Goal: Task Accomplishment & Management: Manage account settings

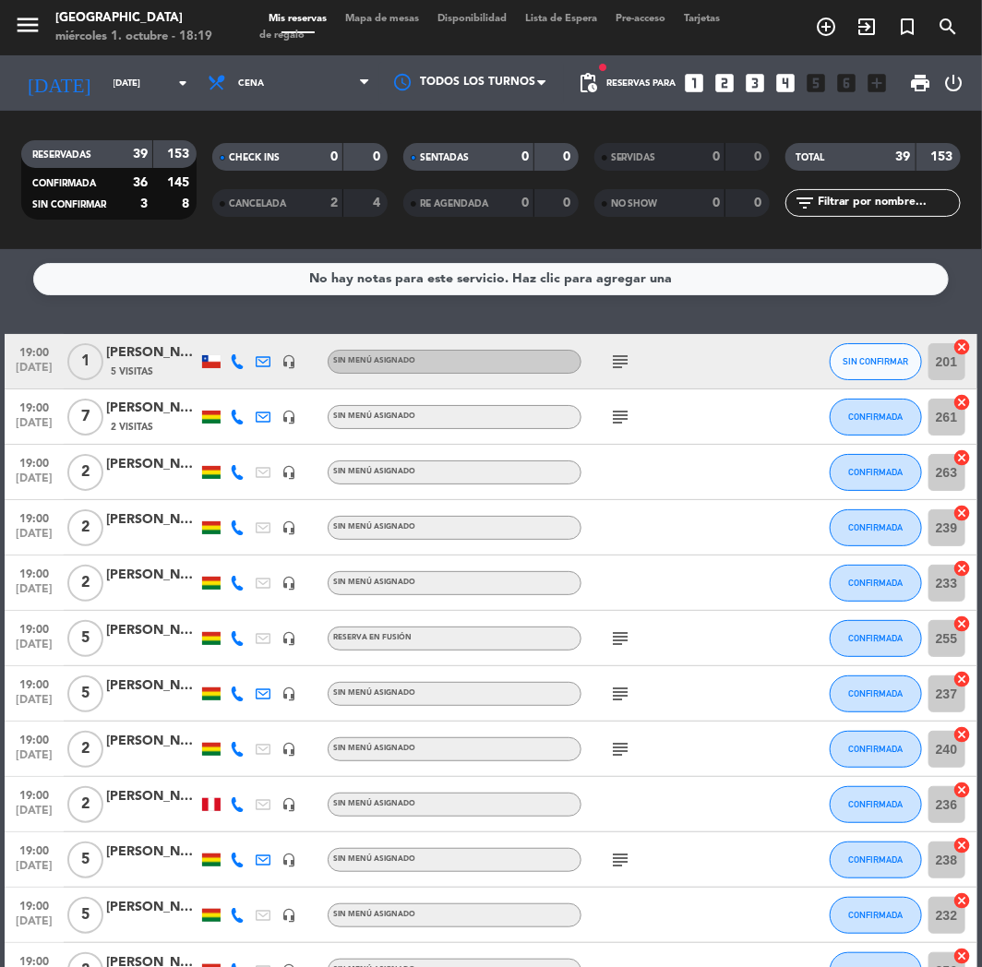
scroll to position [717, 0]
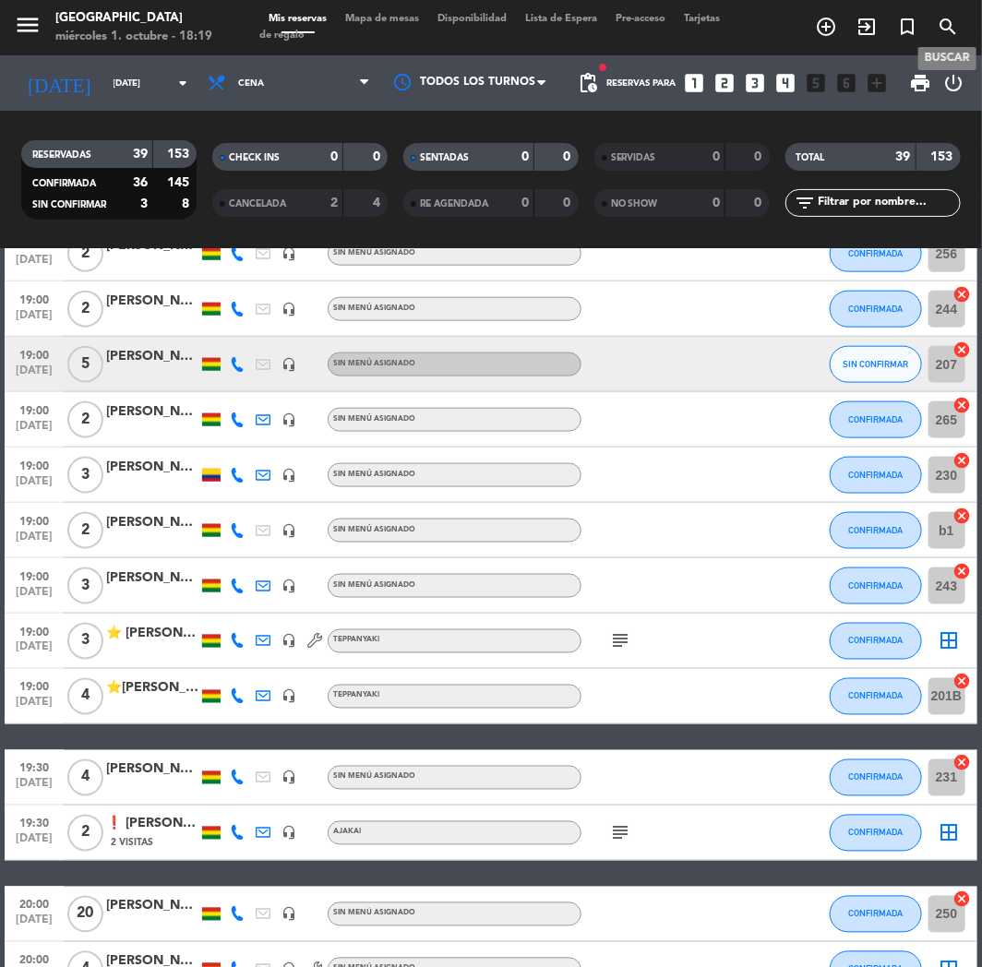
click at [938, 26] on icon "search" at bounding box center [947, 27] width 22 height 22
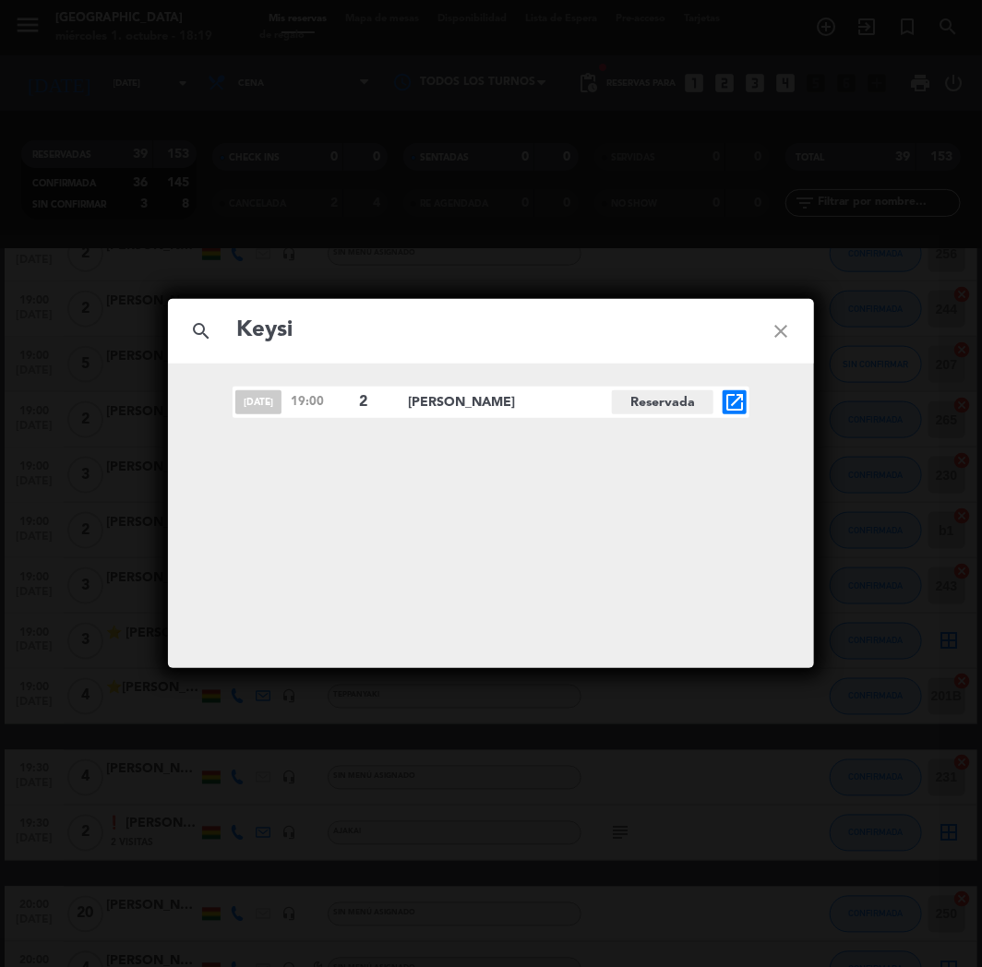
type input "Keysi"
click at [724, 399] on icon "open_in_new" at bounding box center [734, 402] width 22 height 22
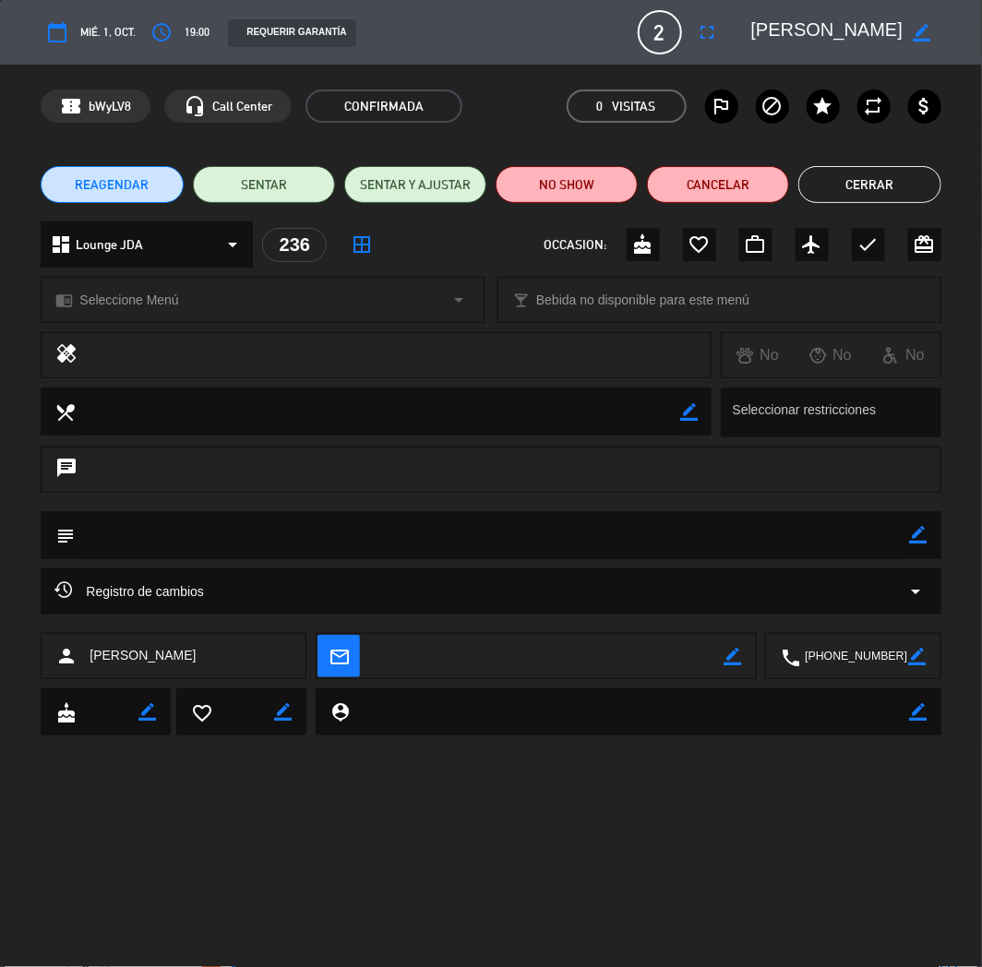
click at [788, 26] on textarea at bounding box center [827, 32] width 152 height 33
click at [620, 766] on div "calendar_today mié. 1, oct. access_time 19:00 REQUERIR GARANTÍA 2 [PERSON_NAME]…" at bounding box center [491, 483] width 982 height 967
click at [634, 707] on textarea at bounding box center [630, 711] width 560 height 47
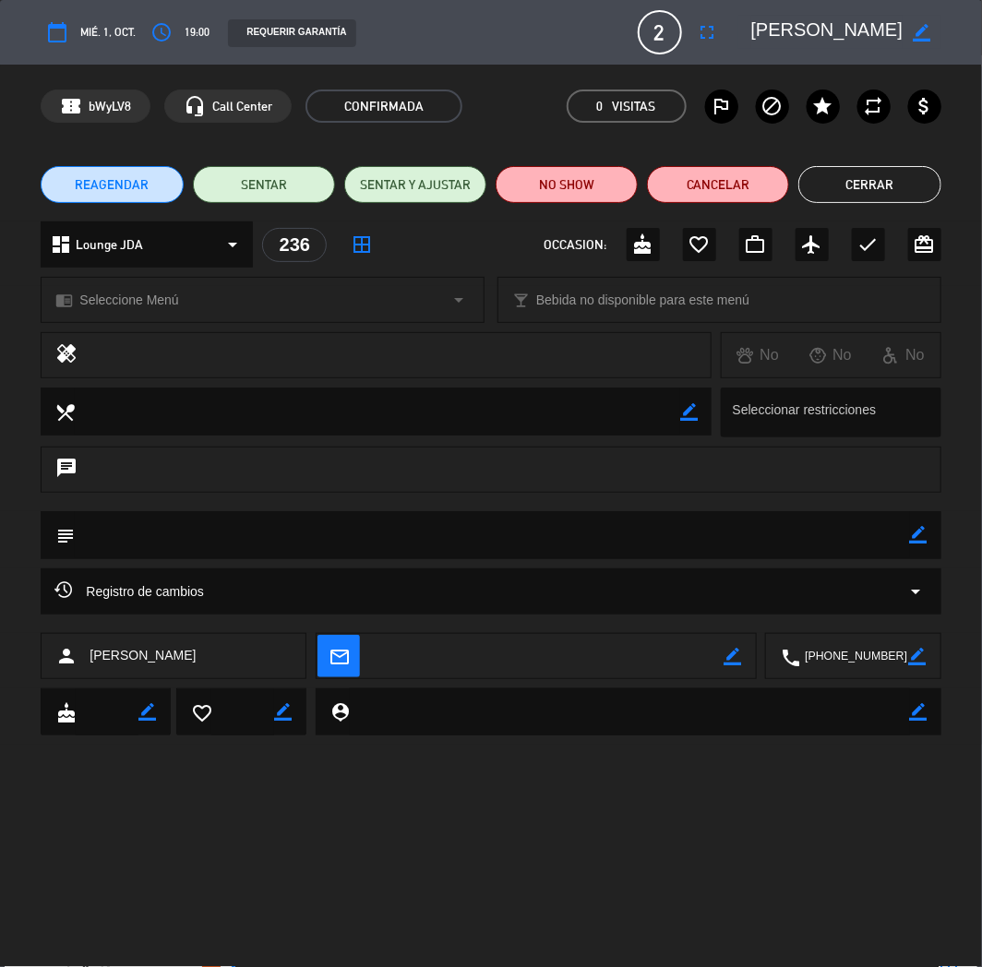
click at [653, 717] on textarea at bounding box center [630, 711] width 560 height 47
click at [826, 185] on button "Cerrar" at bounding box center [869, 184] width 142 height 37
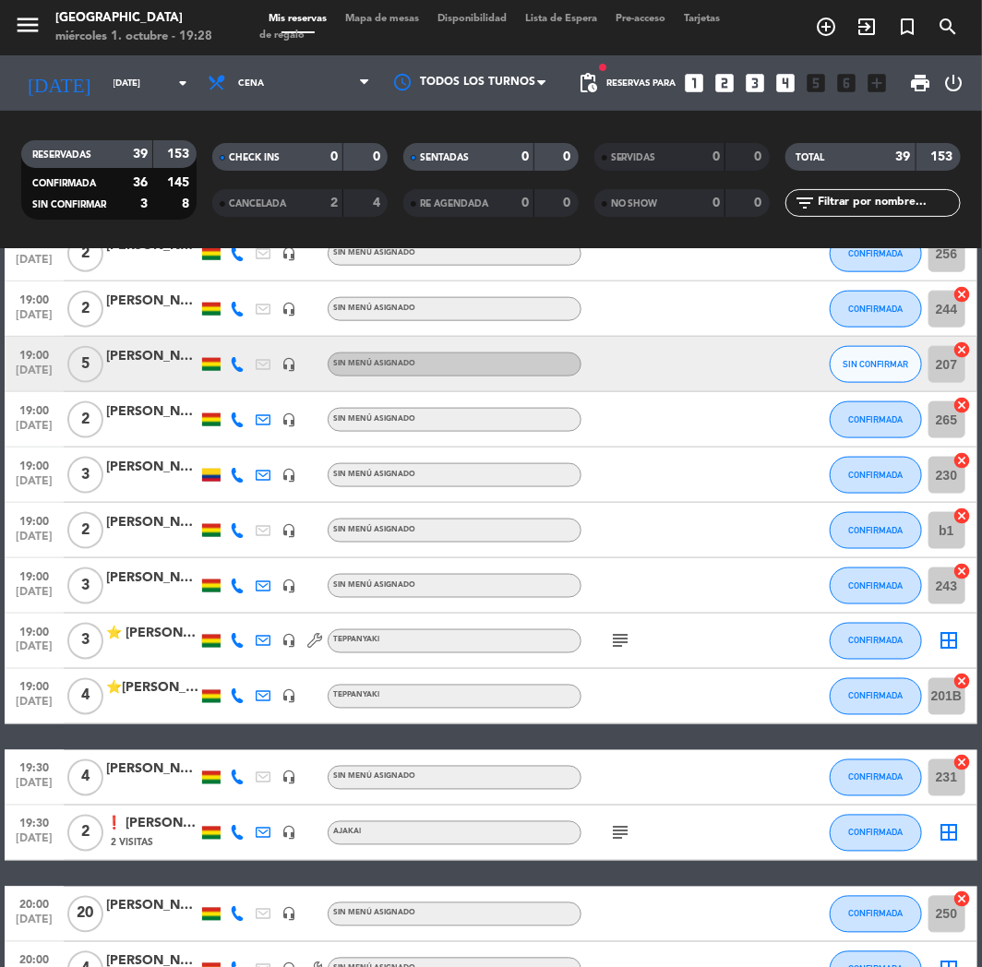
click at [753, 81] on icon "looks_3" at bounding box center [756, 83] width 24 height 24
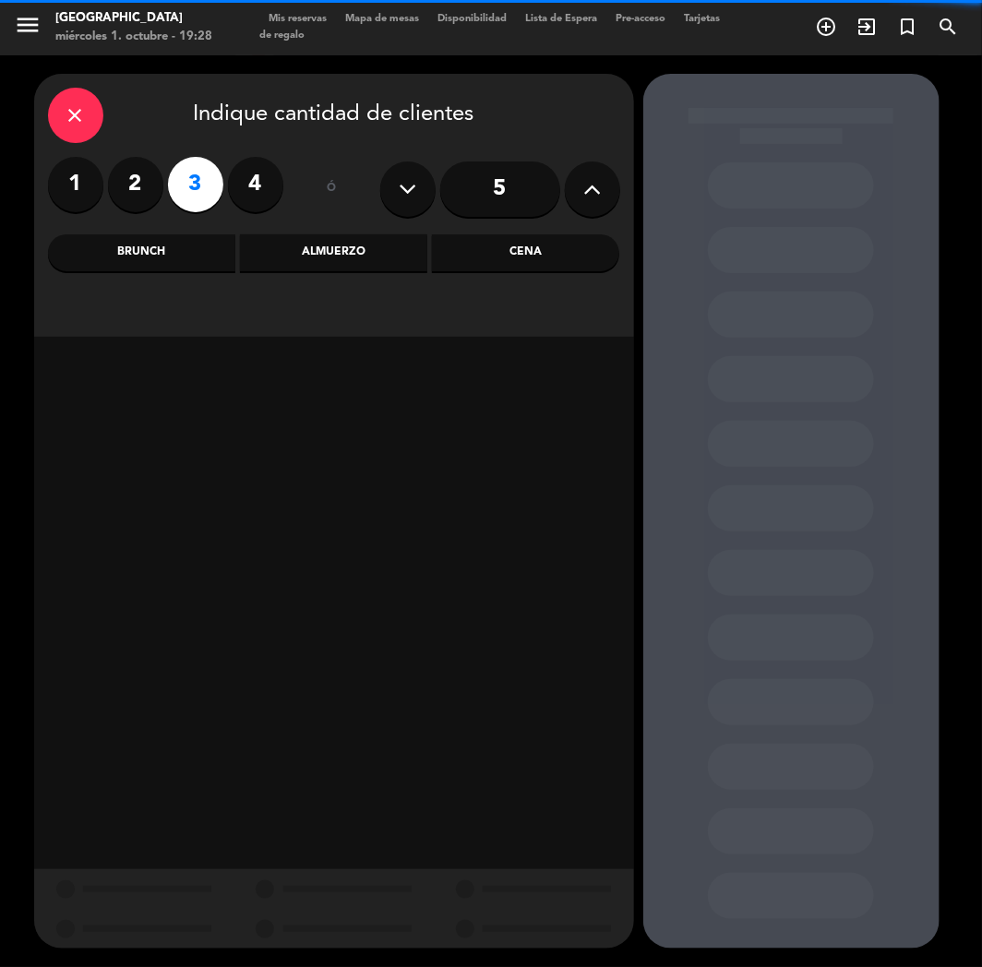
click at [509, 256] on div "Cena" at bounding box center [525, 252] width 187 height 37
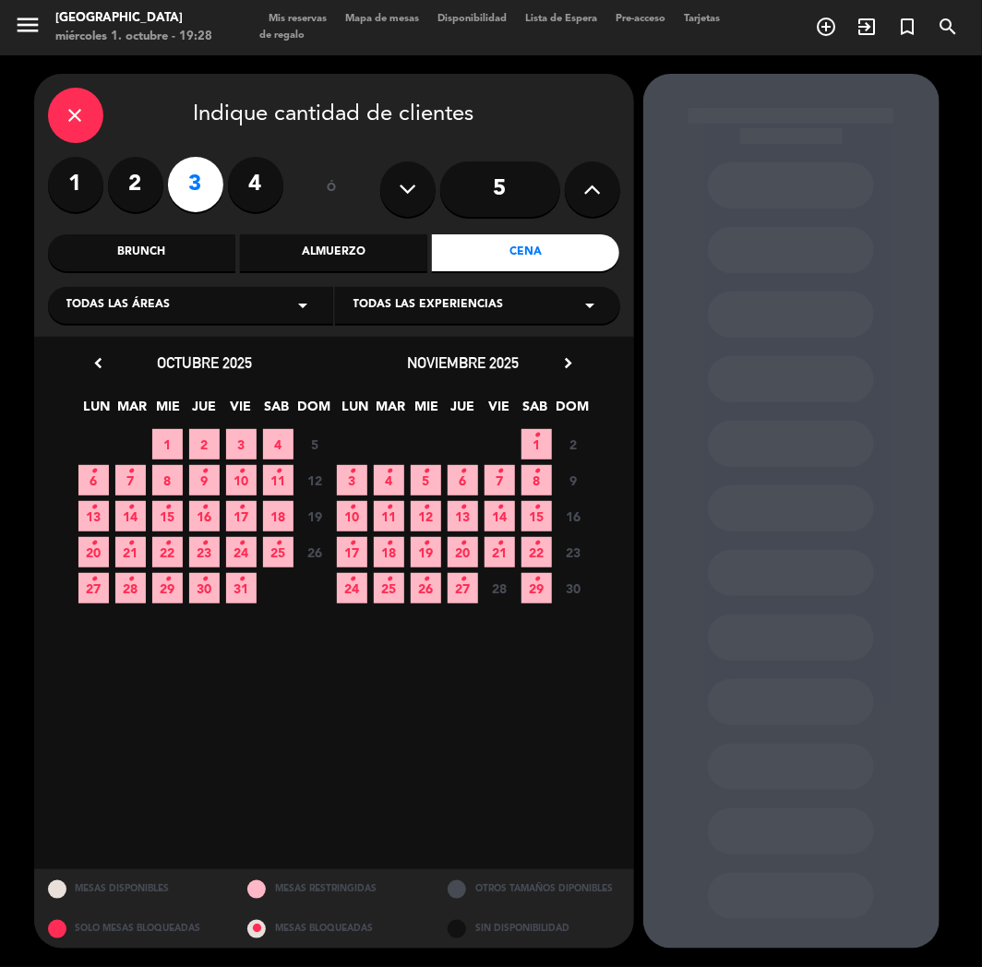
click at [244, 436] on span "3" at bounding box center [241, 444] width 30 height 30
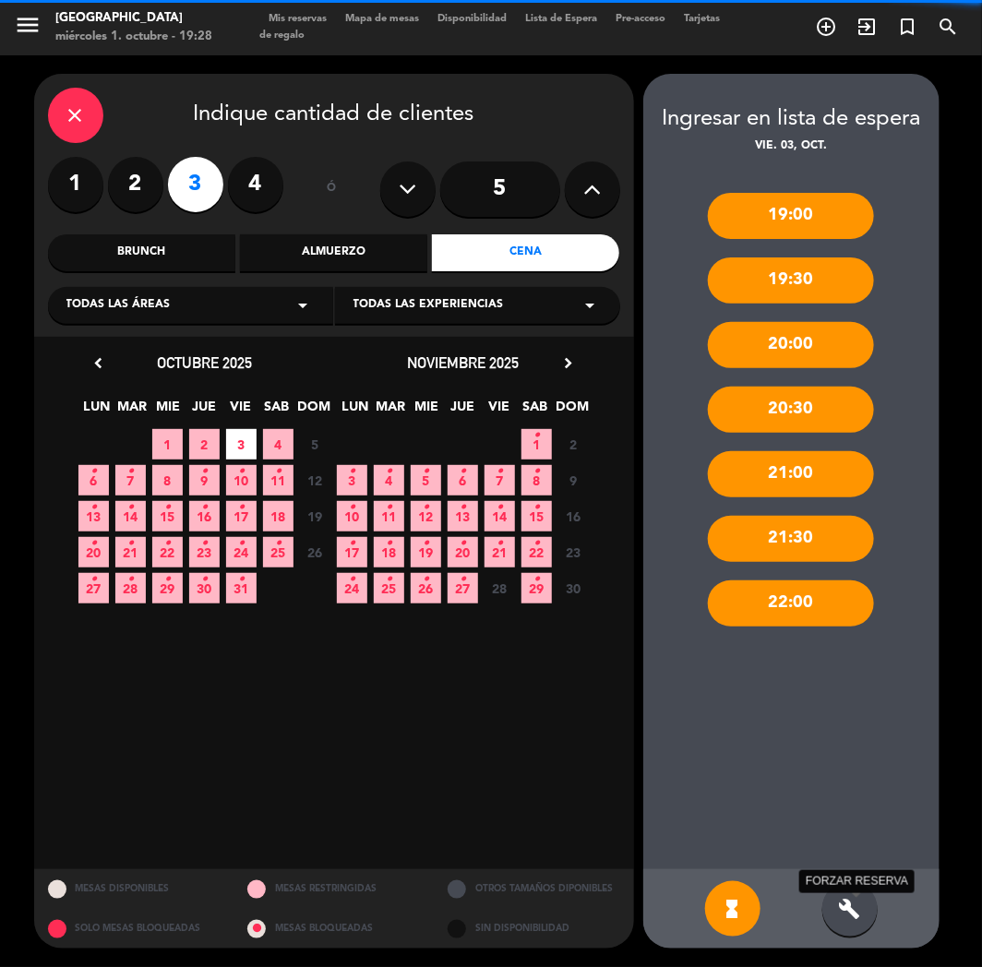
click at [851, 917] on icon "build" at bounding box center [850, 909] width 22 height 22
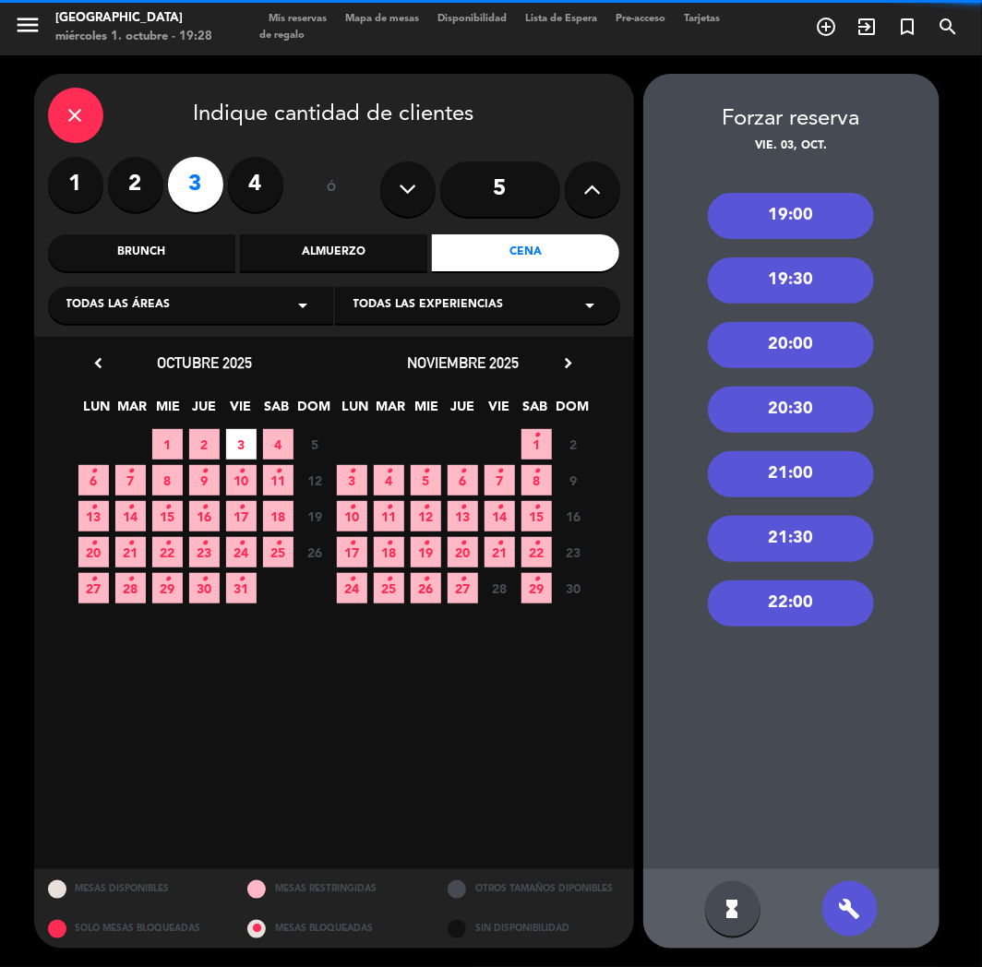
click at [815, 221] on div "19:00" at bounding box center [791, 216] width 166 height 46
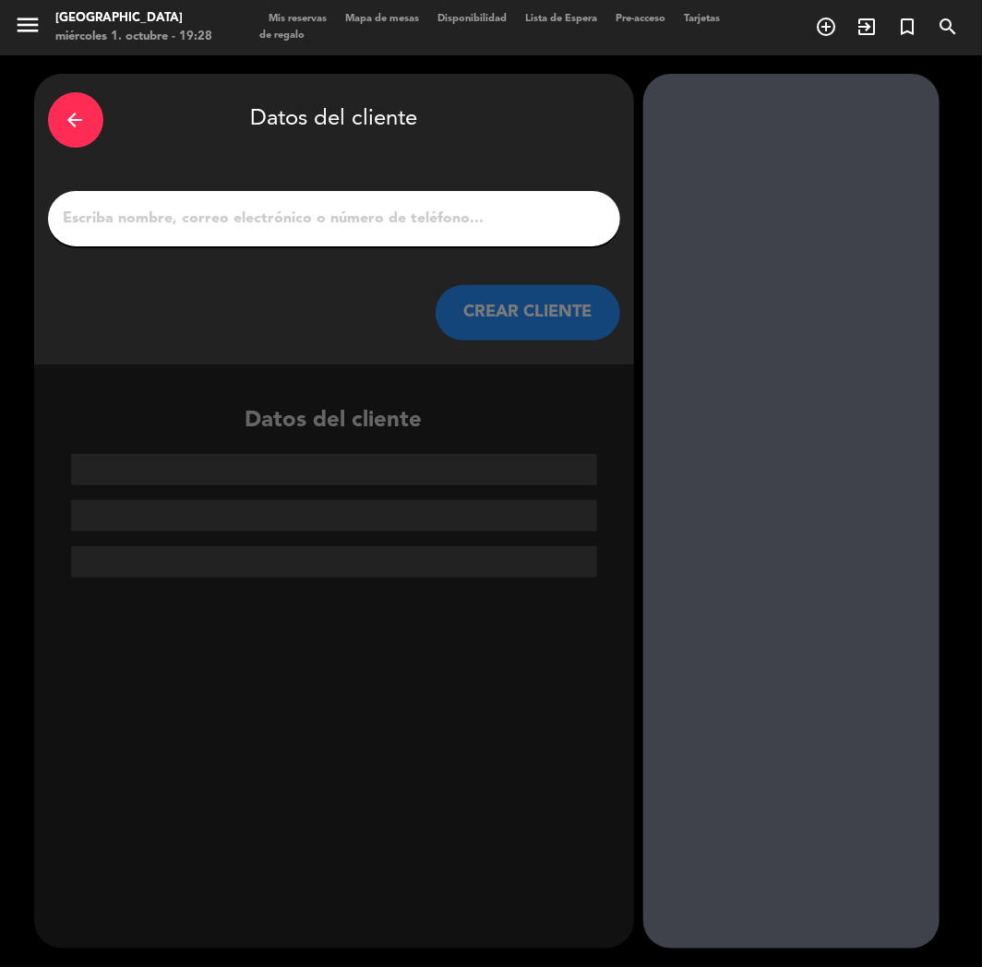
click at [484, 217] on input "1" at bounding box center [334, 219] width 544 height 26
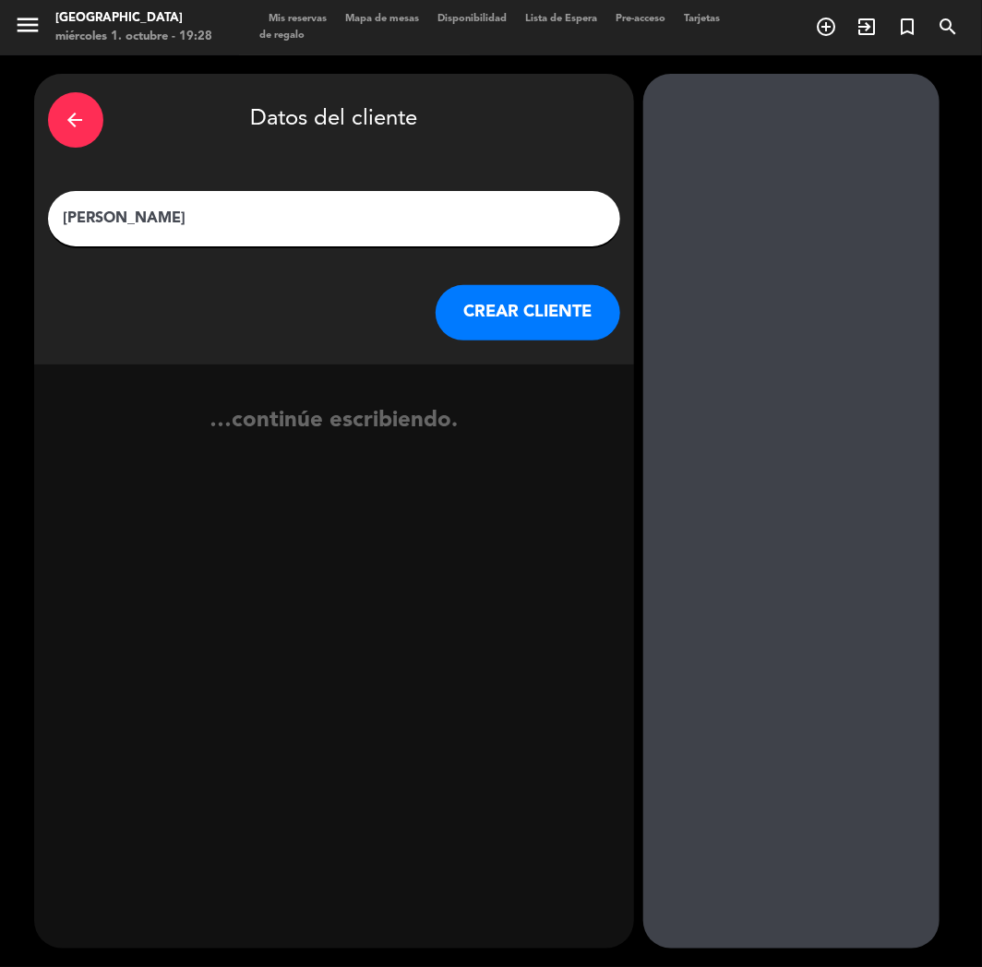
type input "[PERSON_NAME]"
click at [493, 312] on button "CREAR CLIENTE" at bounding box center [527, 312] width 185 height 55
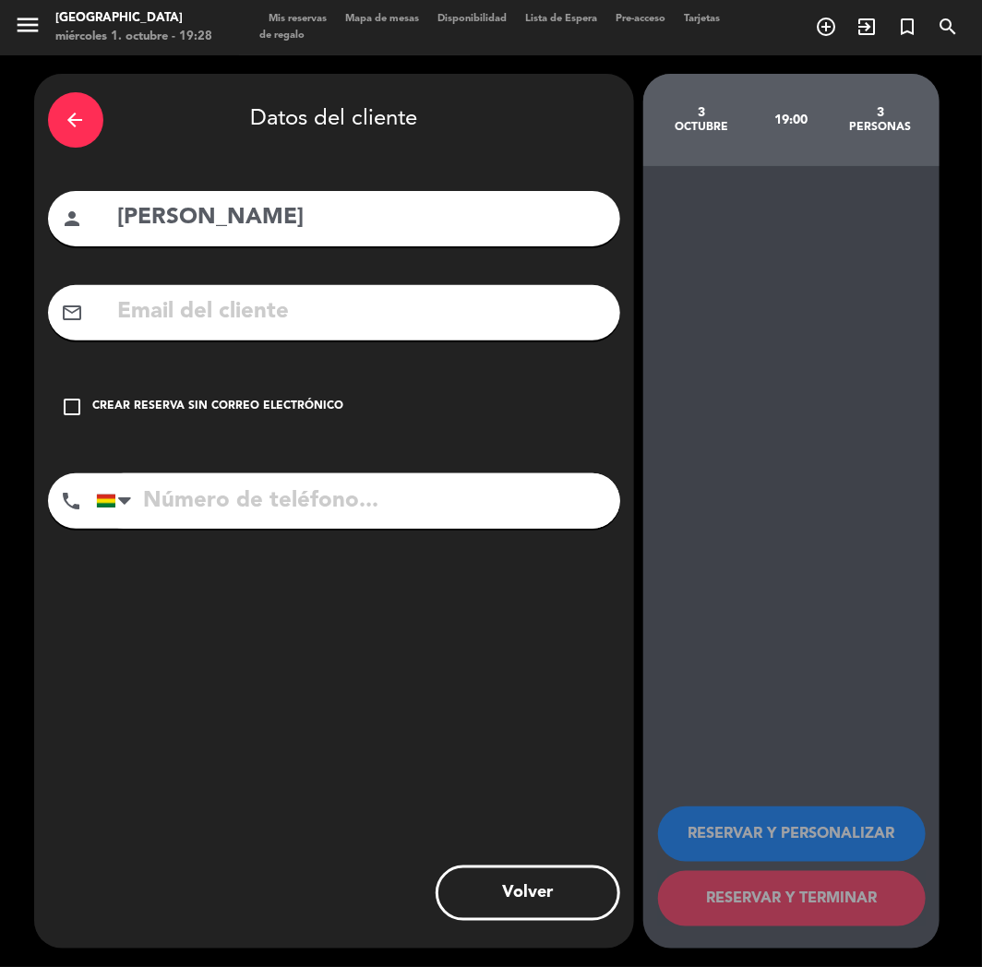
click at [148, 411] on div "Crear reserva sin correo electrónico" at bounding box center [218, 407] width 251 height 18
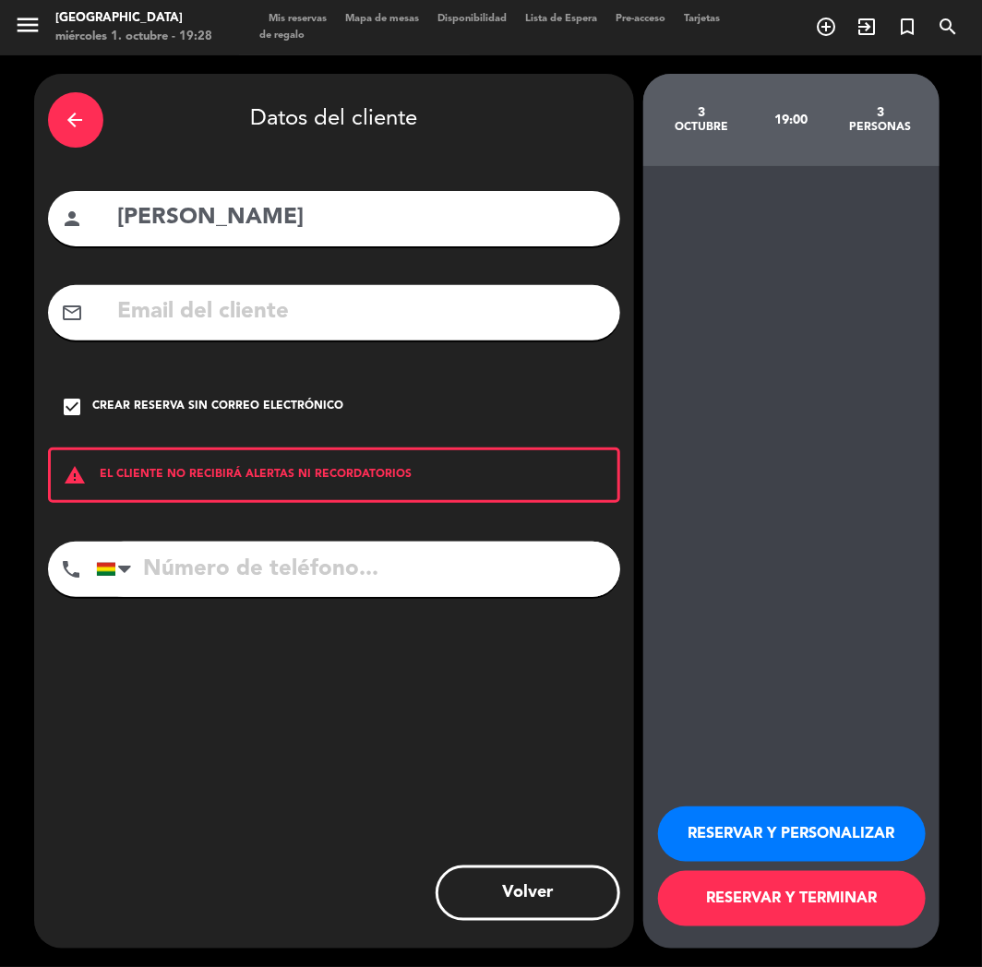
click at [282, 595] on input "tel" at bounding box center [358, 569] width 524 height 55
click at [757, 822] on button "RESERVAR Y PERSONALIZAR" at bounding box center [792, 833] width 268 height 55
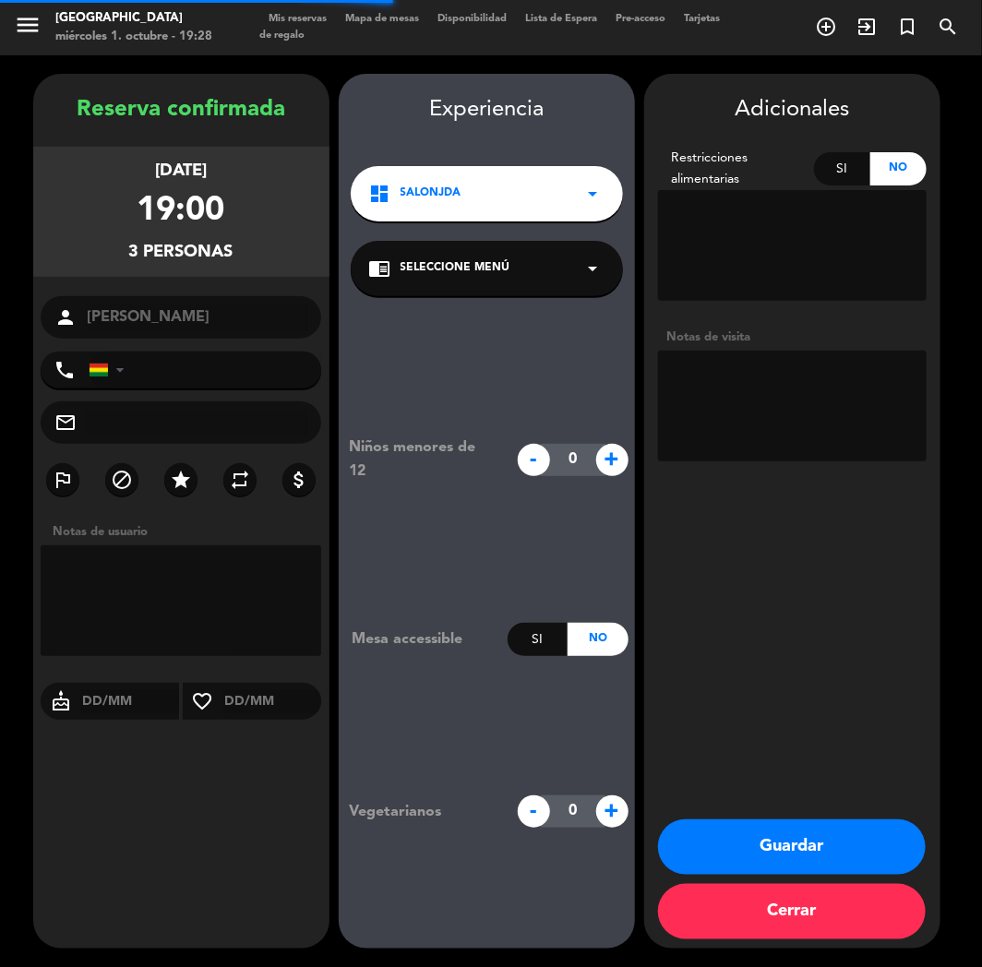
click at [796, 385] on textarea at bounding box center [792, 406] width 268 height 111
click at [739, 378] on textarea at bounding box center [792, 406] width 268 height 111
click at [0, 0] on lt-span "HU É SPED" at bounding box center [0, 0] width 0 height 0
click at [825, 380] on textarea at bounding box center [792, 406] width 268 height 111
type textarea "HUÉSPED 256"
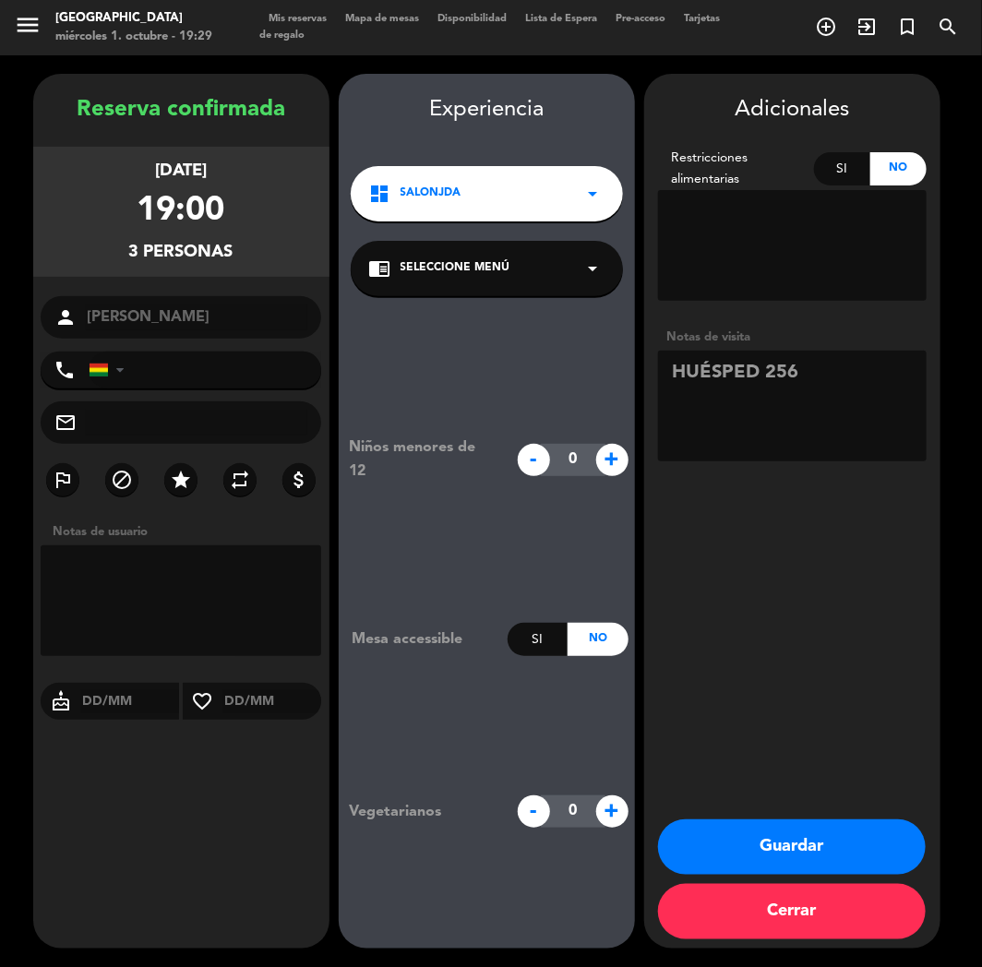
click at [744, 841] on button "Guardar" at bounding box center [792, 846] width 268 height 55
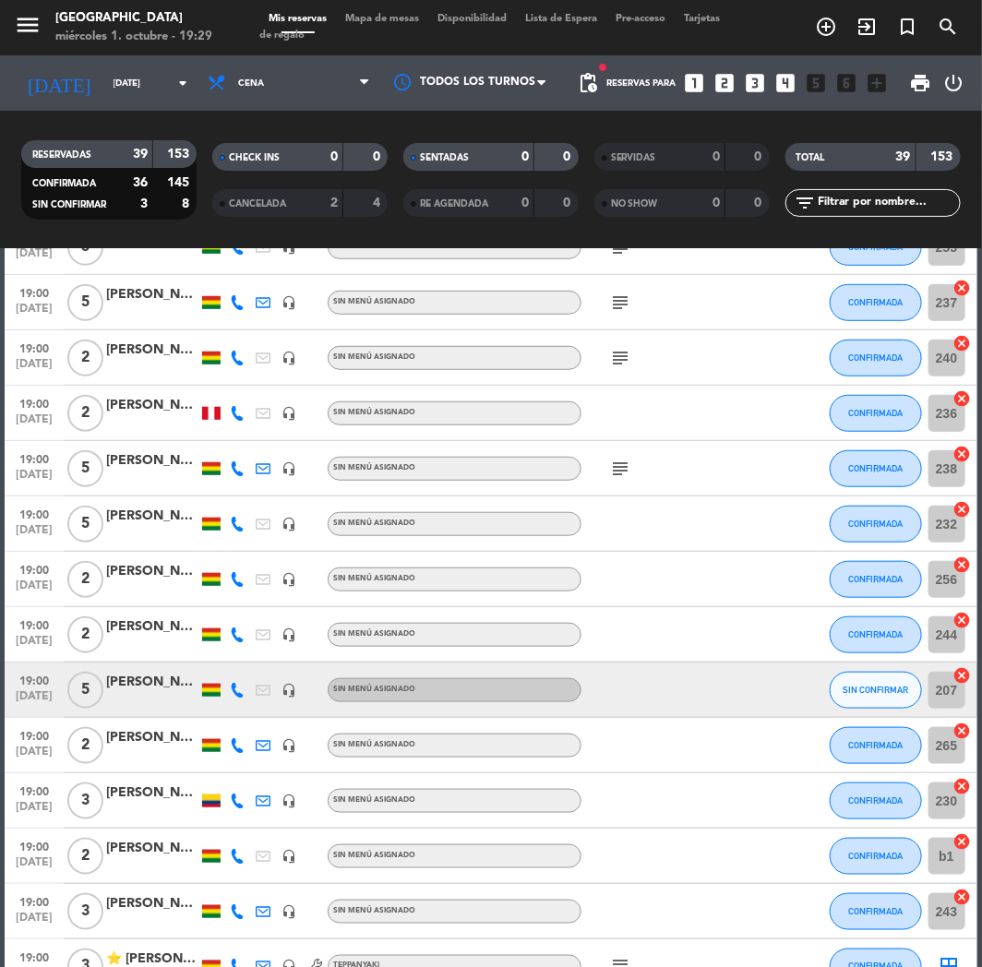
scroll to position [614, 0]
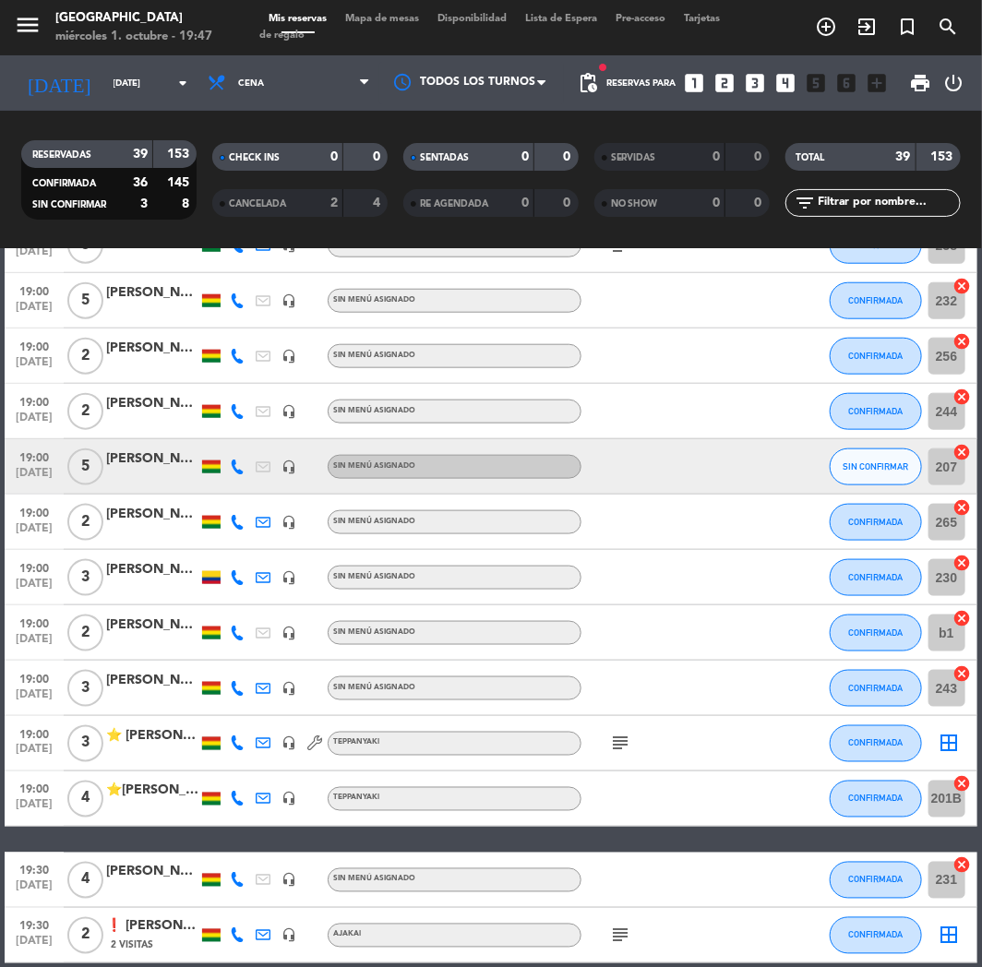
click at [723, 78] on icon "looks_two" at bounding box center [725, 83] width 24 height 24
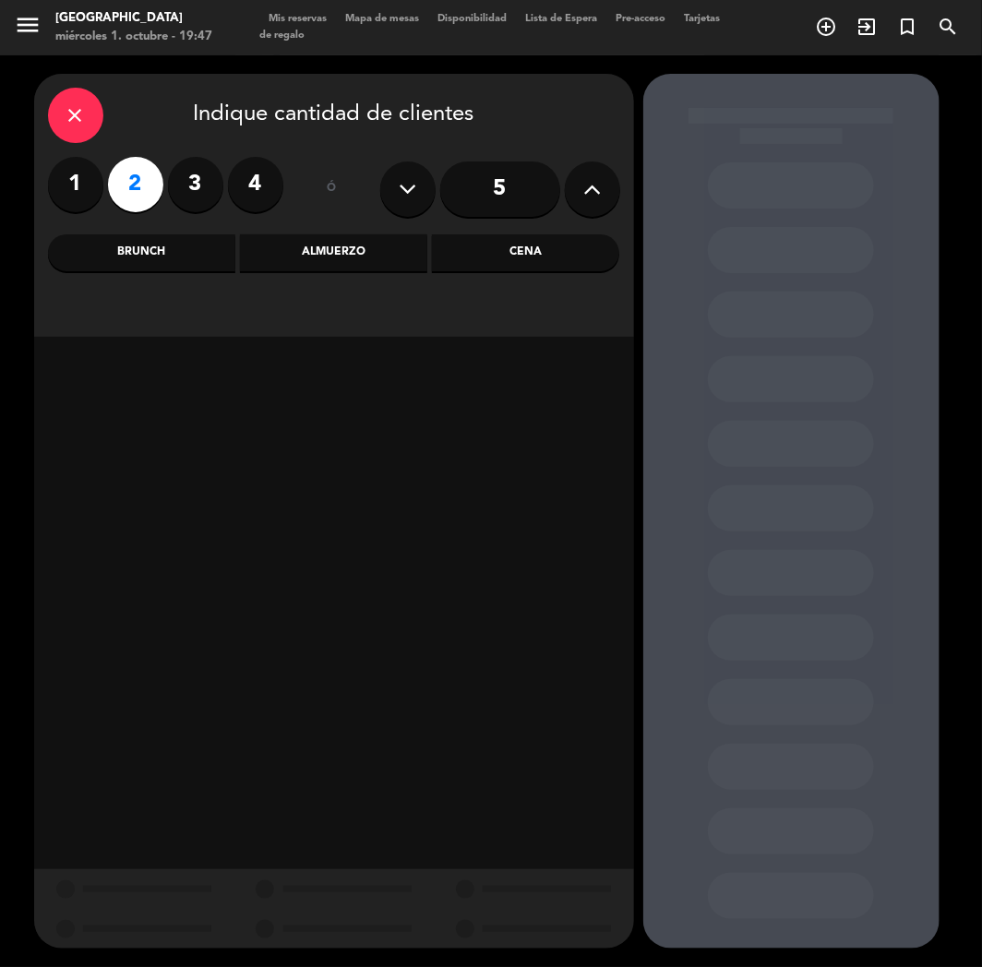
click at [503, 232] on div "close Indique cantidad de clientes 1 2 3 4 ó 5 Brunch Almuerzo Cena" at bounding box center [334, 205] width 600 height 263
click at [512, 258] on div "Cena" at bounding box center [525, 252] width 187 height 37
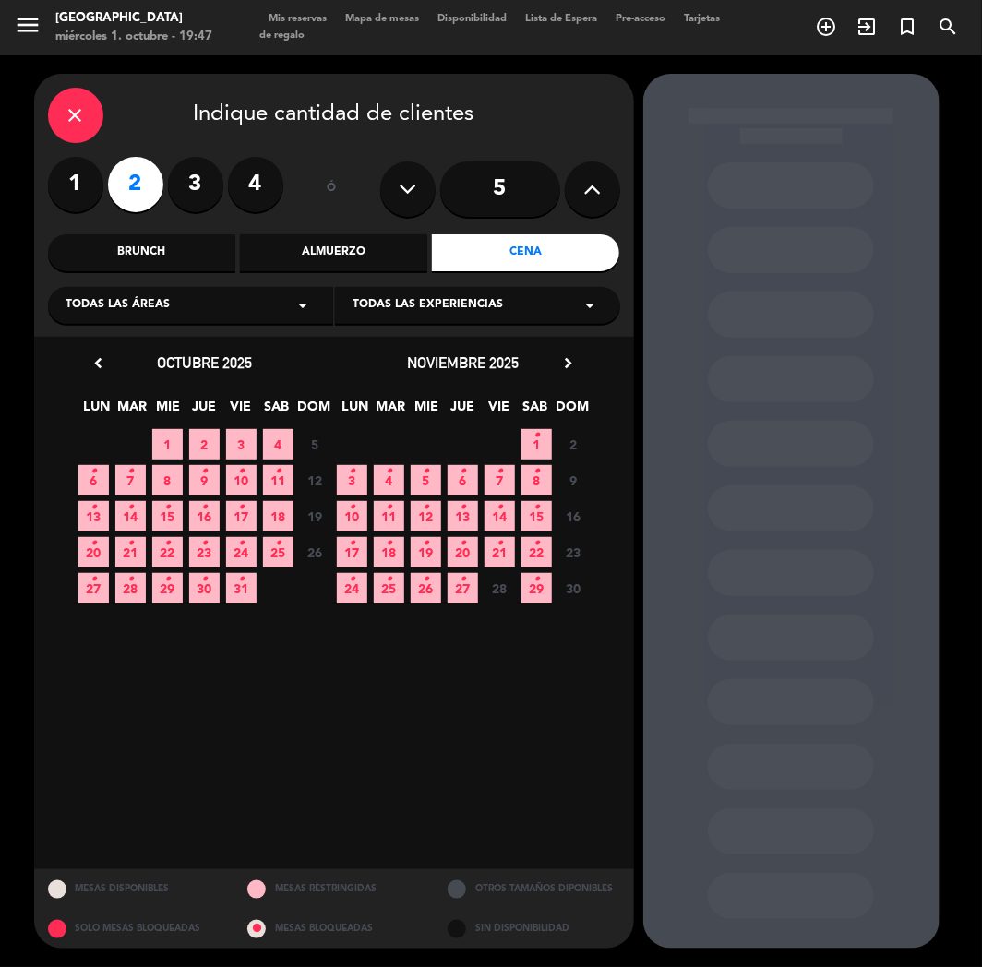
click at [198, 437] on span "2" at bounding box center [204, 444] width 30 height 30
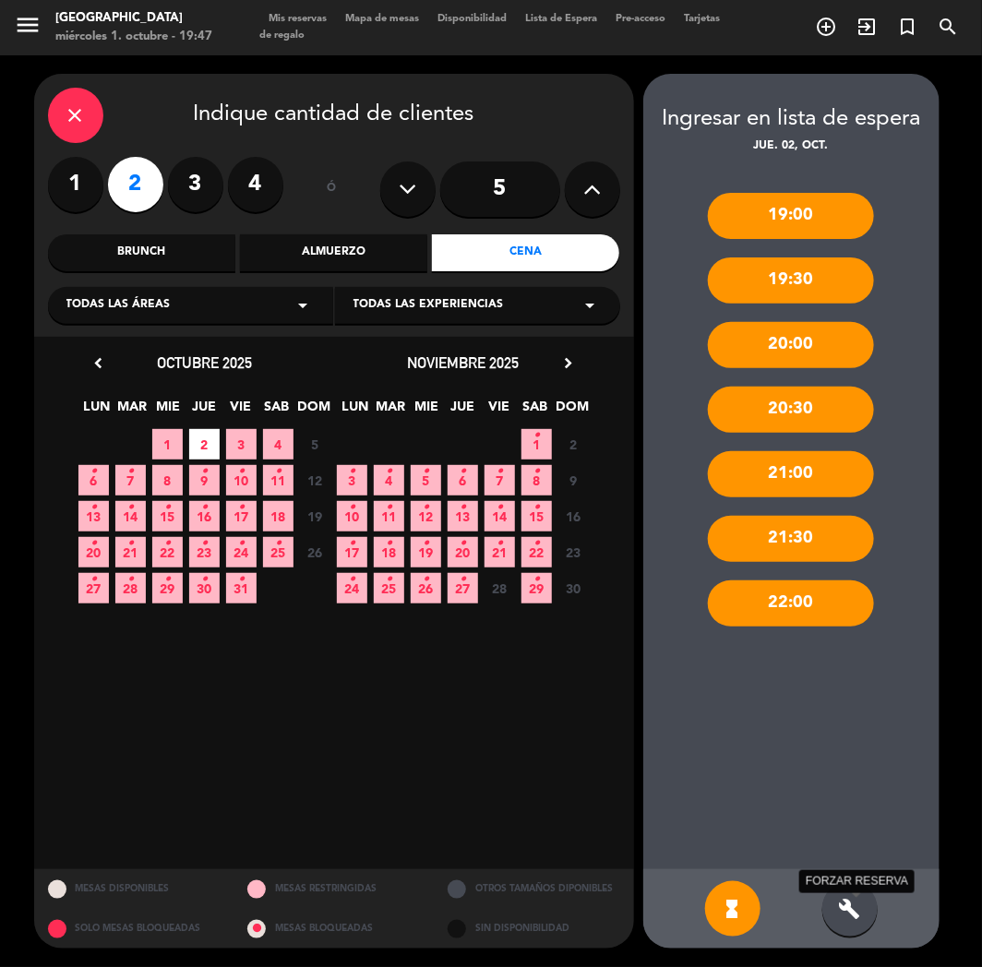
click at [859, 899] on icon "build" at bounding box center [850, 909] width 22 height 22
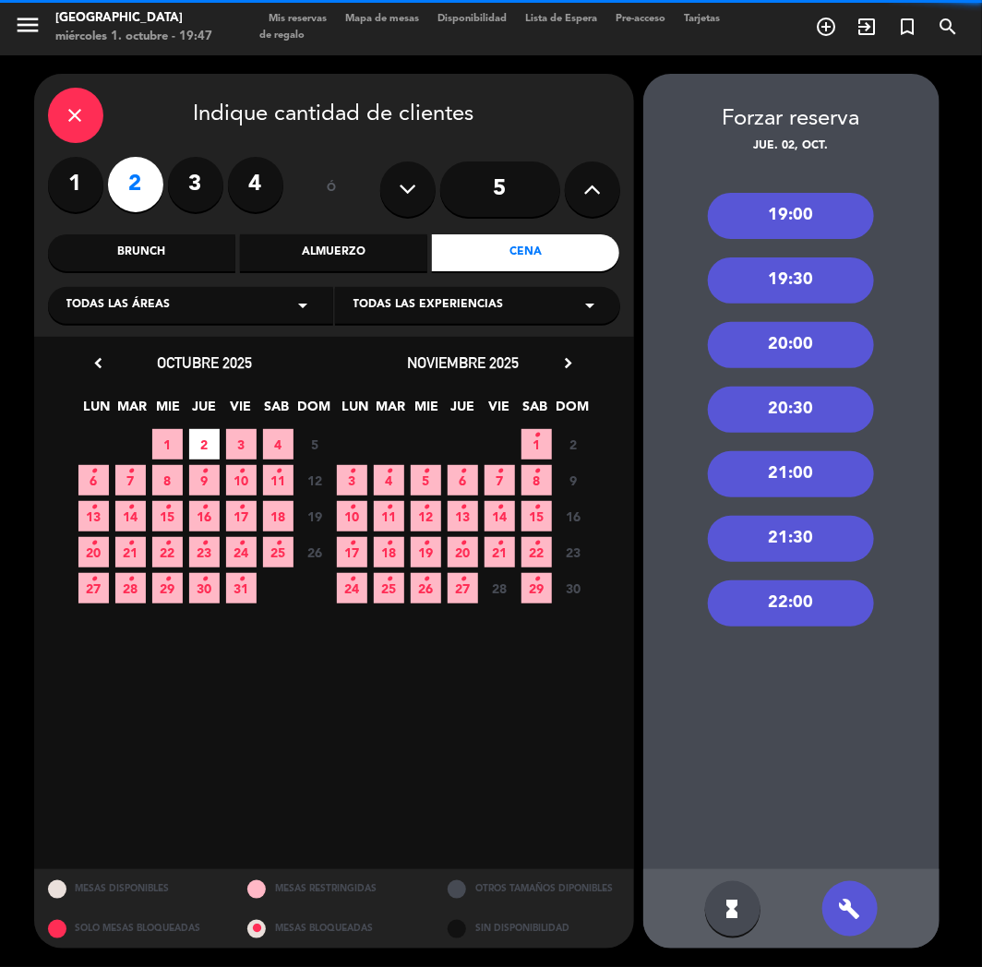
click at [792, 221] on div "19:00" at bounding box center [791, 216] width 166 height 46
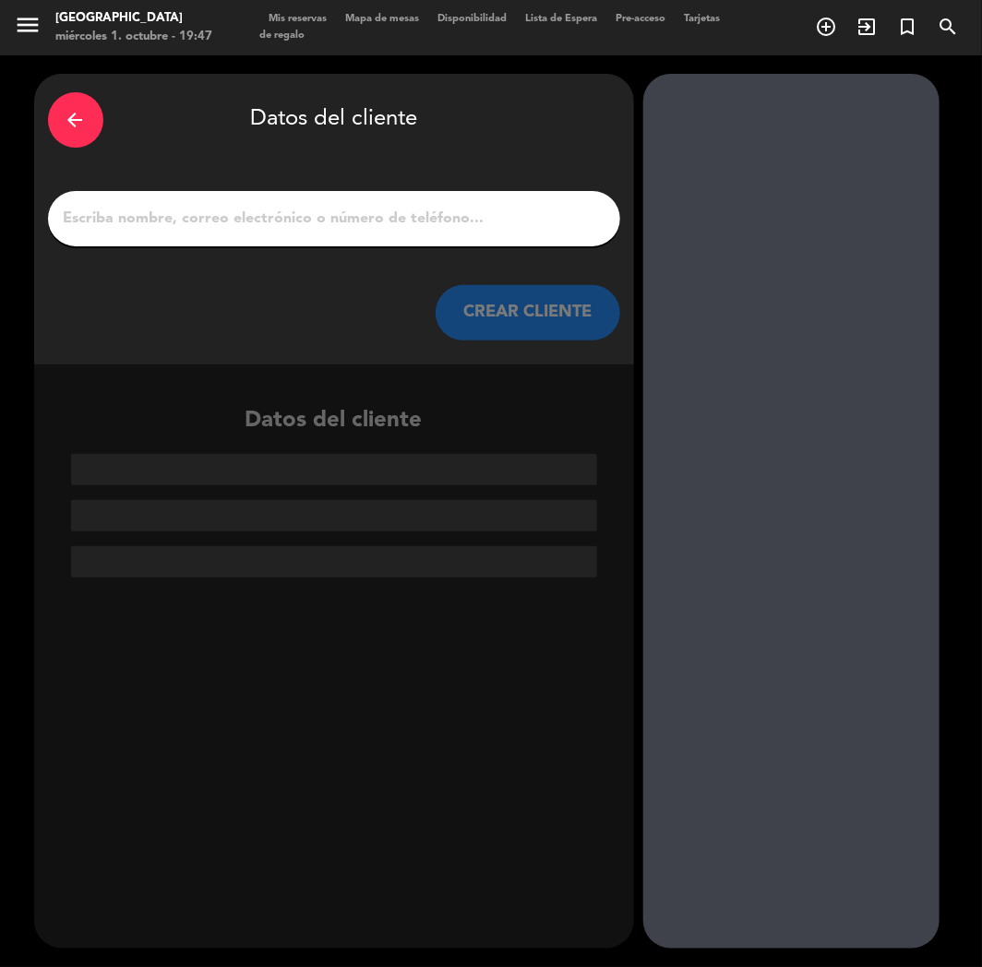
click at [458, 229] on input "1" at bounding box center [334, 219] width 544 height 26
paste input "[PERSON_NAME]"
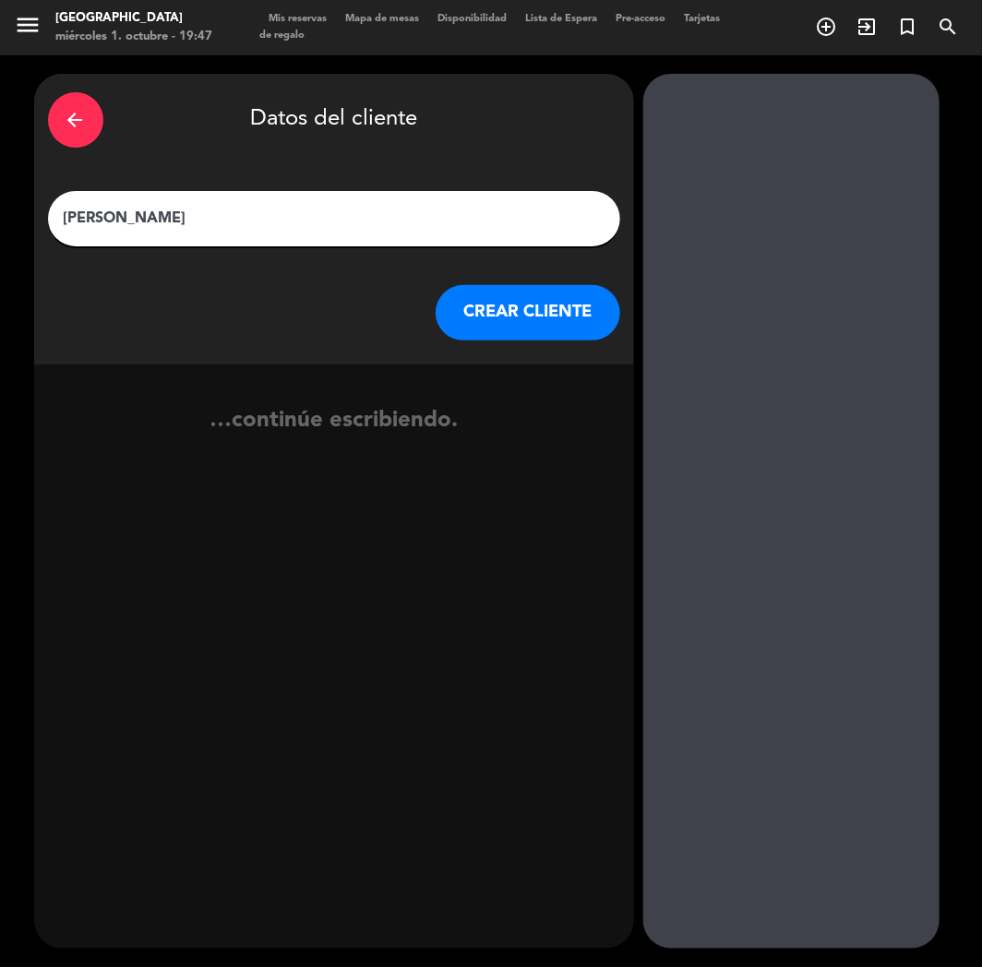
type input "[PERSON_NAME]"
click at [512, 312] on button "CREAR CLIENTE" at bounding box center [527, 312] width 185 height 55
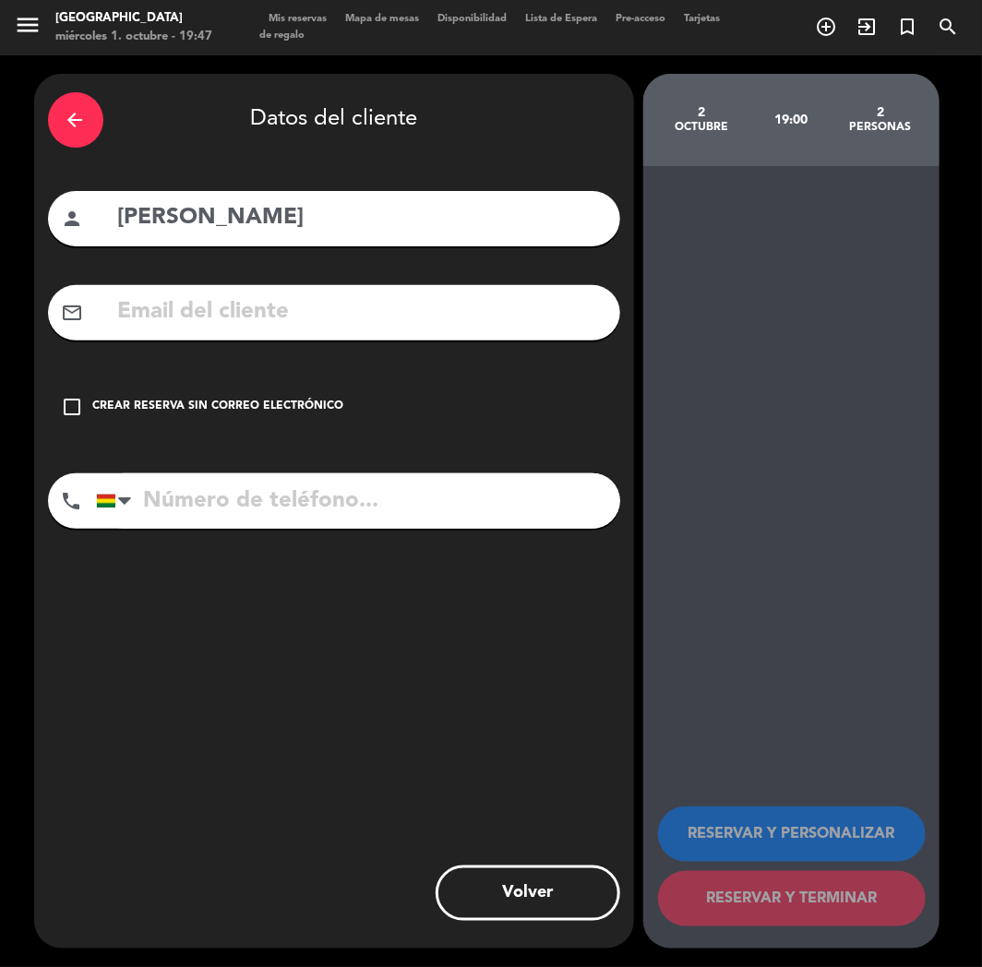
drag, startPoint x: 283, startPoint y: 533, endPoint x: 274, endPoint y: 508, distance: 26.6
click at [283, 533] on div "phone [GEOGRAPHIC_DATA] +1 [GEOGRAPHIC_DATA] +44 [GEOGRAPHIC_DATA] ([GEOGRAPHIC…" at bounding box center [334, 507] width 572 height 68
click at [252, 491] on input "tel" at bounding box center [358, 500] width 524 height 55
paste input "[PHONE_NUMBER]"
type input "[PHONE_NUMBER]"
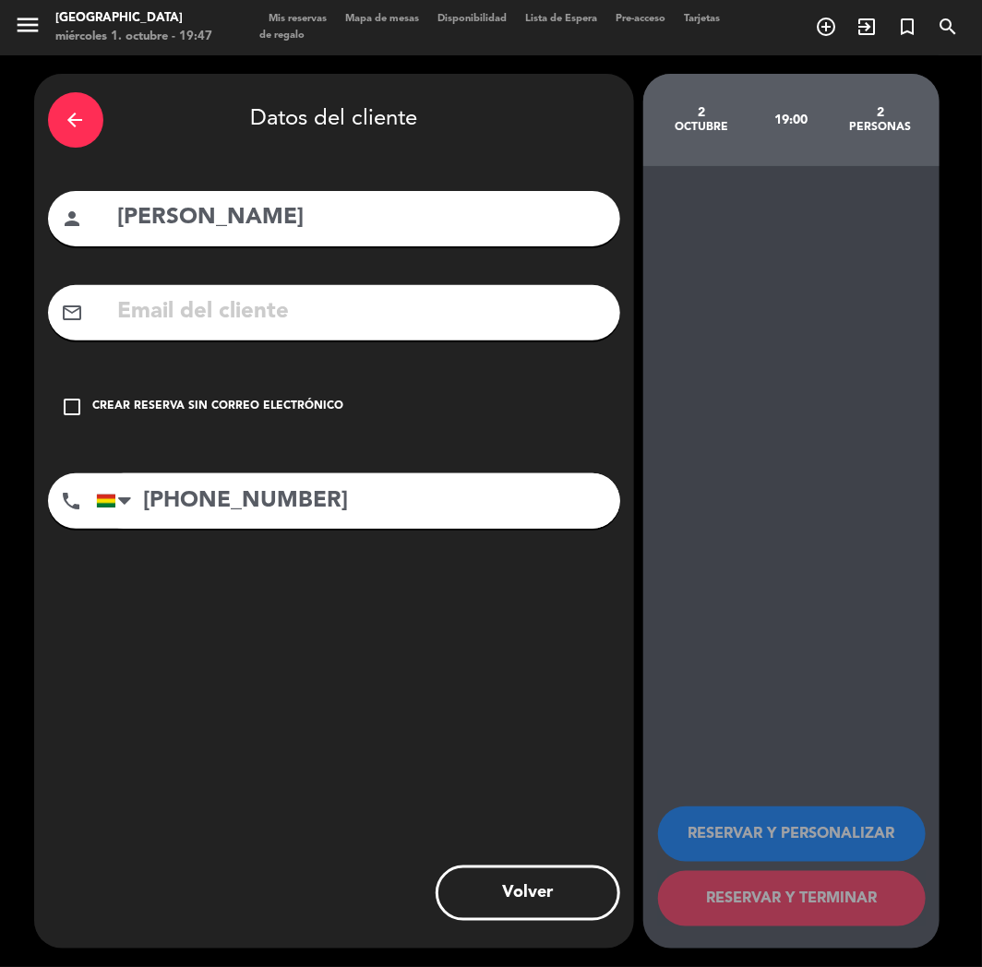
click at [251, 428] on div "check_box_outline_blank Crear reserva sin correo electrónico" at bounding box center [334, 406] width 572 height 55
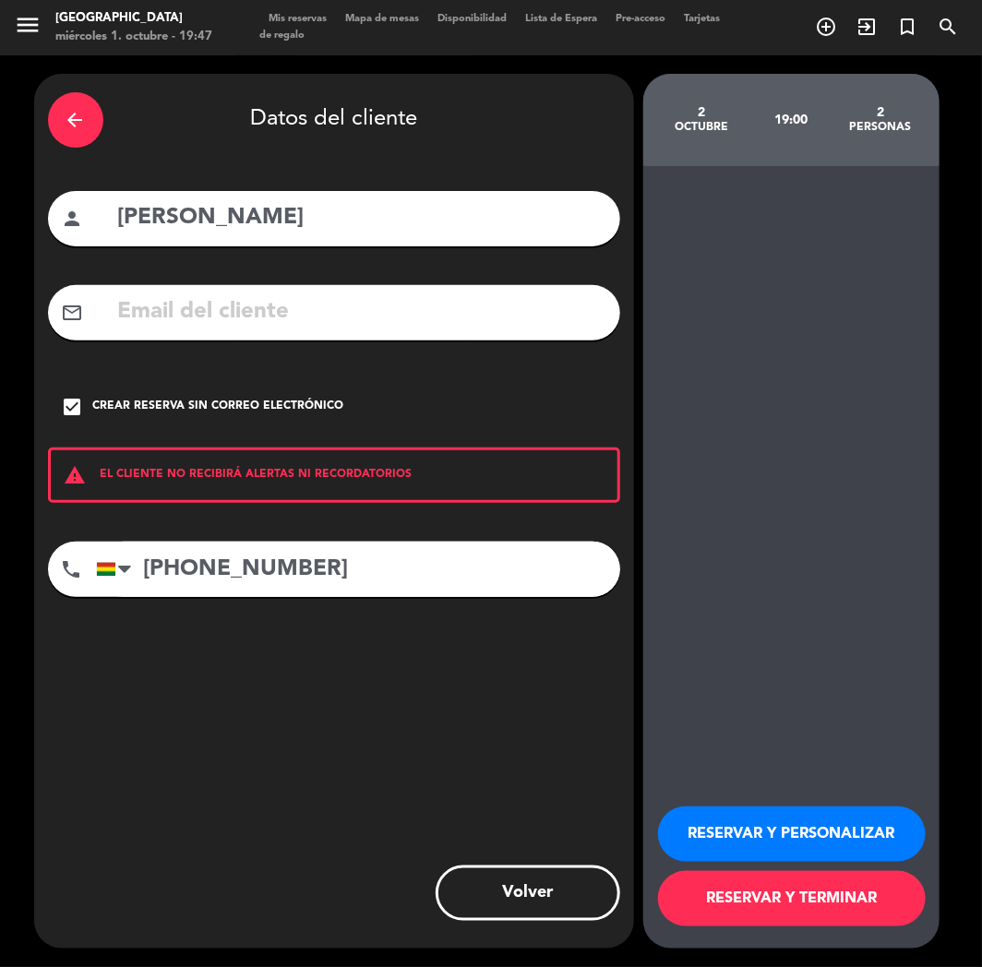
click at [781, 838] on button "RESERVAR Y PERSONALIZAR" at bounding box center [792, 833] width 268 height 55
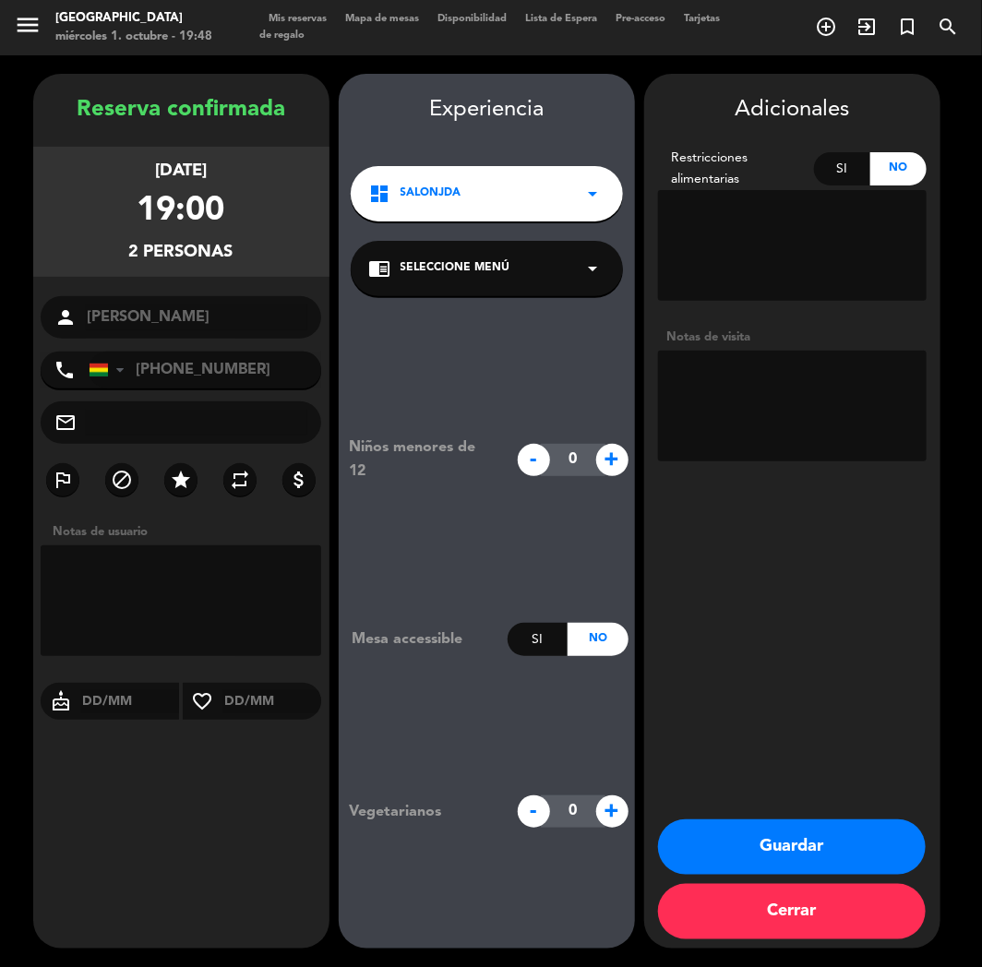
drag, startPoint x: 260, startPoint y: 862, endPoint x: 272, endPoint y: 858, distance: 12.5
click at [260, 862] on div "Reserva confirmada [DATE] 19:00 2 personas person [GEOGRAPHIC_DATA][PERSON_NAME…" at bounding box center [181, 529] width 296 height 875
click at [780, 856] on button "Guardar" at bounding box center [792, 846] width 268 height 55
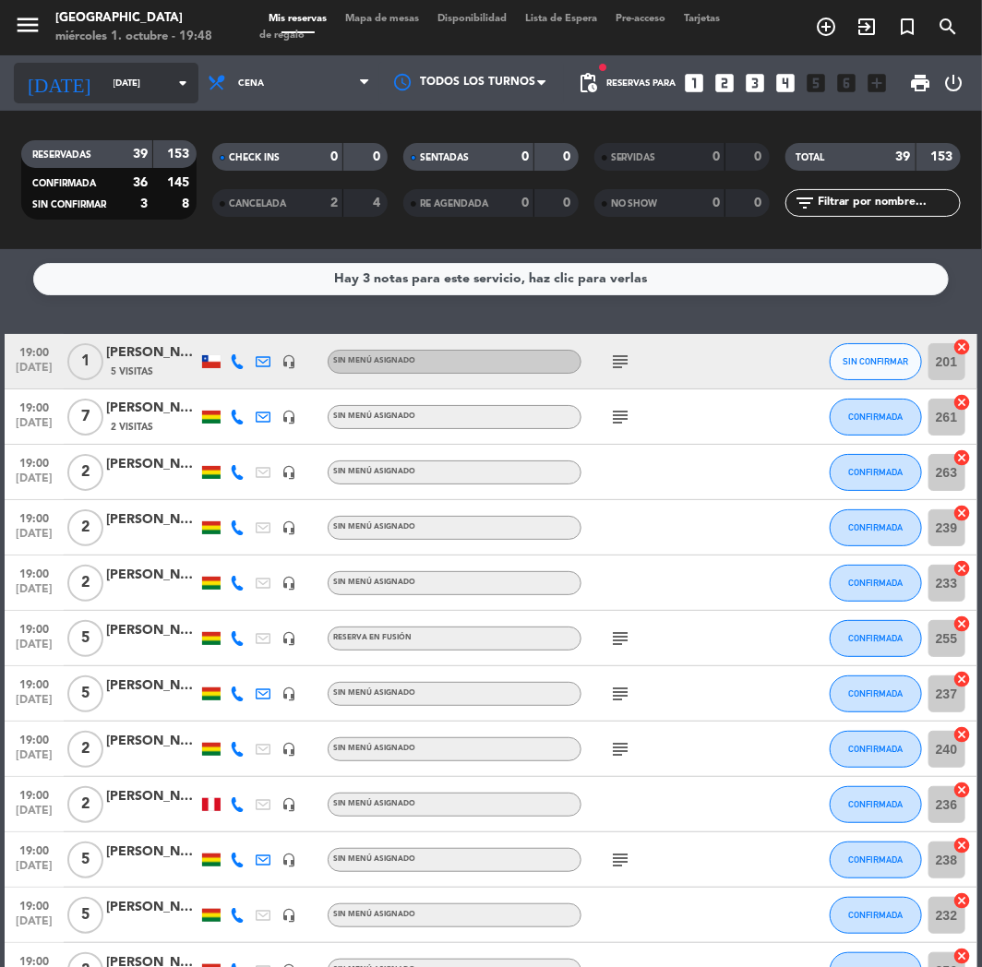
click at [124, 83] on input "[DATE]" at bounding box center [166, 83] width 125 height 29
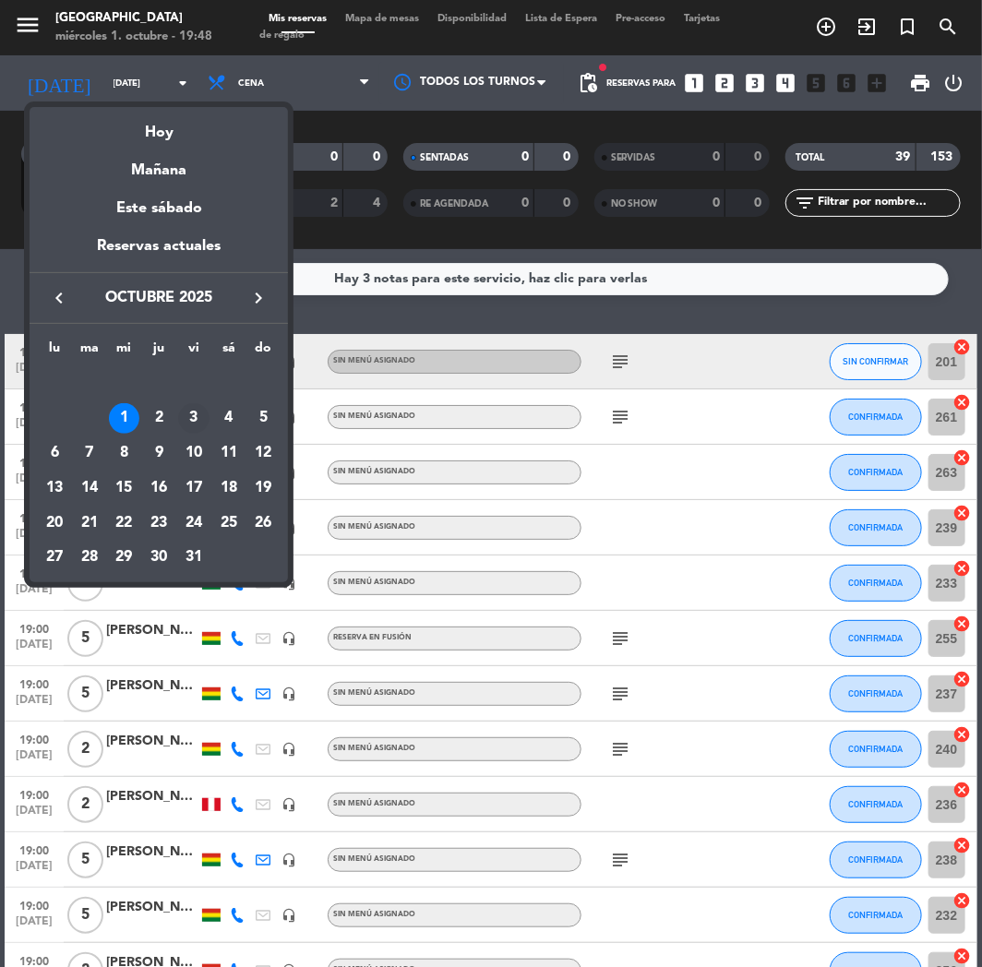
click at [192, 418] on div "3" at bounding box center [193, 418] width 31 height 31
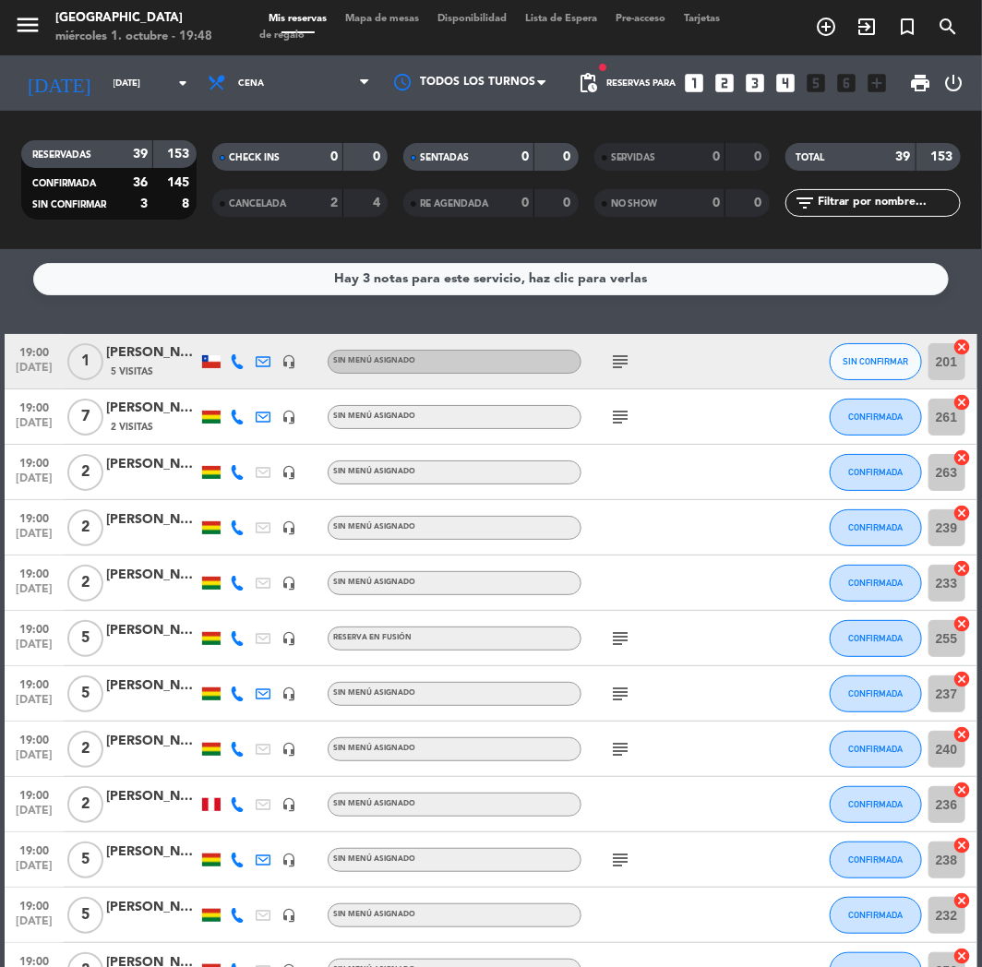
type input "[DATE]"
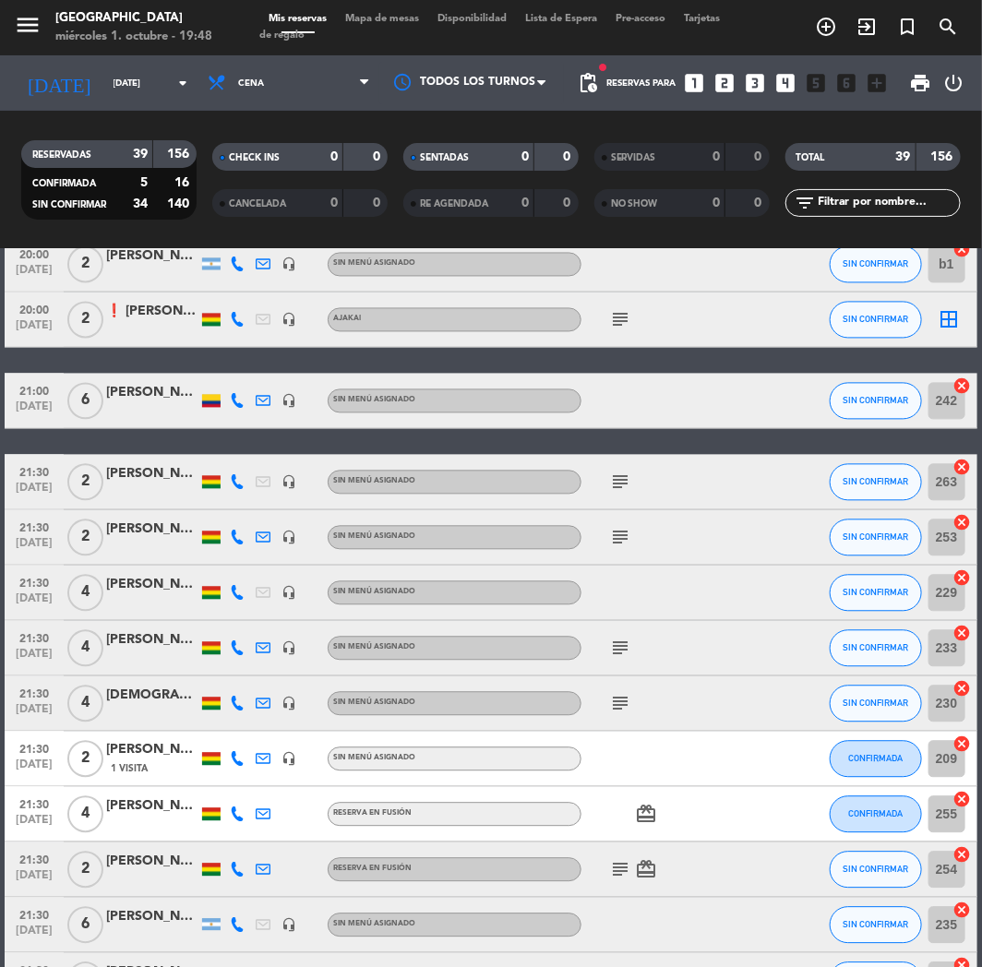
scroll to position [1694, 0]
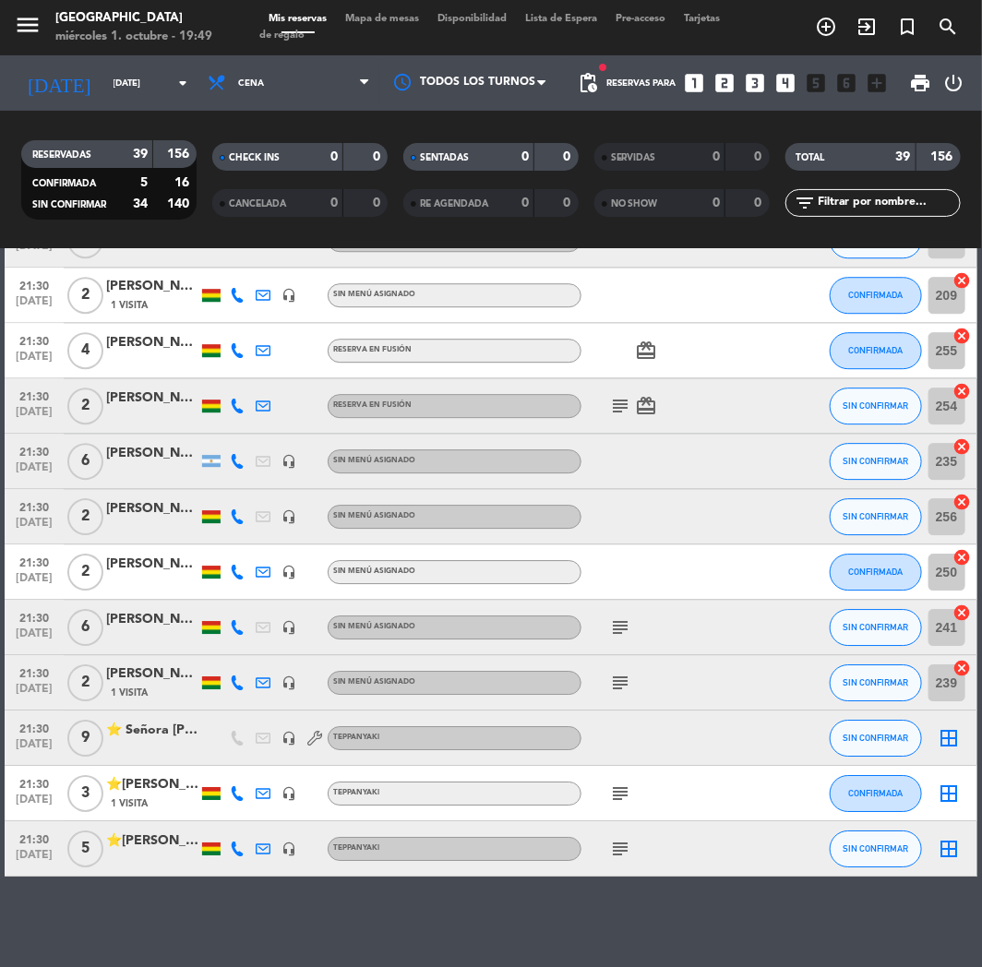
click at [720, 79] on icon "looks_two" at bounding box center [725, 83] width 24 height 24
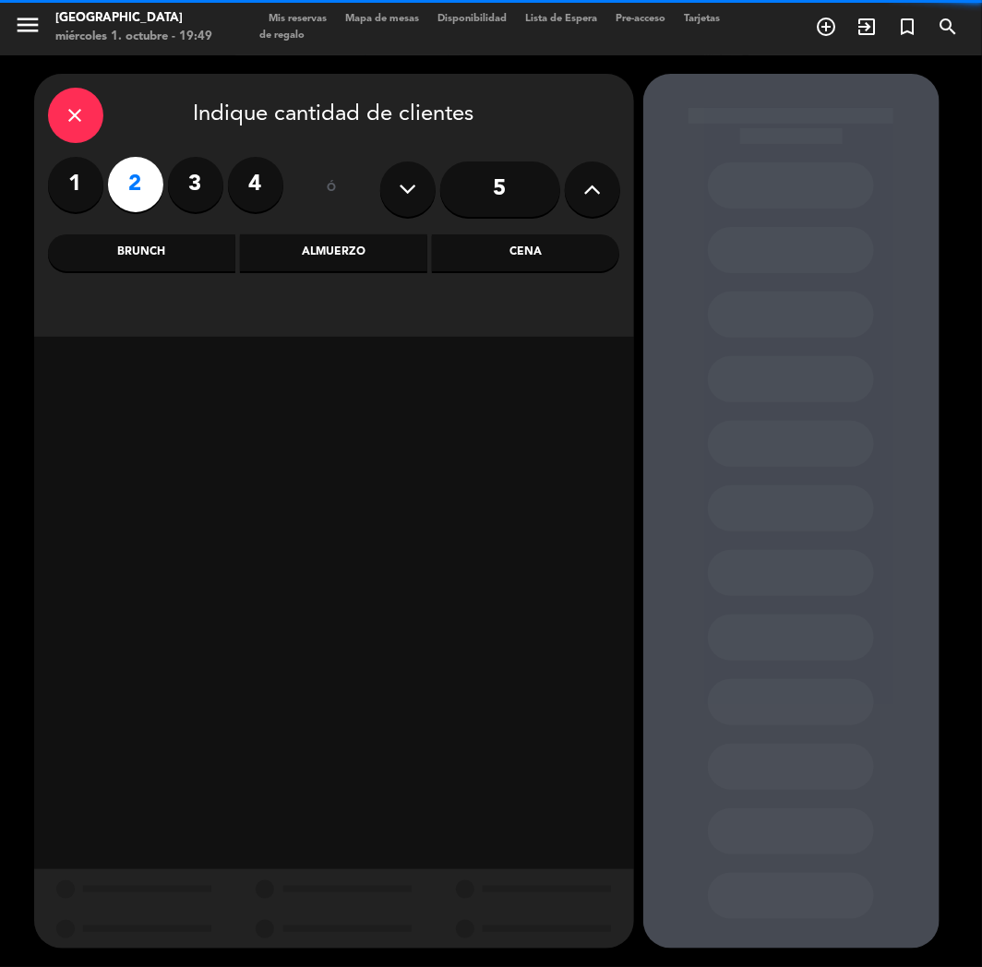
click at [554, 278] on div "close Indique cantidad de clientes 1 2 3 4 ó 5 Brunch Almuerzo Cena" at bounding box center [334, 205] width 600 height 263
click at [552, 269] on div "Cena" at bounding box center [525, 252] width 187 height 37
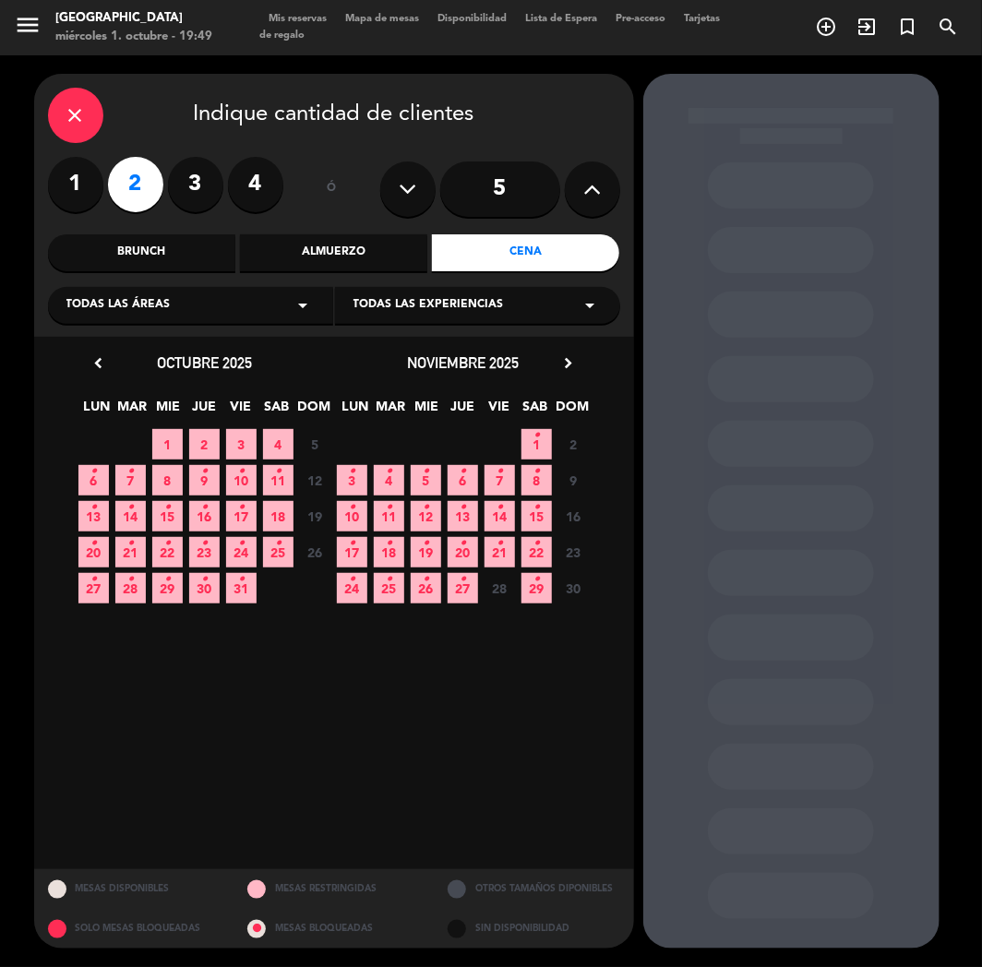
click at [246, 438] on span "3" at bounding box center [241, 444] width 30 height 30
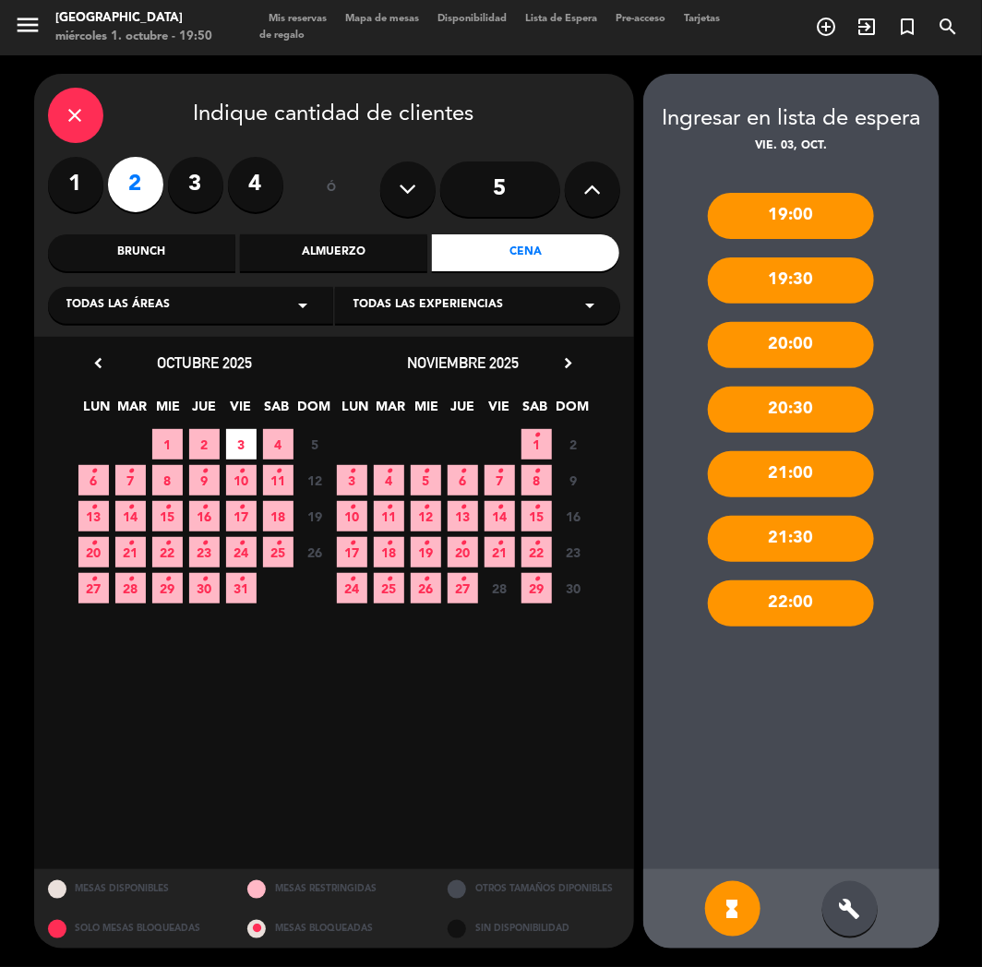
drag, startPoint x: 834, startPoint y: 918, endPoint x: 854, endPoint y: 790, distance: 129.8
click at [835, 918] on div "build" at bounding box center [849, 908] width 55 height 55
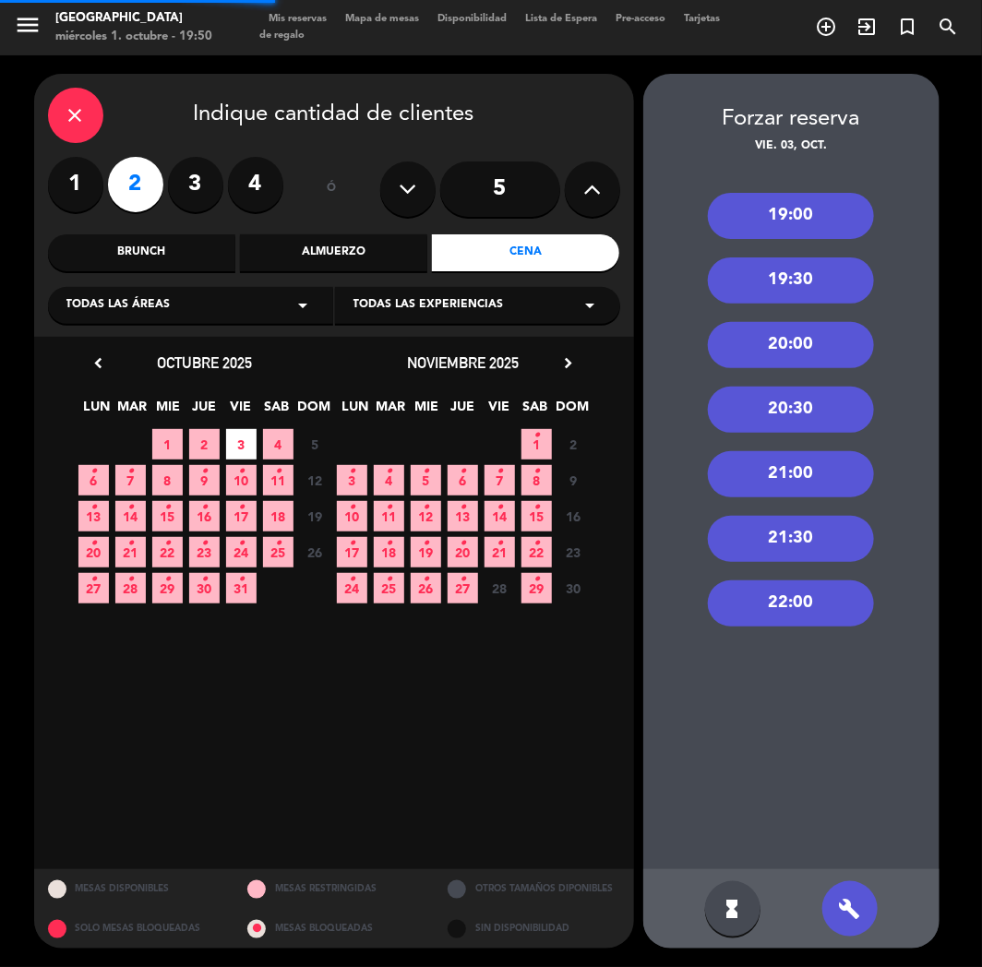
click at [778, 182] on div "19:00 19:30 20:00 20:30 21:00 21:30 22:00" at bounding box center [791, 512] width 296 height 713
click at [771, 220] on div "19:00" at bounding box center [791, 216] width 166 height 46
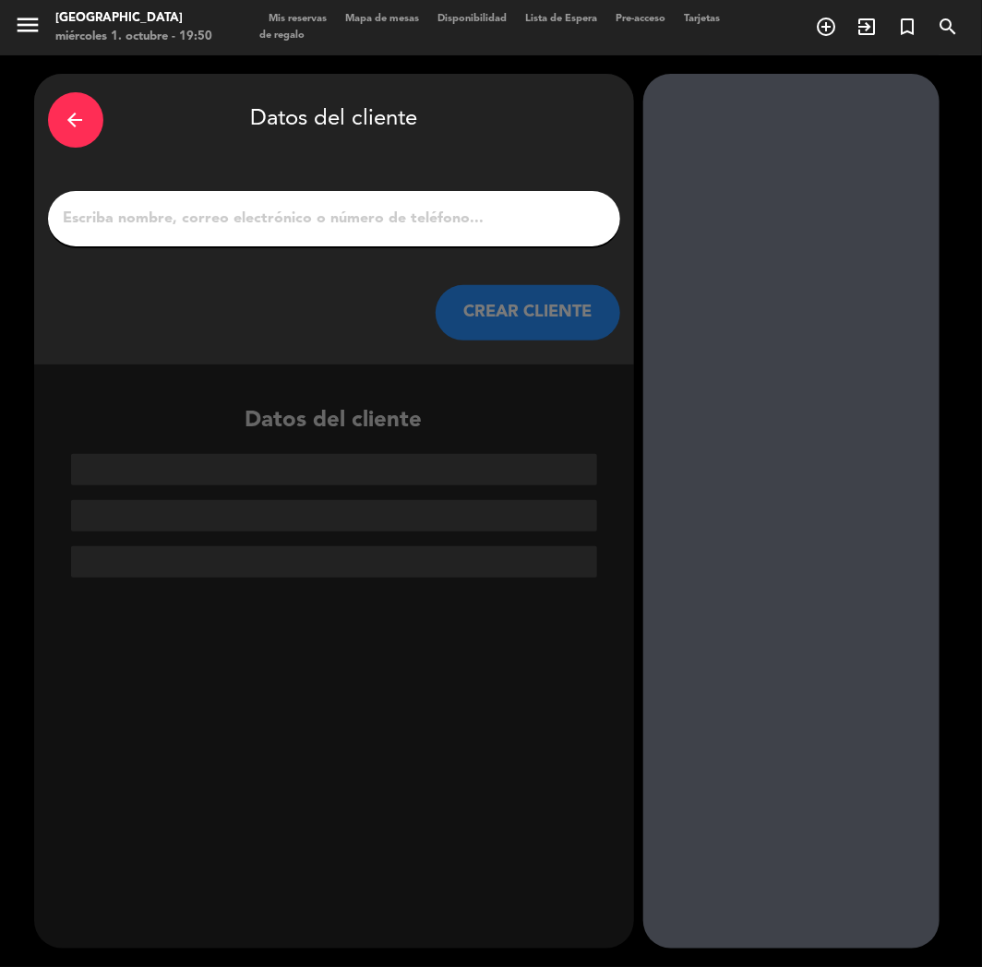
paste input "[PERSON_NAME]"
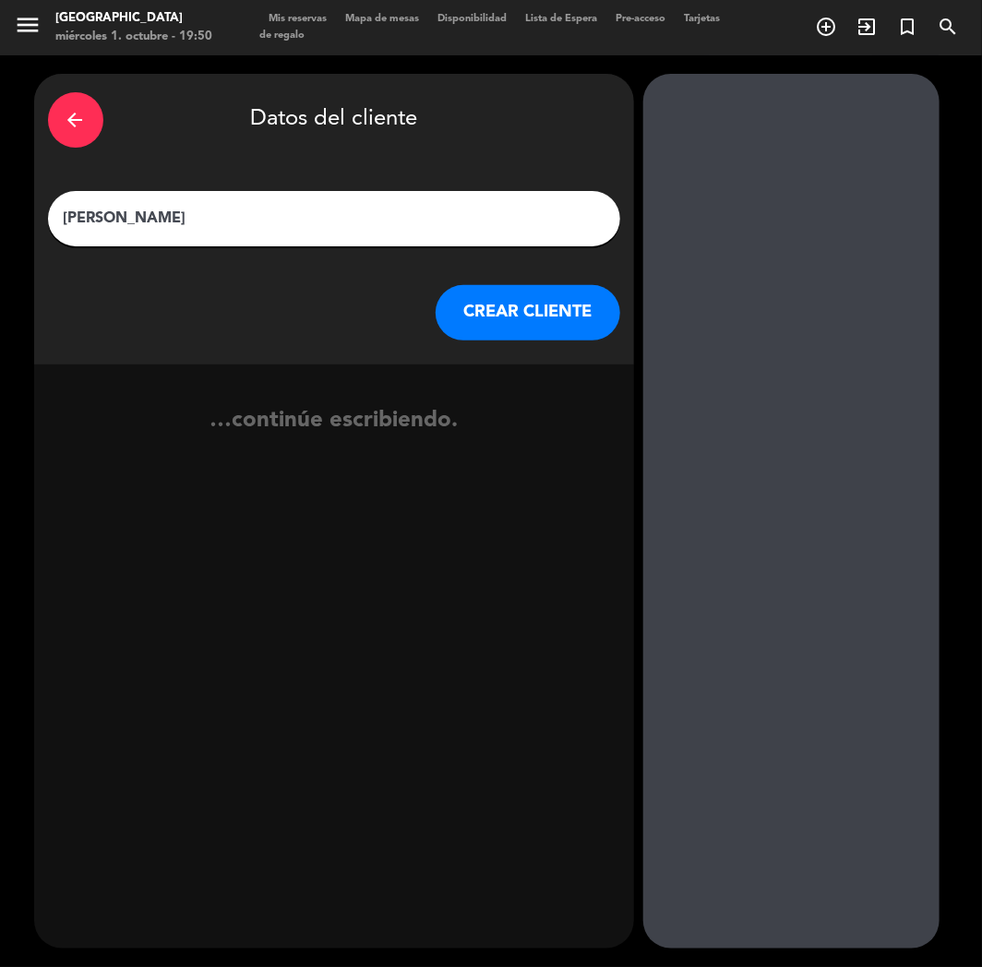
click at [296, 221] on input "[PERSON_NAME]" at bounding box center [334, 219] width 544 height 26
click at [72, 215] on input "[PERSON_NAME]" at bounding box center [334, 219] width 544 height 26
click at [66, 215] on input "[PERSON_NAME]" at bounding box center [334, 219] width 544 height 26
paste input "⭐"
type input "⭐[PERSON_NAME]"
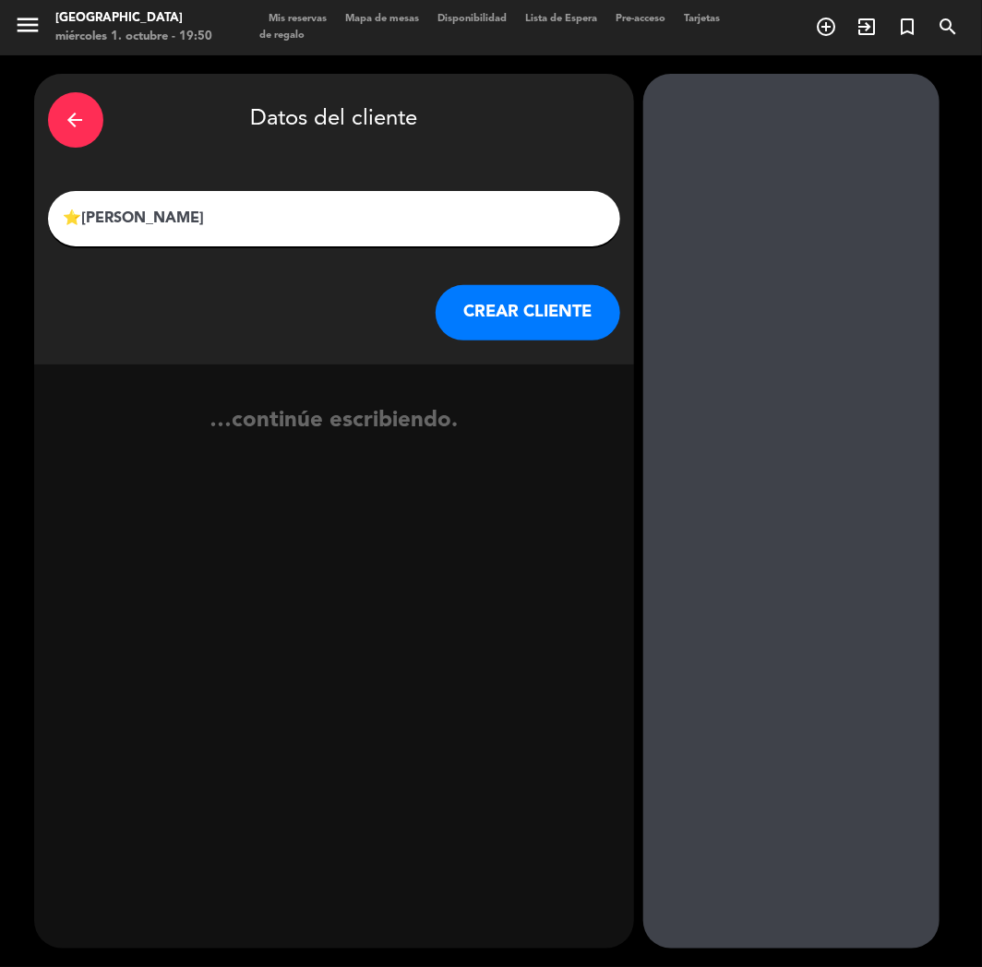
click at [558, 298] on button "CREAR CLIENTE" at bounding box center [527, 312] width 185 height 55
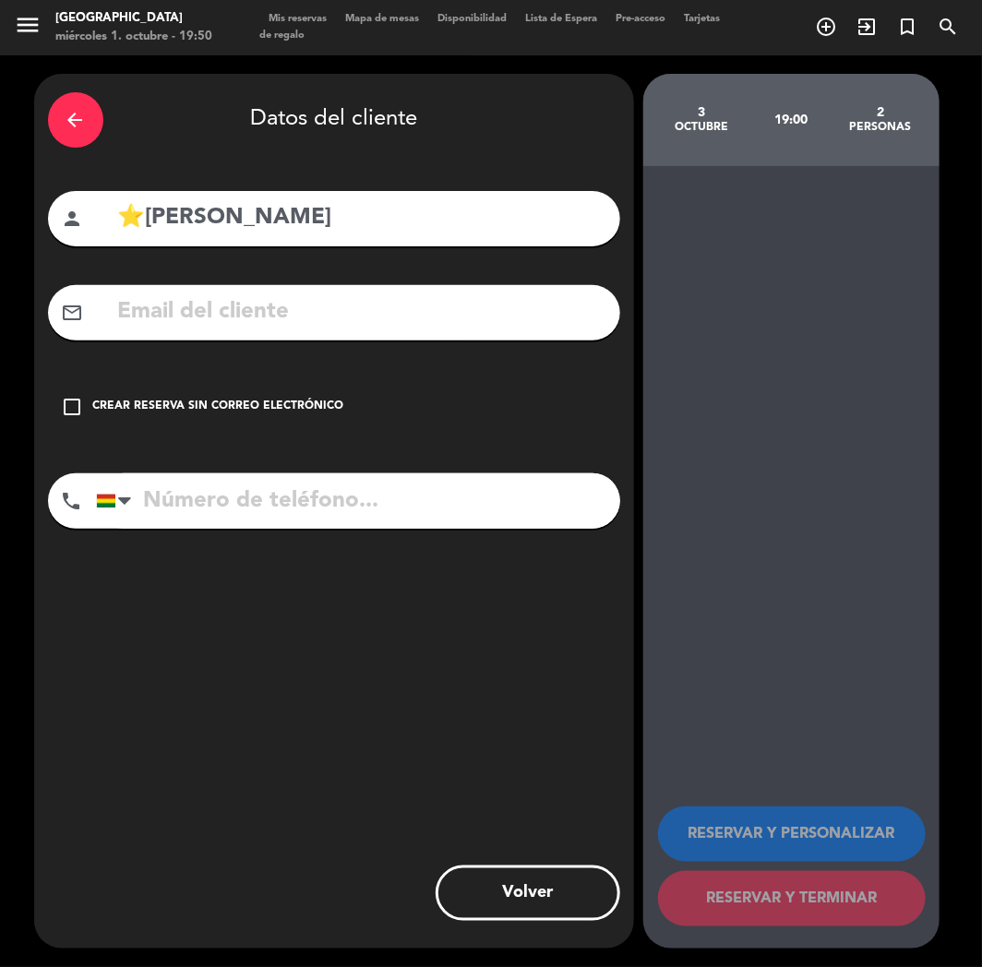
paste input "[PHONE_NUMBER]"
click at [295, 514] on input "tel" at bounding box center [358, 500] width 524 height 55
type input "[PHONE_NUMBER]"
click at [264, 394] on div "check_box_outline_blank Crear reserva sin correo electrónico" at bounding box center [334, 406] width 572 height 55
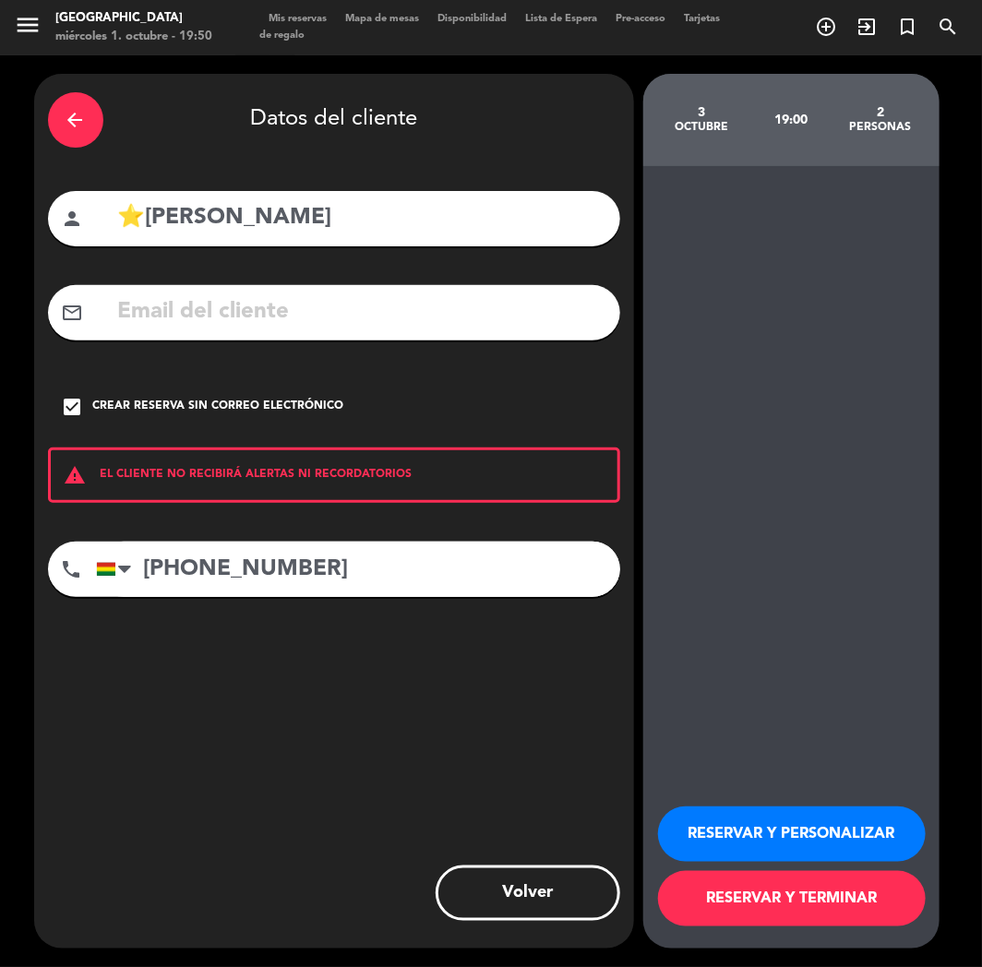
drag, startPoint x: 772, startPoint y: 847, endPoint x: 20, endPoint y: 486, distance: 833.9
click at [769, 846] on button "RESERVAR Y PERSONALIZAR" at bounding box center [792, 833] width 268 height 55
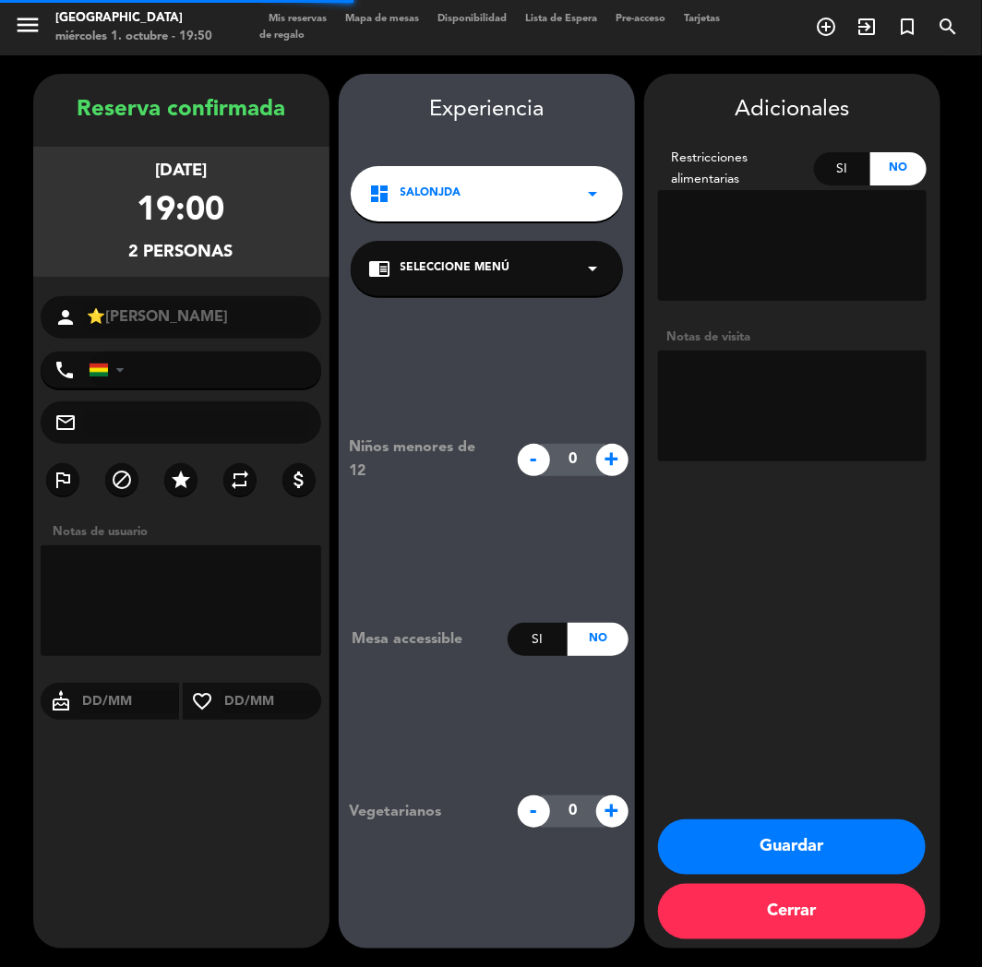
type input "[PHONE_NUMBER]"
click at [480, 196] on div "dashboard SalonJDA arrow_drop_down" at bounding box center [487, 193] width 272 height 55
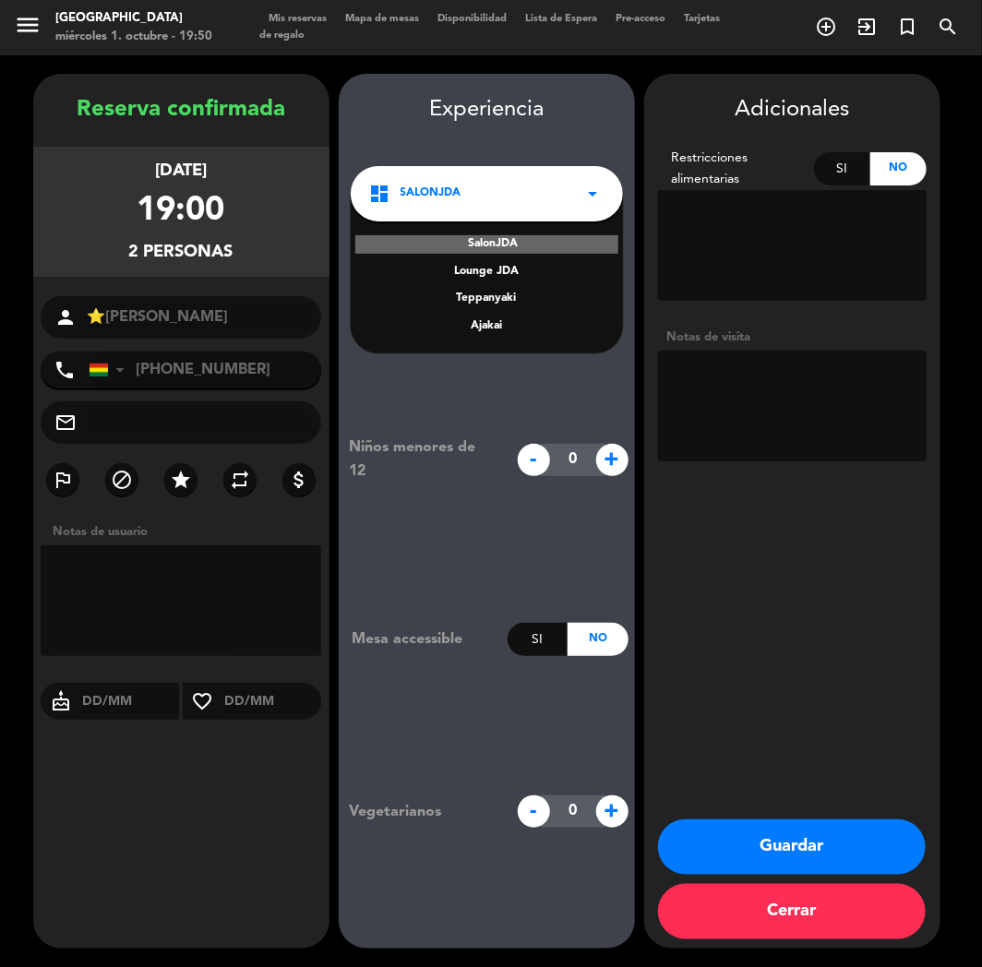
click at [503, 292] on div "Teppanyaki" at bounding box center [486, 299] width 235 height 18
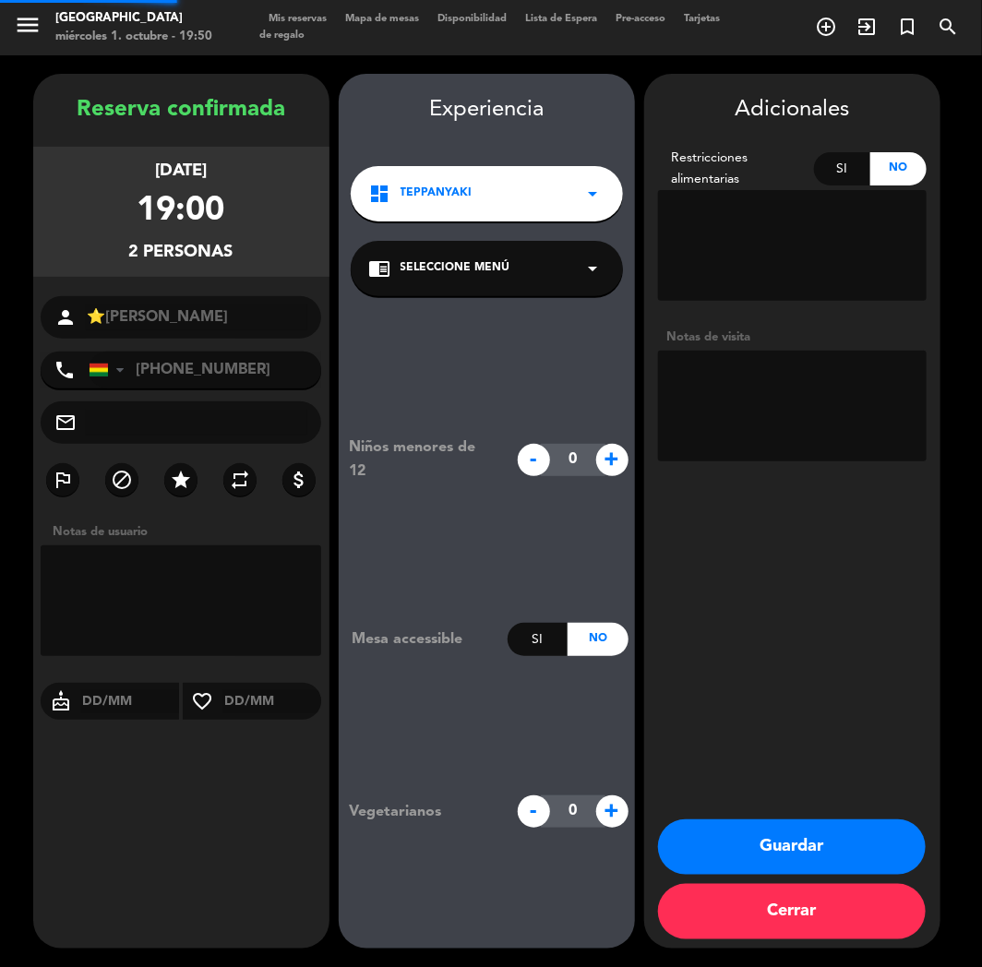
click at [505, 262] on span "Seleccione Menú" at bounding box center [455, 268] width 110 height 18
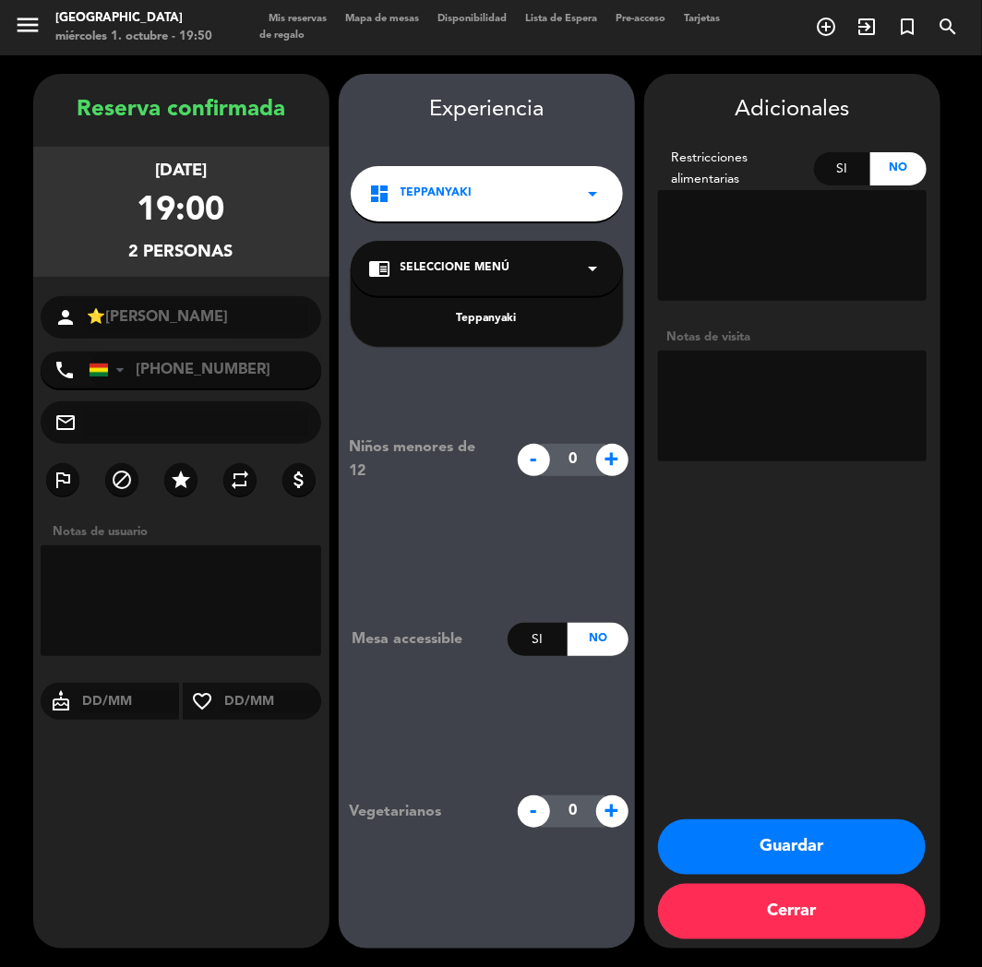
click at [503, 327] on div "Teppanyaki" at bounding box center [486, 319] width 235 height 18
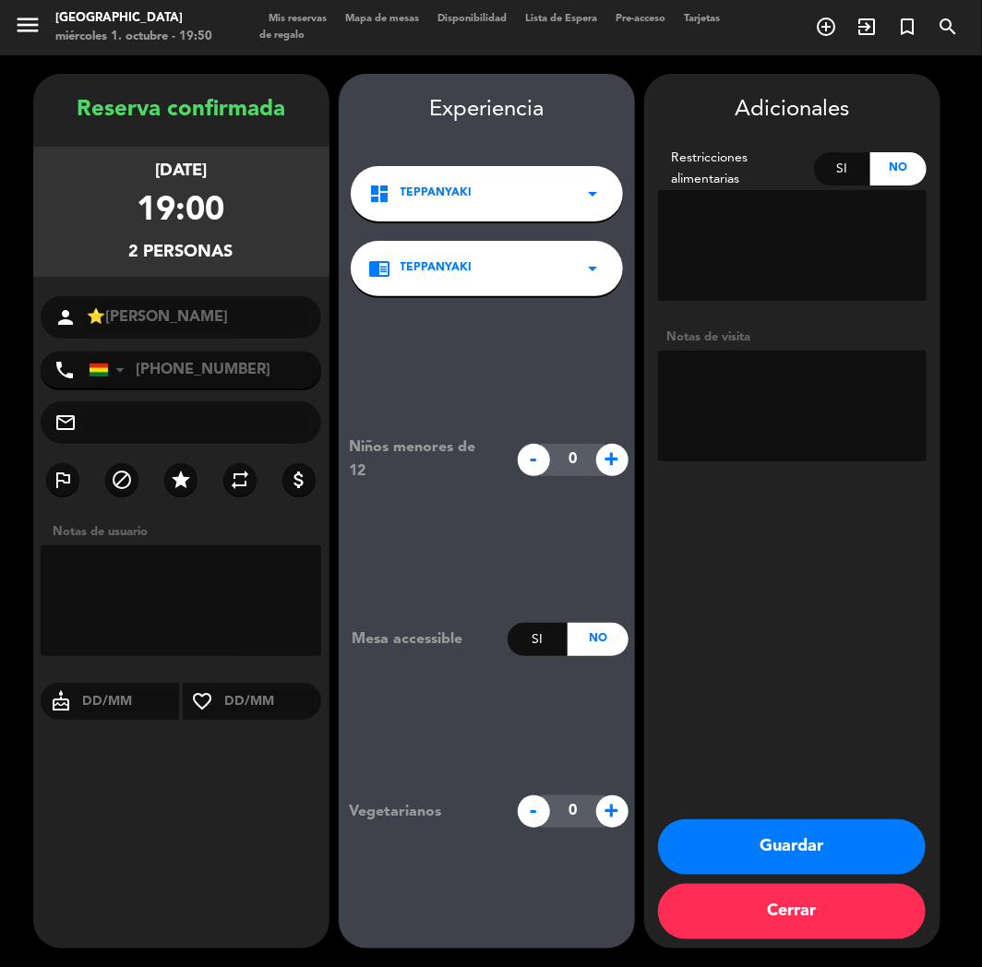
click at [738, 367] on textarea at bounding box center [792, 406] width 268 height 111
type textarea "TEPPAN //"
click at [238, 804] on div "Reserva confirmada [DATE] 19:00 2 personas person ⭐[PERSON_NAME] phone [GEOGRAP…" at bounding box center [181, 529] width 296 height 875
click at [732, 843] on button "Guardar" at bounding box center [792, 846] width 268 height 55
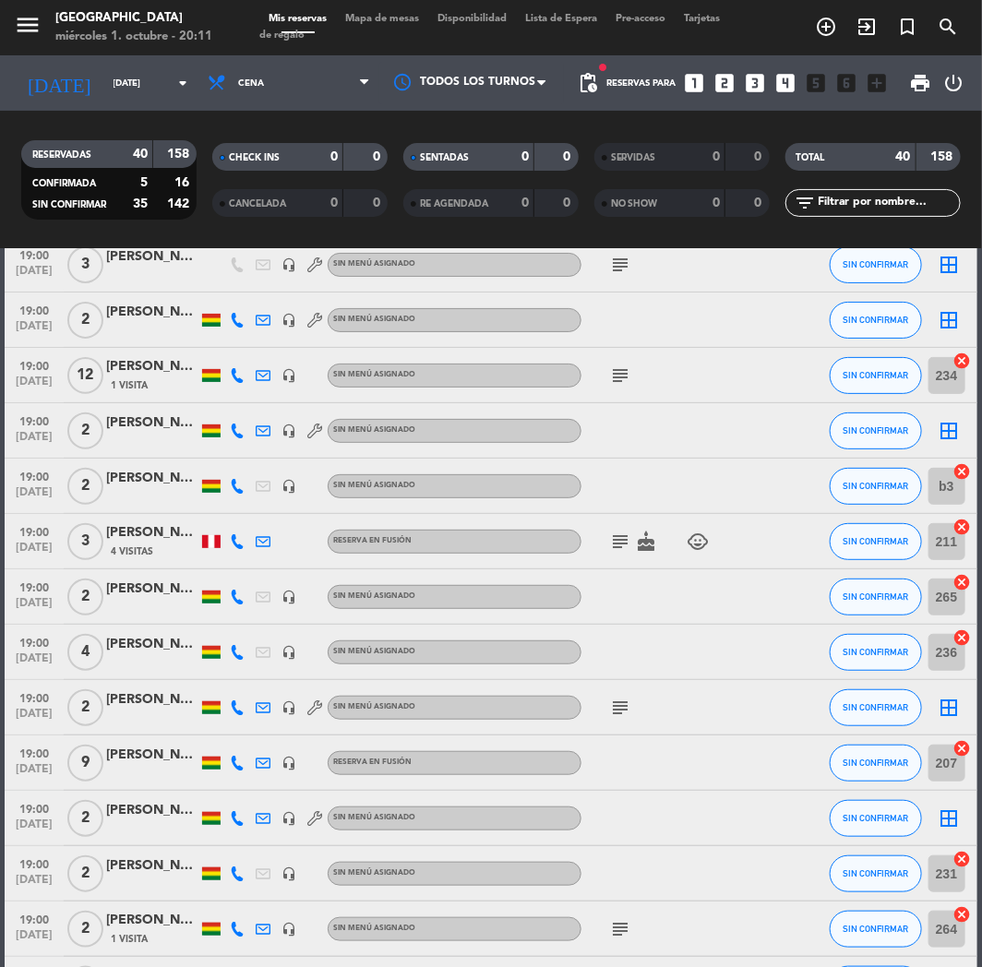
scroll to position [410, 0]
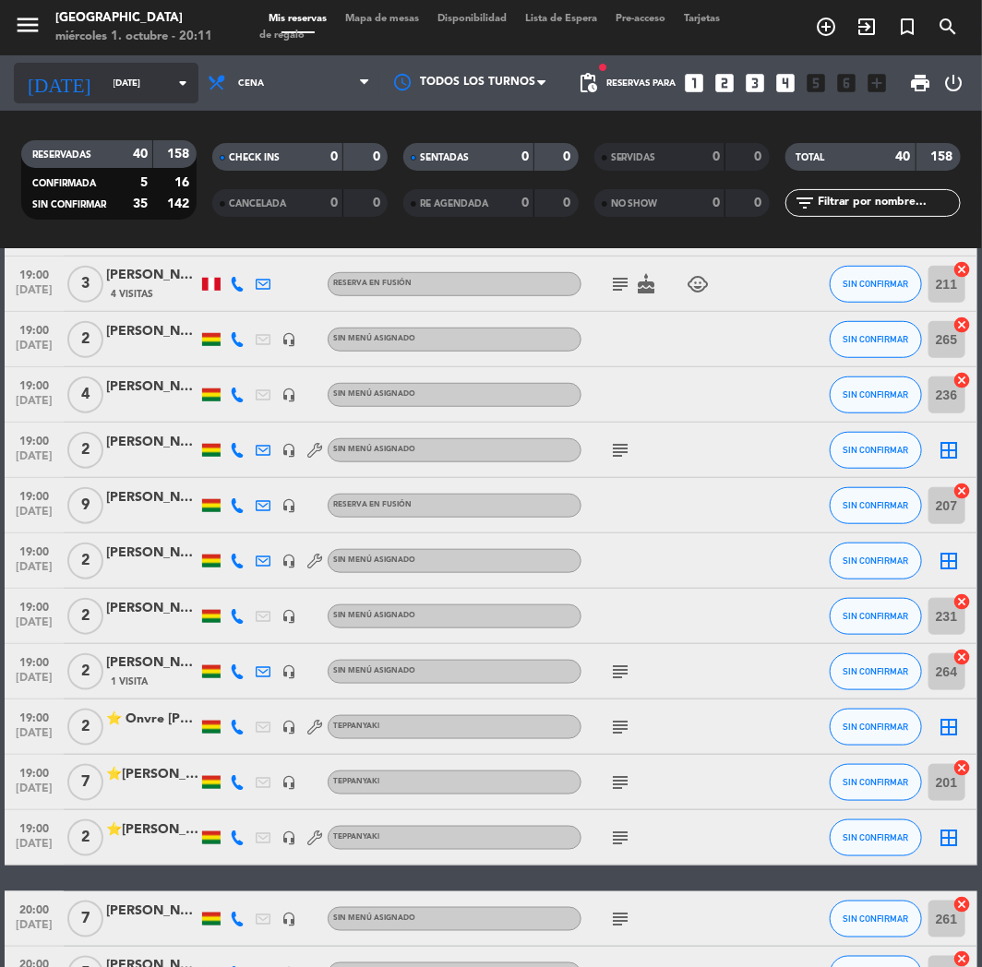
click at [104, 85] on input "[DATE]" at bounding box center [166, 83] width 125 height 29
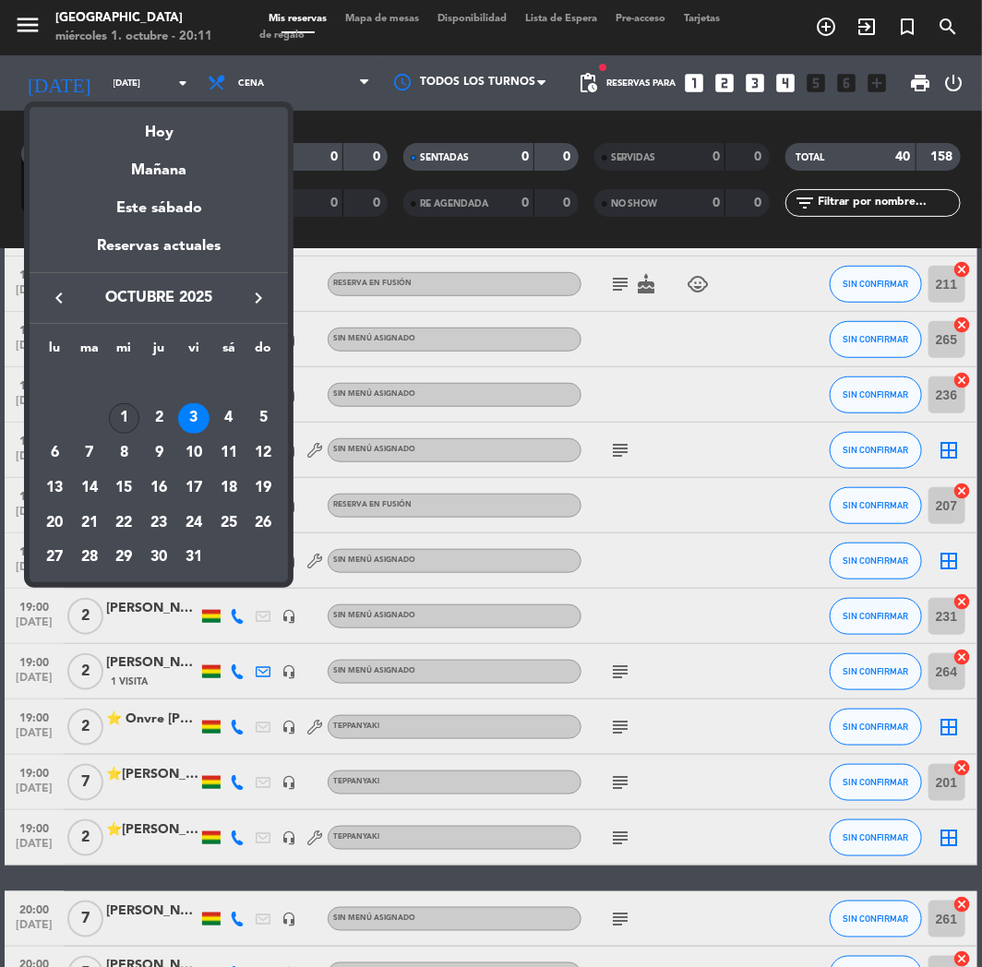
click at [123, 417] on div "1" at bounding box center [124, 418] width 31 height 31
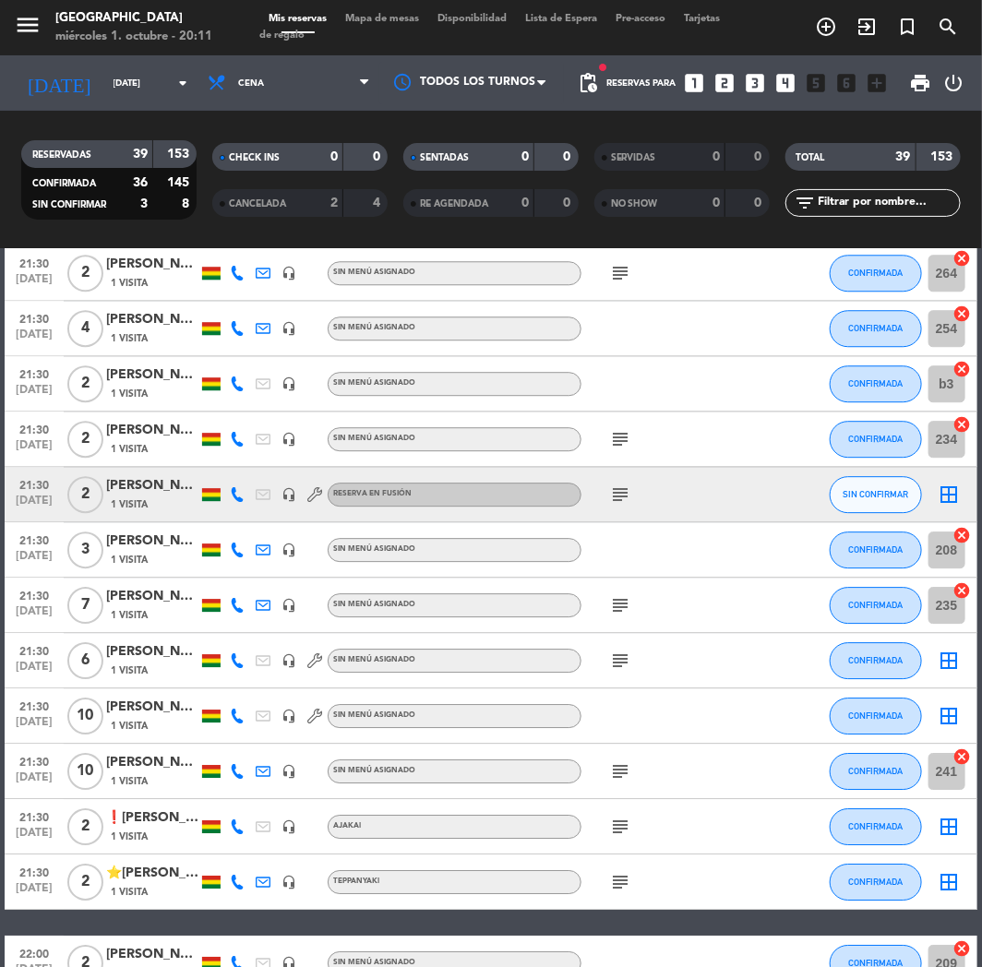
scroll to position [1639, 0]
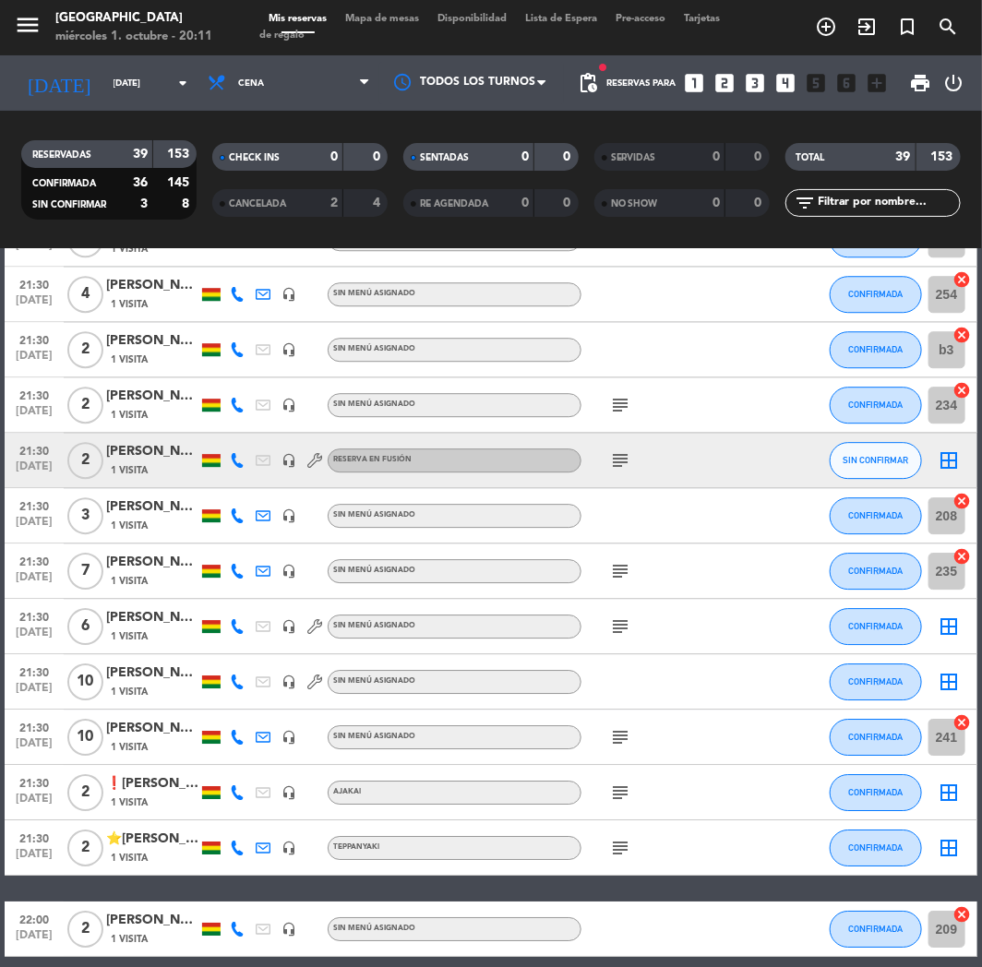
click at [240, 514] on icon at bounding box center [237, 515] width 15 height 15
click at [153, 514] on div "[PERSON_NAME]" at bounding box center [152, 506] width 92 height 21
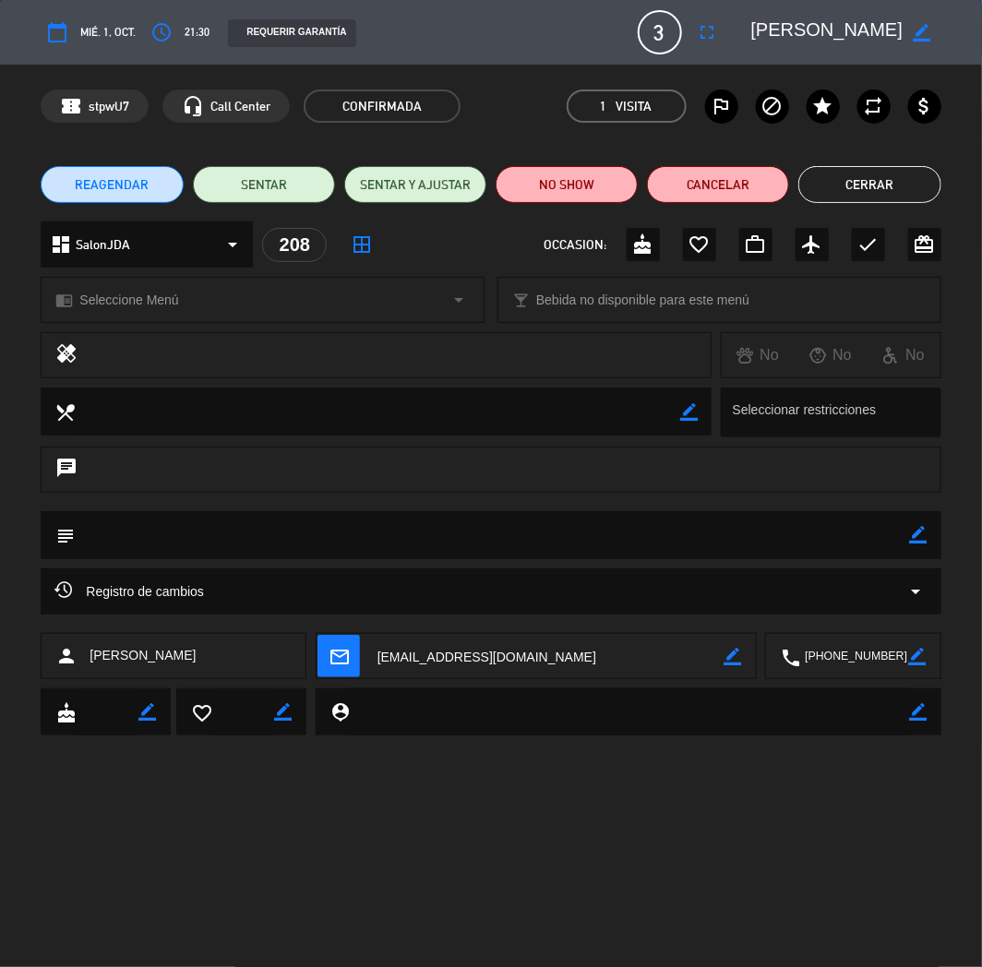
click at [824, 196] on button "Cerrar" at bounding box center [869, 184] width 142 height 37
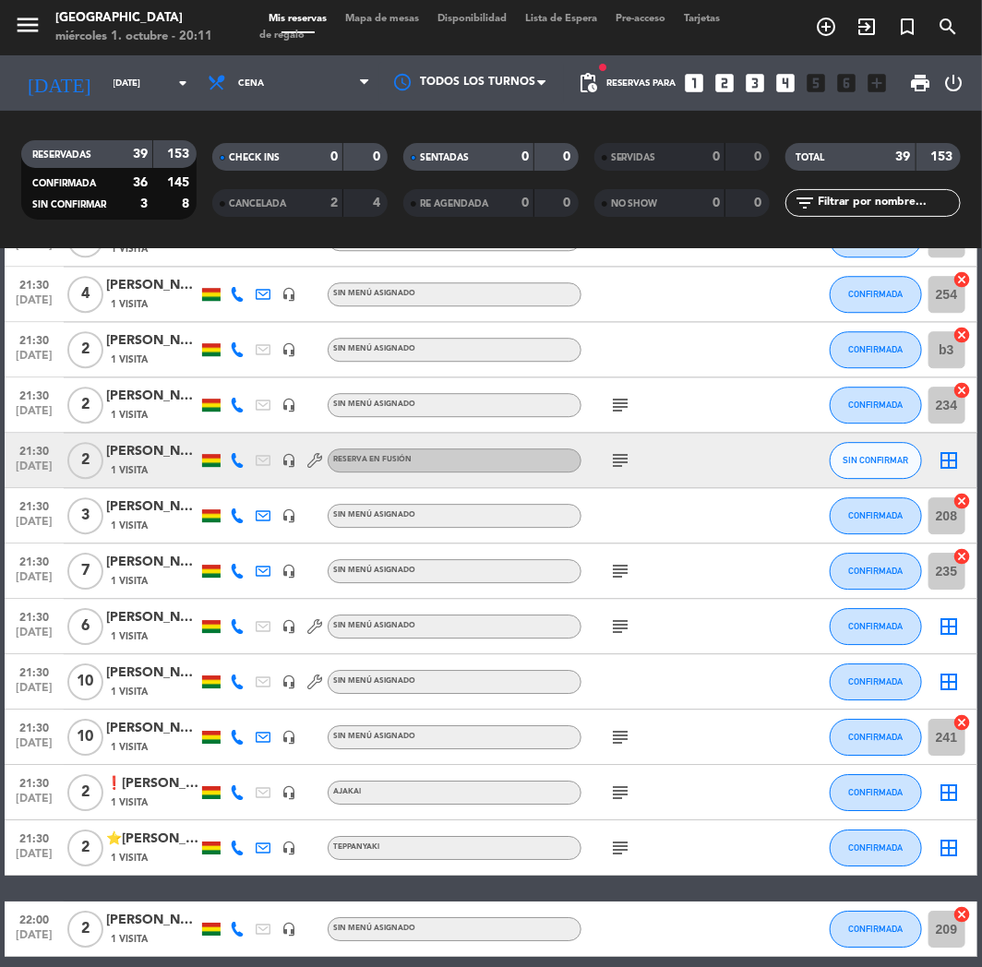
click at [236, 515] on icon at bounding box center [237, 515] width 15 height 15
click at [618, 228] on div "SERVIDAS 0 0 NO SHOW 0 0" at bounding box center [681, 179] width 191 height 101
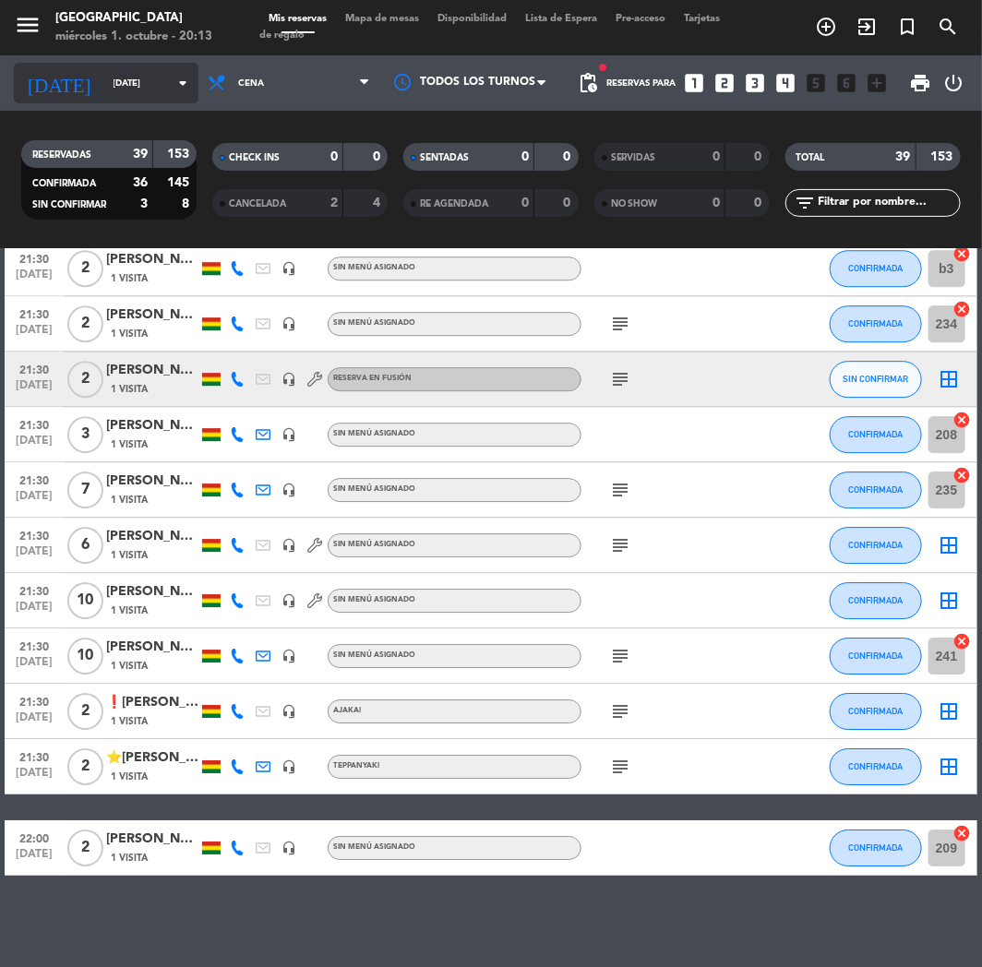
click at [122, 90] on input "[DATE]" at bounding box center [166, 83] width 125 height 29
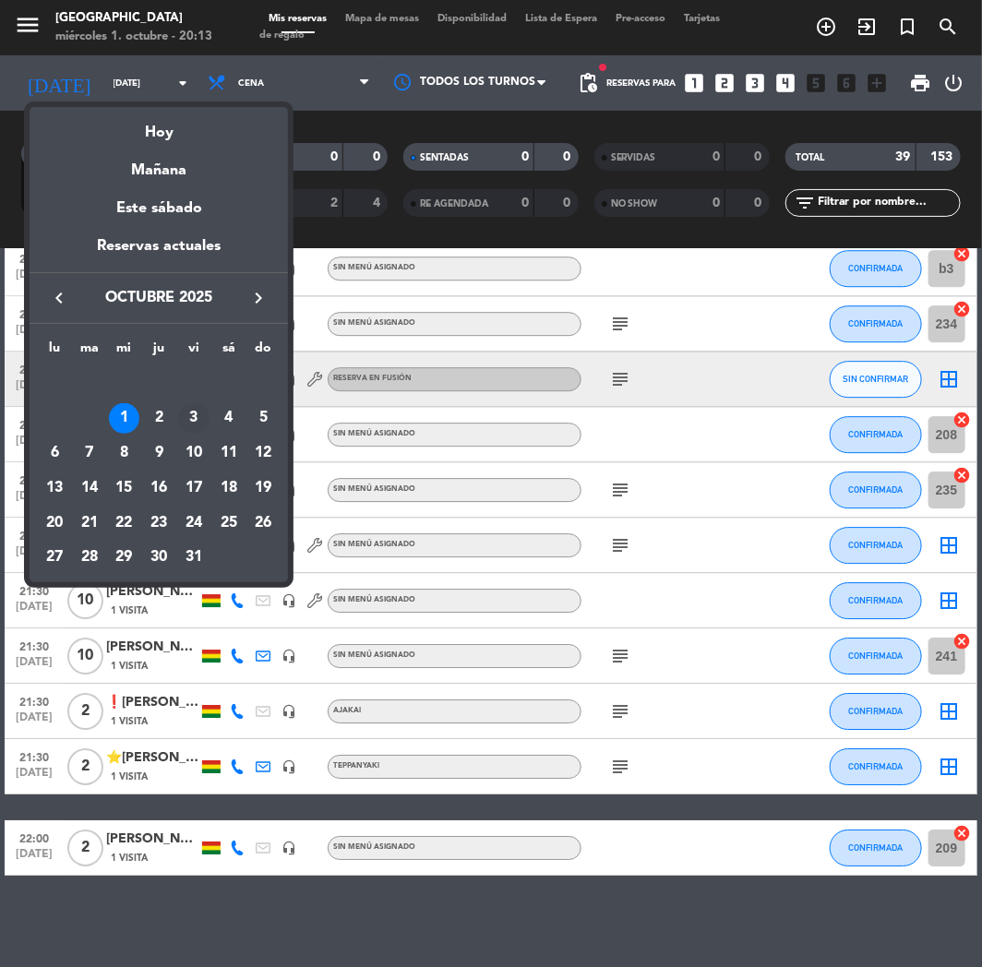
click at [201, 418] on div "3" at bounding box center [193, 418] width 31 height 31
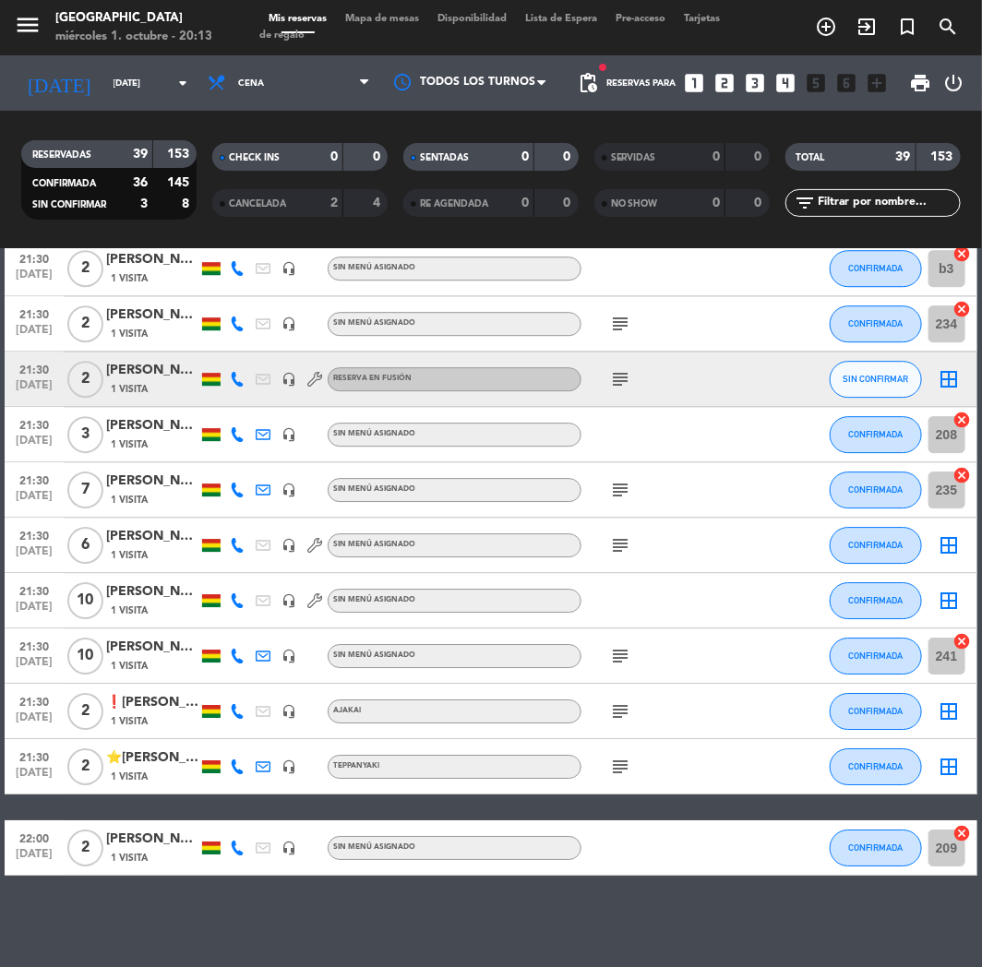
type input "[DATE]"
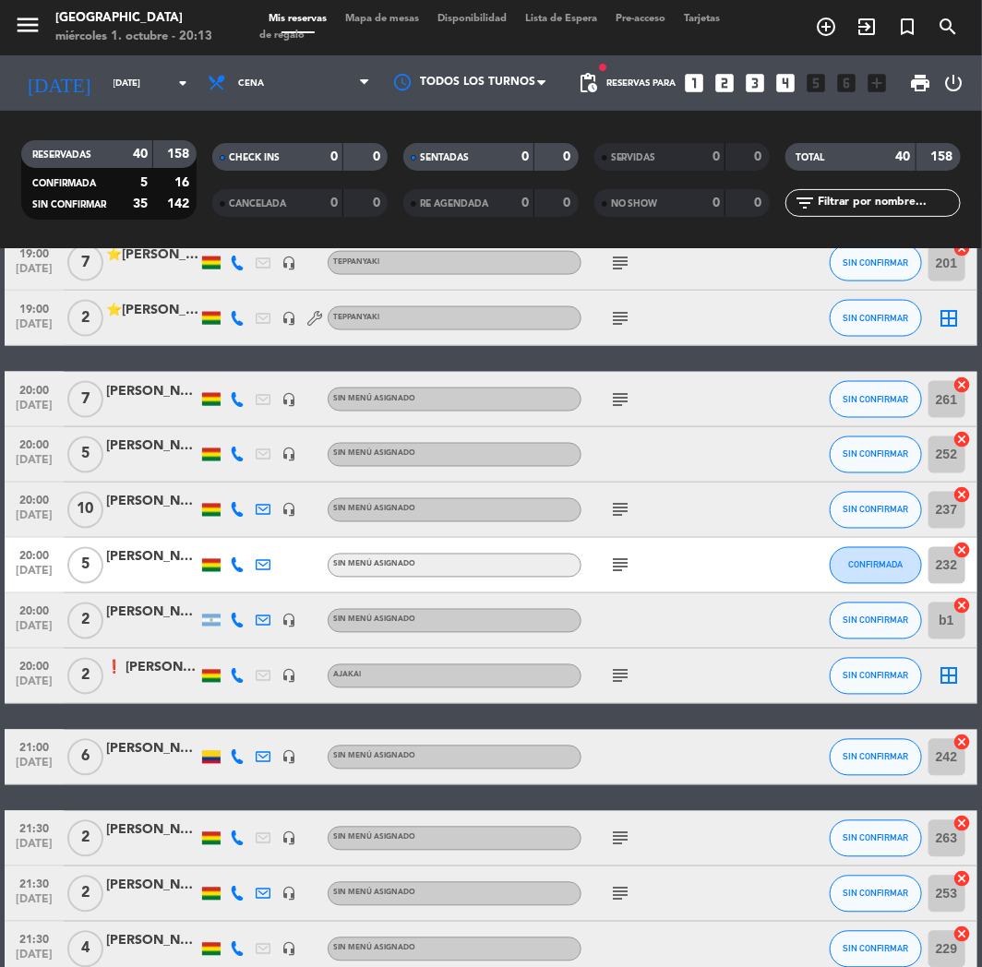
scroll to position [519, 0]
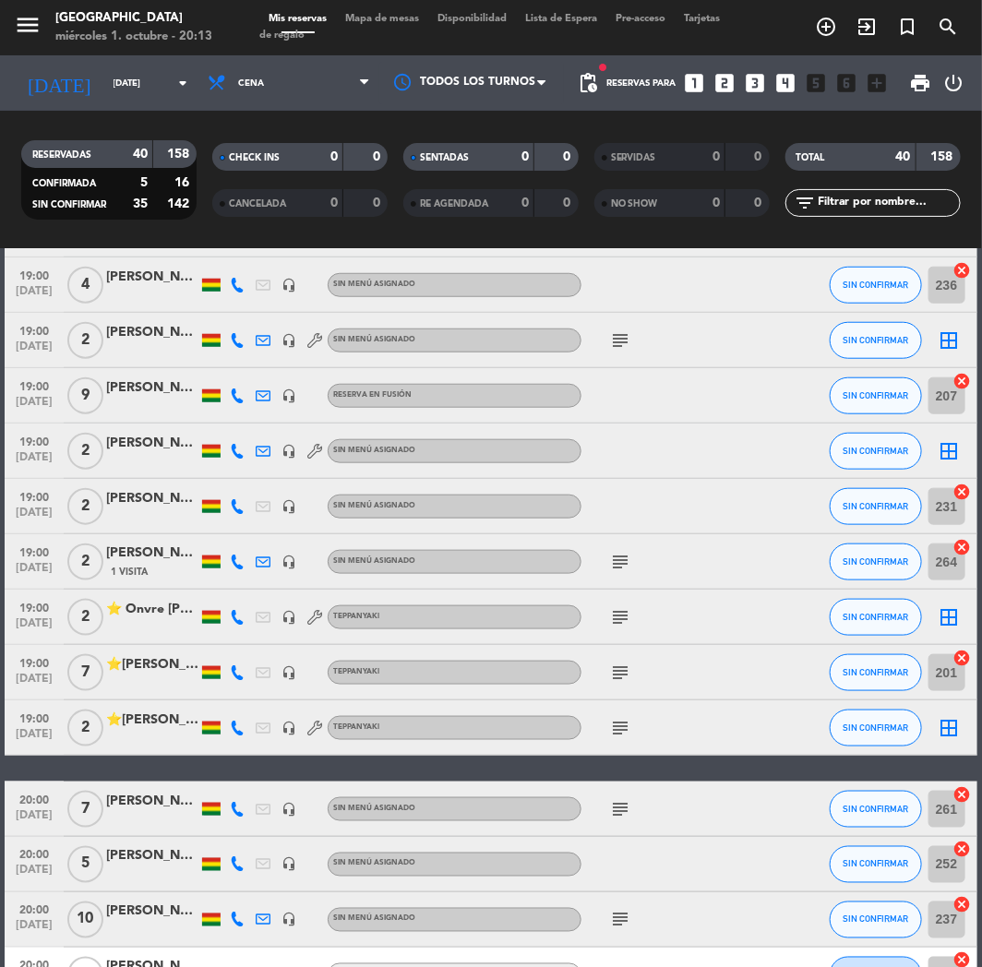
click at [754, 83] on icon "looks_3" at bounding box center [756, 83] width 24 height 24
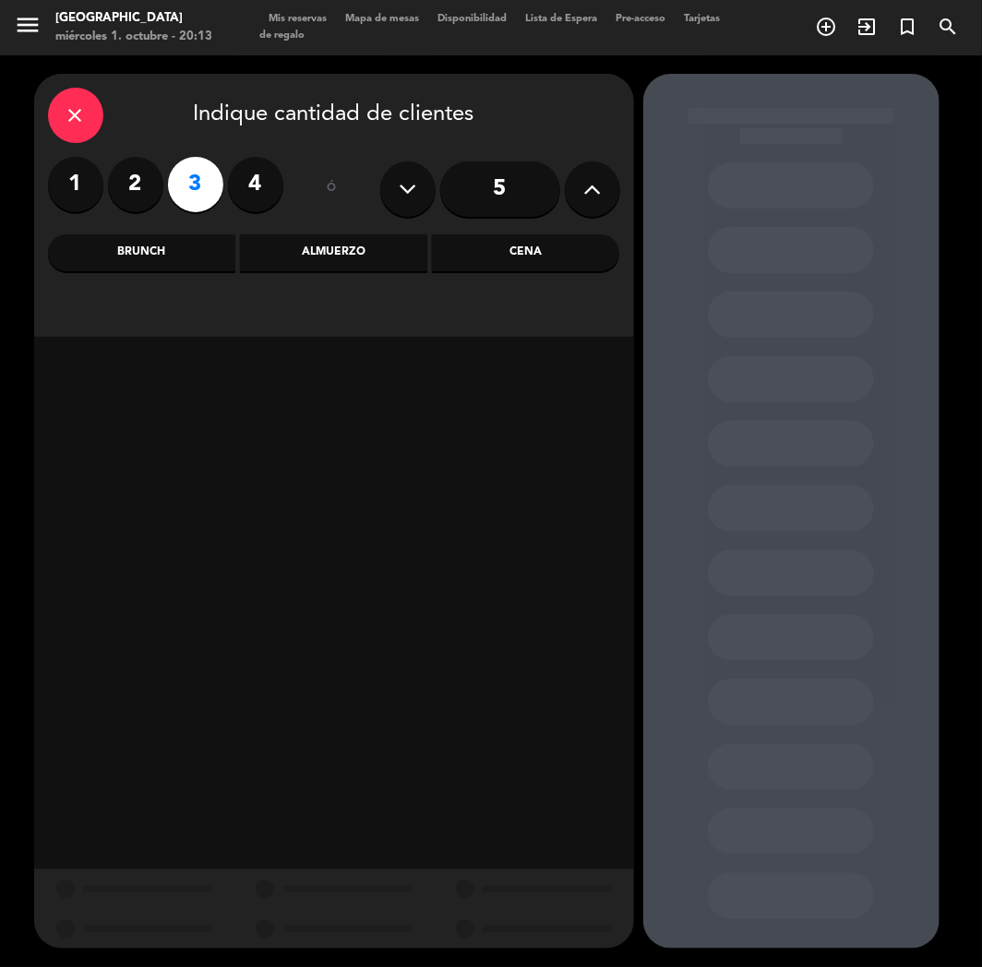
click at [265, 170] on label "4" at bounding box center [255, 184] width 55 height 55
drag, startPoint x: 521, startPoint y: 246, endPoint x: 518, endPoint y: 273, distance: 27.0
click at [521, 249] on div "Cena" at bounding box center [525, 252] width 187 height 37
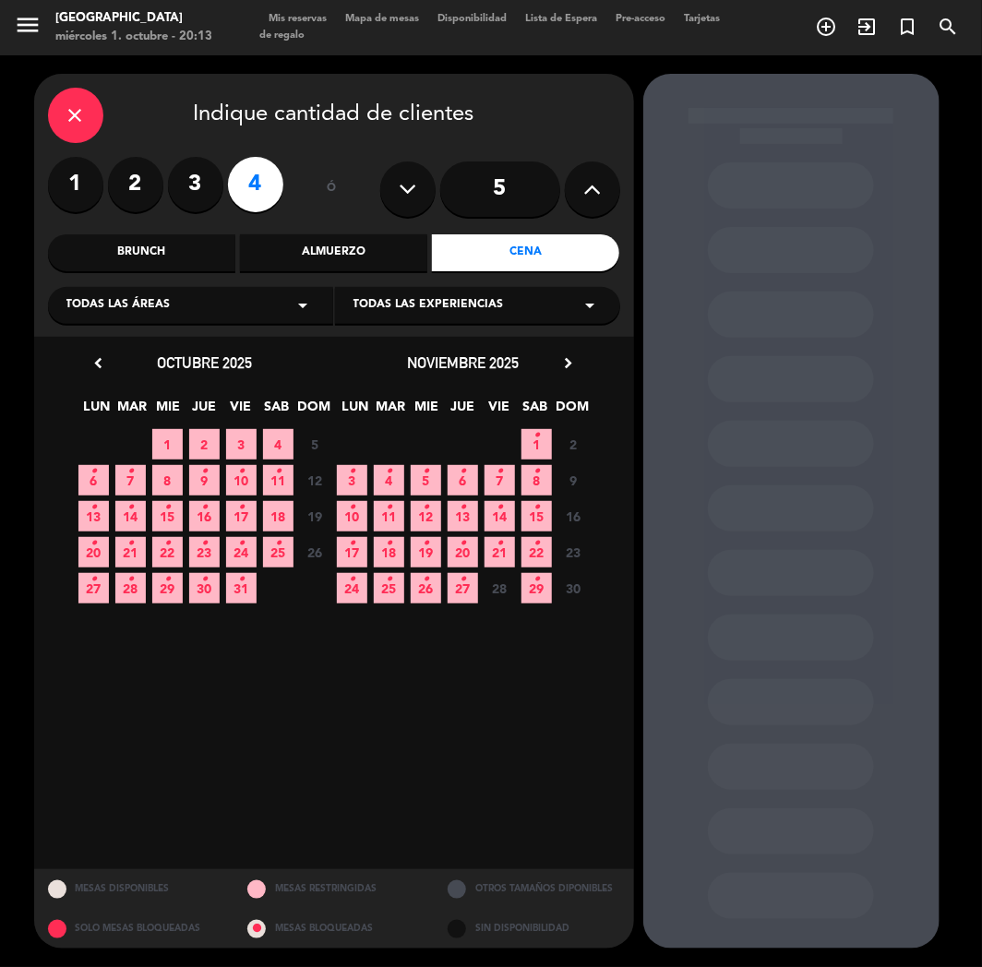
click at [236, 438] on span "3" at bounding box center [241, 444] width 30 height 30
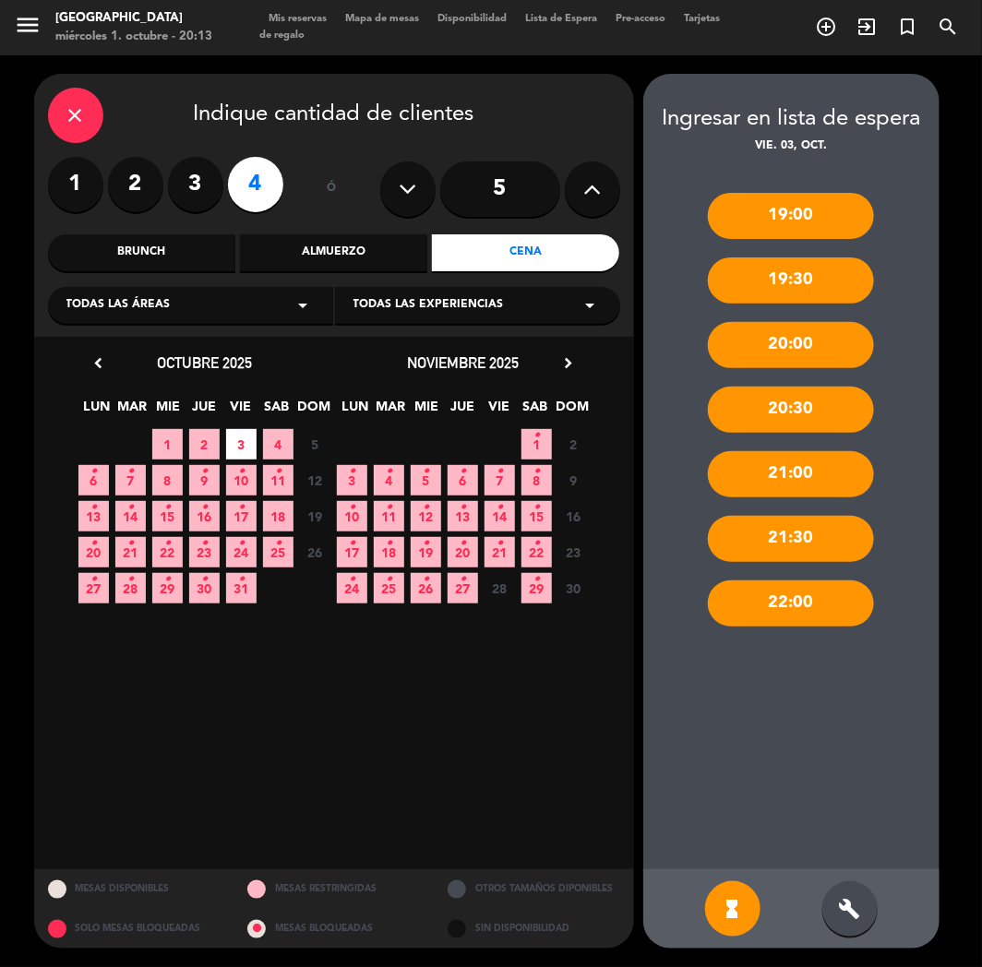
drag, startPoint x: 871, startPoint y: 911, endPoint x: 817, endPoint y: 375, distance: 538.7
click at [873, 904] on div "build" at bounding box center [849, 908] width 55 height 55
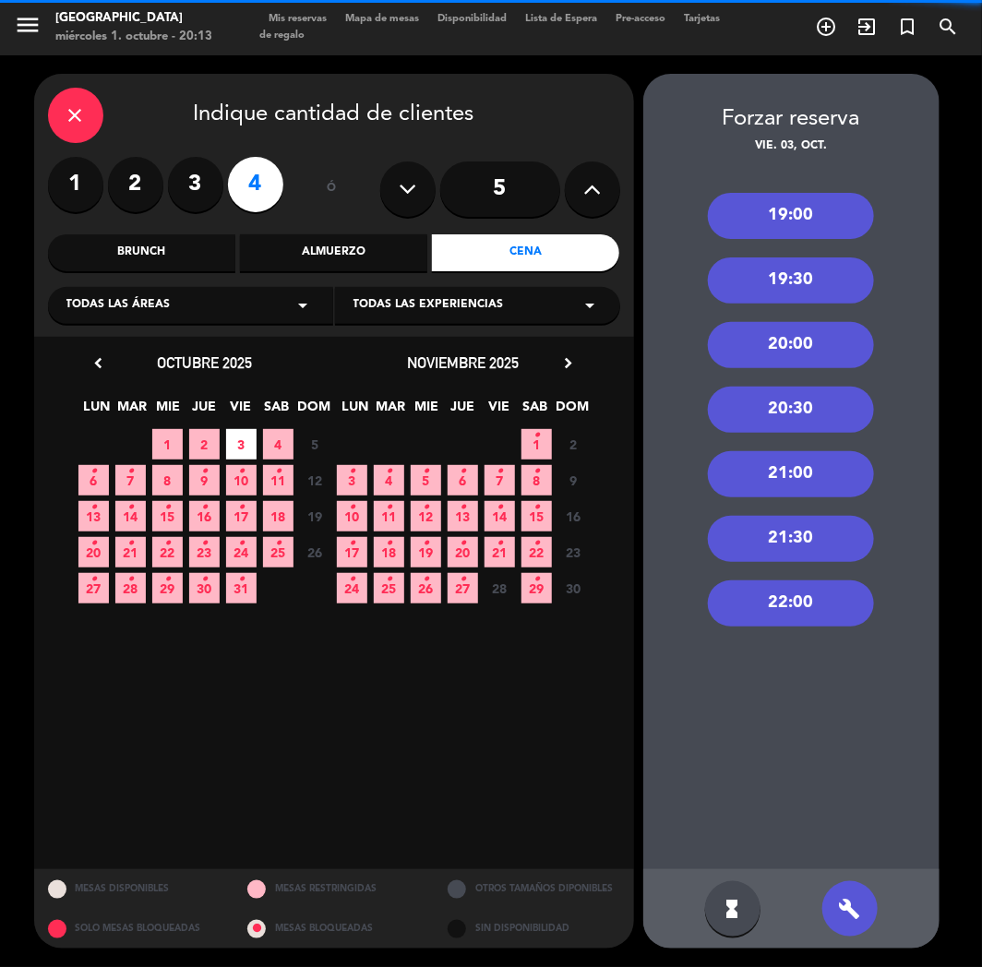
click at [801, 233] on div "19:00" at bounding box center [791, 216] width 166 height 46
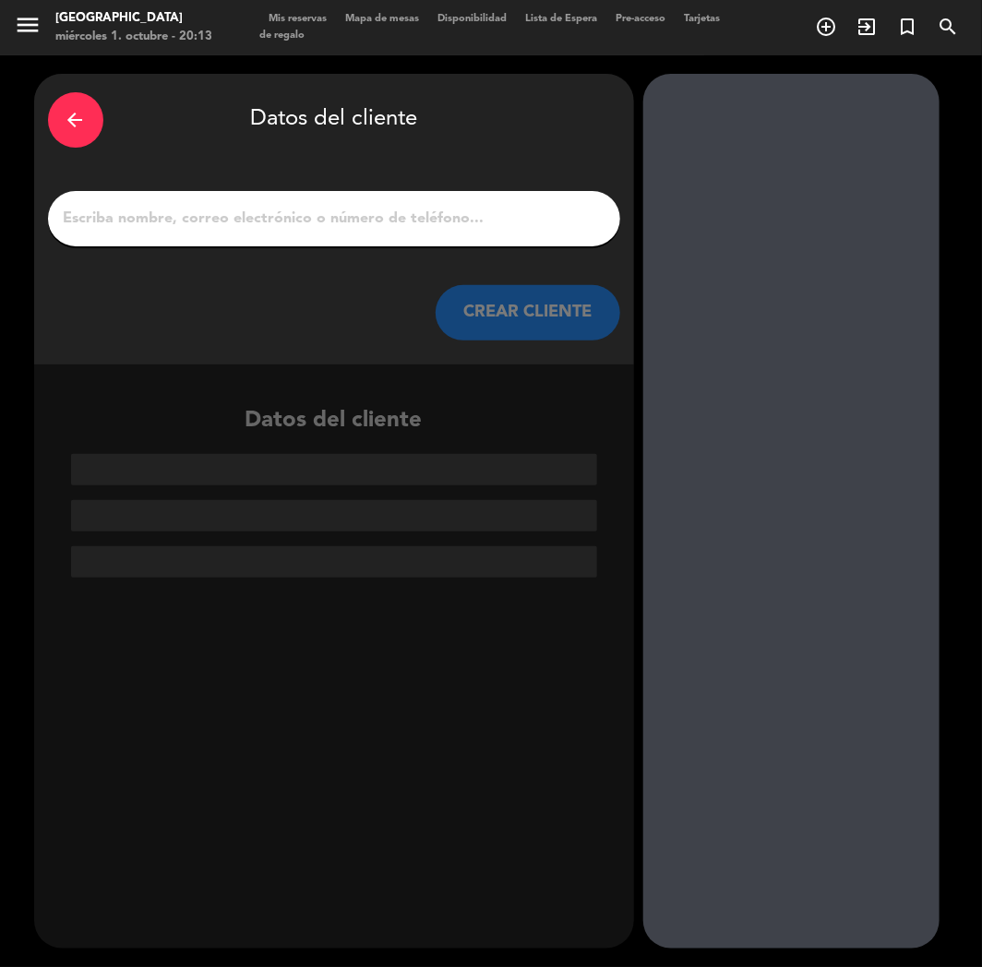
click at [375, 208] on input "1" at bounding box center [334, 219] width 544 height 26
paste input "[PERSON_NAME]"
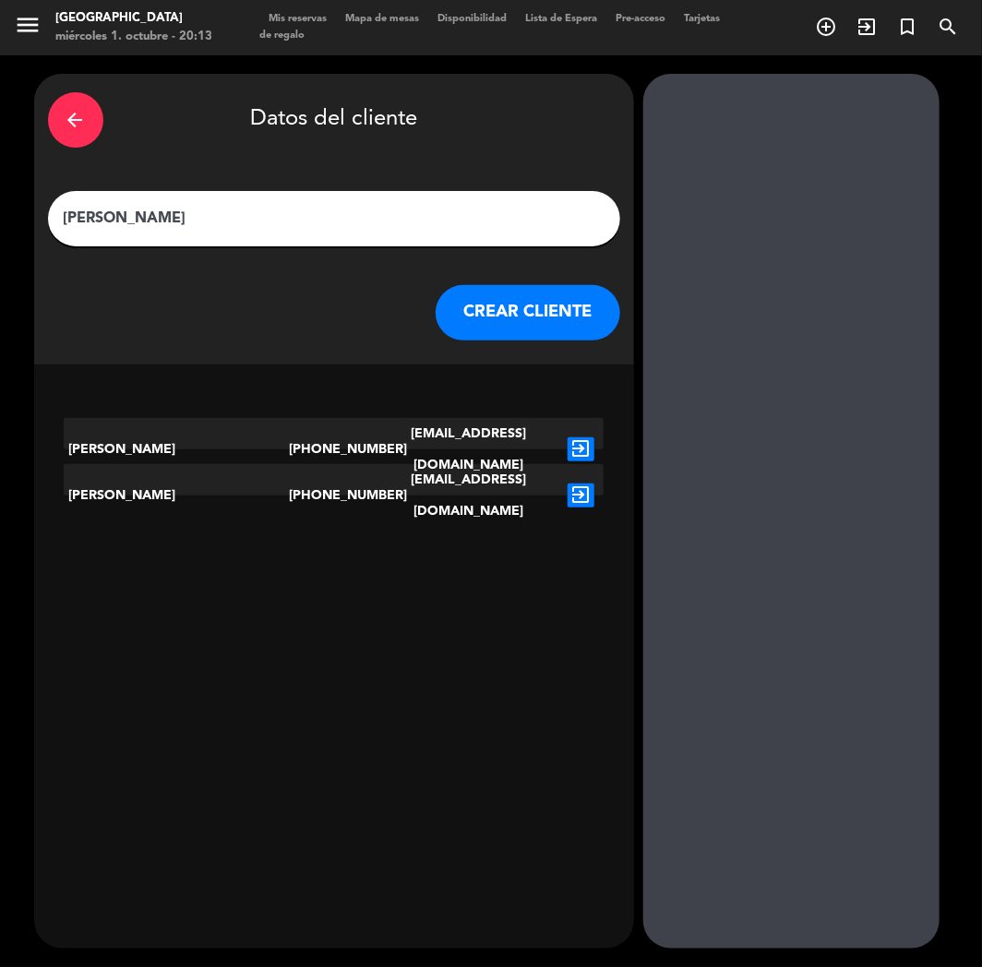
click at [60, 219] on div "[PERSON_NAME]" at bounding box center [334, 218] width 572 height 55
click at [65, 215] on input "[PERSON_NAME]" at bounding box center [334, 219] width 544 height 26
paste input "⭐"
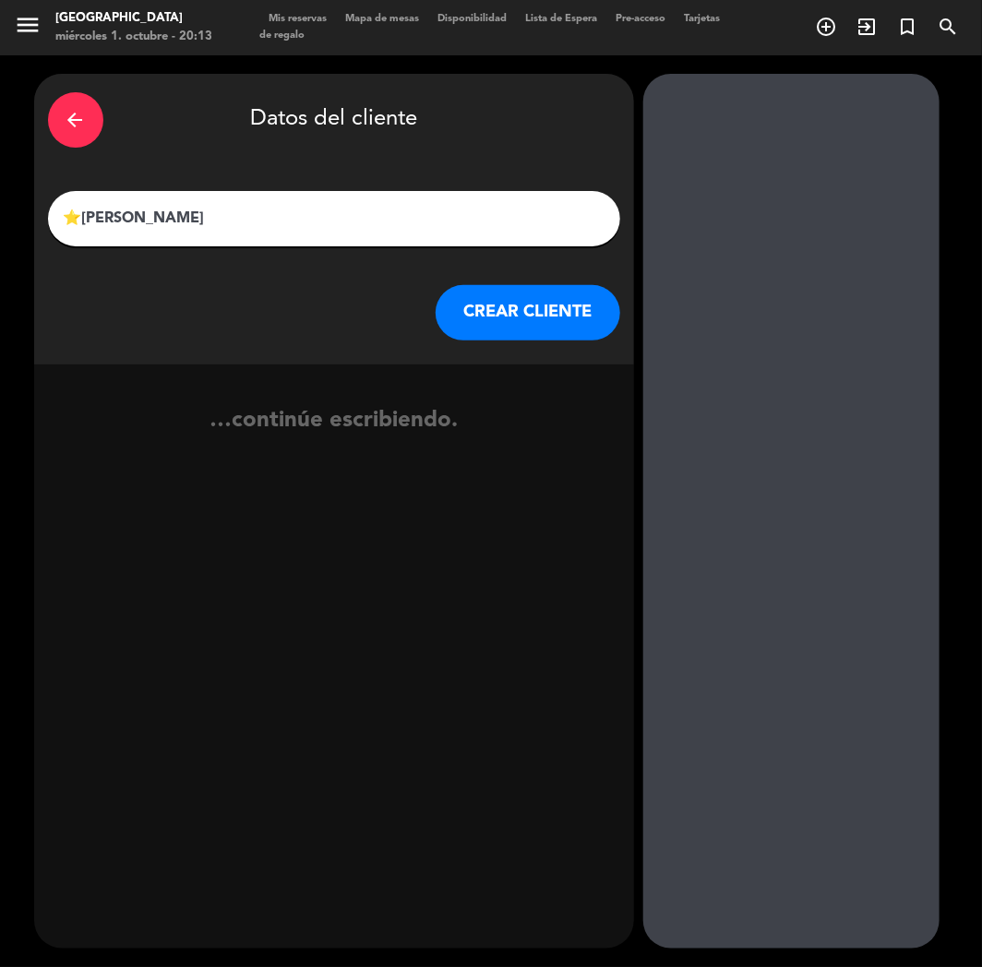
type input "⭐[PERSON_NAME]"
click at [526, 300] on button "CREAR CLIENTE" at bounding box center [527, 312] width 185 height 55
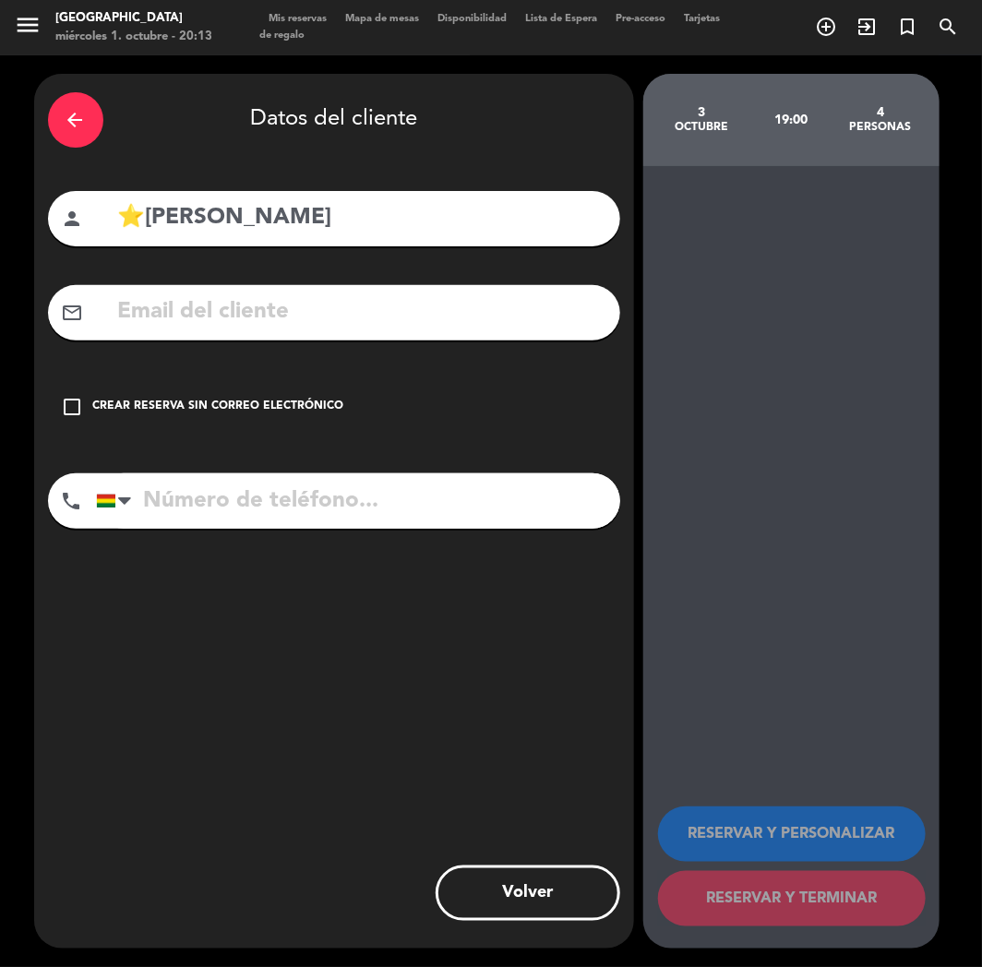
click at [102, 406] on div "Crear reserva sin correo electrónico" at bounding box center [218, 407] width 251 height 18
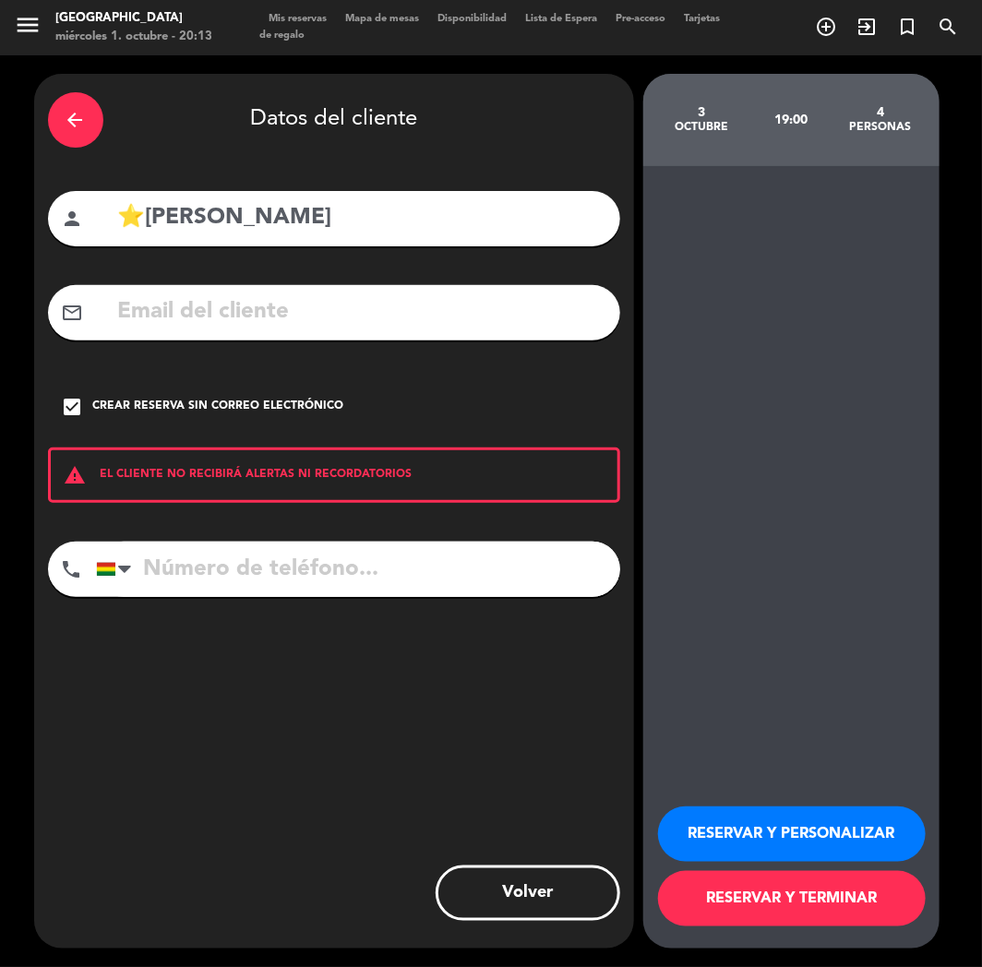
click at [303, 574] on input "tel" at bounding box center [358, 569] width 524 height 55
paste input "[PHONE_NUMBER]"
click at [303, 574] on input "tel" at bounding box center [358, 569] width 524 height 55
type input "[PHONE_NUMBER]"
drag, startPoint x: 760, startPoint y: 851, endPoint x: 35, endPoint y: 490, distance: 810.3
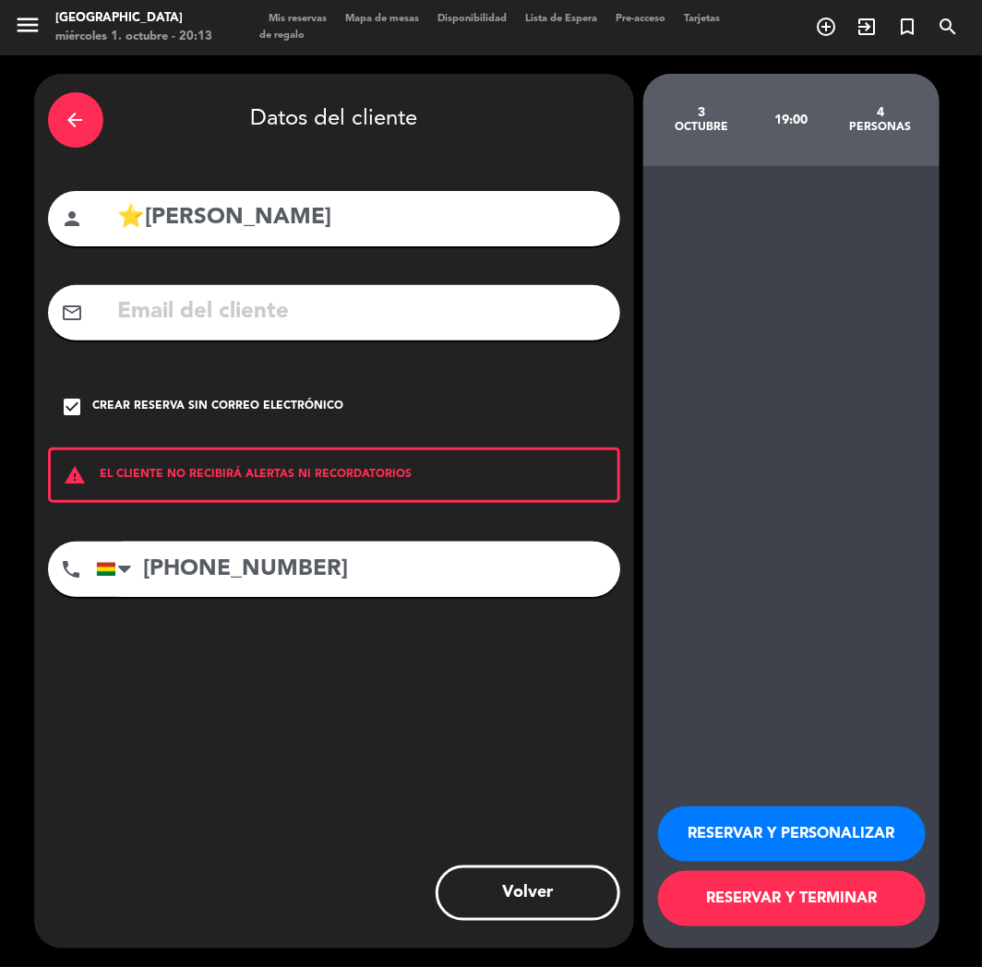
click at [754, 851] on button "RESERVAR Y PERSONALIZAR" at bounding box center [792, 833] width 268 height 55
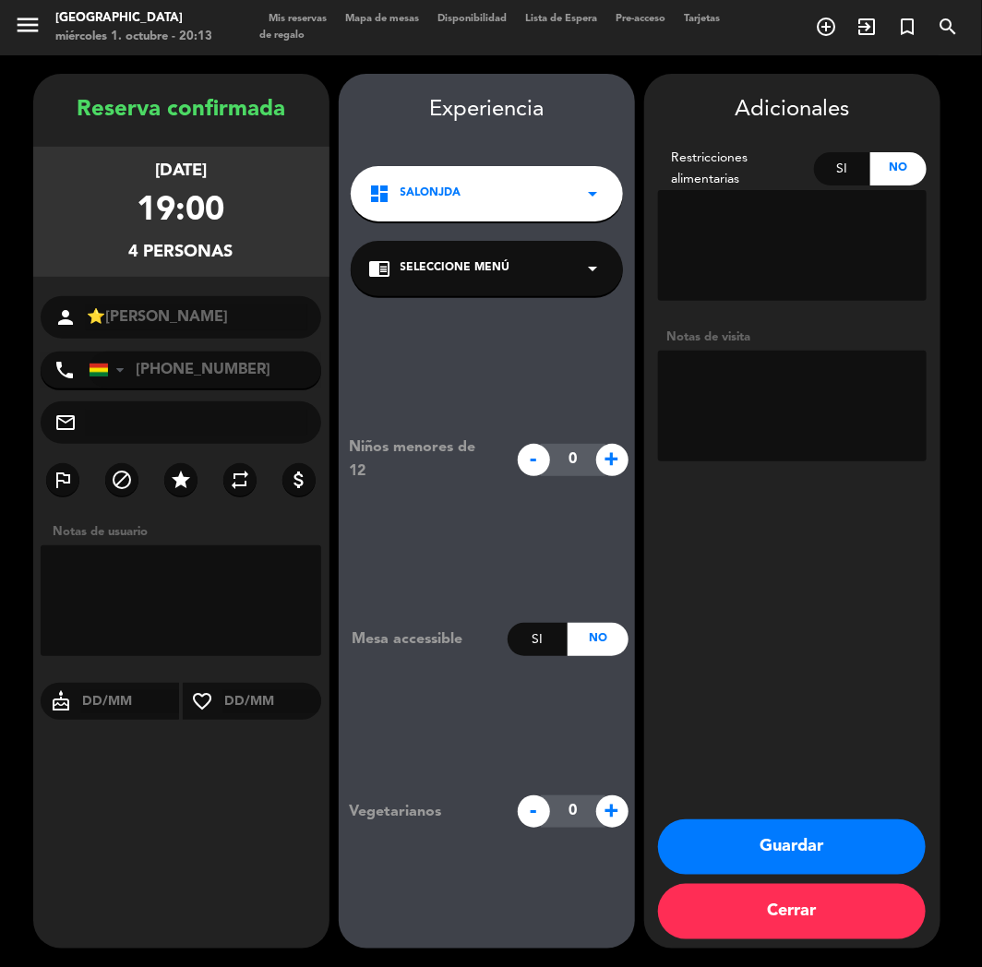
click at [554, 205] on div "dashboard SalonJDA arrow_drop_down" at bounding box center [487, 193] width 272 height 55
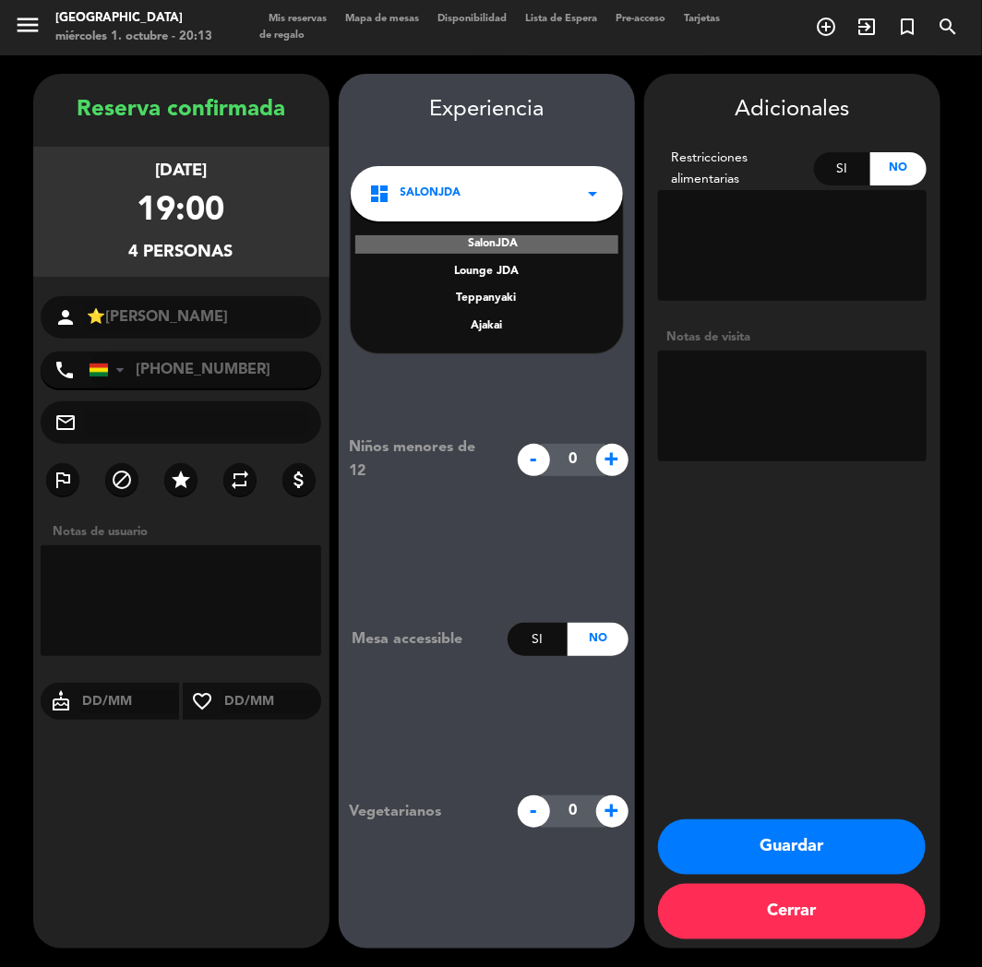
click at [501, 300] on div "Teppanyaki" at bounding box center [486, 299] width 235 height 18
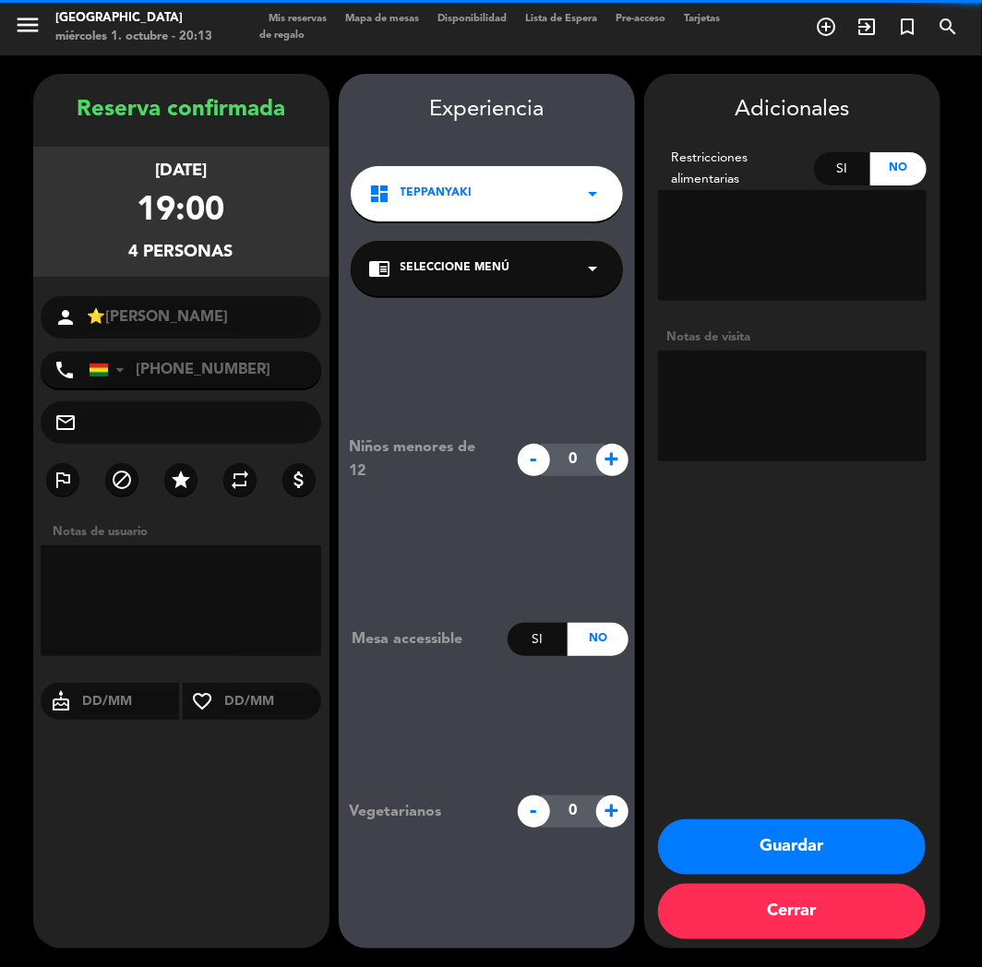
click at [508, 282] on div "chrome_reader_mode Seleccione Menú arrow_drop_down" at bounding box center [487, 268] width 272 height 55
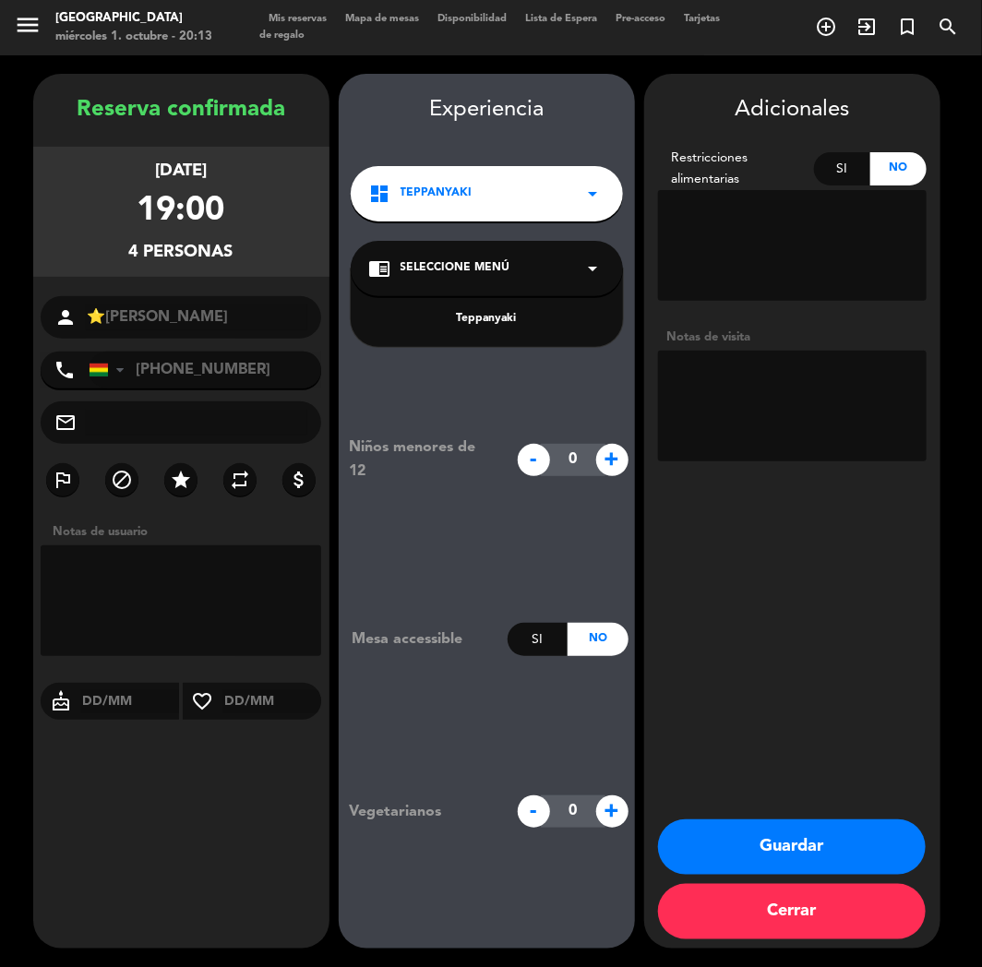
click at [517, 316] on div "Teppanyaki" at bounding box center [486, 319] width 235 height 18
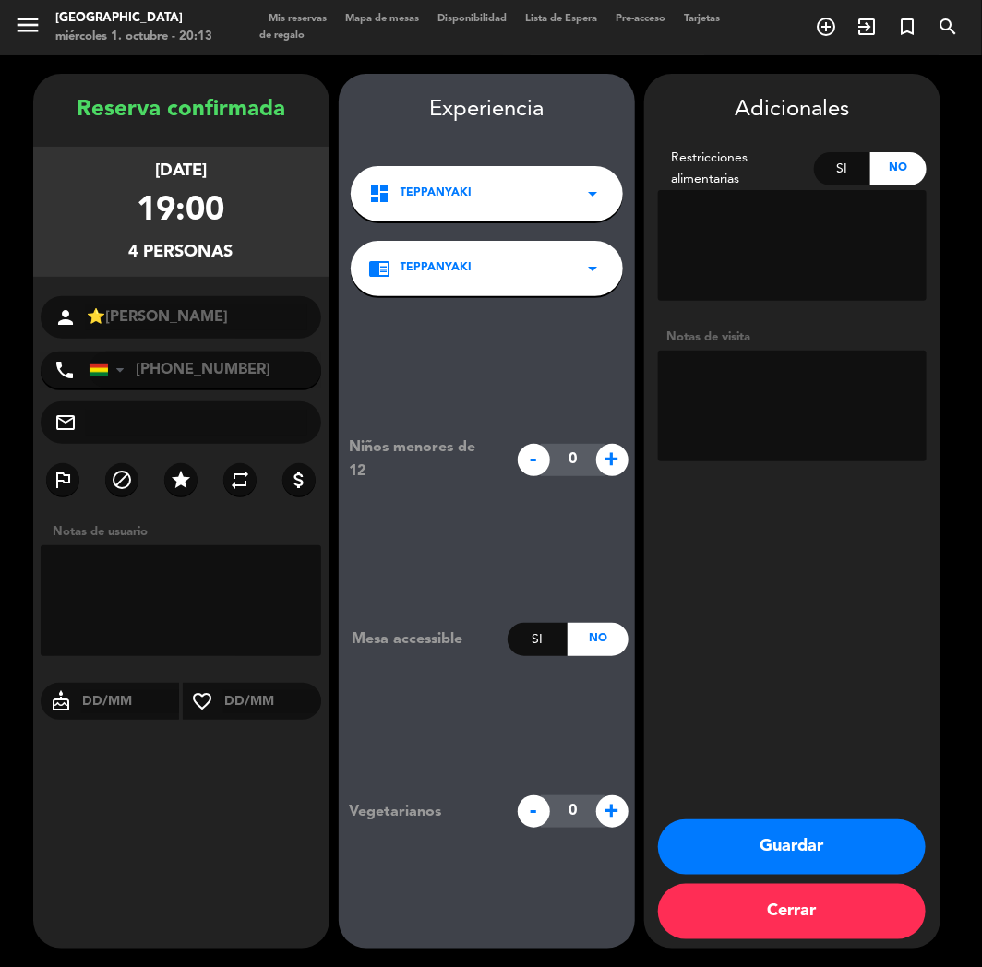
click at [692, 374] on textarea at bounding box center [792, 406] width 268 height 111
type textarea "TEPPAN"
click at [754, 851] on button "Guardar" at bounding box center [792, 846] width 268 height 55
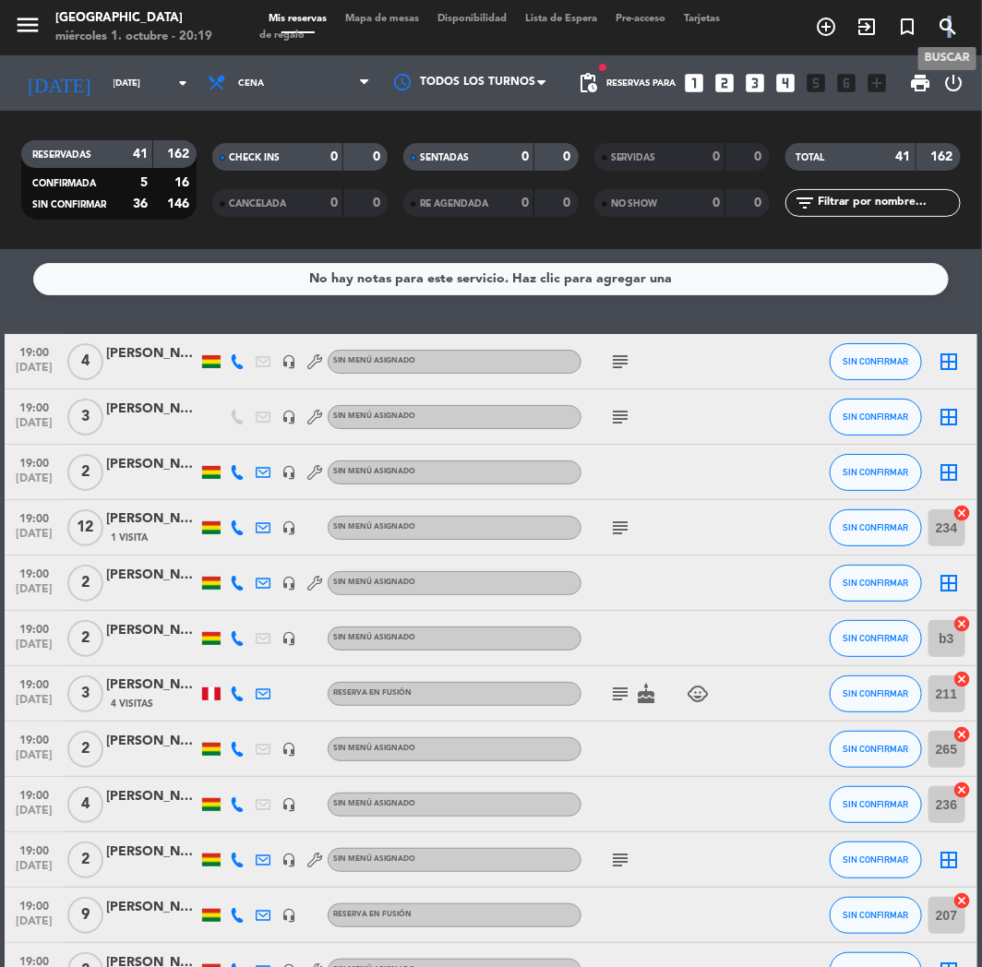
click at [950, 26] on icon "search" at bounding box center [947, 27] width 22 height 22
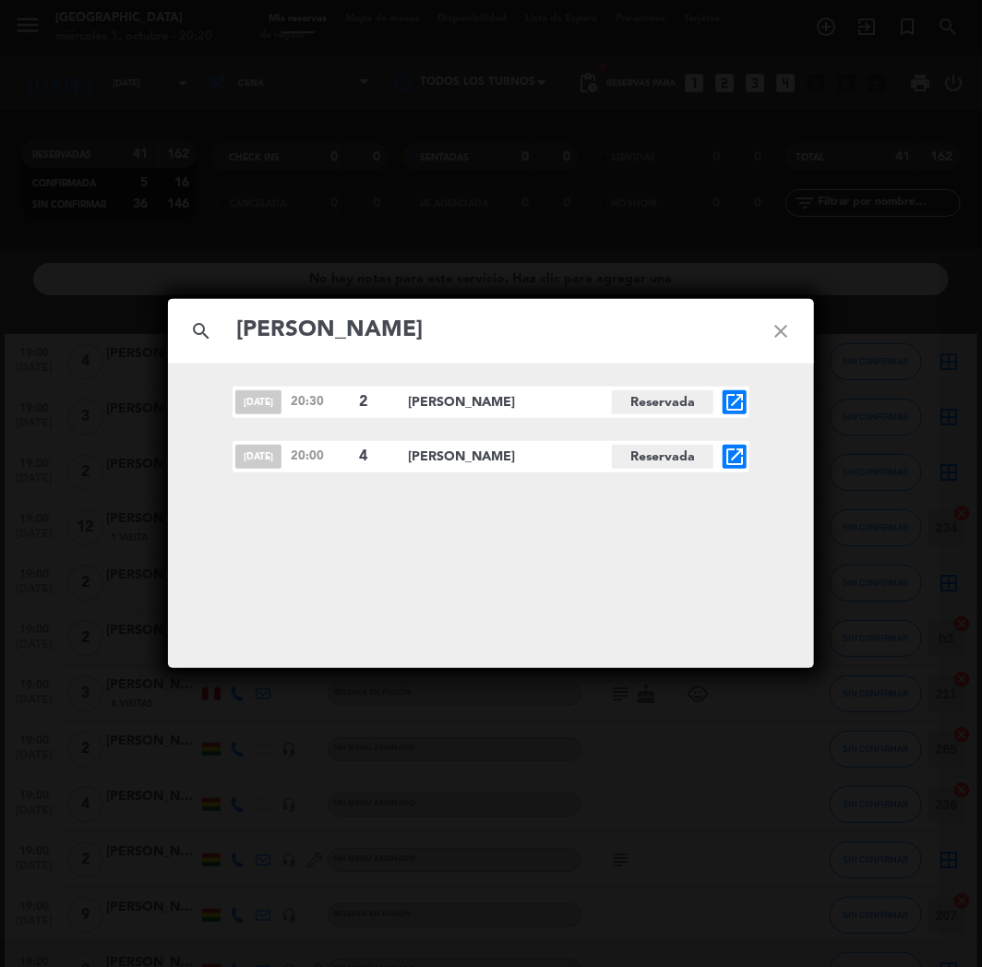
type input "[PERSON_NAME]"
click at [727, 450] on icon "open_in_new" at bounding box center [734, 457] width 22 height 22
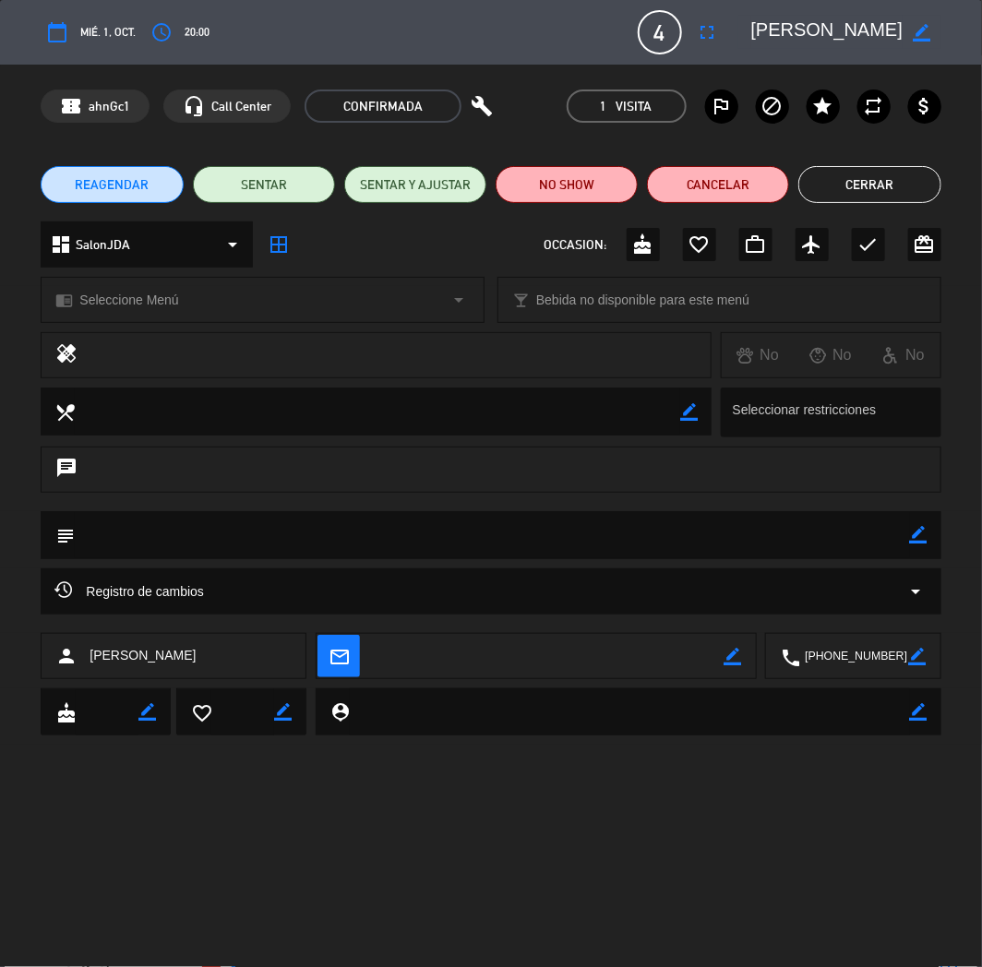
click at [881, 199] on button "Cerrar" at bounding box center [869, 184] width 142 height 37
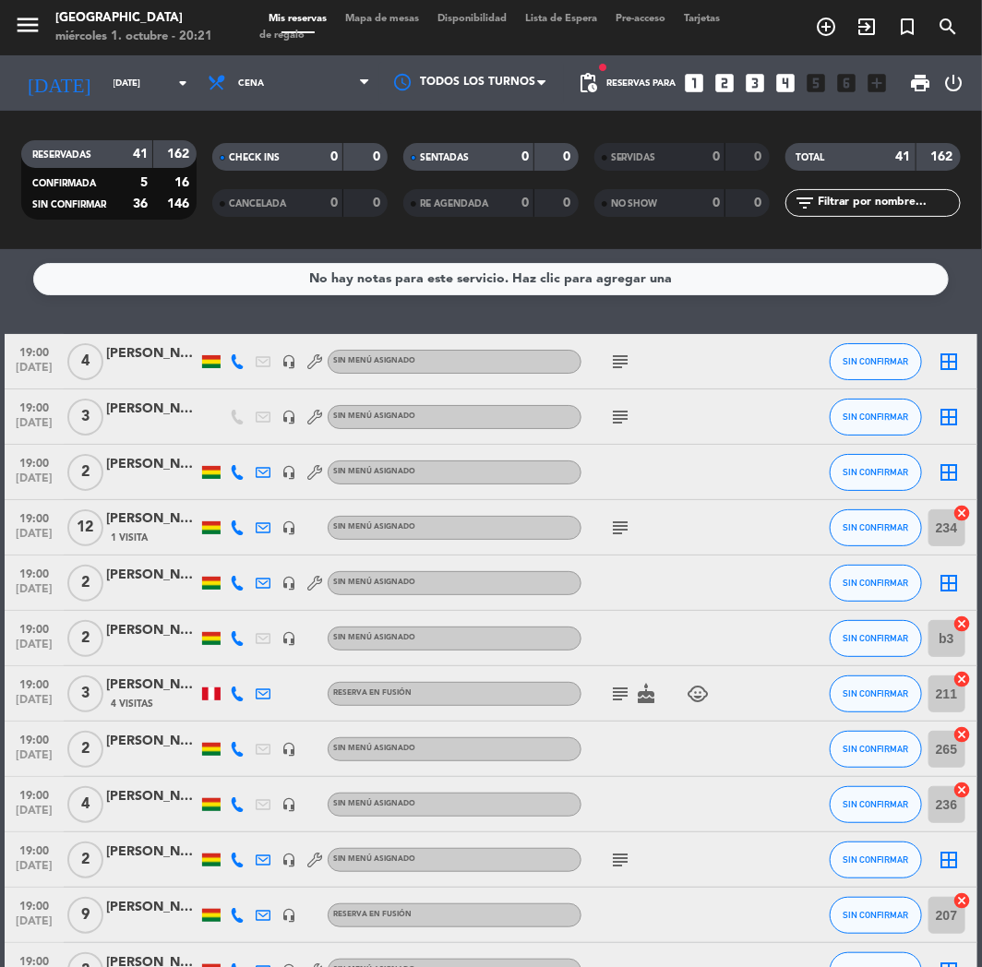
click at [790, 81] on icon "looks_4" at bounding box center [786, 83] width 24 height 24
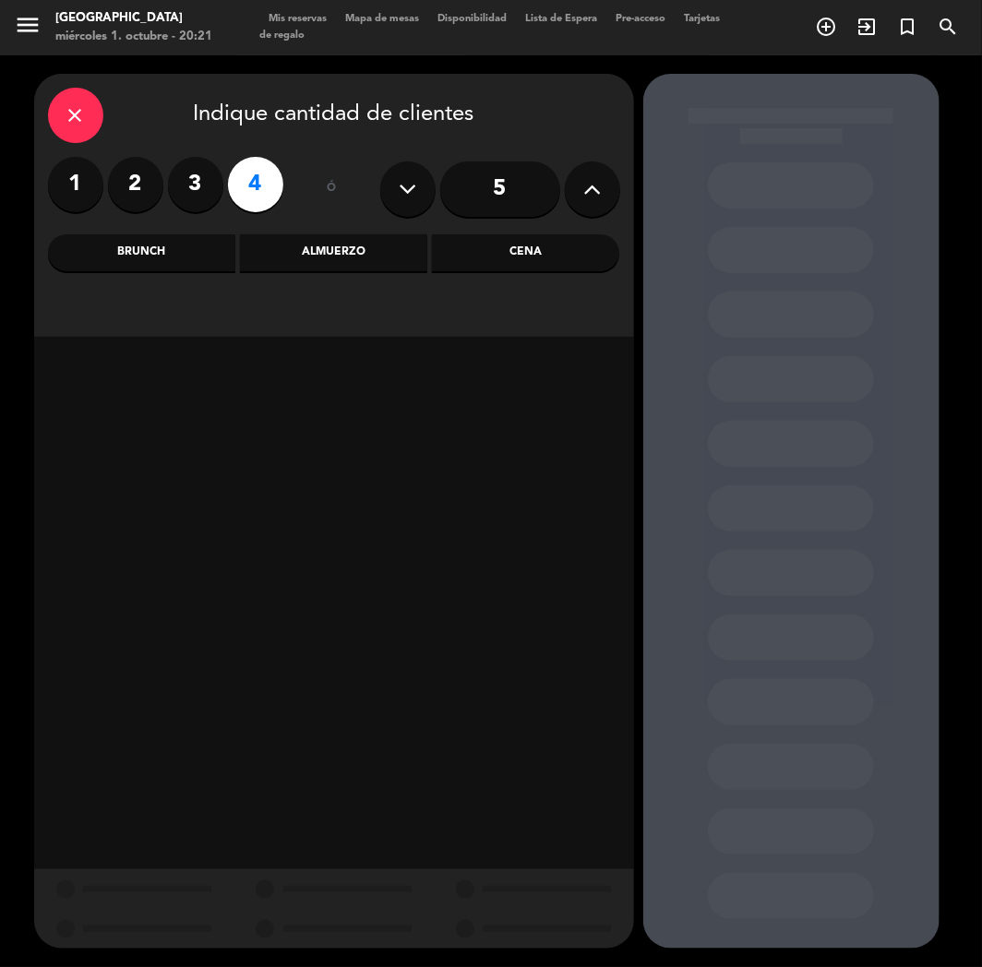
click at [566, 260] on div "Cena" at bounding box center [525, 252] width 187 height 37
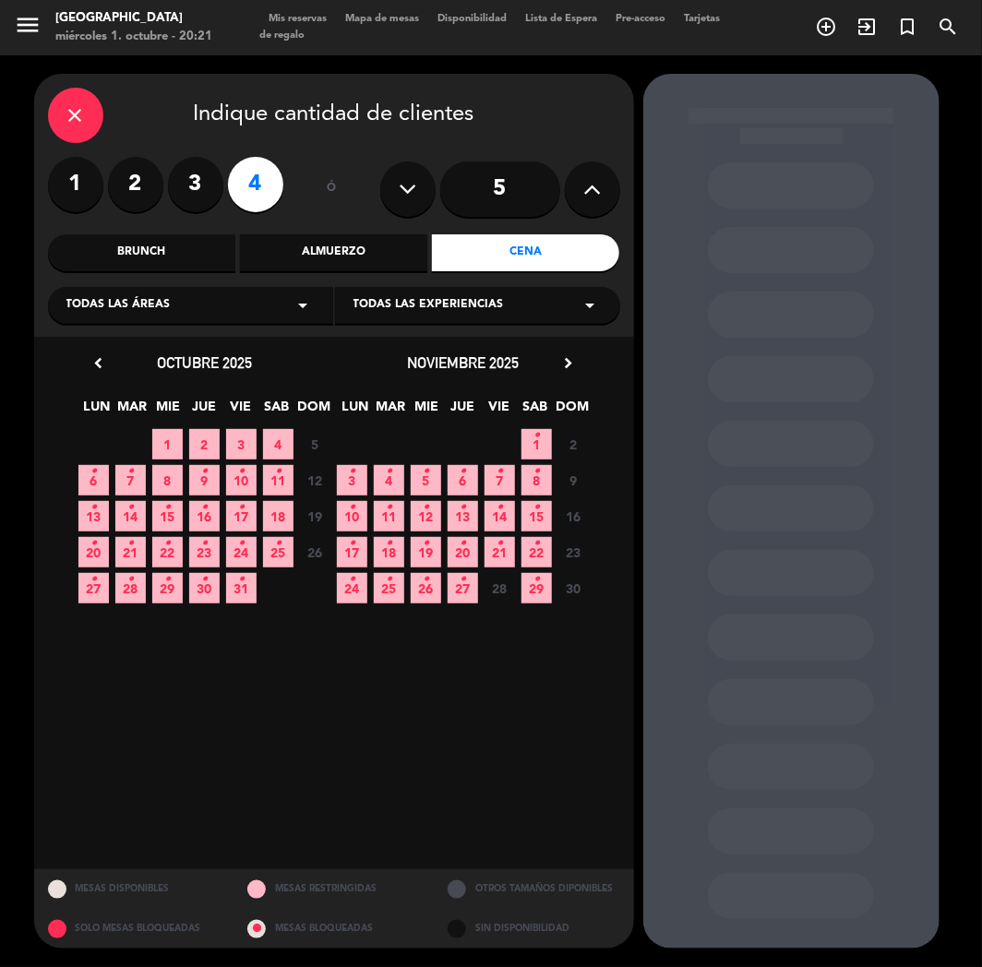
click at [243, 446] on span "3" at bounding box center [241, 444] width 30 height 30
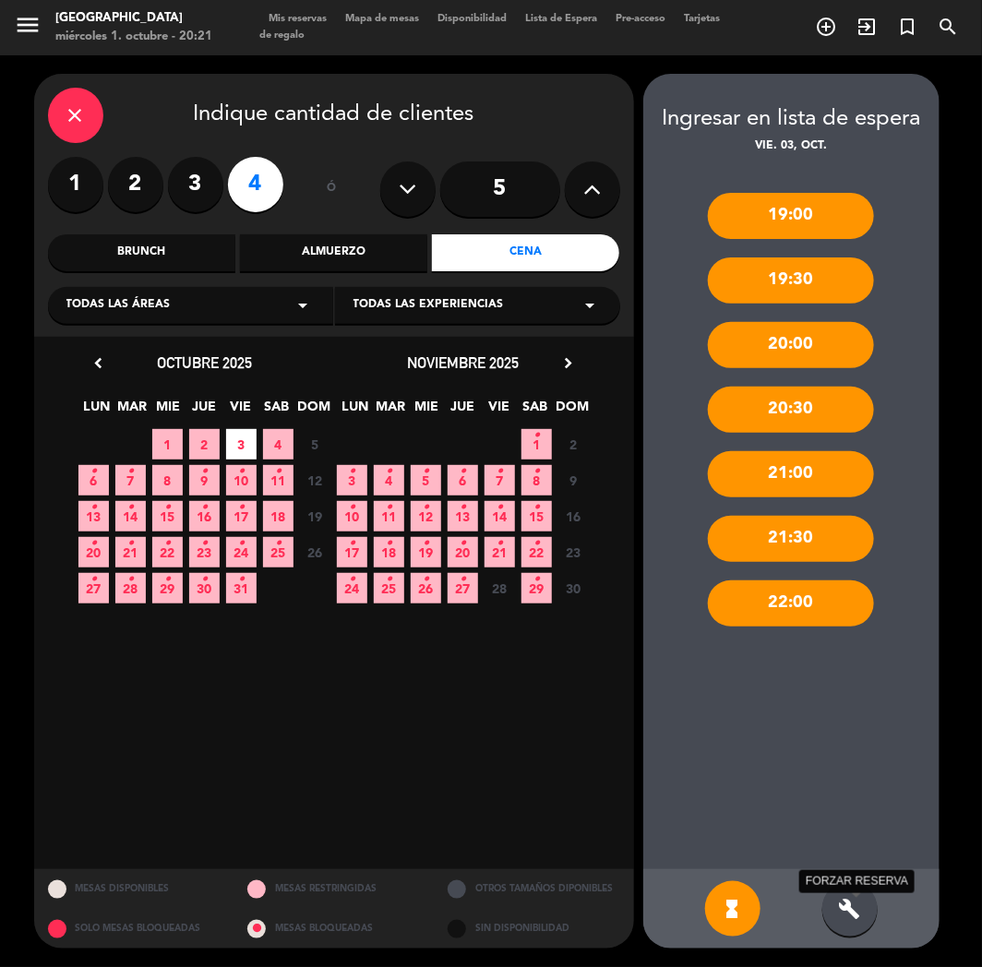
click at [836, 898] on div "build FORZAR RESERVA" at bounding box center [849, 908] width 55 height 55
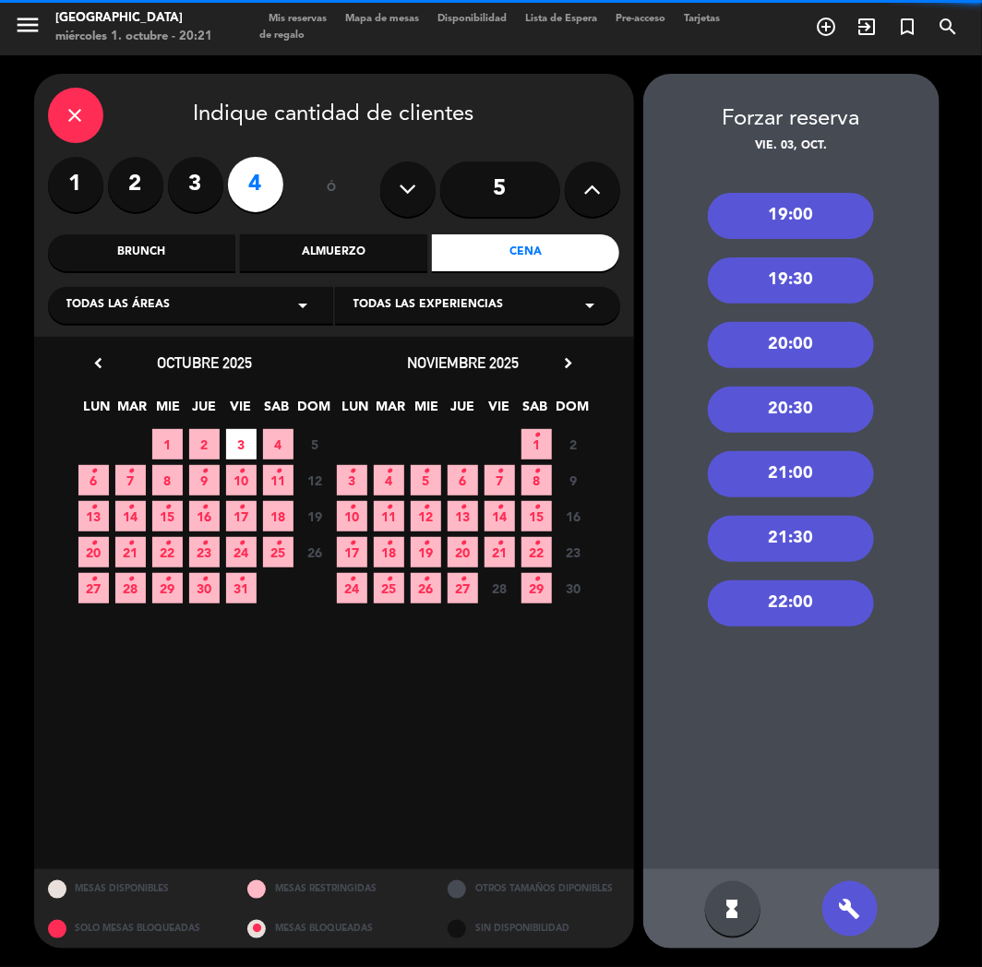
click at [788, 213] on div "19:00" at bounding box center [791, 216] width 166 height 46
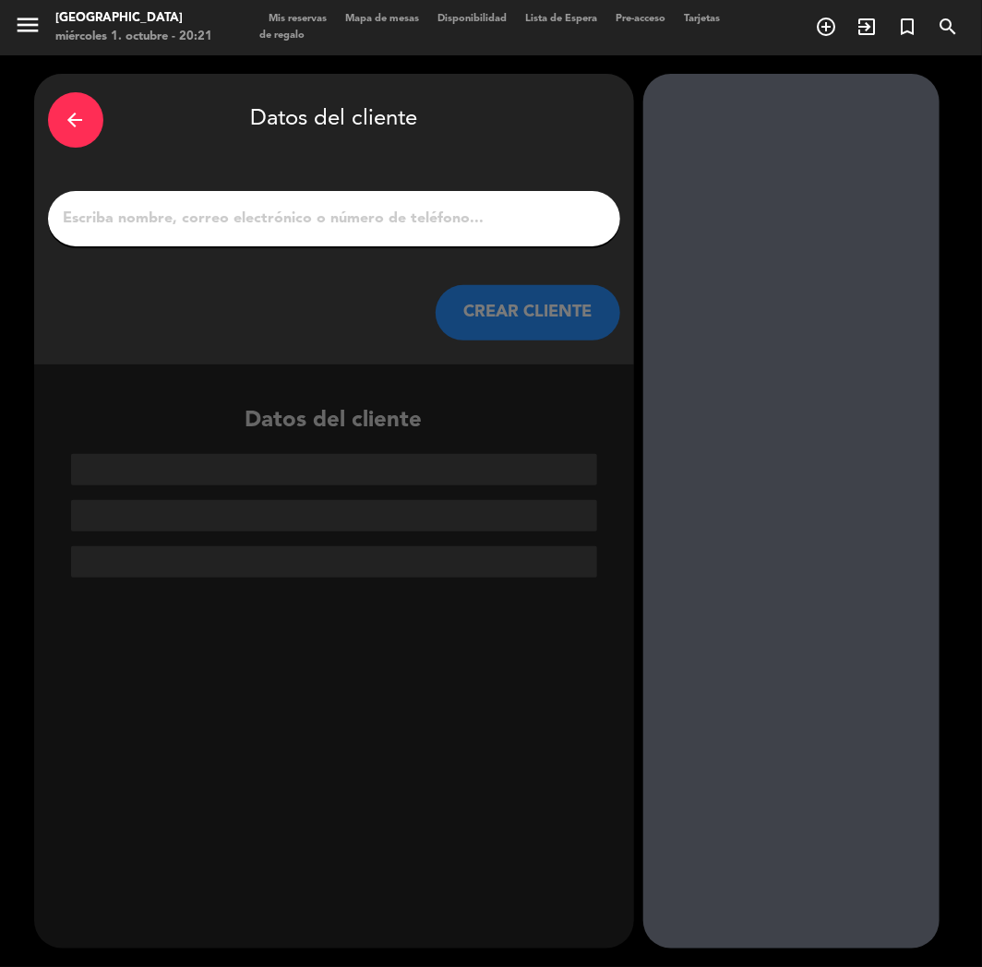
click at [235, 207] on input "1" at bounding box center [334, 219] width 544 height 26
paste input "[PERSON_NAME]"
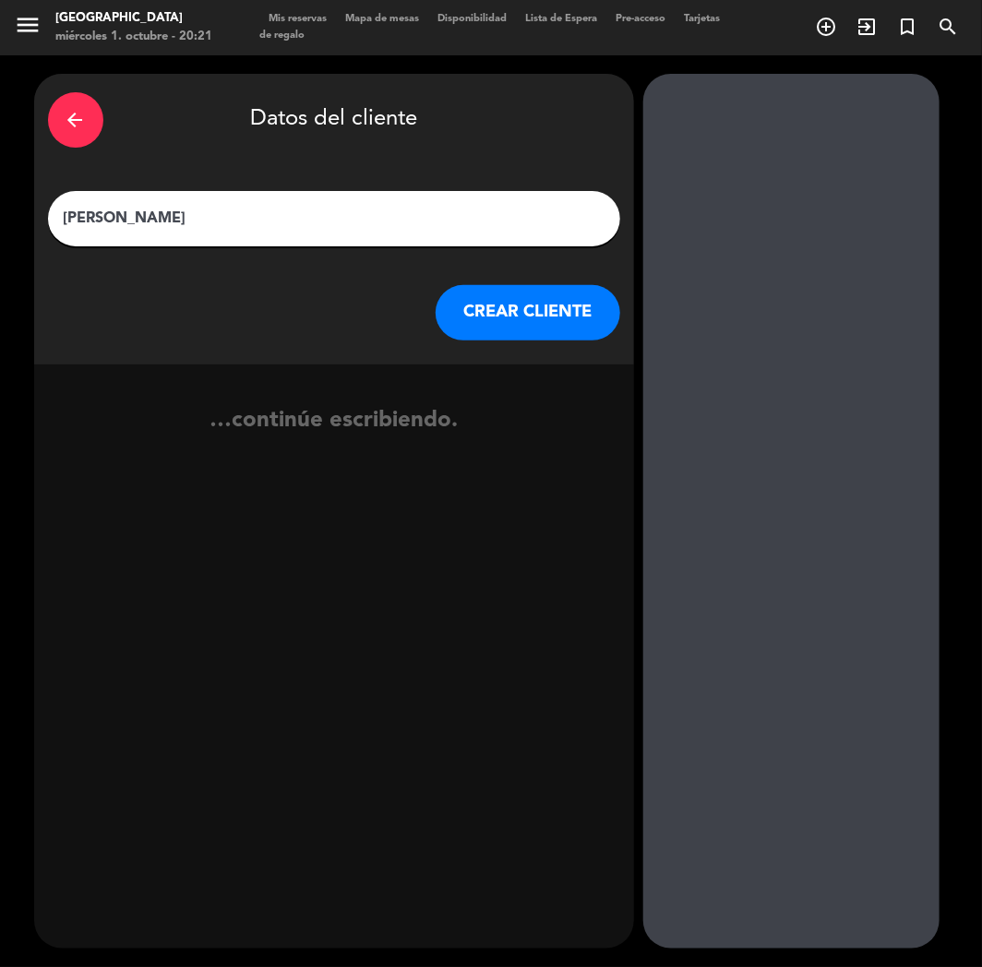
type input "[PERSON_NAME]"
click at [473, 323] on button "CREAR CLIENTE" at bounding box center [527, 312] width 185 height 55
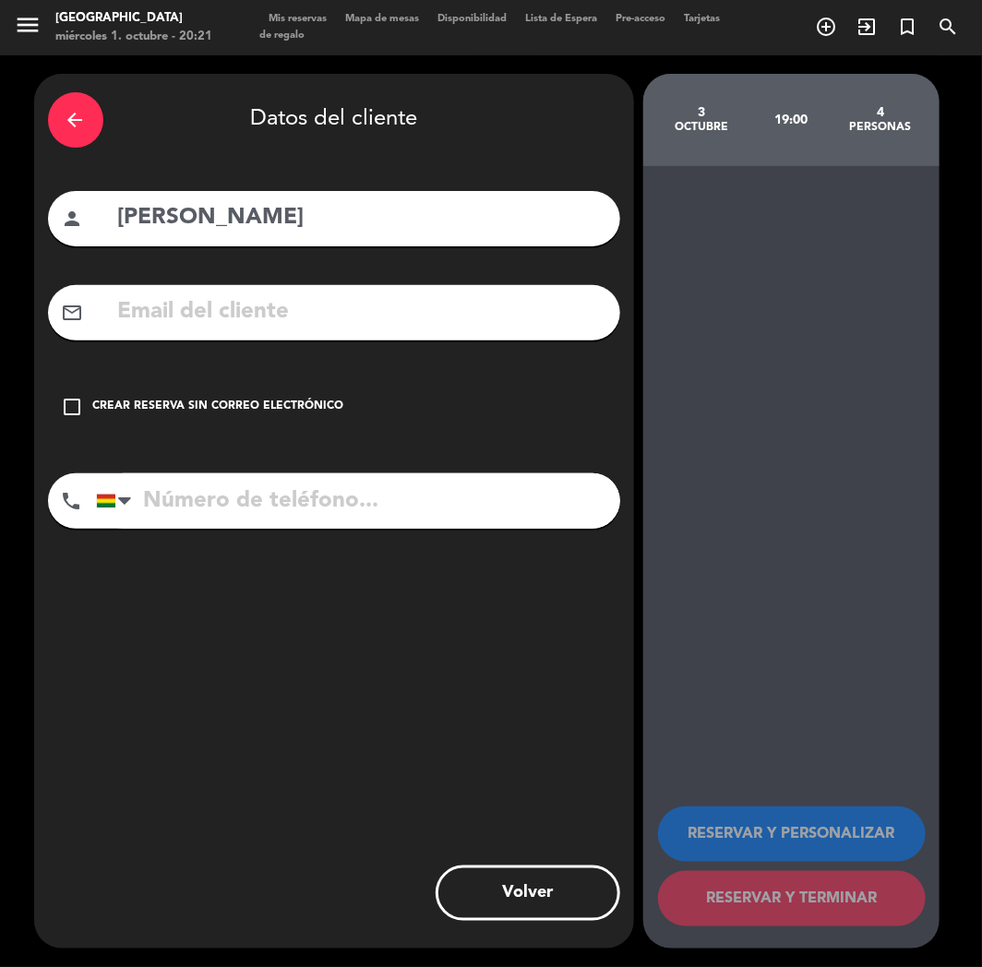
drag, startPoint x: 186, startPoint y: 289, endPoint x: 186, endPoint y: 299, distance: 10.1
click at [186, 289] on div "mail_outline" at bounding box center [334, 312] width 572 height 55
click at [188, 301] on input "text" at bounding box center [361, 312] width 490 height 38
paste input "[EMAIL_ADDRESS][DOMAIN_NAME]"
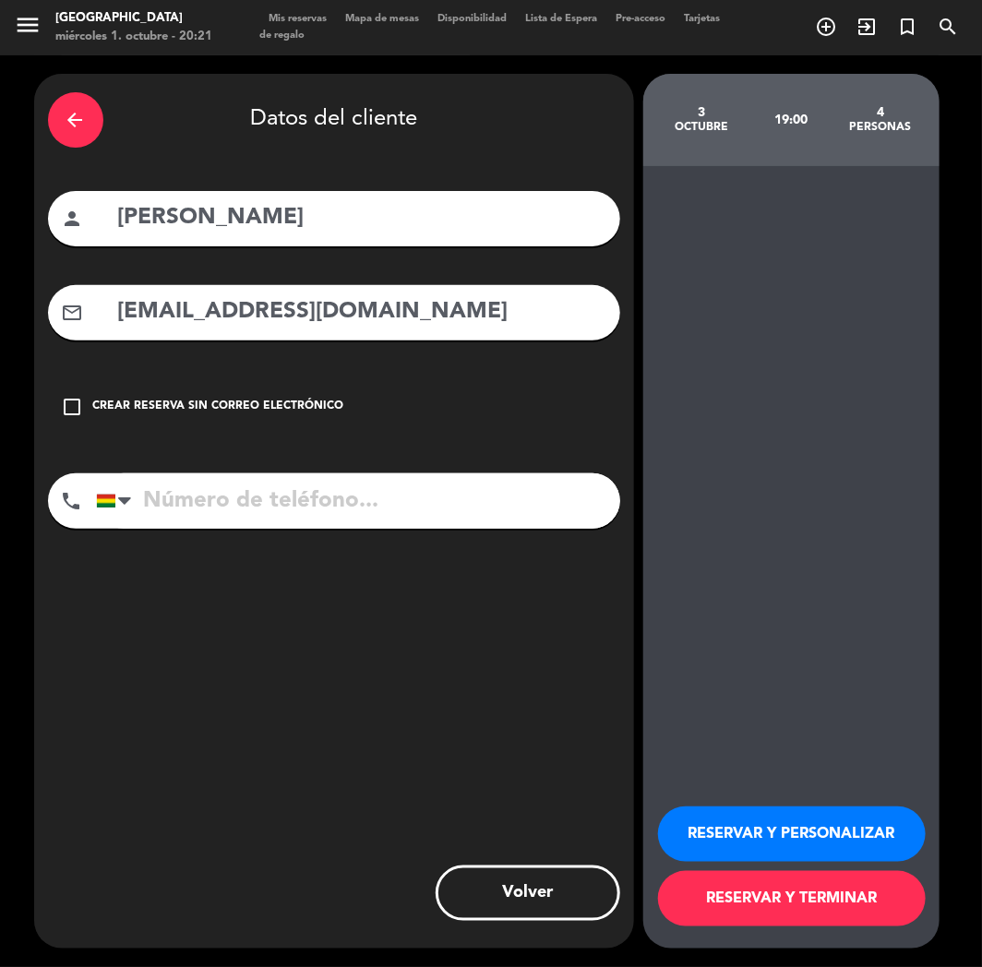
type input "[EMAIL_ADDRESS][DOMAIN_NAME]"
paste input "[PHONE_NUMBER]"
drag, startPoint x: 333, startPoint y: 507, endPoint x: 360, endPoint y: 512, distance: 27.1
click at [333, 507] on input "[PHONE_NUMBER]" at bounding box center [358, 500] width 524 height 55
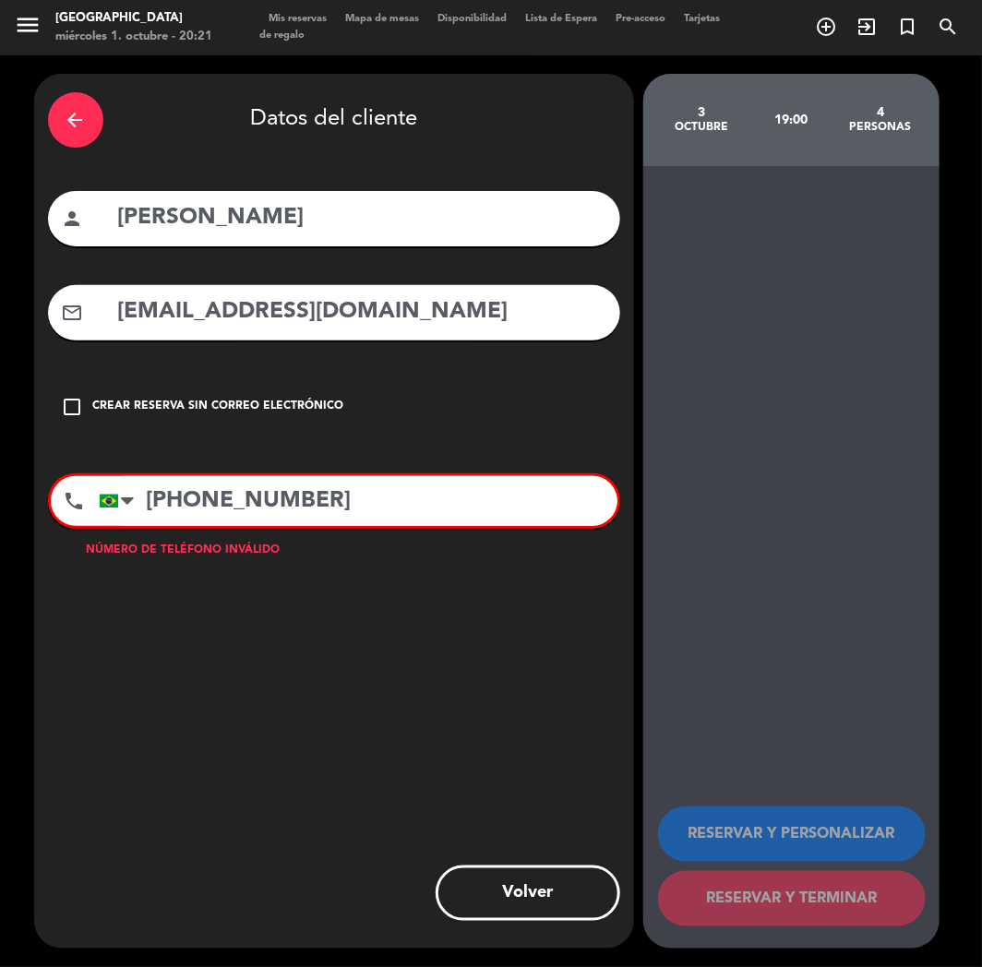
type input "[PHONE_NUMBER]"
click at [242, 412] on div "Crear reserva sin correo electrónico" at bounding box center [218, 407] width 251 height 18
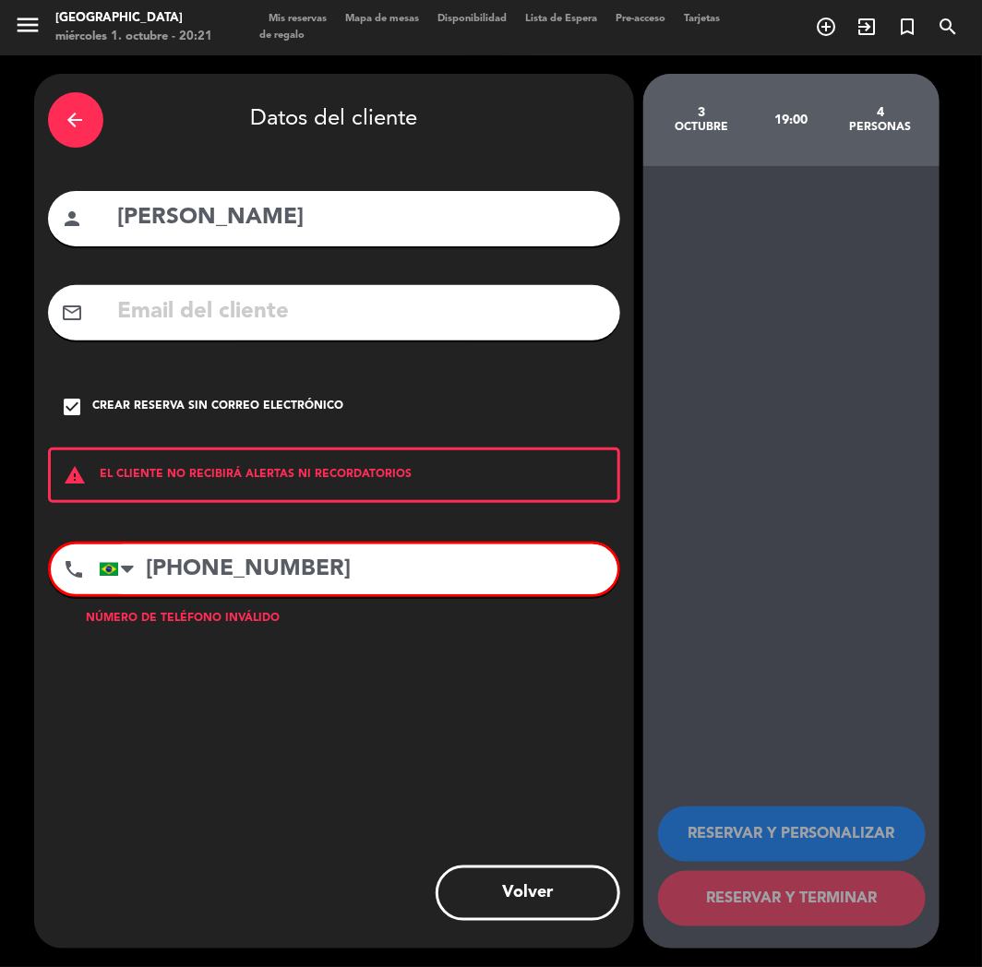
click at [261, 424] on div "check_box Crear reserva sin correo electrónico" at bounding box center [334, 406] width 572 height 55
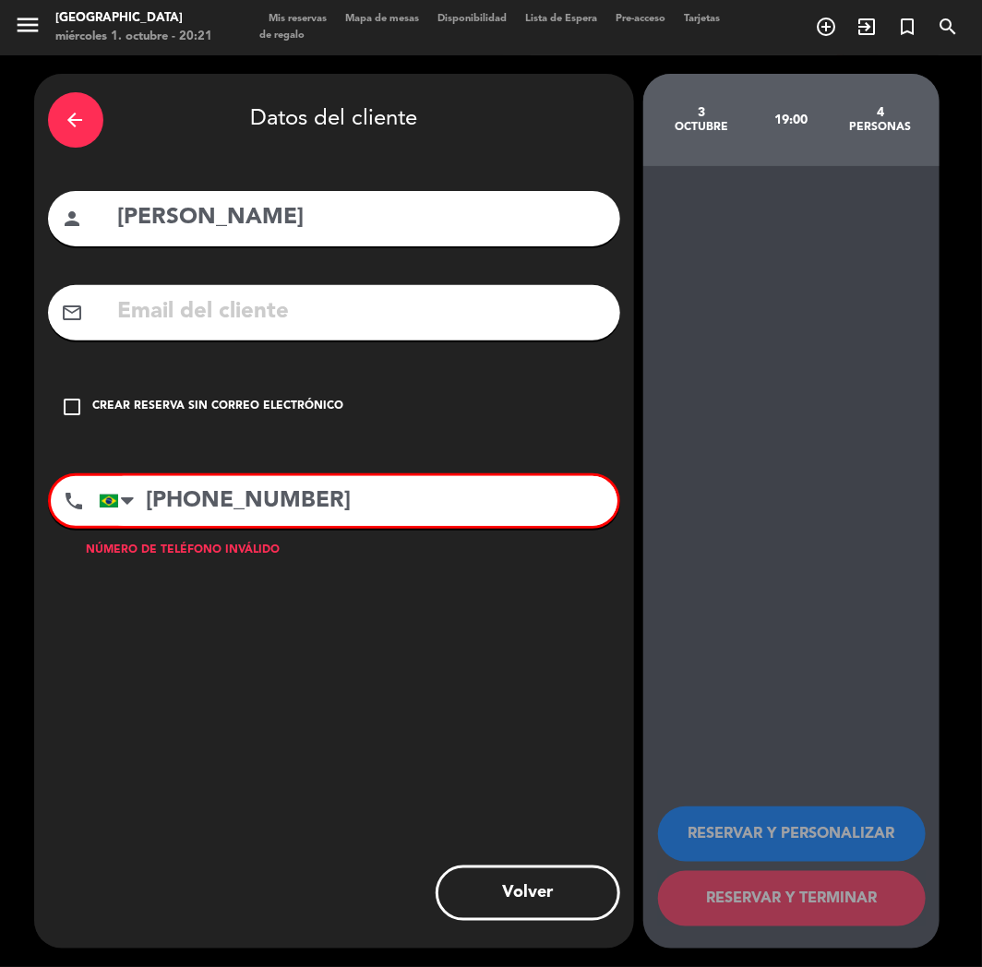
drag, startPoint x: 13, startPoint y: 324, endPoint x: 172, endPoint y: 317, distance: 158.8
click at [172, 317] on input "text" at bounding box center [361, 312] width 490 height 38
paste input "[PHONE_NUMBER]"
type input "[PHONE_NUMBER]"
click at [275, 309] on input "[PHONE_NUMBER]" at bounding box center [361, 312] width 490 height 38
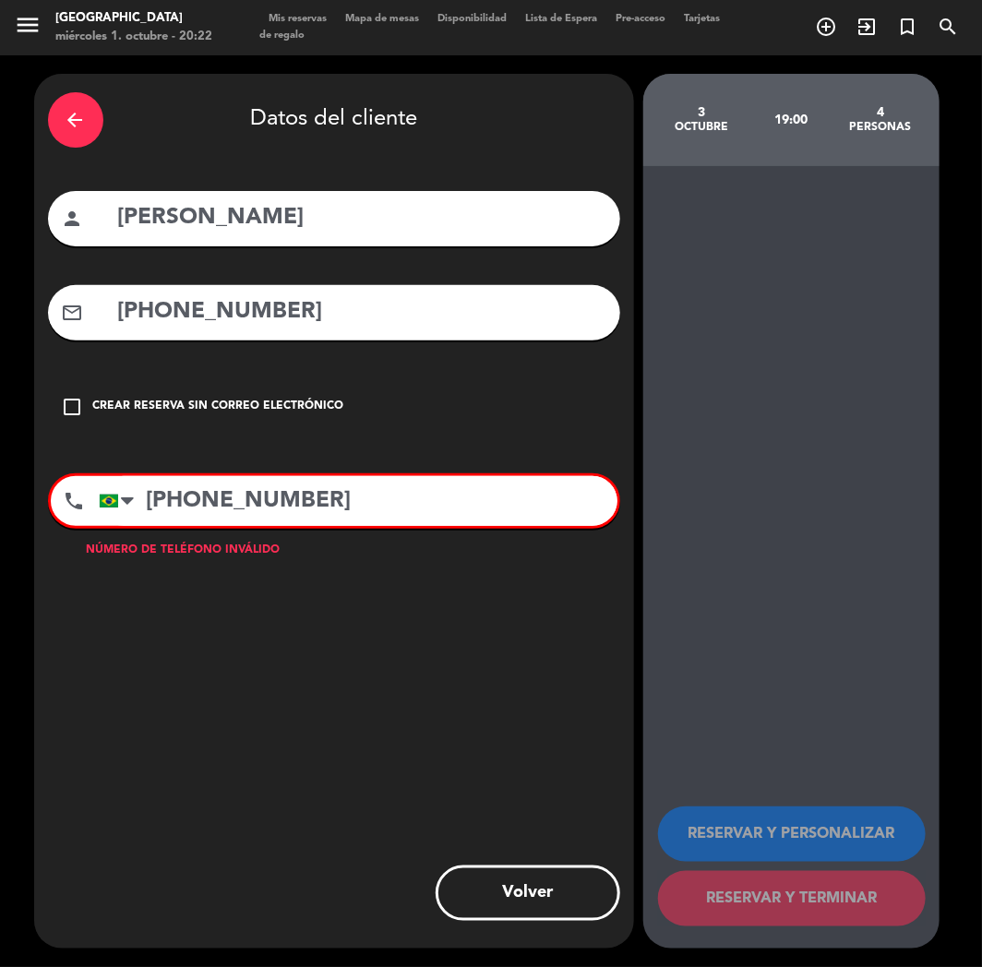
click at [275, 309] on input "[PHONE_NUMBER]" at bounding box center [361, 312] width 490 height 38
paste input "[EMAIL_ADDRESS][DOMAIN_NAME]"
type input "[EMAIL_ADDRESS][DOMAIN_NAME]"
click at [335, 509] on input "[PHONE_NUMBER]" at bounding box center [358, 501] width 518 height 50
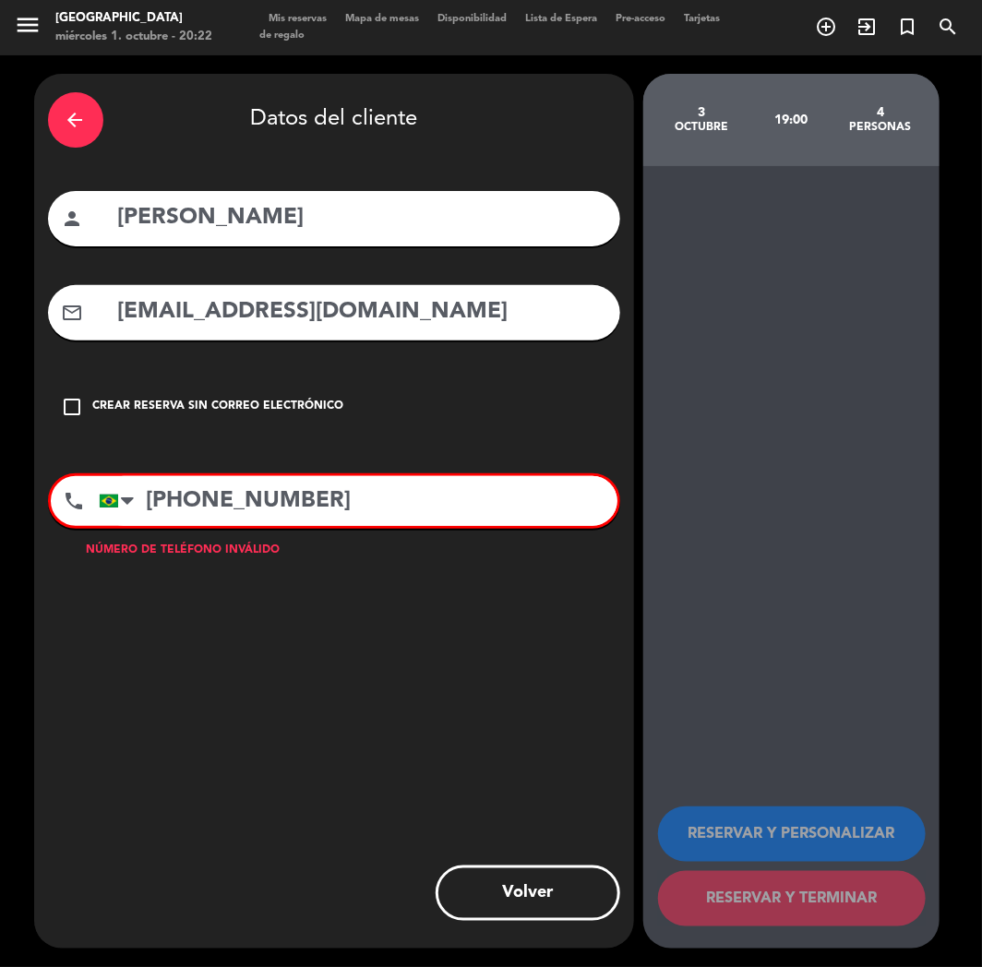
click at [335, 509] on input "[PHONE_NUMBER]" at bounding box center [358, 501] width 518 height 50
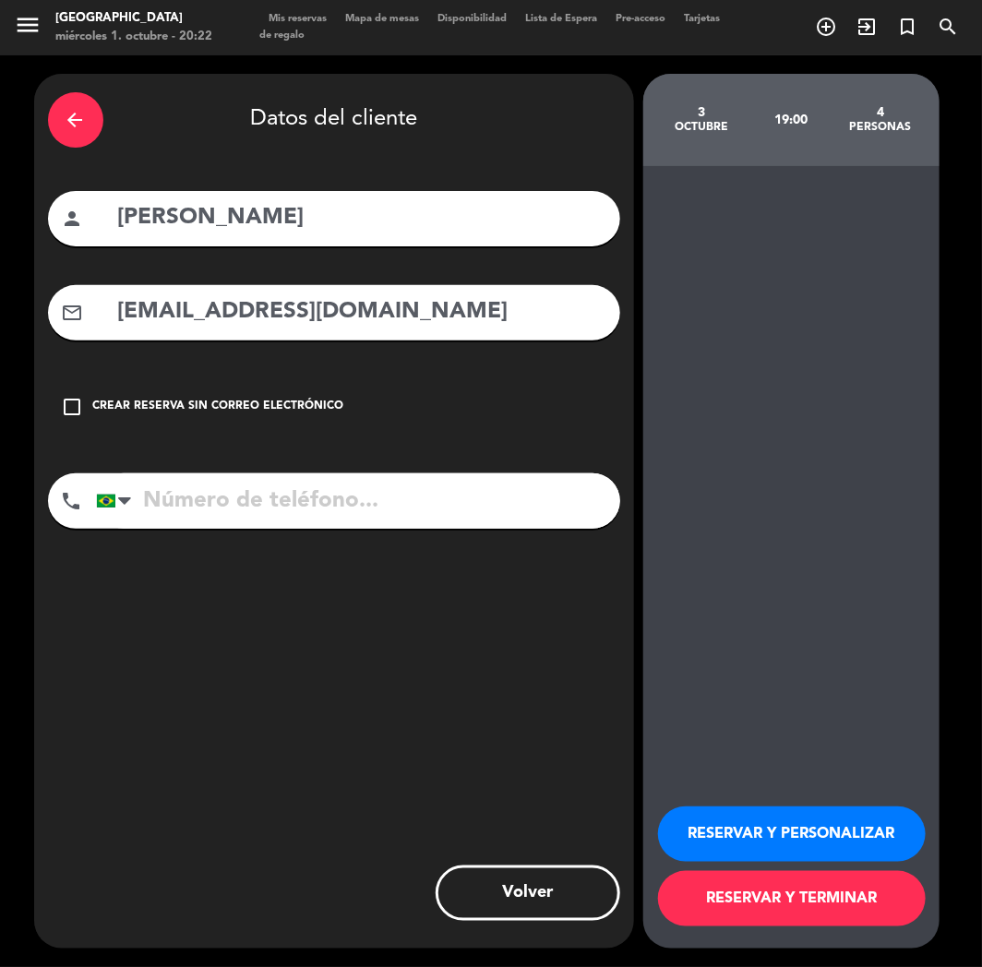
click at [797, 847] on button "RESERVAR Y PERSONALIZAR" at bounding box center [792, 833] width 268 height 55
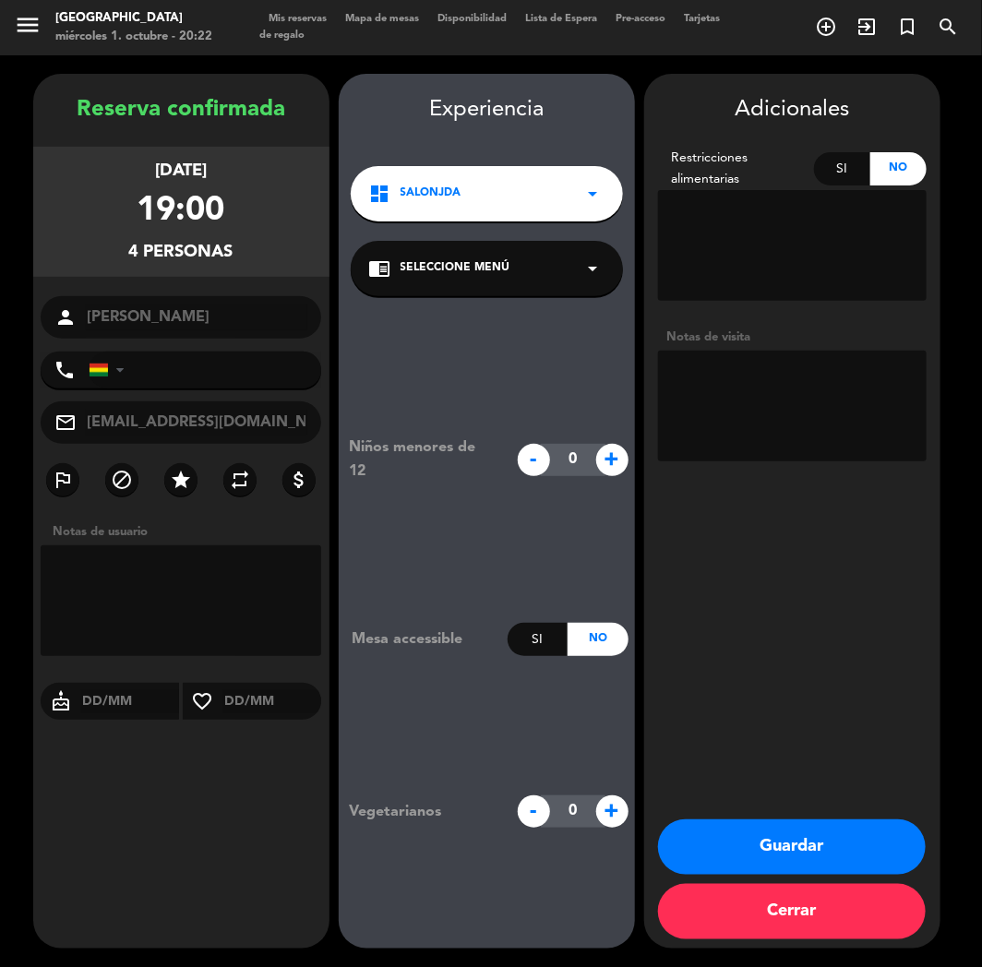
click at [234, 374] on input "tel" at bounding box center [205, 369] width 233 height 37
paste input "[PHONE_NUMBER]"
type input "[PHONE_NUMBER]"
click at [760, 399] on textarea at bounding box center [792, 406] width 268 height 111
drag, startPoint x: 732, startPoint y: 716, endPoint x: 733, endPoint y: 739, distance: 23.1
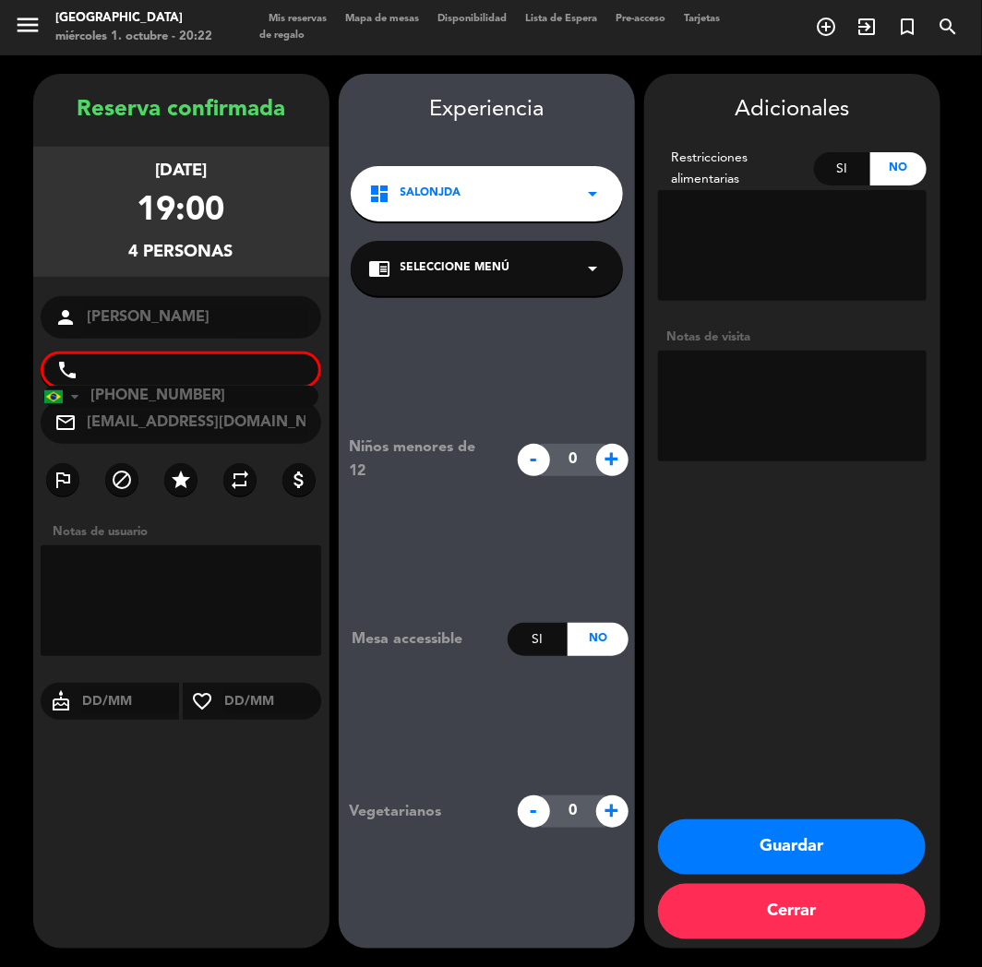
click at [732, 716] on div "Adicionales Restricciones alimentarias Si No Notas de visita Guardar Cerrar" at bounding box center [792, 511] width 296 height 875
click at [732, 841] on button "Guardar" at bounding box center [792, 846] width 268 height 55
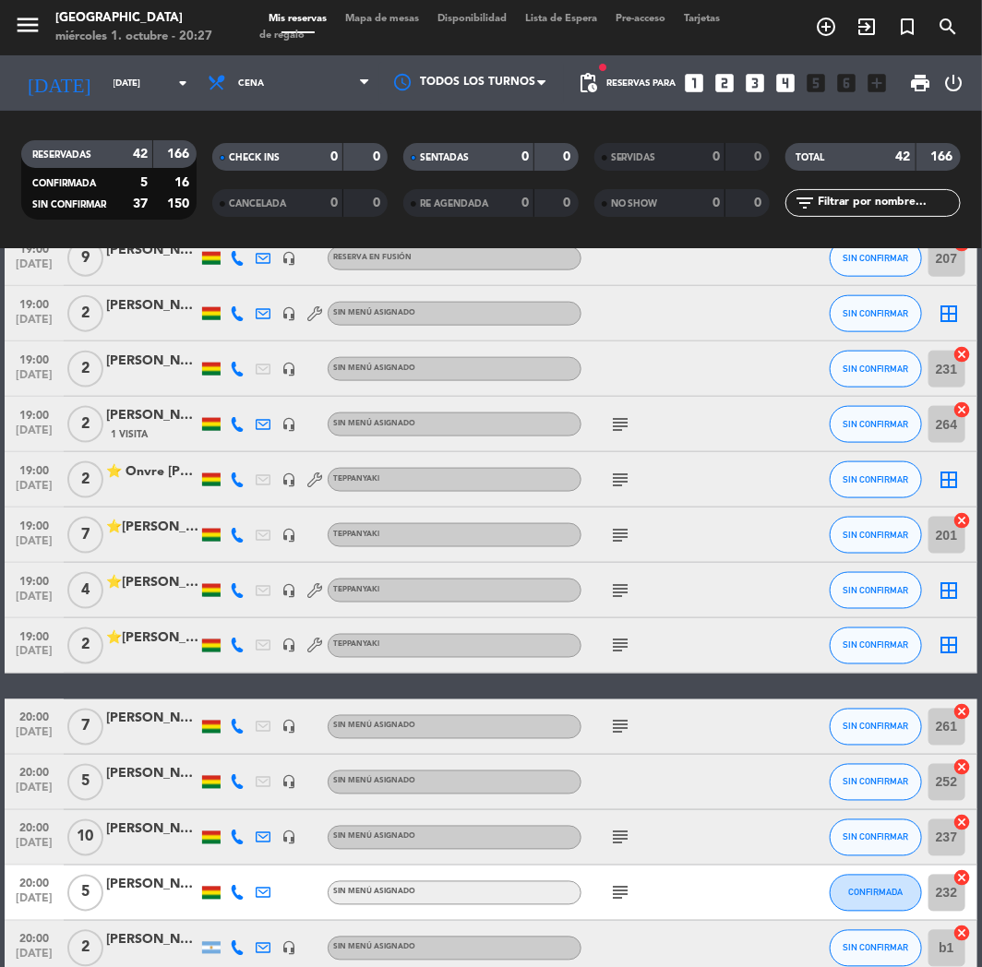
scroll to position [717, 0]
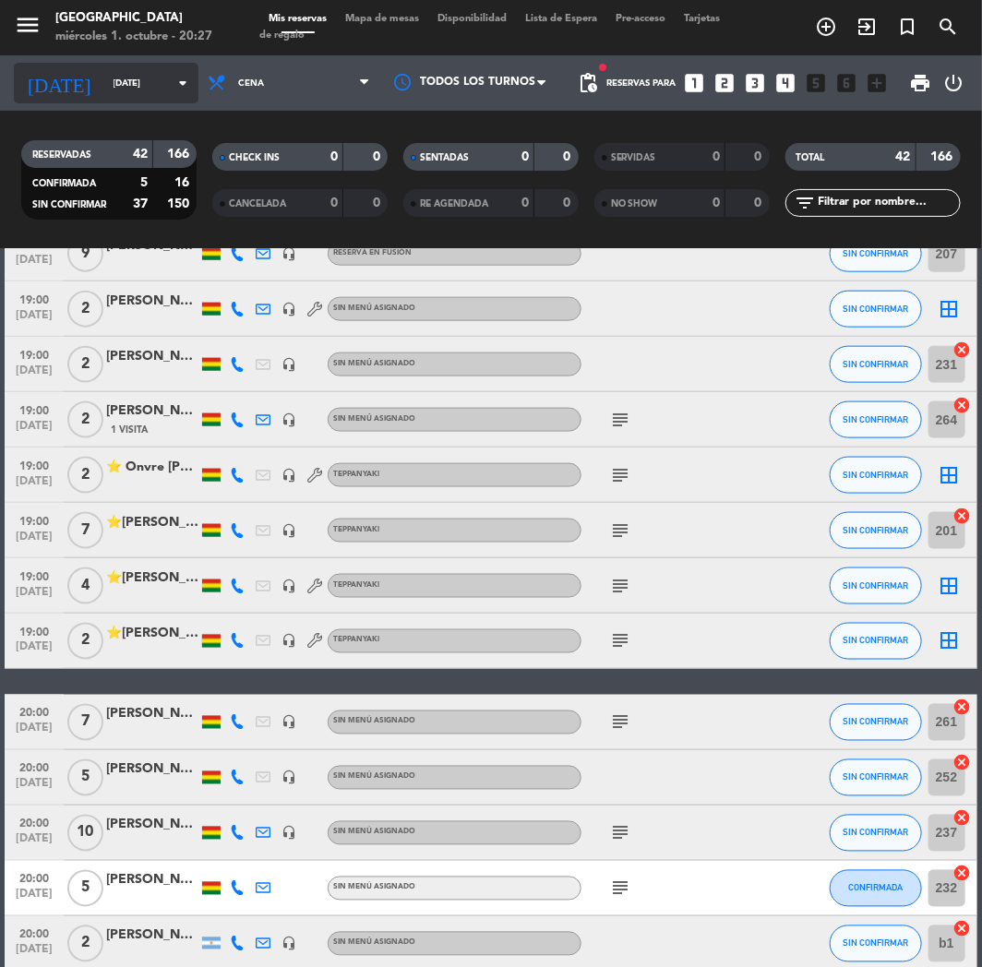
click at [177, 77] on icon "arrow_drop_down" at bounding box center [183, 83] width 22 height 22
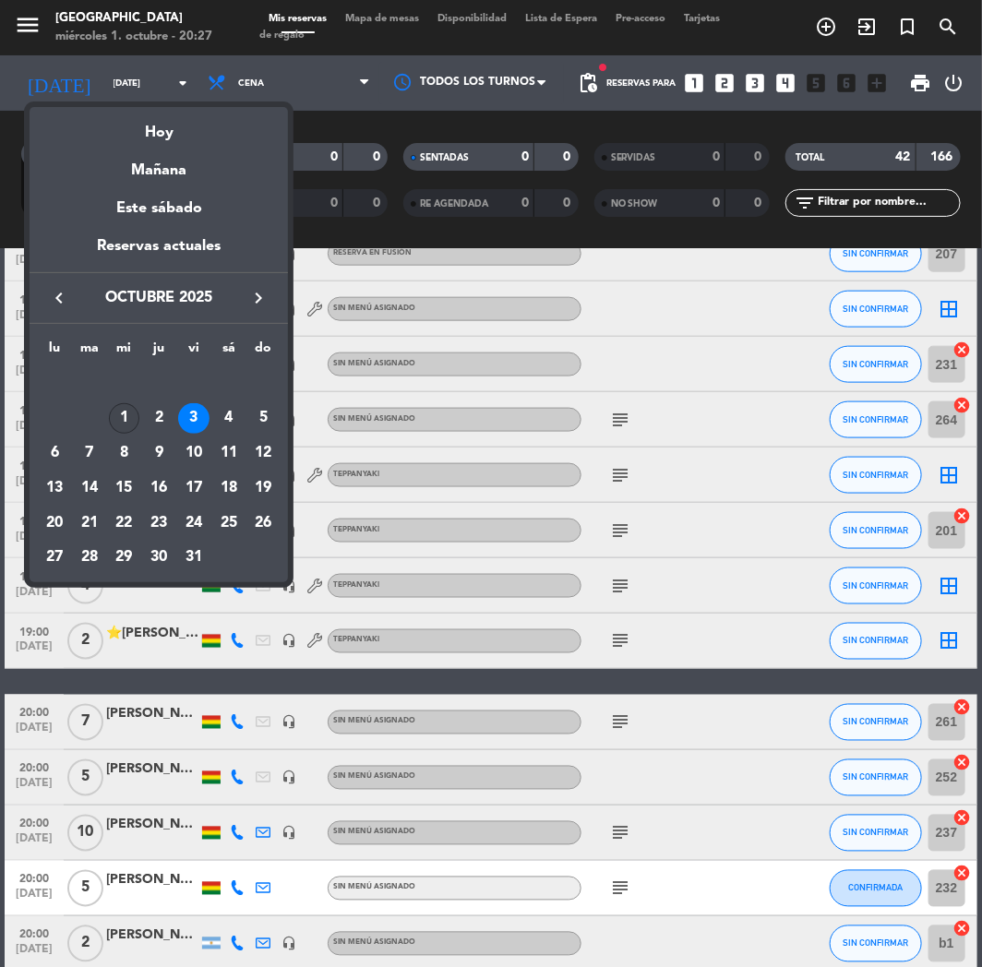
click at [113, 412] on div "1" at bounding box center [124, 418] width 31 height 31
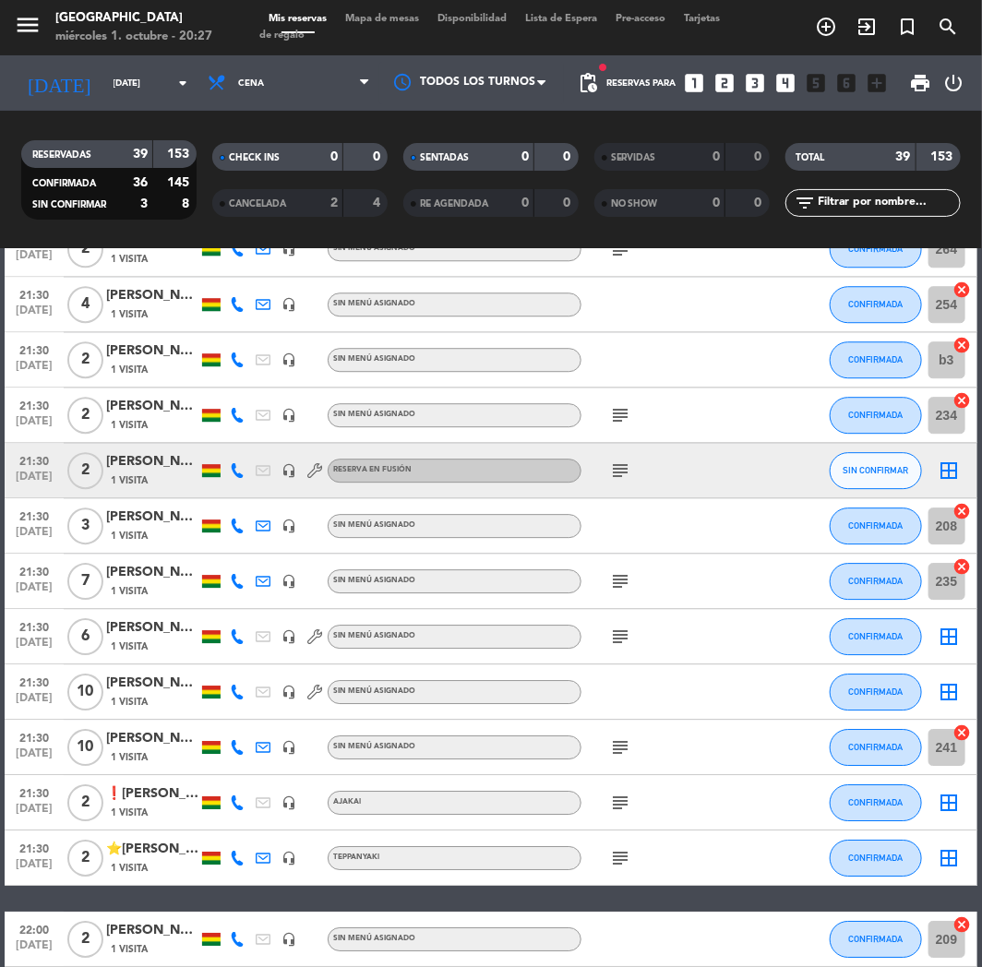
scroll to position [1721, 0]
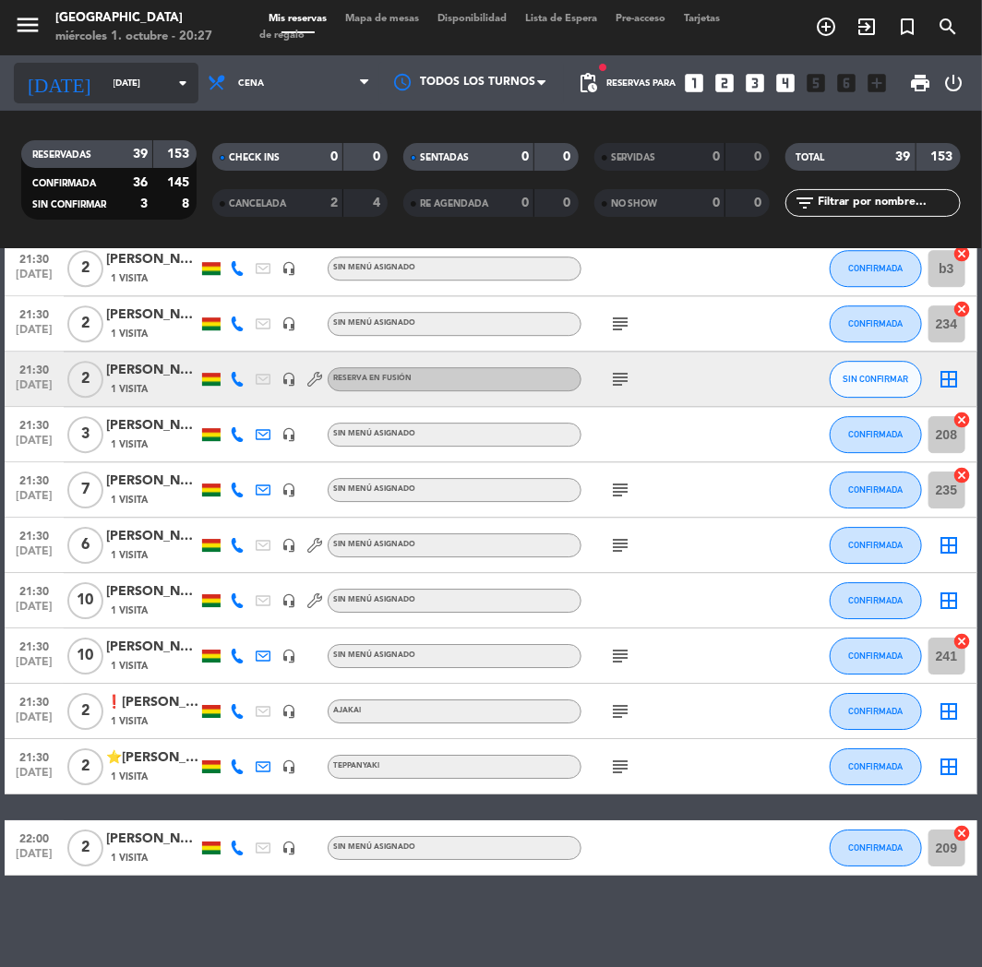
click at [104, 84] on input "[DATE]" at bounding box center [166, 83] width 125 height 29
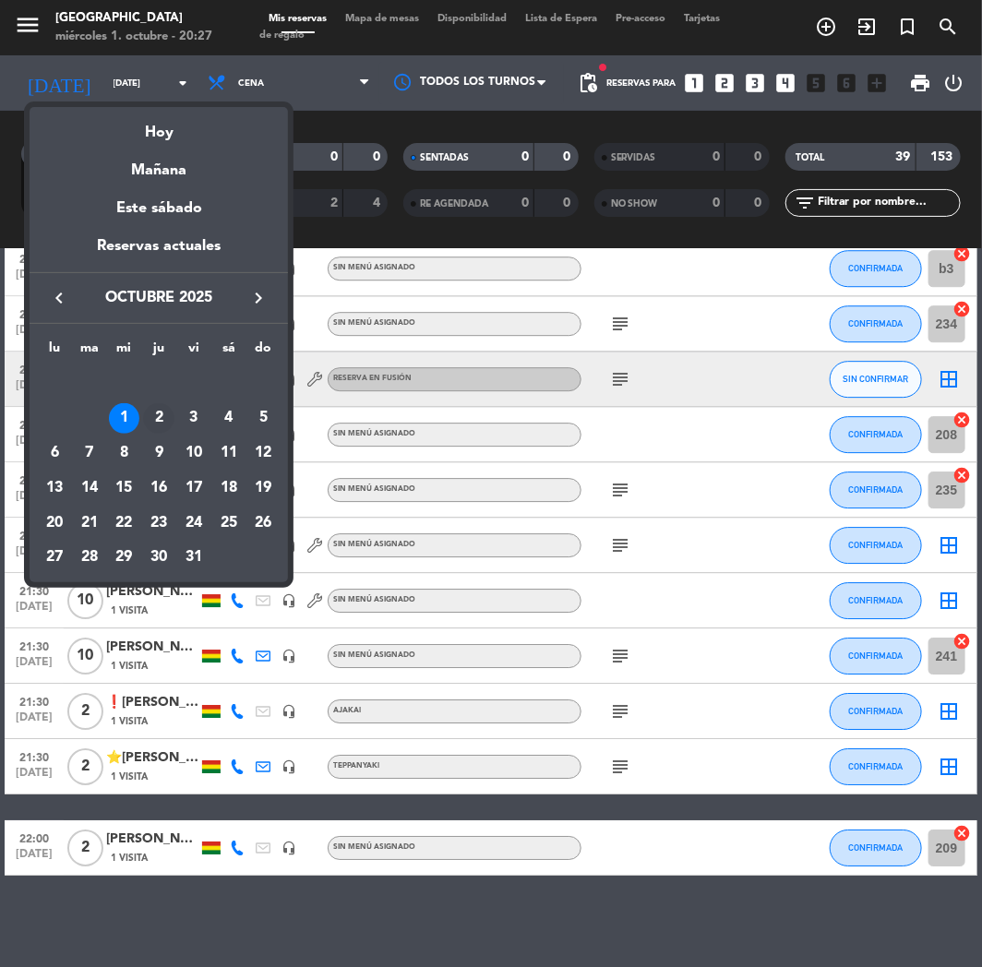
click at [151, 412] on div "2" at bounding box center [158, 418] width 31 height 31
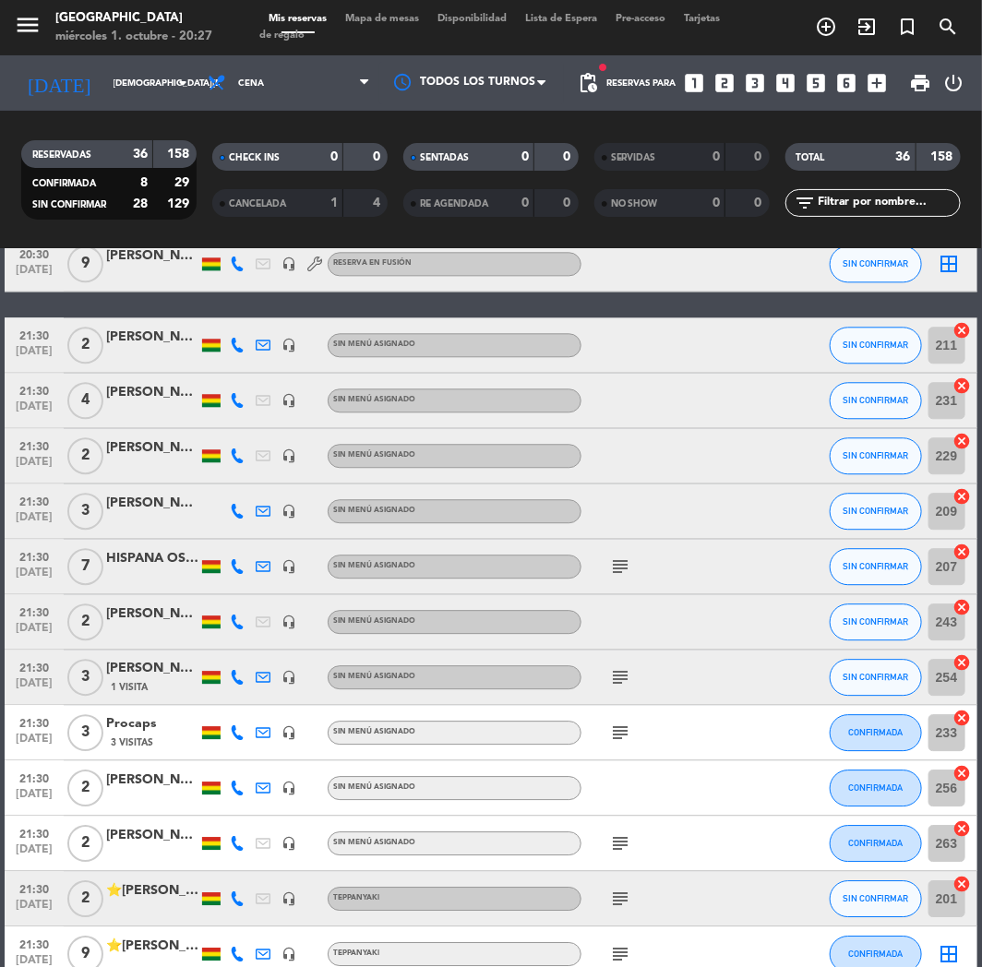
scroll to position [1554, 0]
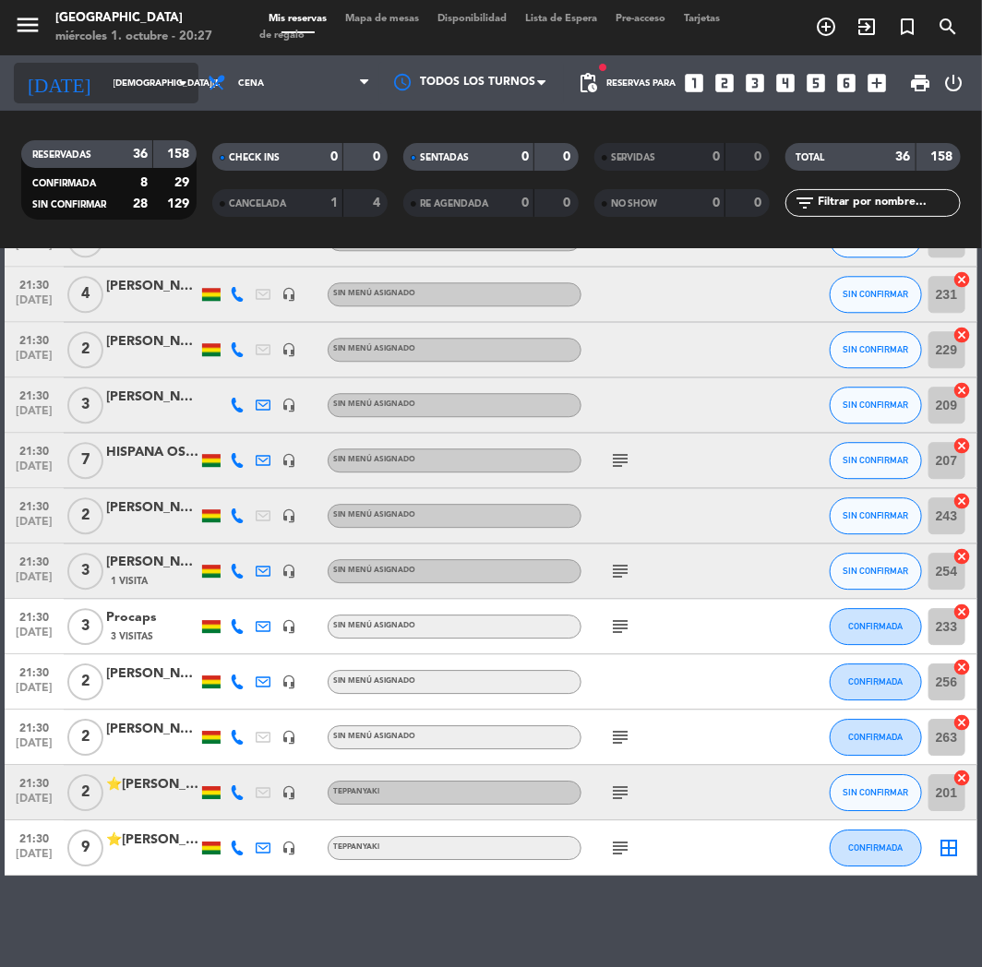
click at [159, 86] on input "[DEMOGRAPHIC_DATA][DATE]" at bounding box center [166, 83] width 125 height 29
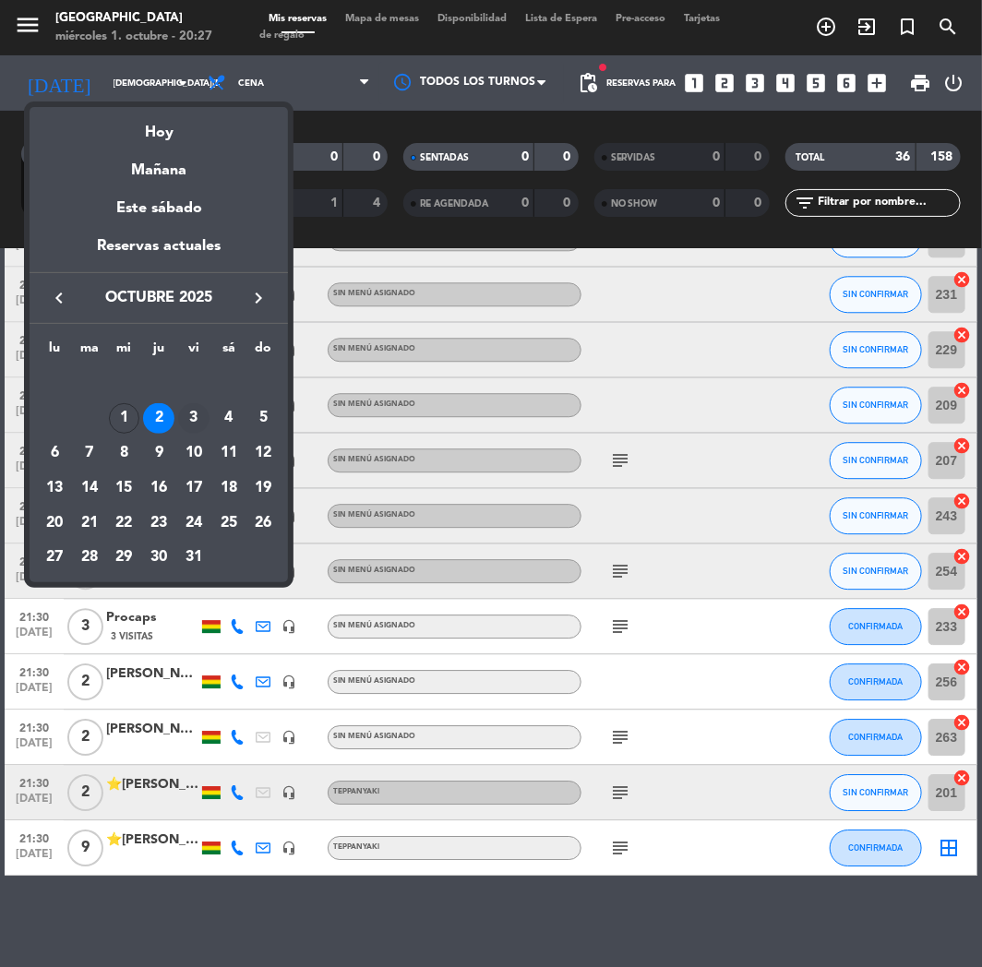
click at [187, 407] on div "3" at bounding box center [193, 418] width 31 height 31
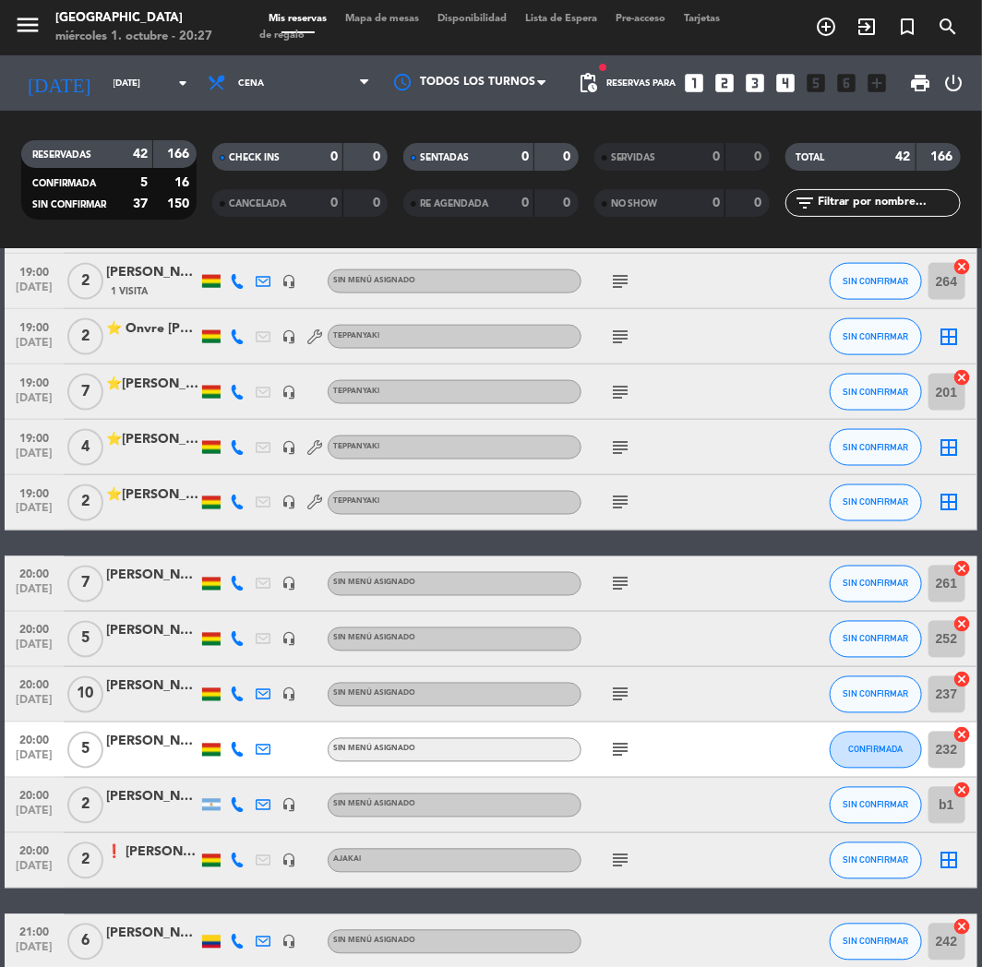
scroll to position [835, 0]
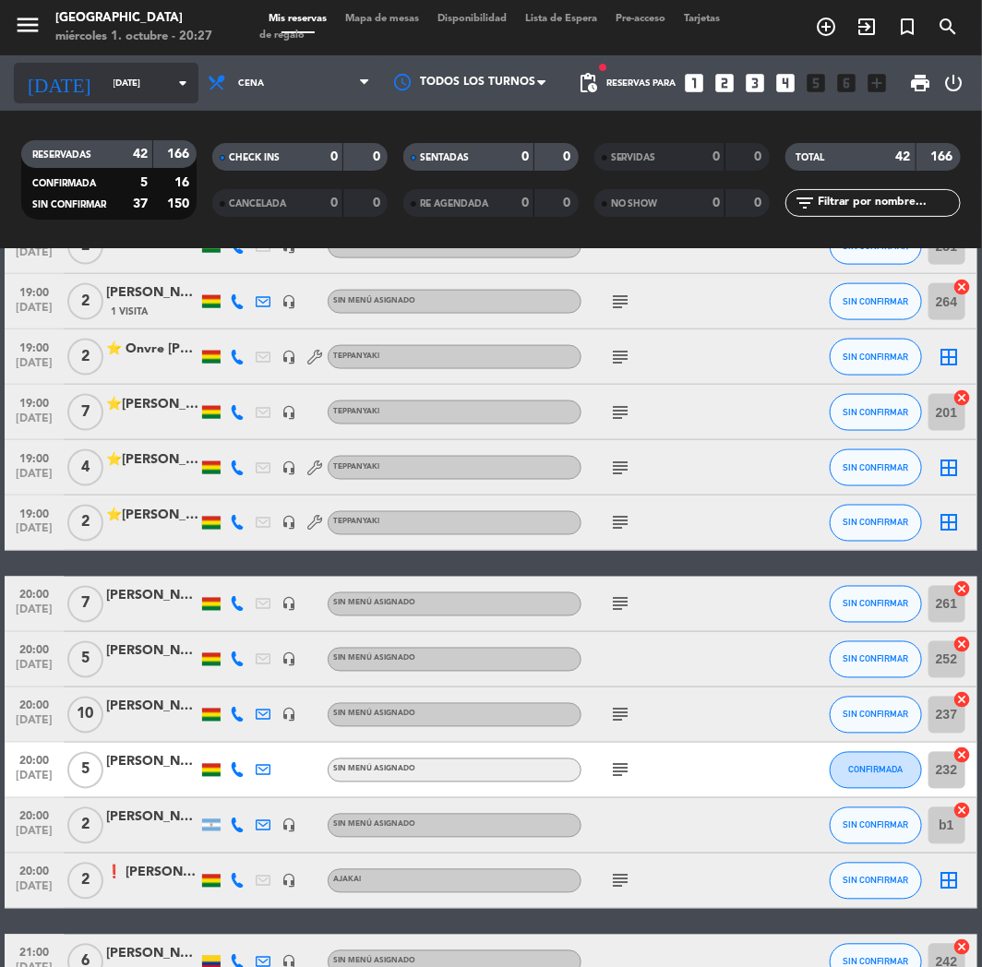
click at [144, 89] on input "[DATE]" at bounding box center [166, 83] width 125 height 29
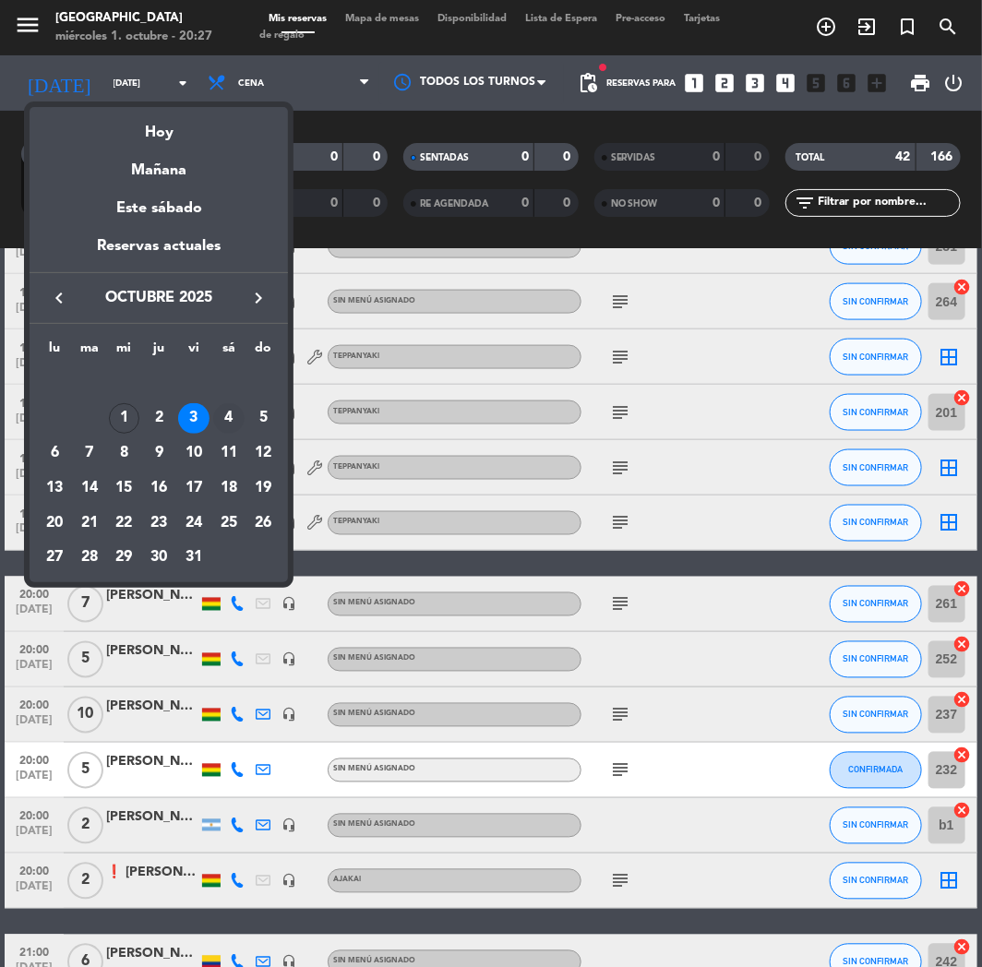
click at [217, 413] on div "4" at bounding box center [228, 418] width 31 height 31
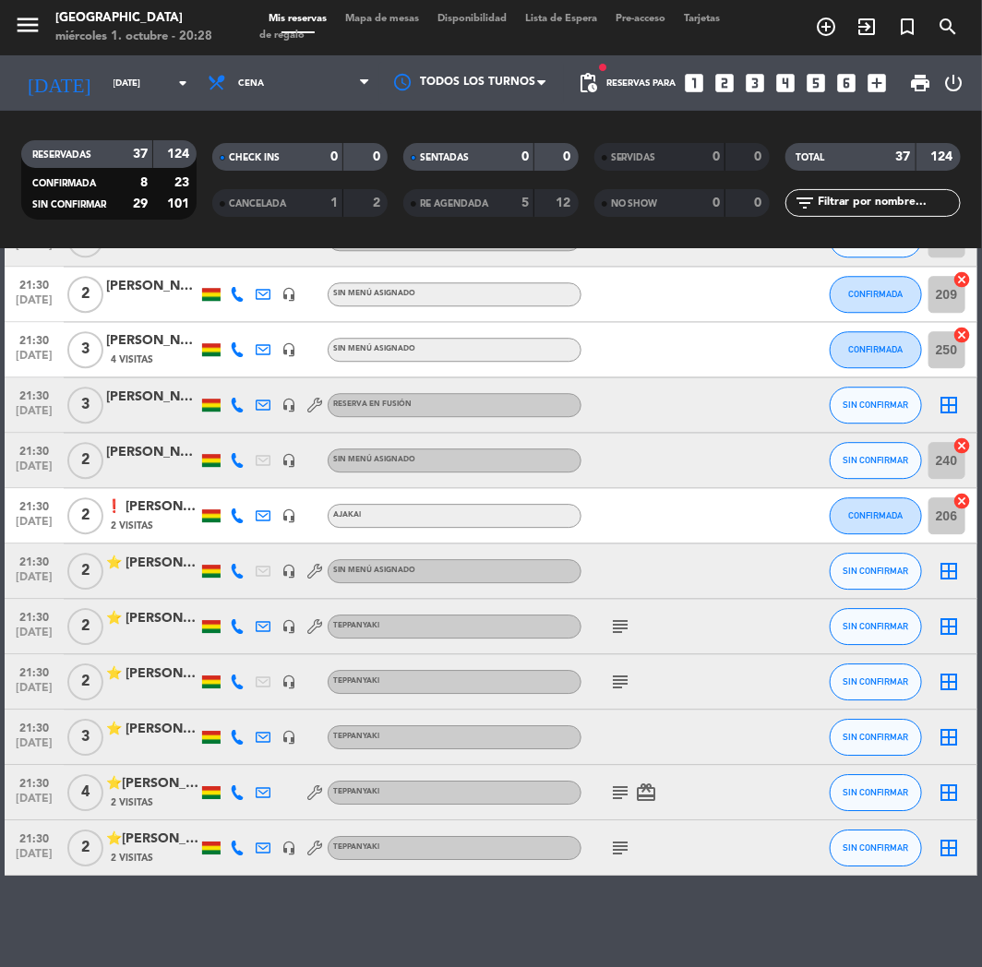
scroll to position [994, 0]
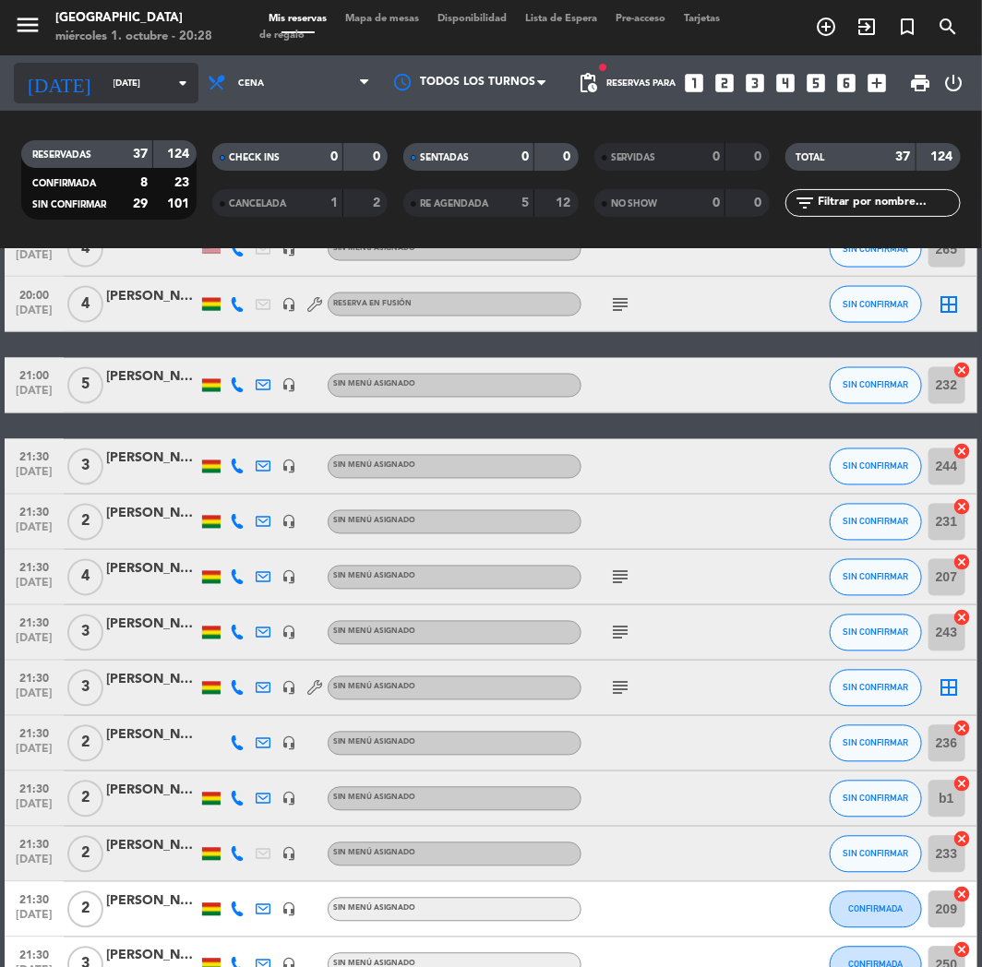
click at [140, 76] on input "[DATE]" at bounding box center [166, 83] width 125 height 29
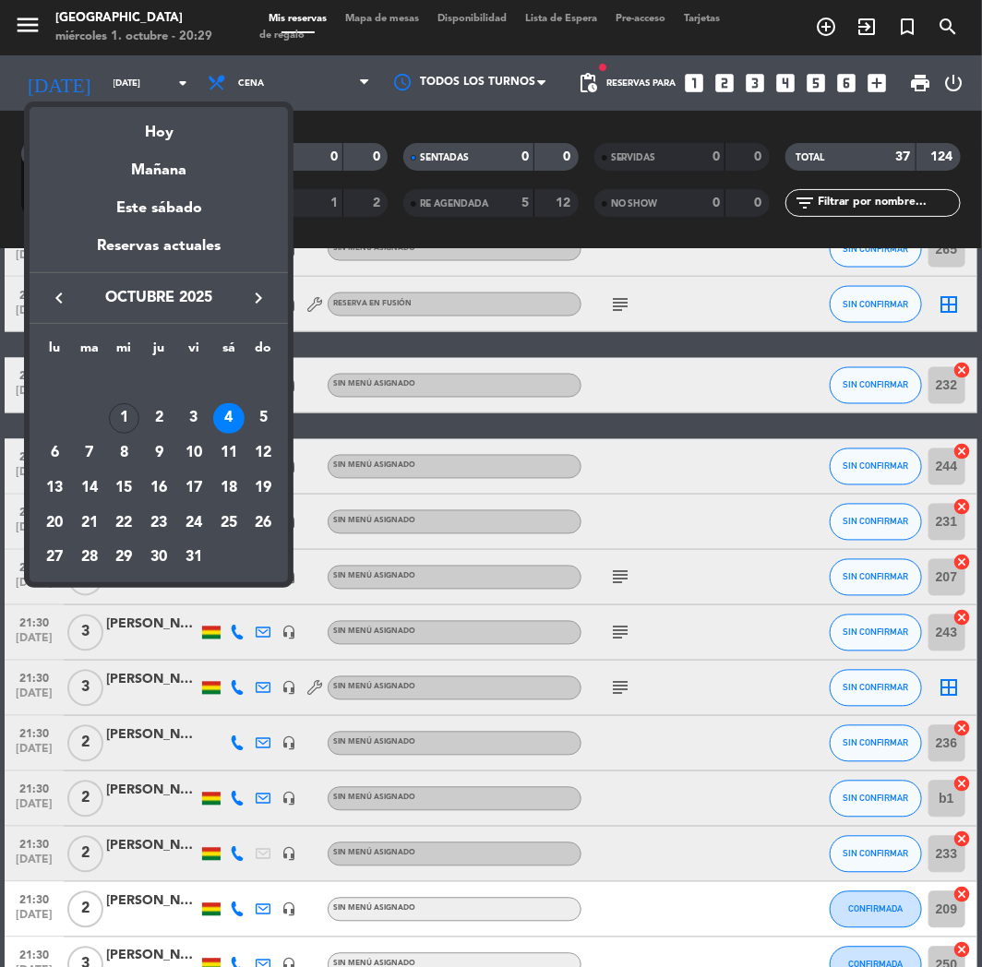
click at [363, 104] on div at bounding box center [491, 483] width 982 height 967
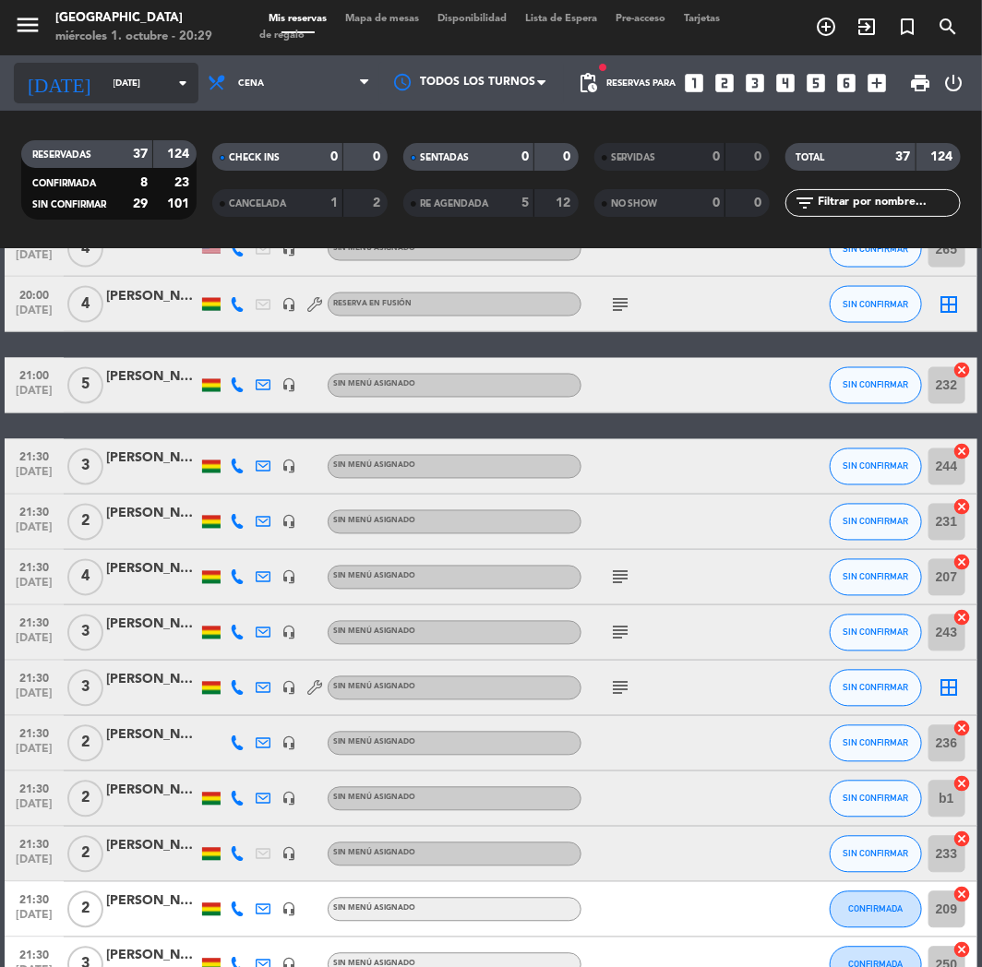
click at [112, 69] on input "[DATE]" at bounding box center [166, 83] width 125 height 29
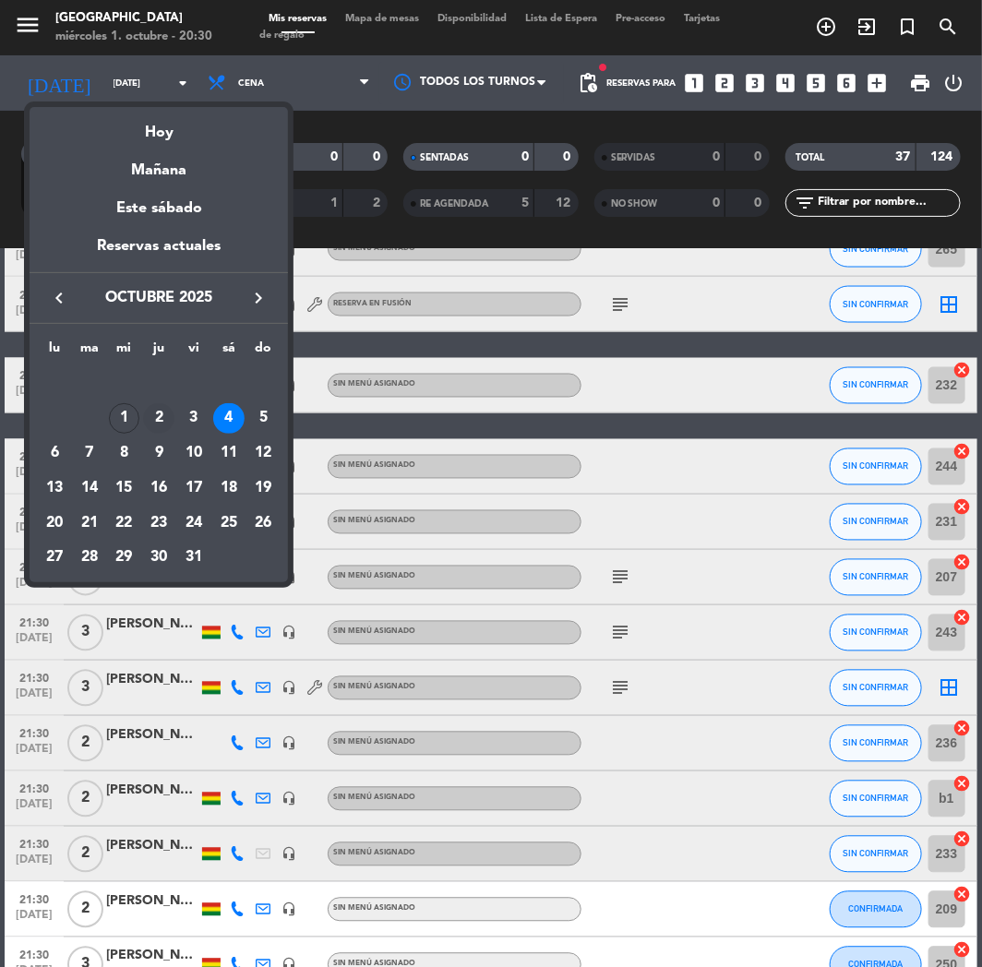
click at [153, 413] on div "2" at bounding box center [158, 418] width 31 height 31
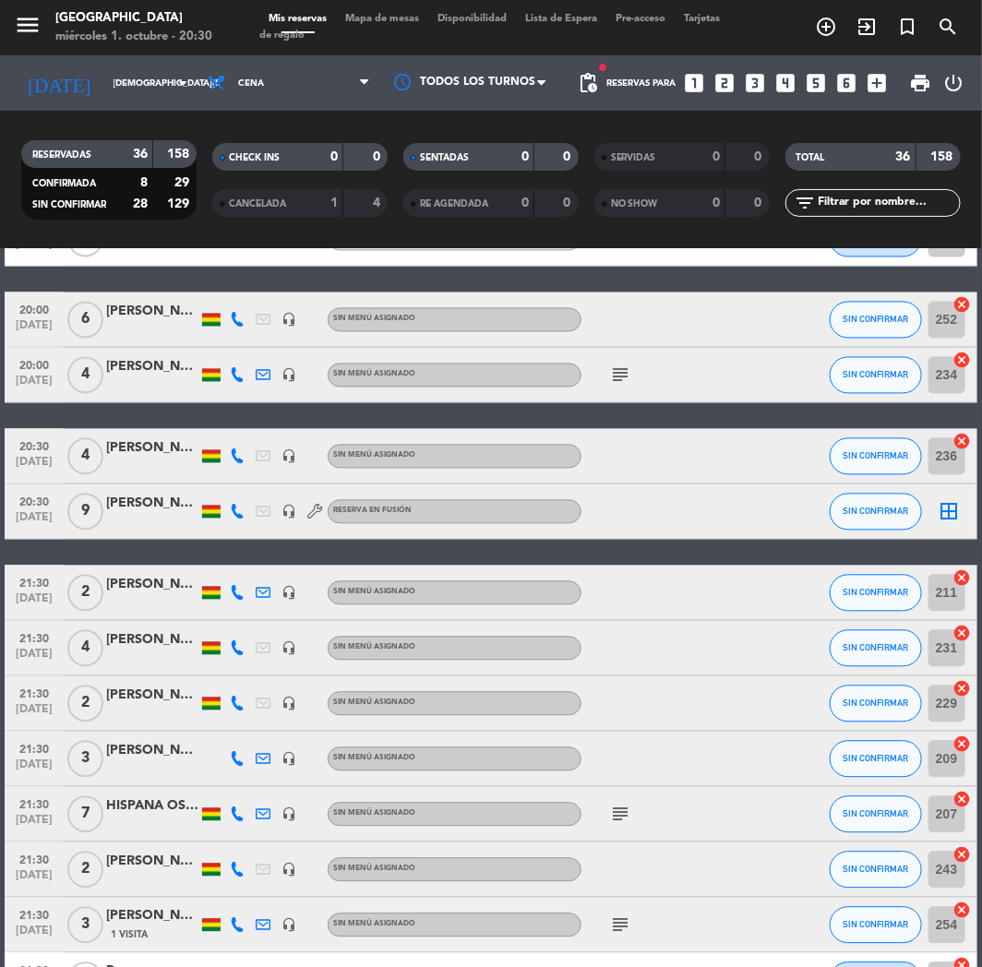
scroll to position [1554, 0]
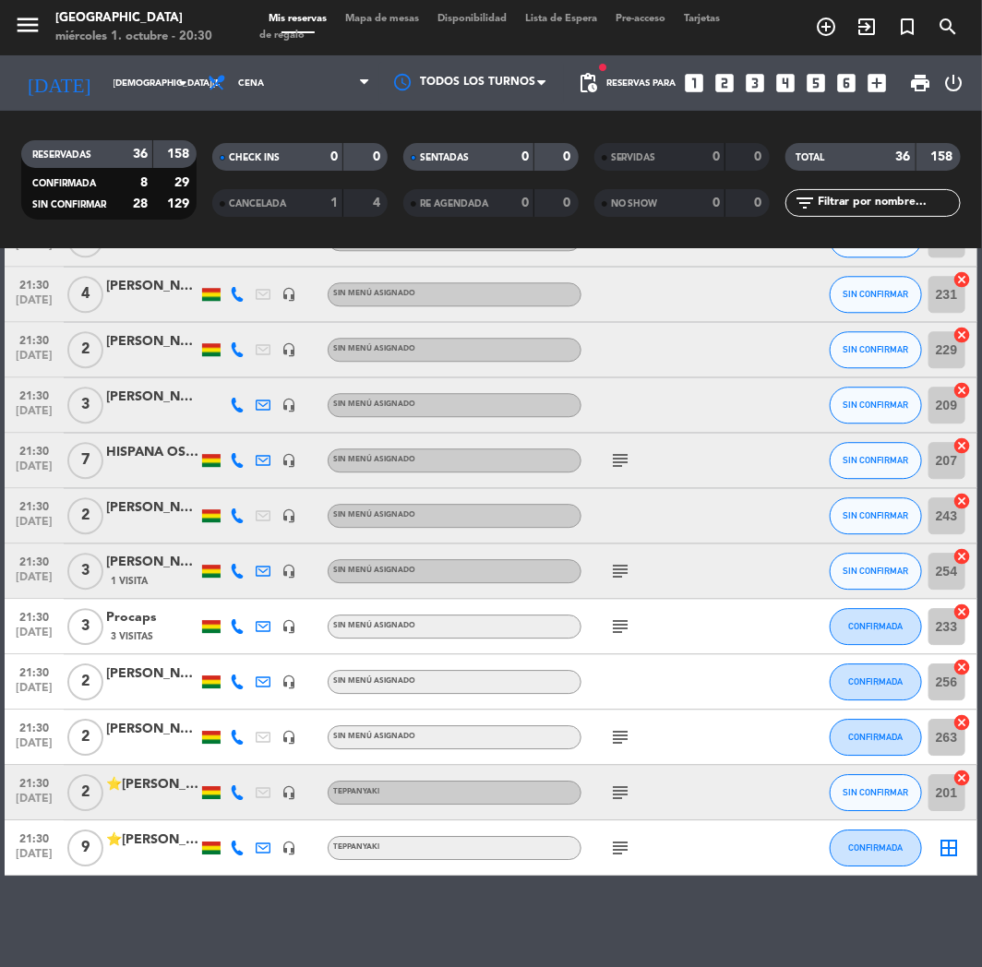
click at [172, 923] on div "No hay notas para este servicio. Haz clic para agregar una 19:00 [DATE] 2 [PERS…" at bounding box center [491, 608] width 982 height 718
click at [125, 79] on input "[DEMOGRAPHIC_DATA][DATE]" at bounding box center [166, 83] width 125 height 29
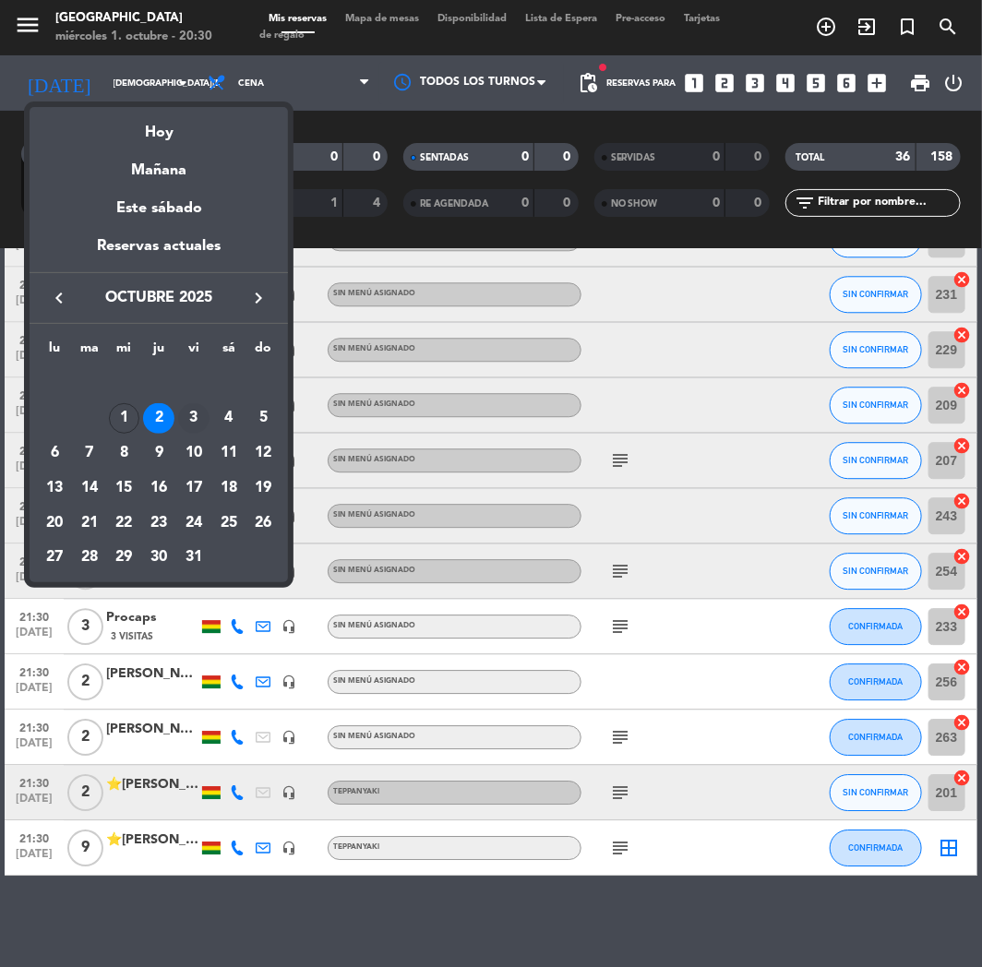
click at [206, 408] on div "3" at bounding box center [193, 418] width 31 height 31
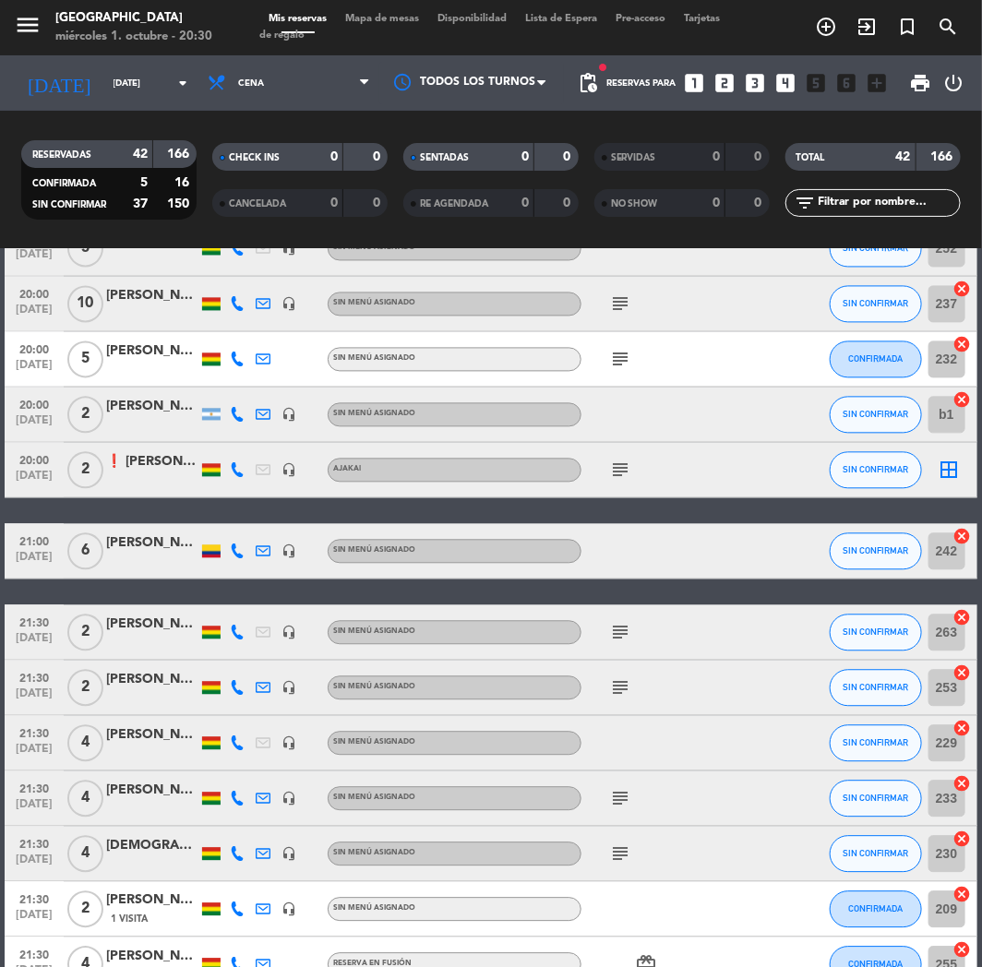
scroll to position [732, 0]
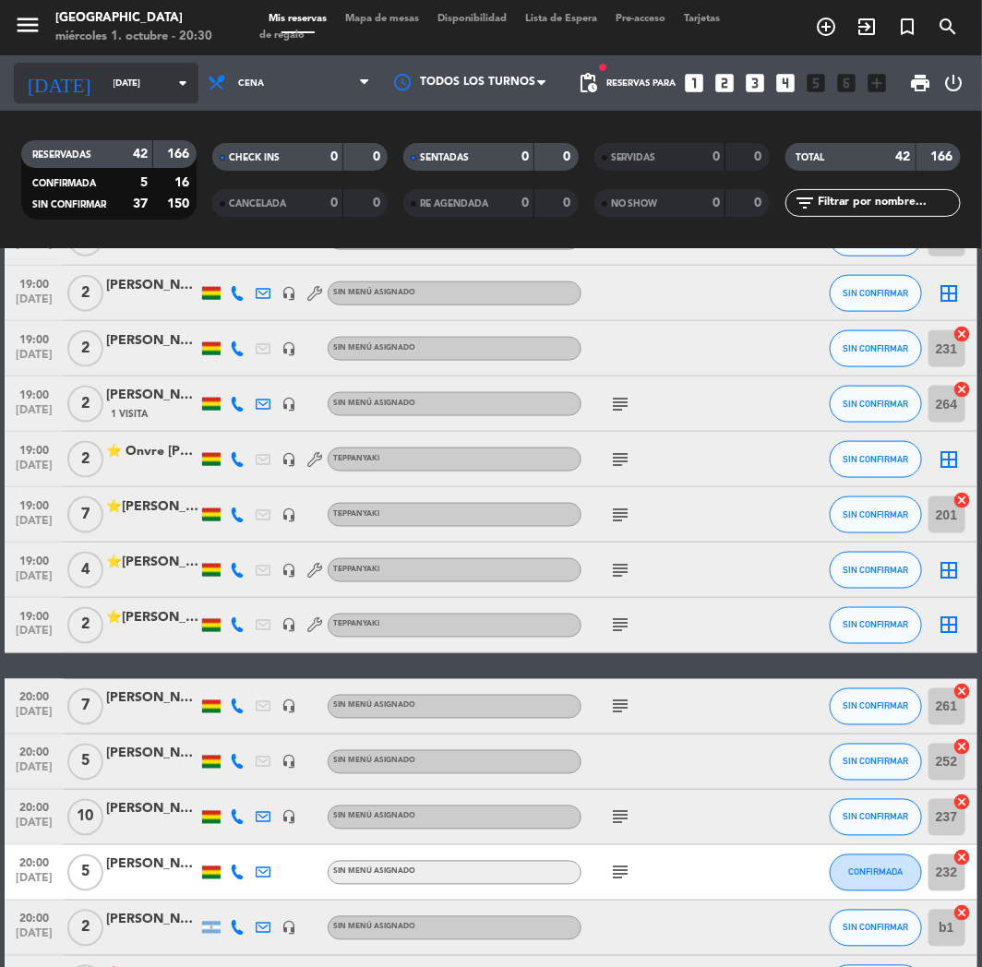
click at [157, 81] on input "[DATE]" at bounding box center [166, 83] width 125 height 29
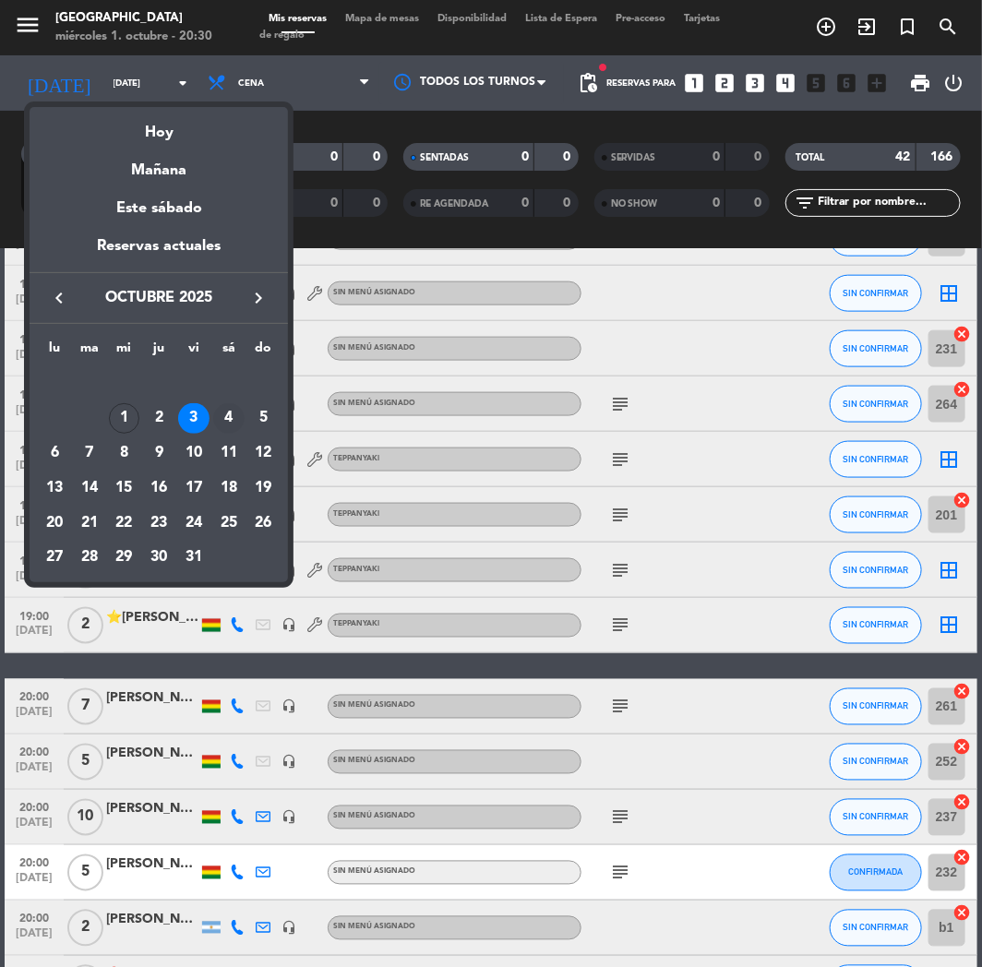
click at [218, 411] on div "4" at bounding box center [228, 418] width 31 height 31
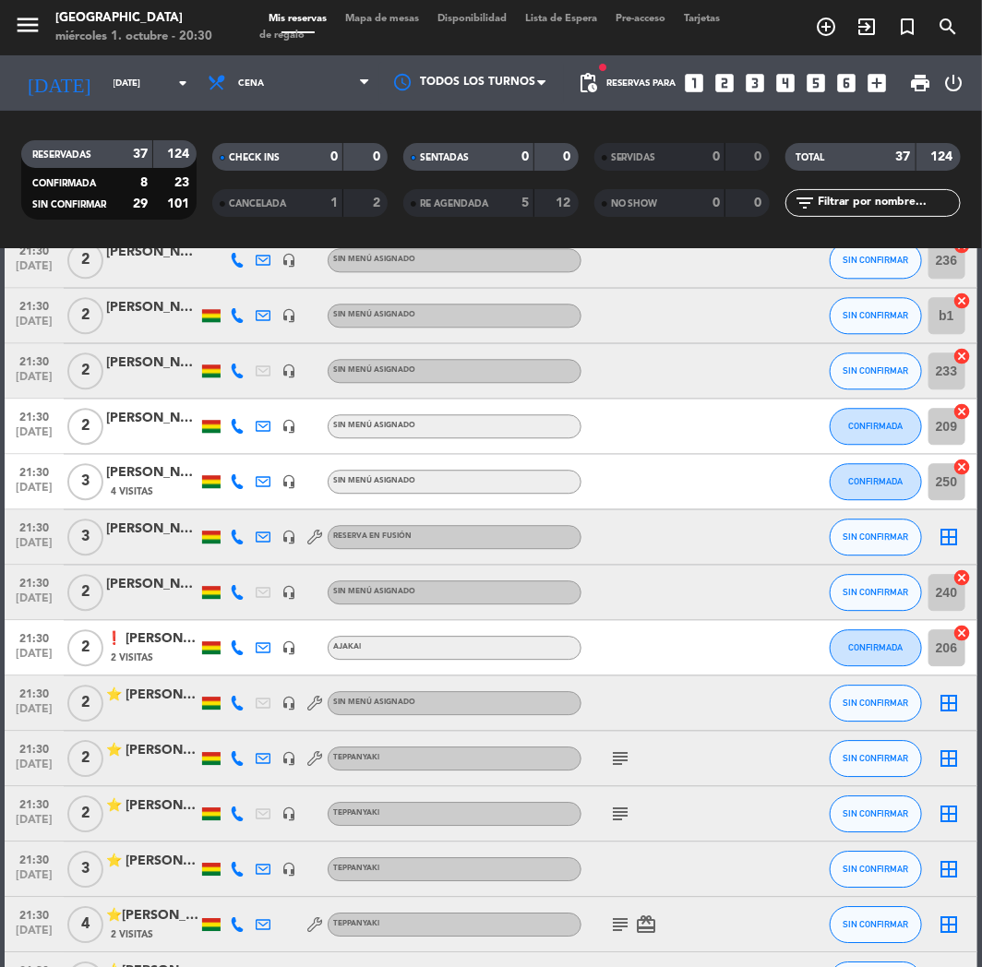
scroll to position [1610, 0]
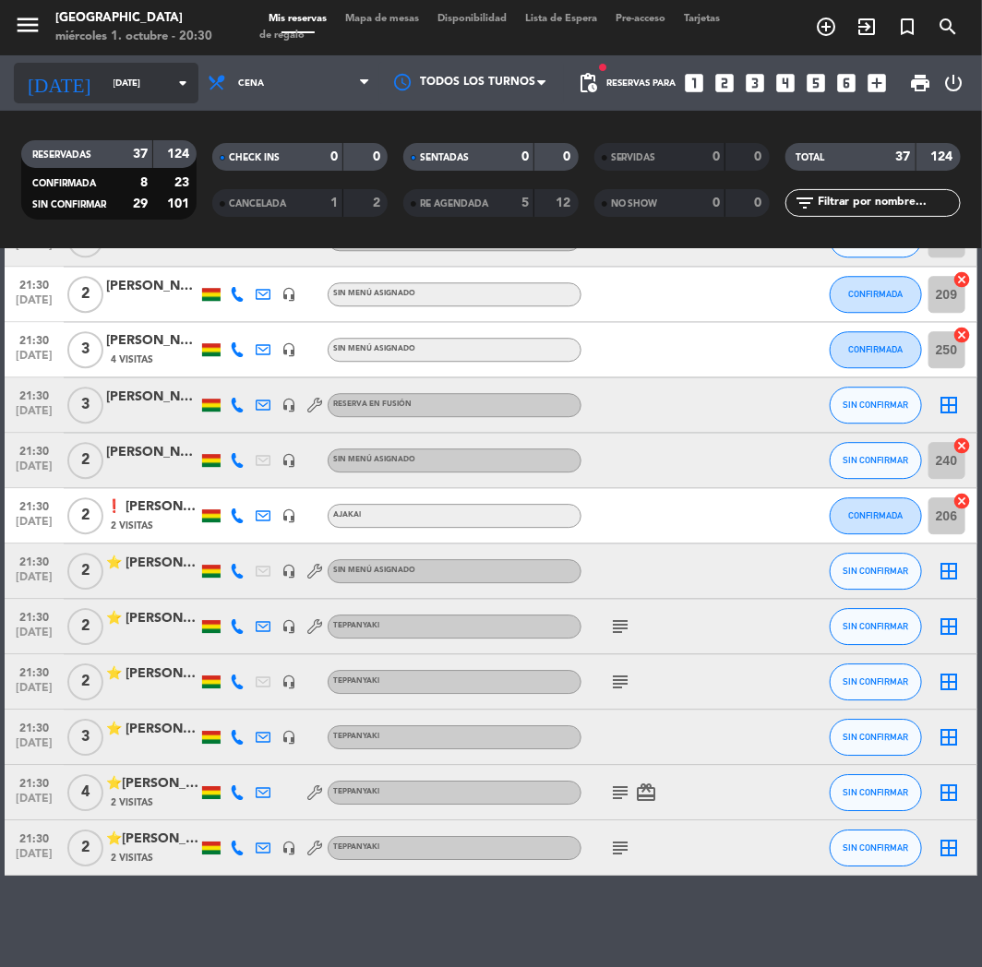
click at [187, 72] on icon "arrow_drop_down" at bounding box center [183, 83] width 22 height 22
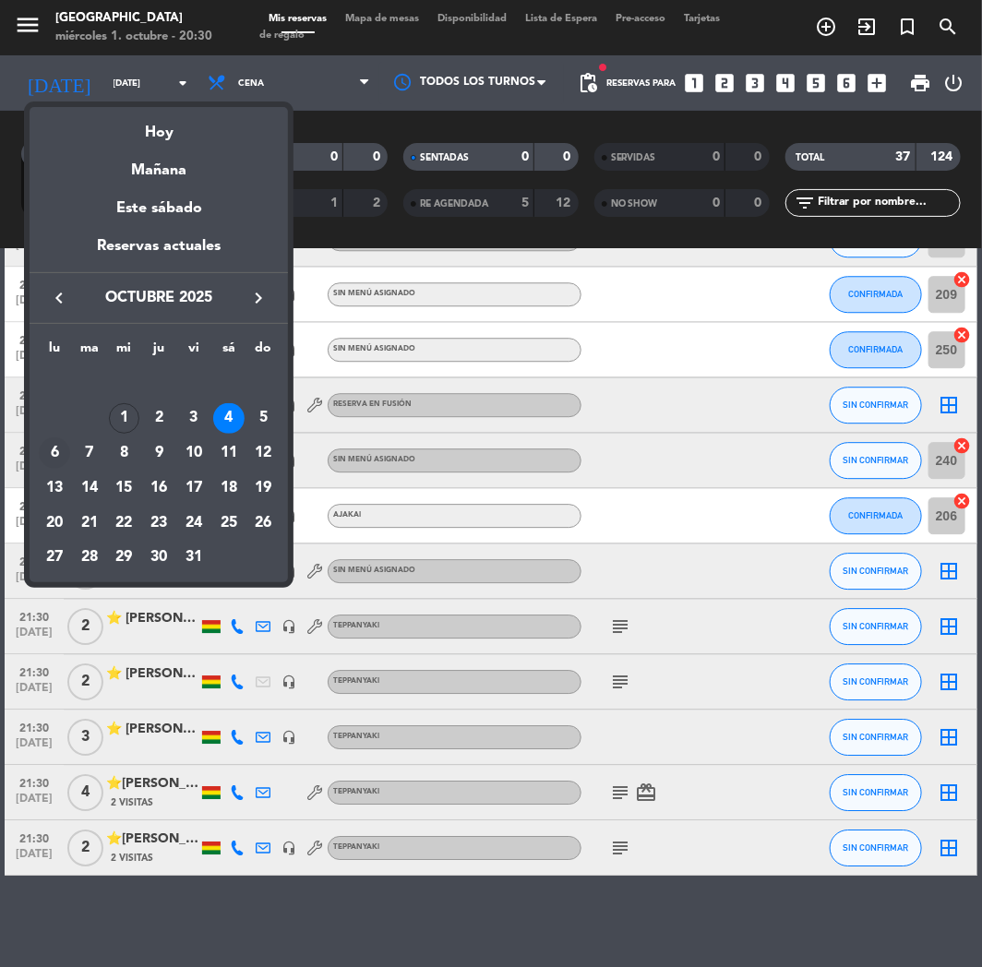
click at [61, 454] on div "6" at bounding box center [54, 452] width 31 height 31
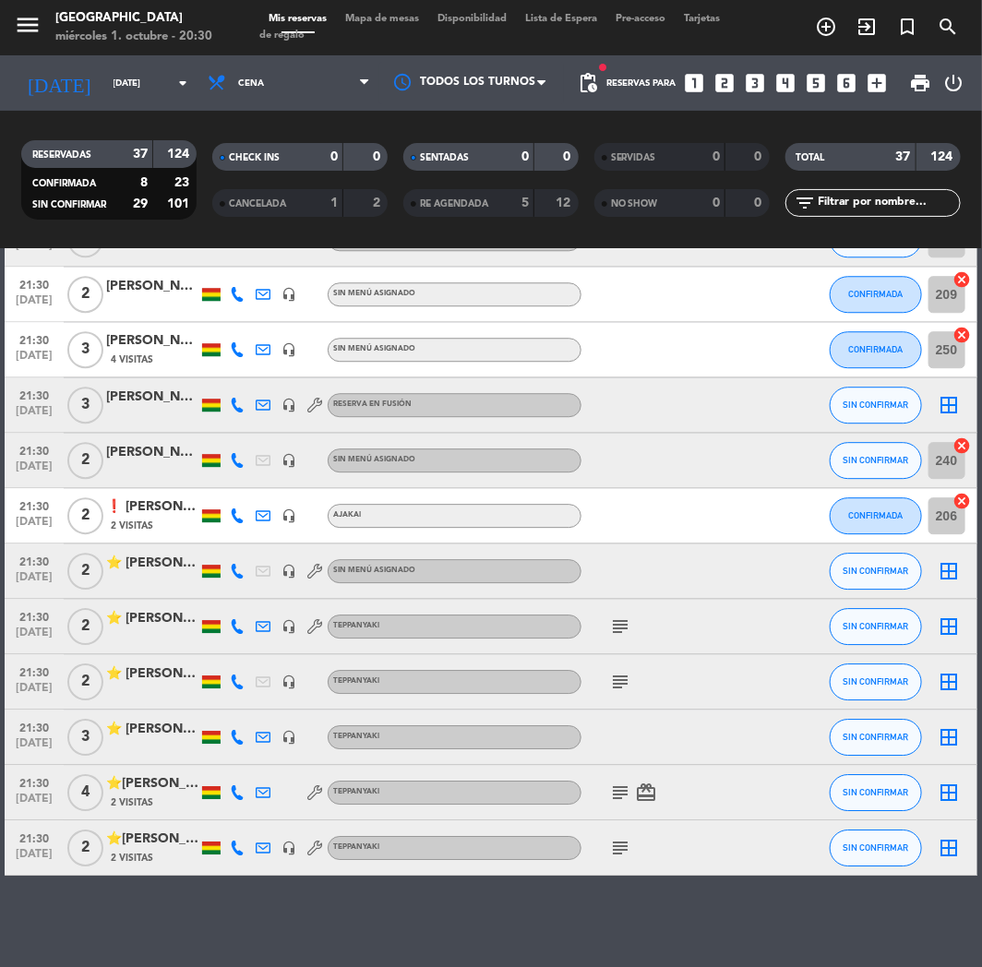
type input "[DATE]"
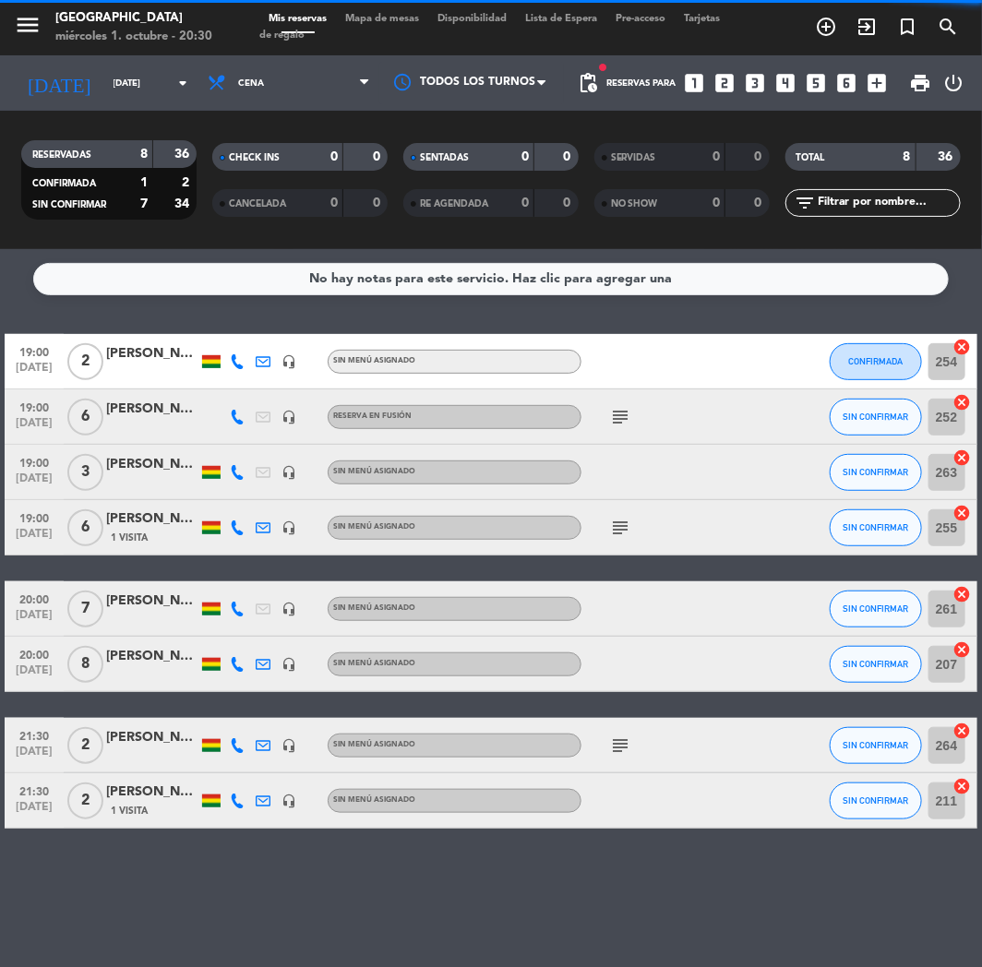
scroll to position [0, 0]
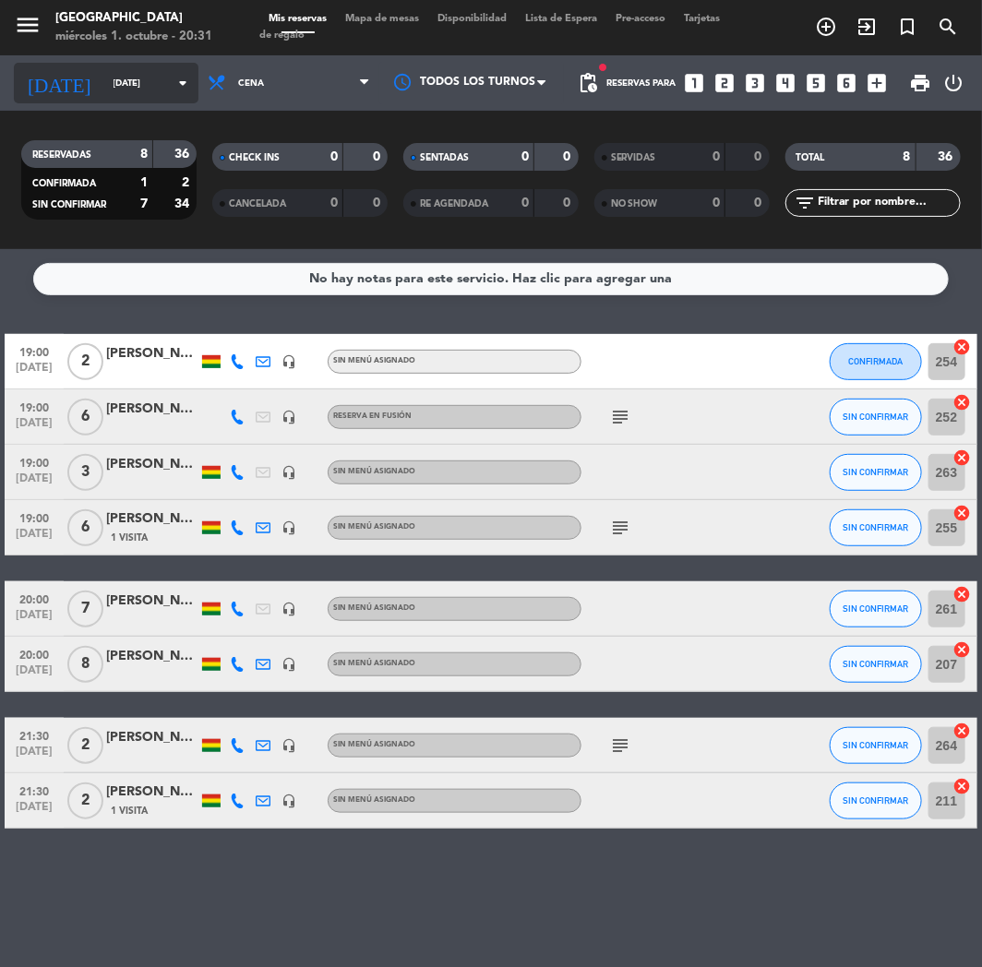
click at [164, 84] on input "[DATE]" at bounding box center [166, 83] width 125 height 29
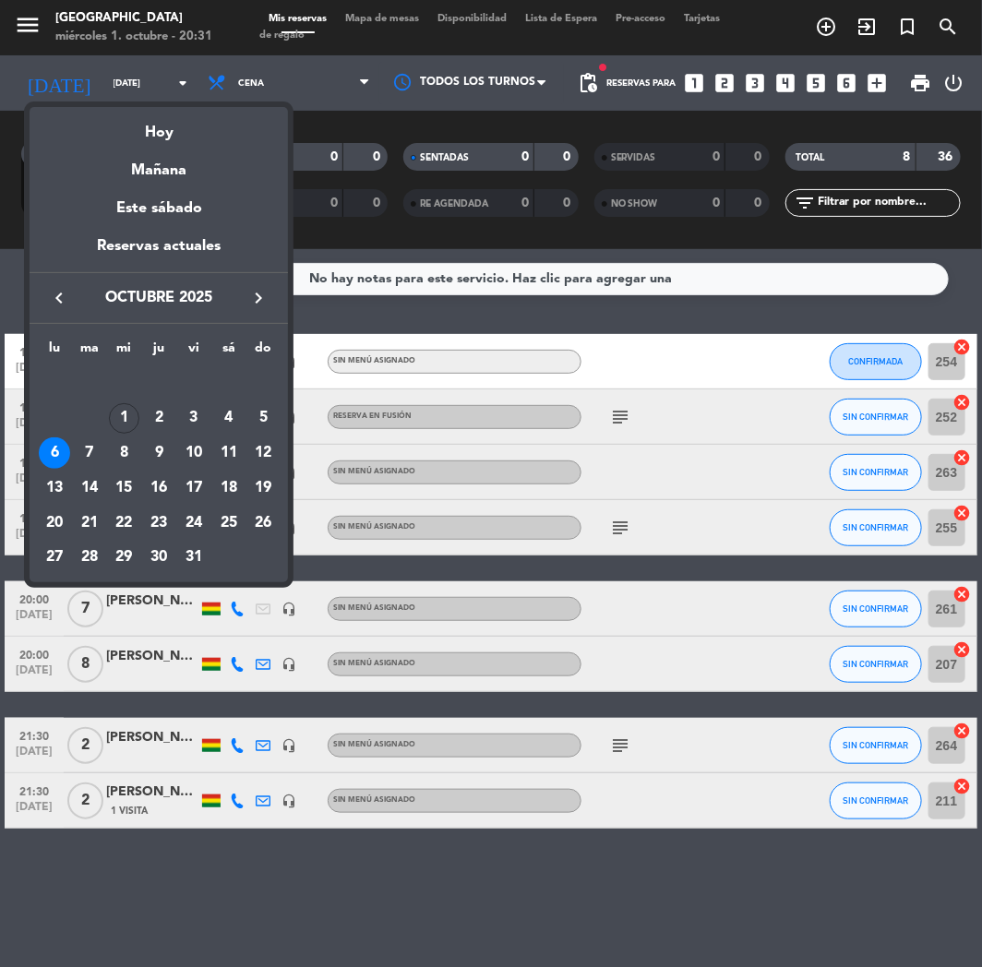
click at [376, 327] on div at bounding box center [491, 483] width 982 height 967
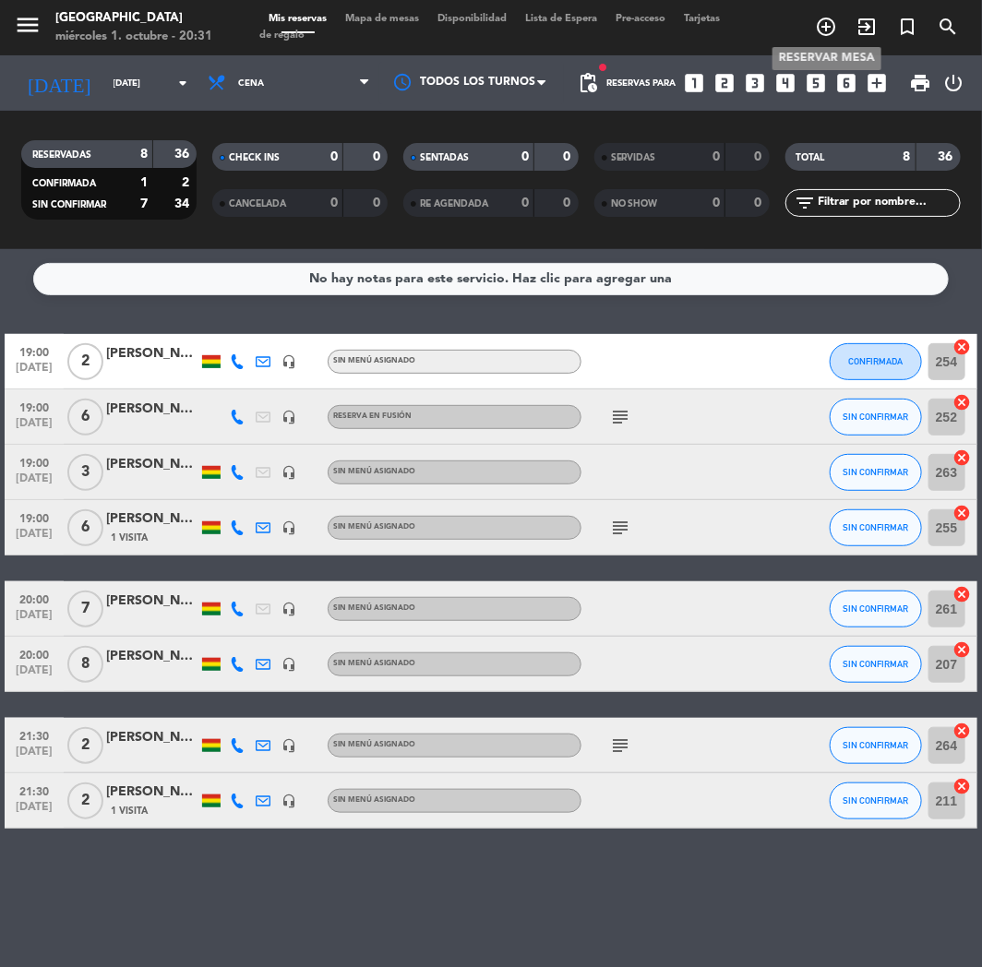
click at [821, 24] on icon "add_circle_outline" at bounding box center [826, 27] width 22 height 22
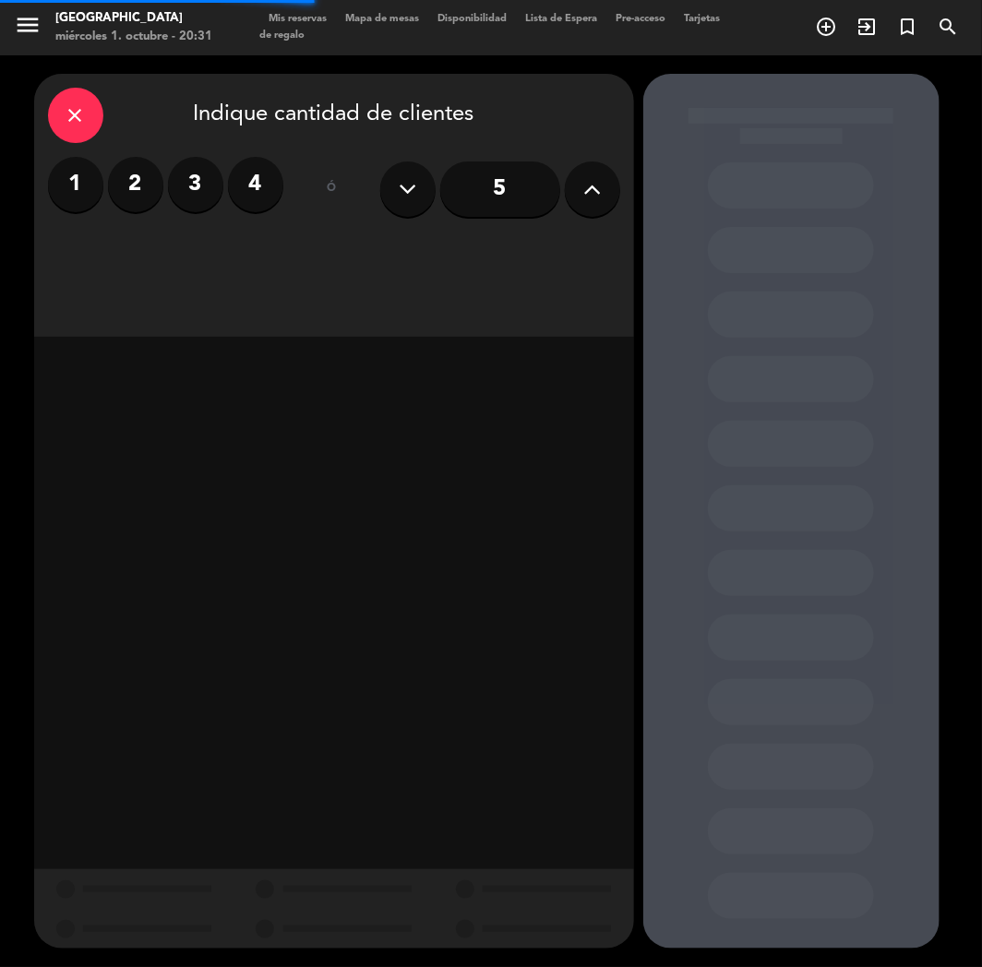
click at [593, 169] on button at bounding box center [592, 188] width 55 height 55
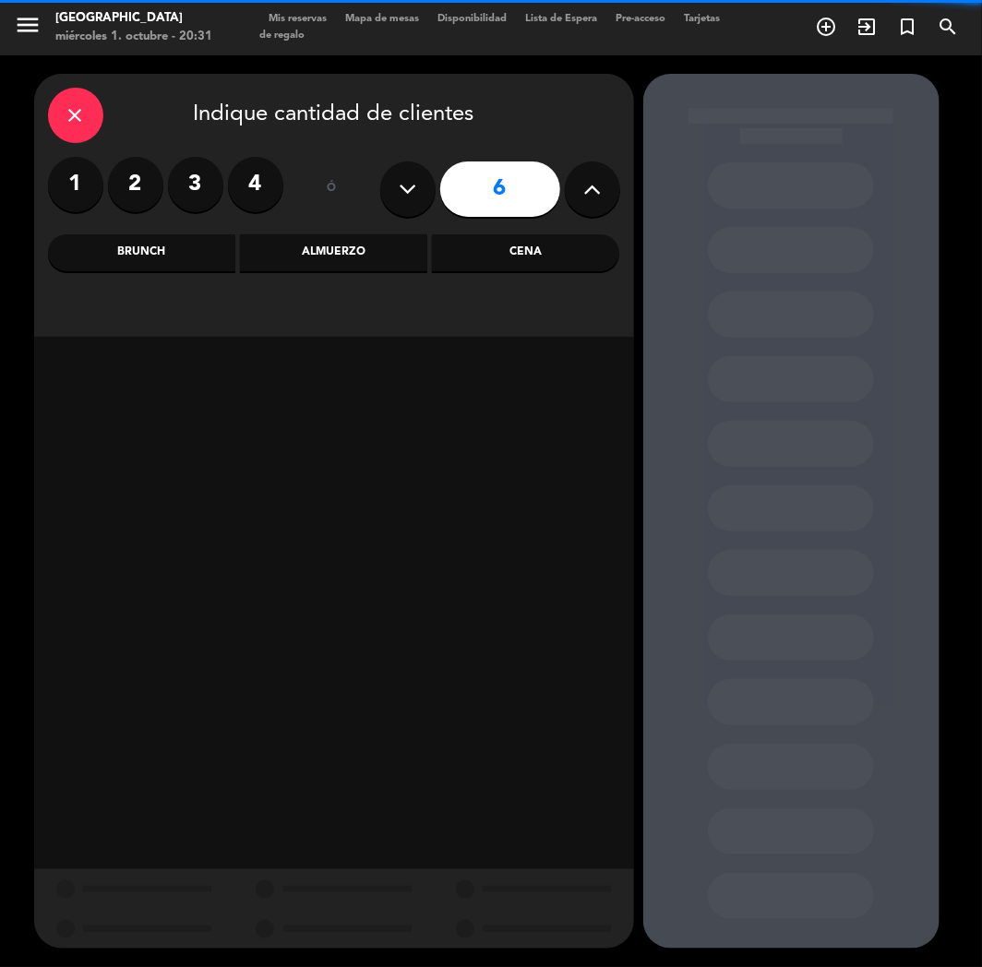
click at [593, 169] on button at bounding box center [592, 188] width 55 height 55
click at [591, 170] on button at bounding box center [592, 188] width 55 height 55
click at [594, 185] on icon at bounding box center [592, 189] width 18 height 28
type input "10"
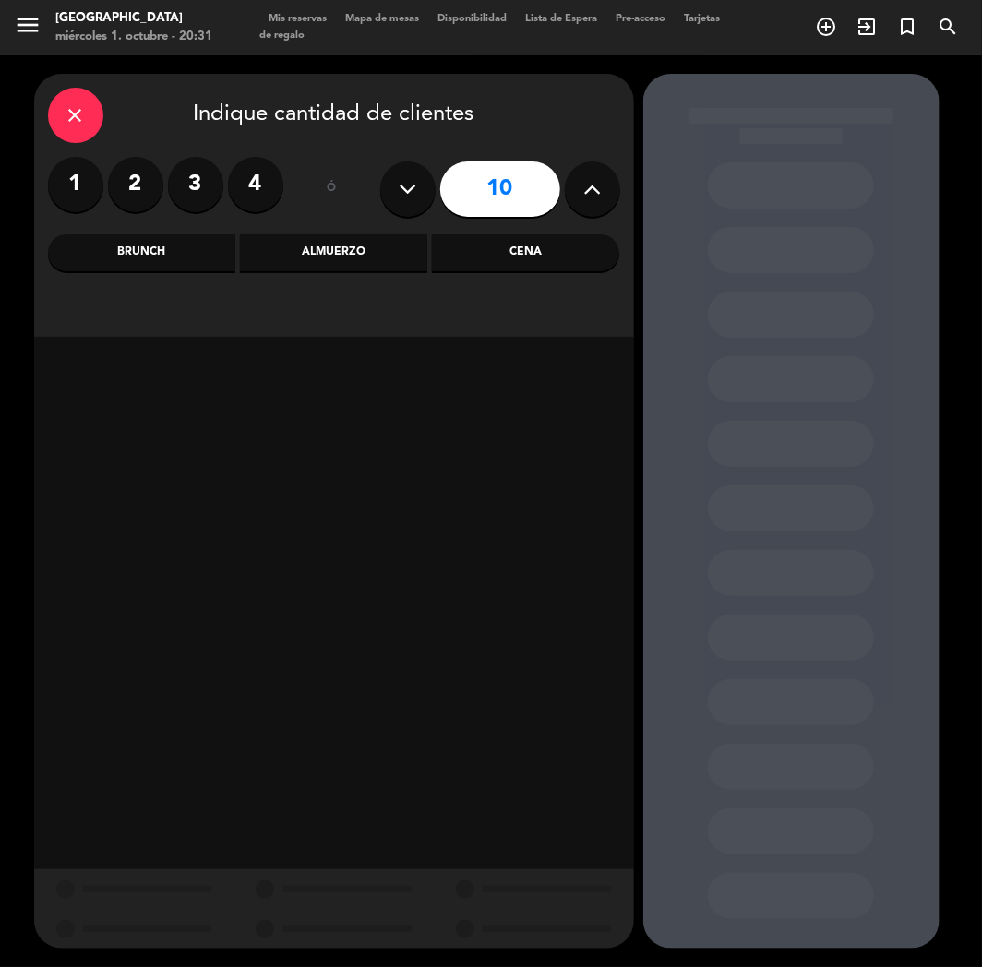
click at [513, 258] on div "Cena" at bounding box center [525, 252] width 187 height 37
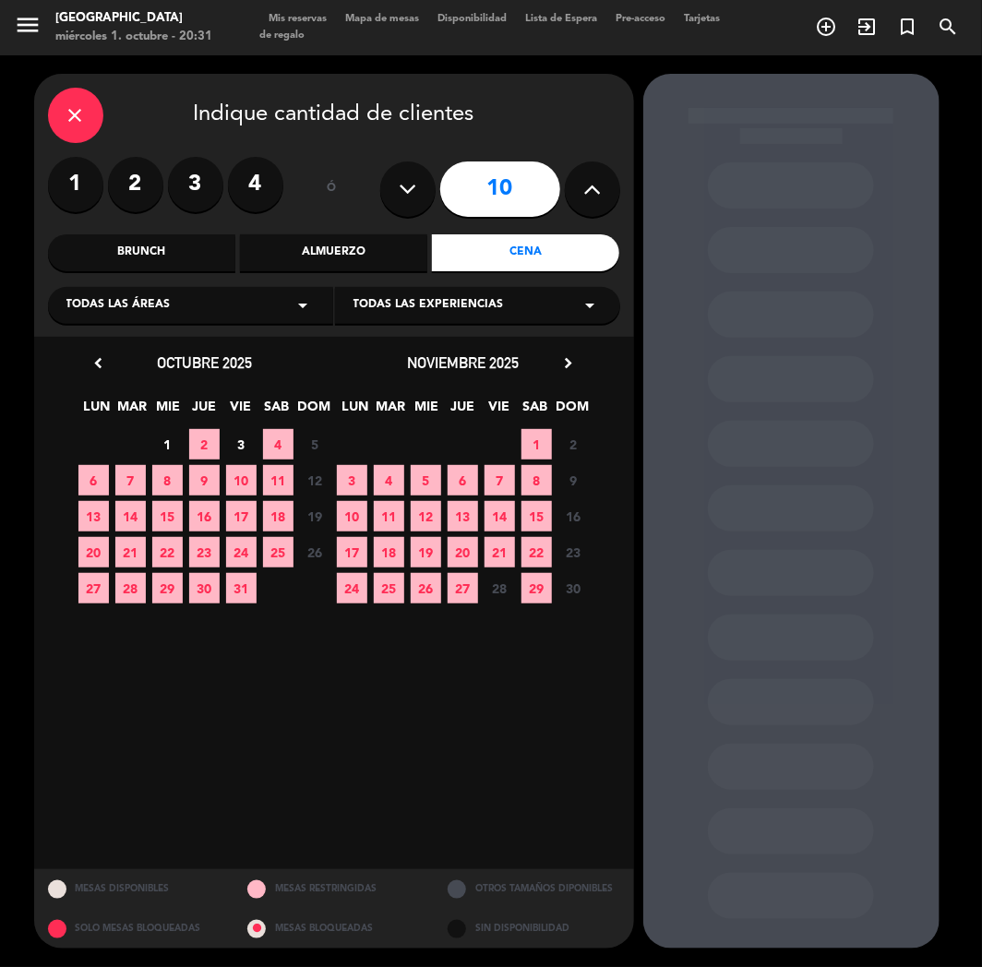
click at [90, 481] on span "6" at bounding box center [93, 480] width 30 height 30
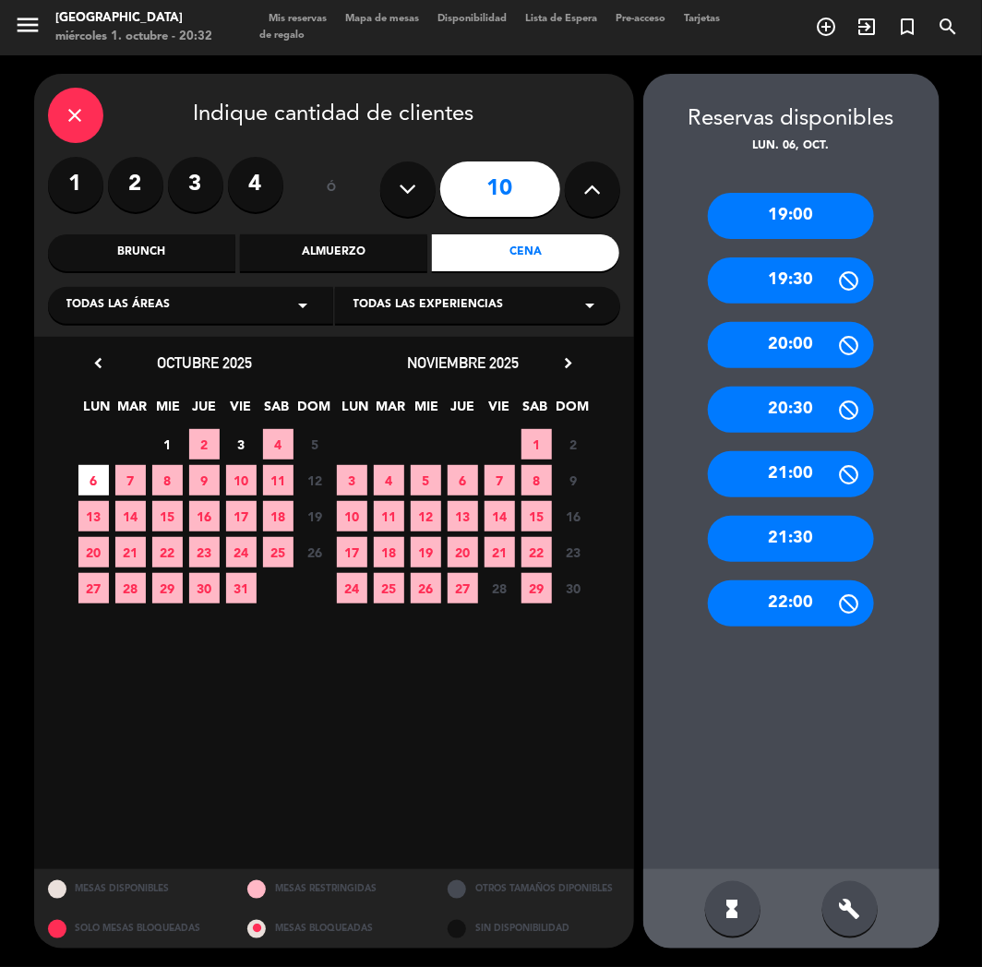
click at [782, 209] on div "19:00" at bounding box center [791, 216] width 166 height 46
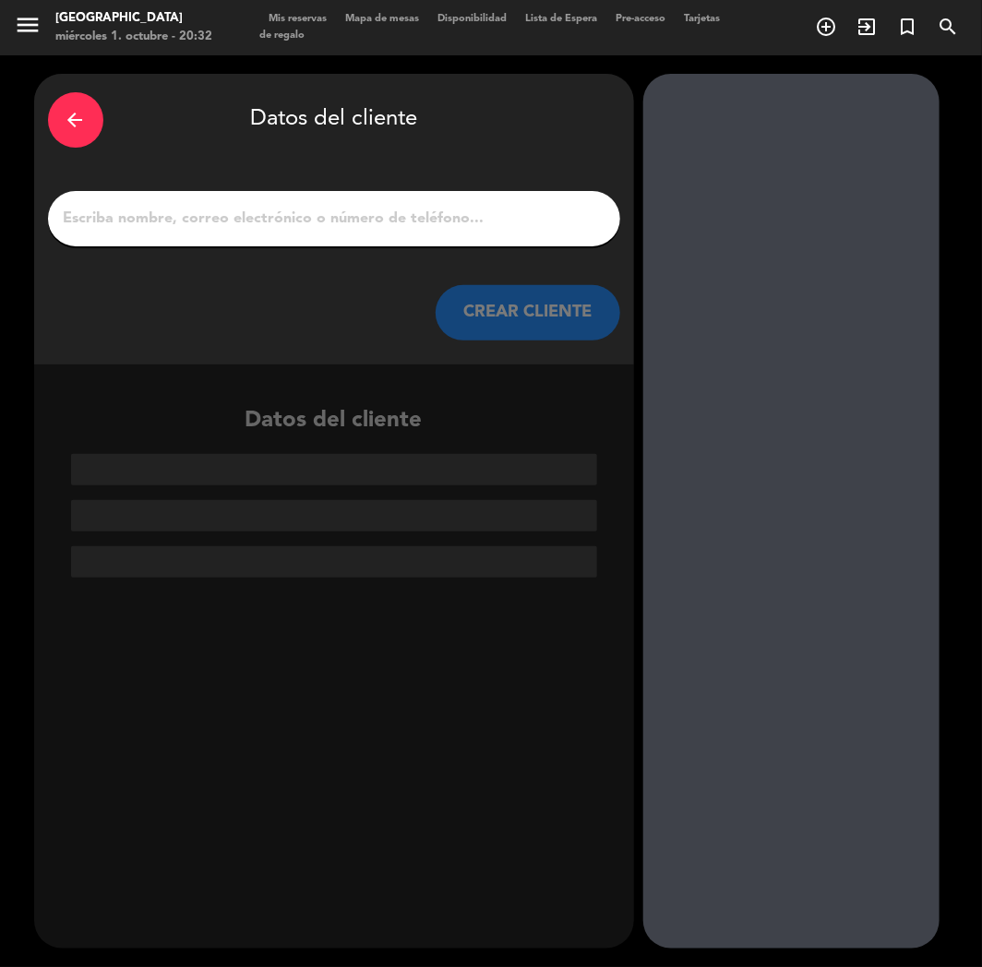
click at [265, 224] on input "1" at bounding box center [334, 219] width 544 height 26
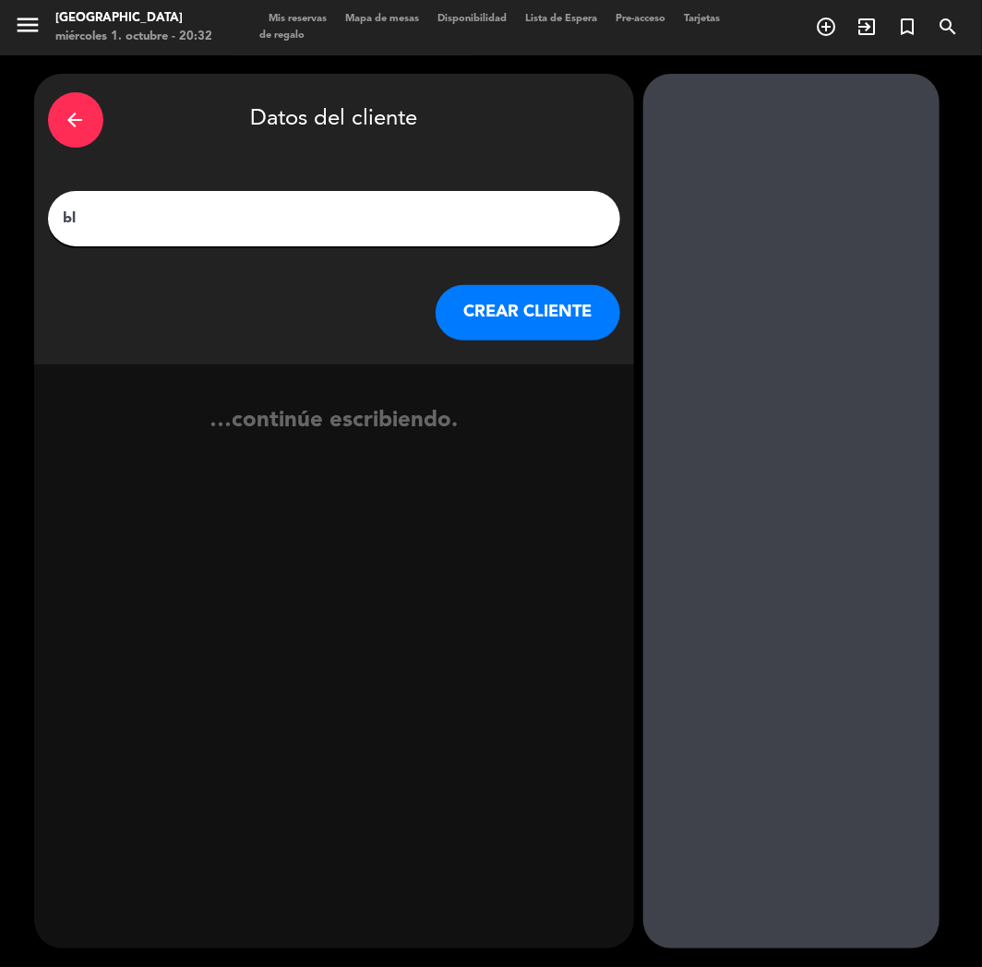
type input "b"
type input "TEPPANBLOQUEADO"
click at [482, 314] on button "CREAR CLIENTE" at bounding box center [527, 312] width 185 height 55
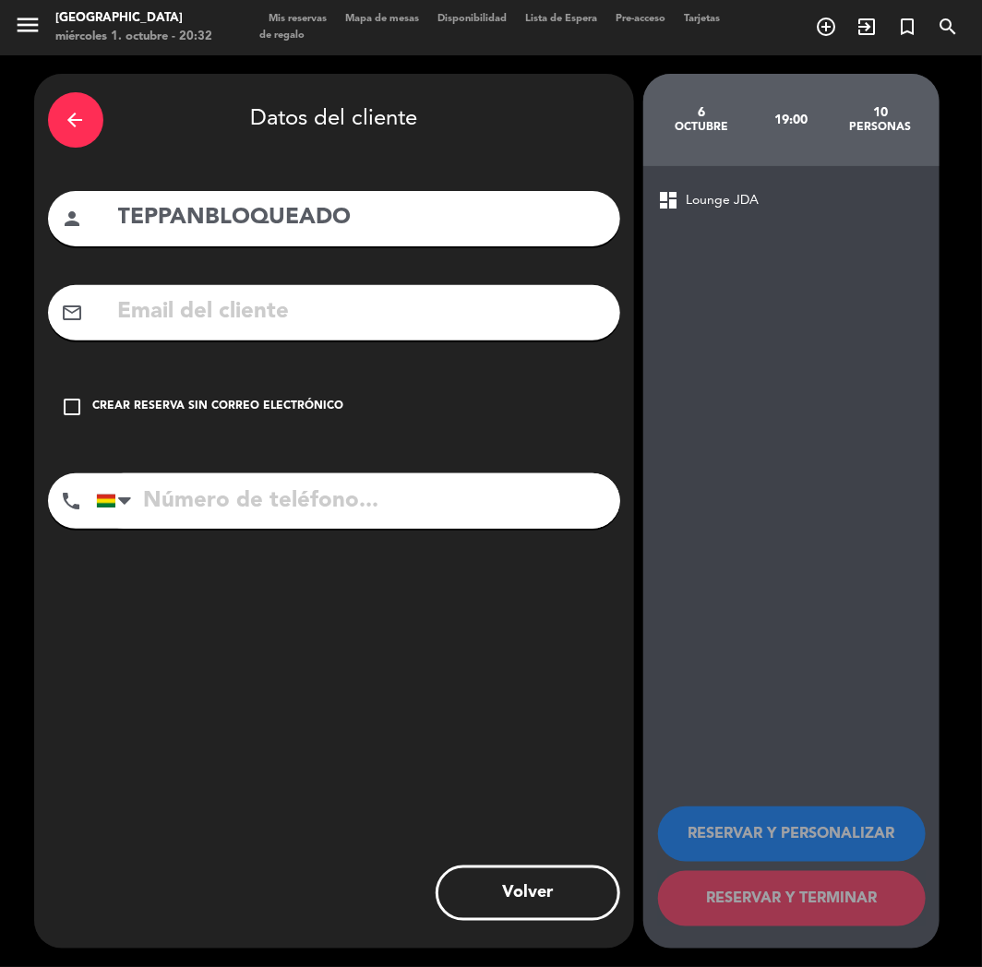
click at [120, 215] on input "TEPPANBLOQUEADO" at bounding box center [361, 218] width 490 height 38
click at [125, 217] on input "TEPPANBLOQUEADO" at bounding box center [361, 218] width 490 height 38
click at [116, 210] on input "TEPPANBLOQUEADO" at bounding box center [361, 218] width 490 height 38
paste input "⭐"
type input "⭐TEPPANBLOQUEADO"
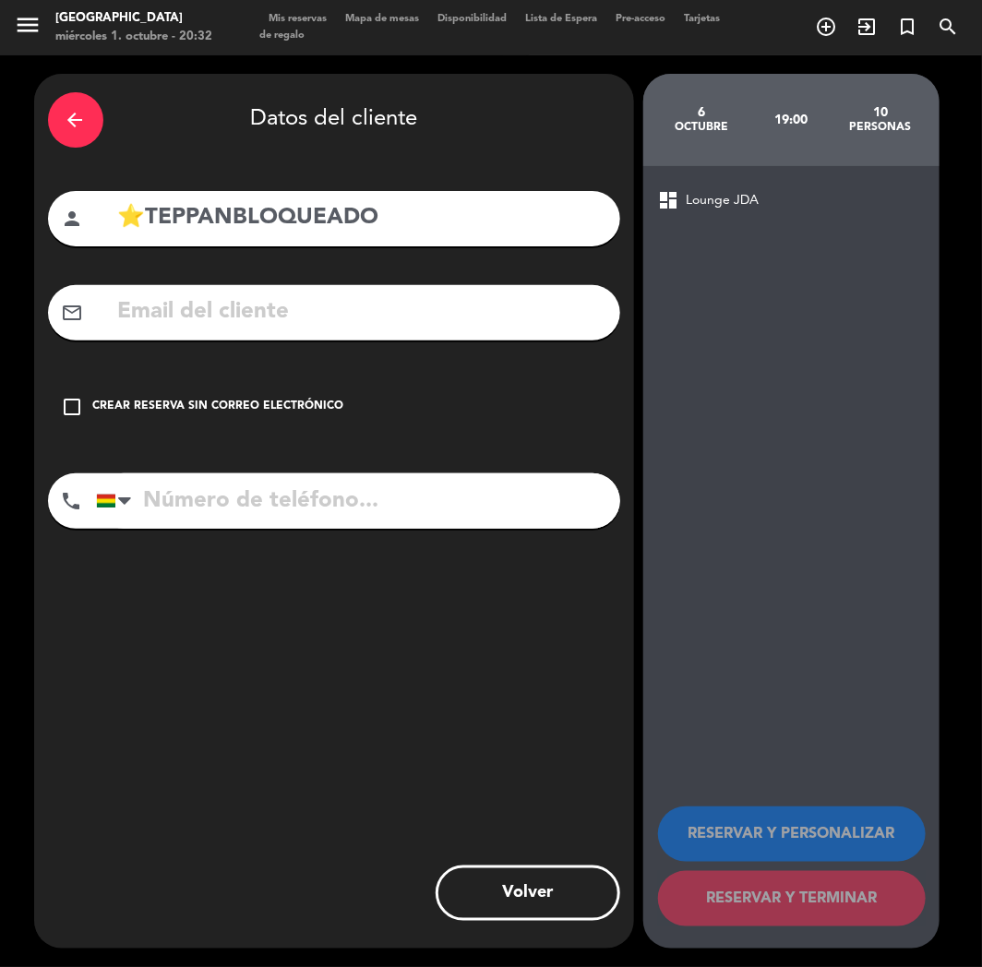
click at [256, 393] on div "check_box_outline_blank Crear reserva sin correo electrónico" at bounding box center [334, 406] width 572 height 55
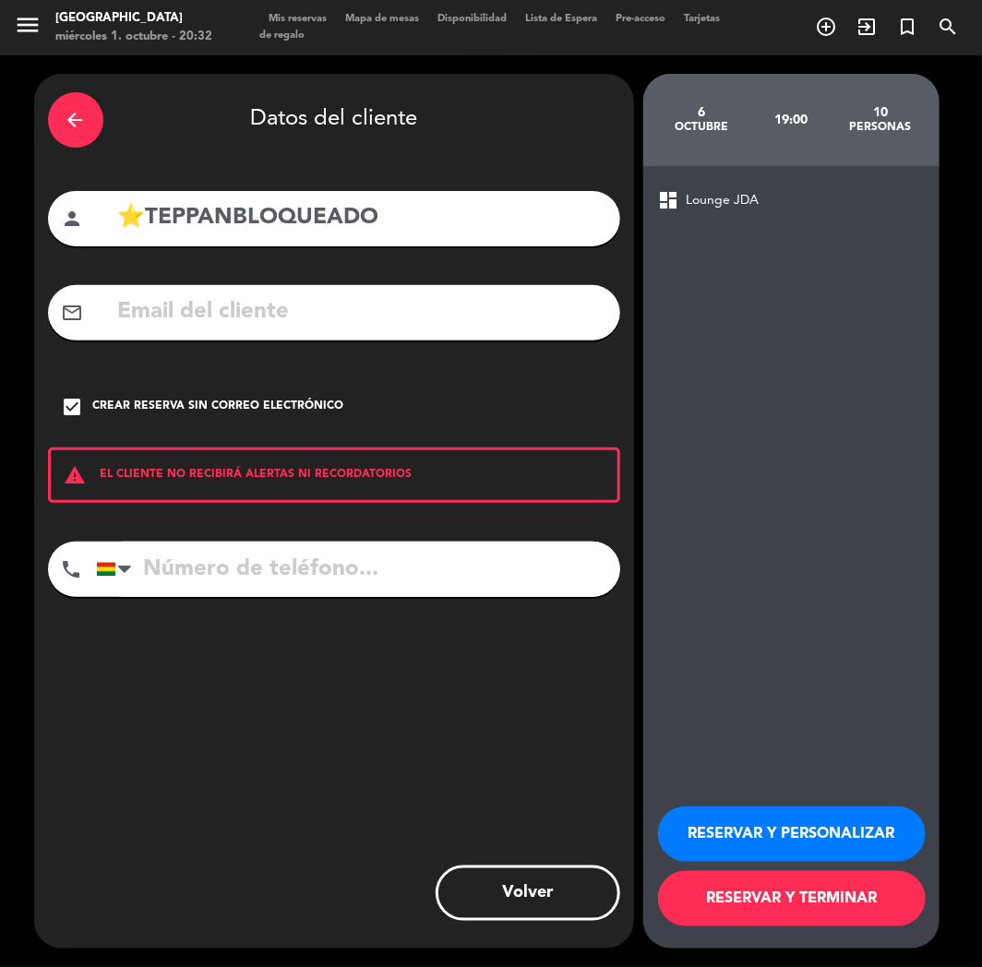
drag, startPoint x: 768, startPoint y: 830, endPoint x: 768, endPoint y: 817, distance: 12.9
click at [768, 830] on button "RESERVAR Y PERSONALIZAR" at bounding box center [792, 833] width 268 height 55
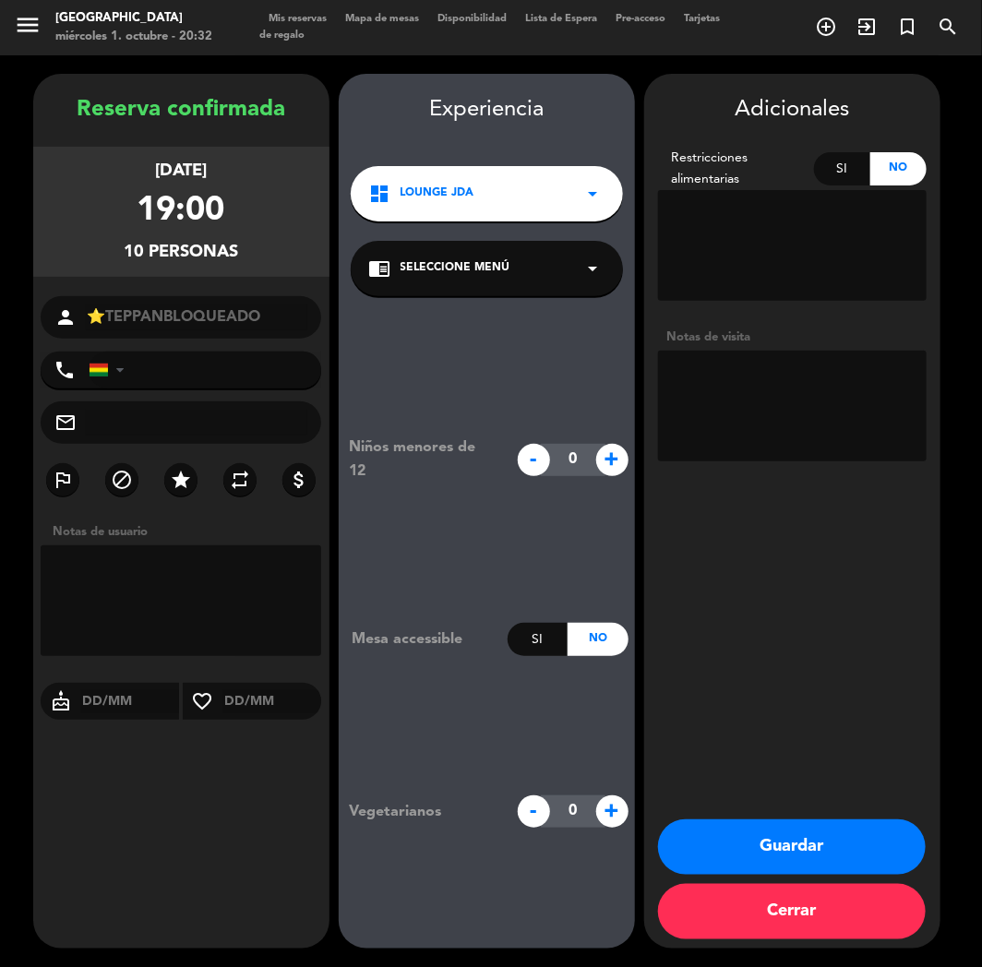
click at [748, 386] on textarea at bounding box center [792, 406] width 268 height 111
click at [552, 199] on div "dashboard Lounge JDA arrow_drop_down" at bounding box center [487, 193] width 272 height 55
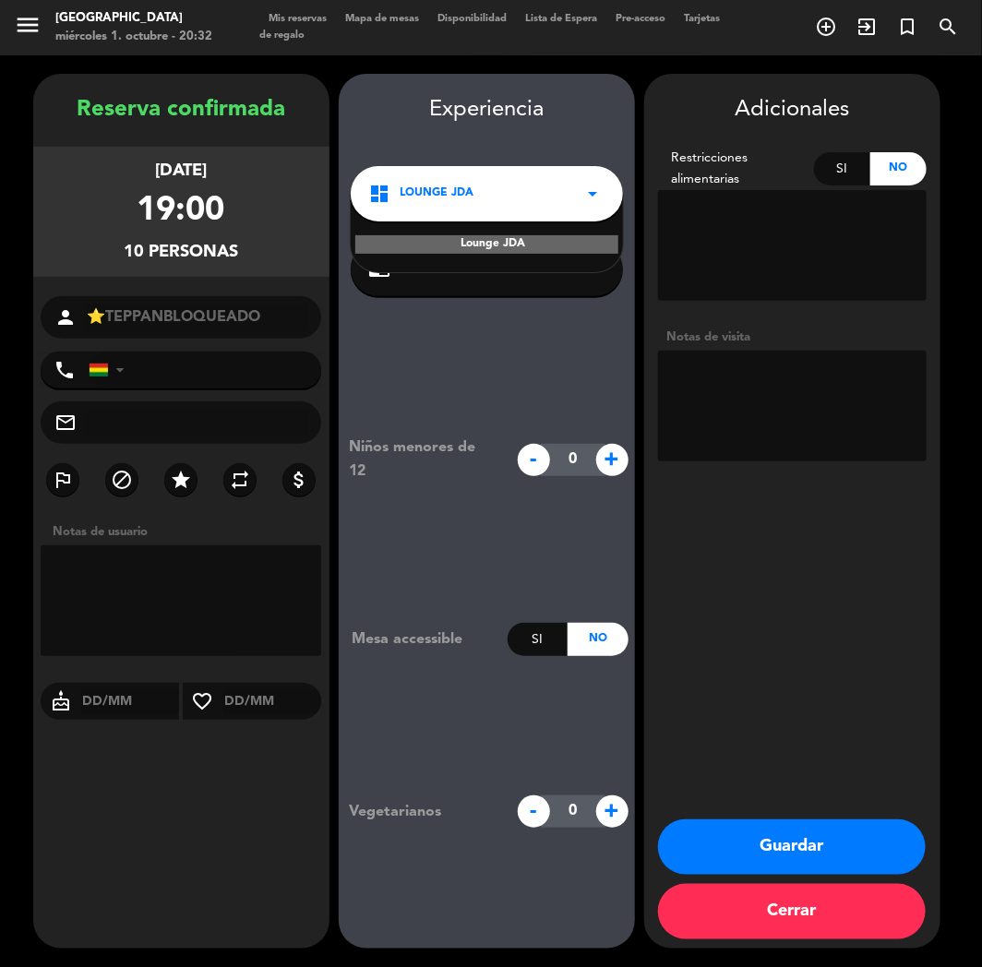
click at [491, 273] on span "Seleccione Menú" at bounding box center [455, 268] width 110 height 18
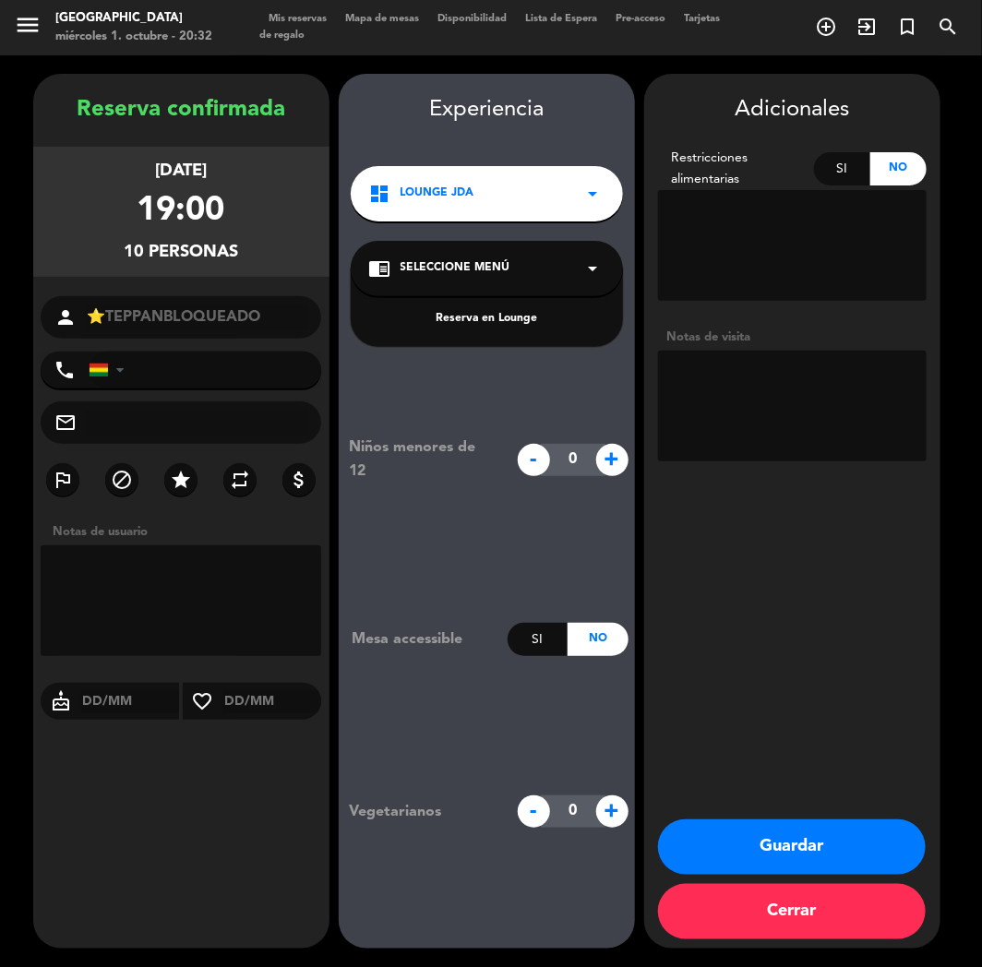
click at [750, 404] on textarea at bounding box center [792, 406] width 268 height 111
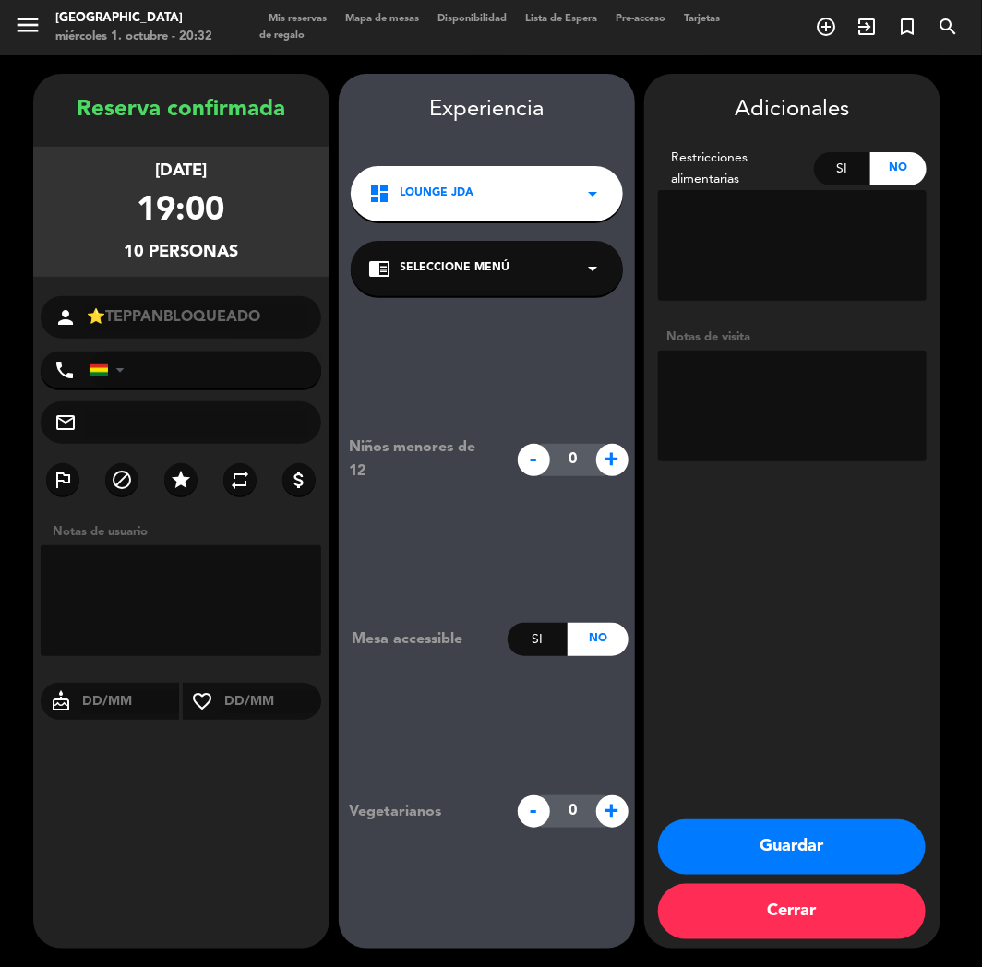
click at [756, 843] on button "Guardar" at bounding box center [792, 846] width 268 height 55
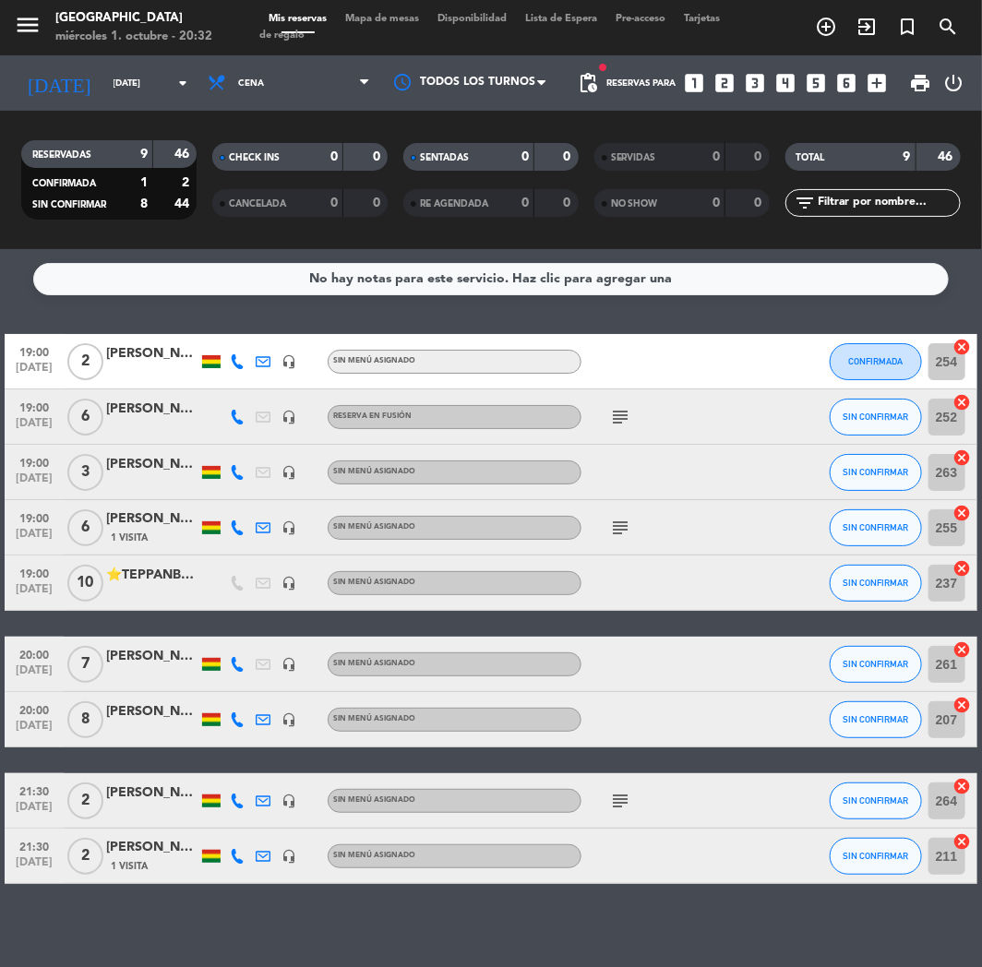
click at [167, 585] on div "⭐TEPPANBLOQUEADO" at bounding box center [152, 575] width 92 height 21
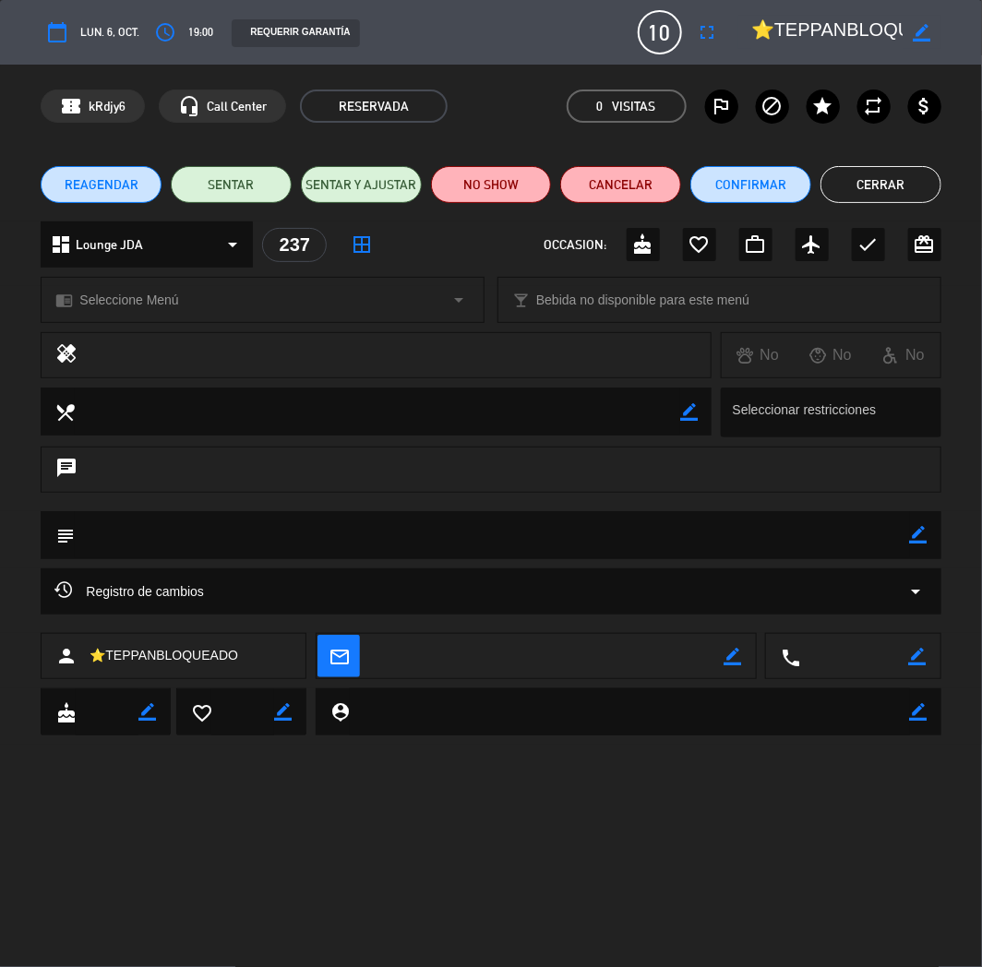
click at [176, 235] on div "dashboard Lounge JDA arrow_drop_down" at bounding box center [147, 244] width 212 height 46
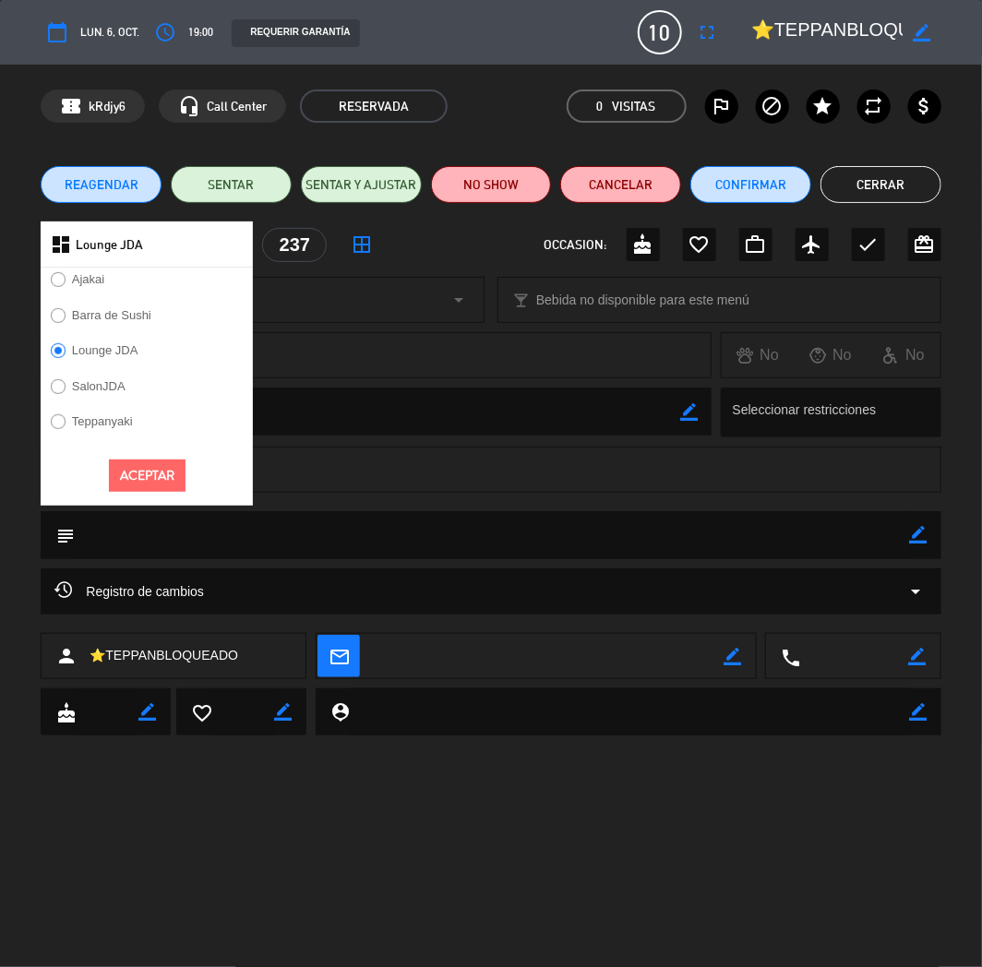
click at [118, 416] on label "Teppanyaki" at bounding box center [102, 421] width 61 height 12
click at [149, 475] on button "Aceptar" at bounding box center [147, 475] width 77 height 32
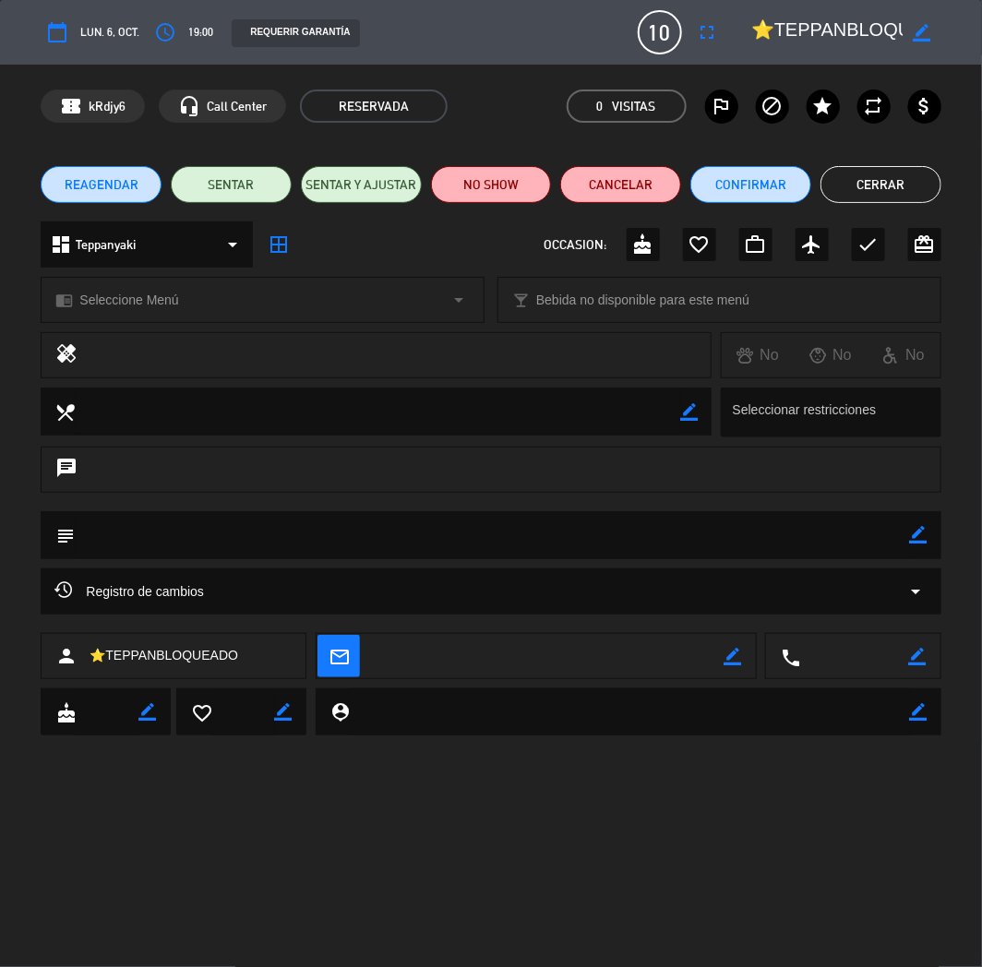
click at [159, 300] on span "Seleccione Menú" at bounding box center [128, 300] width 99 height 21
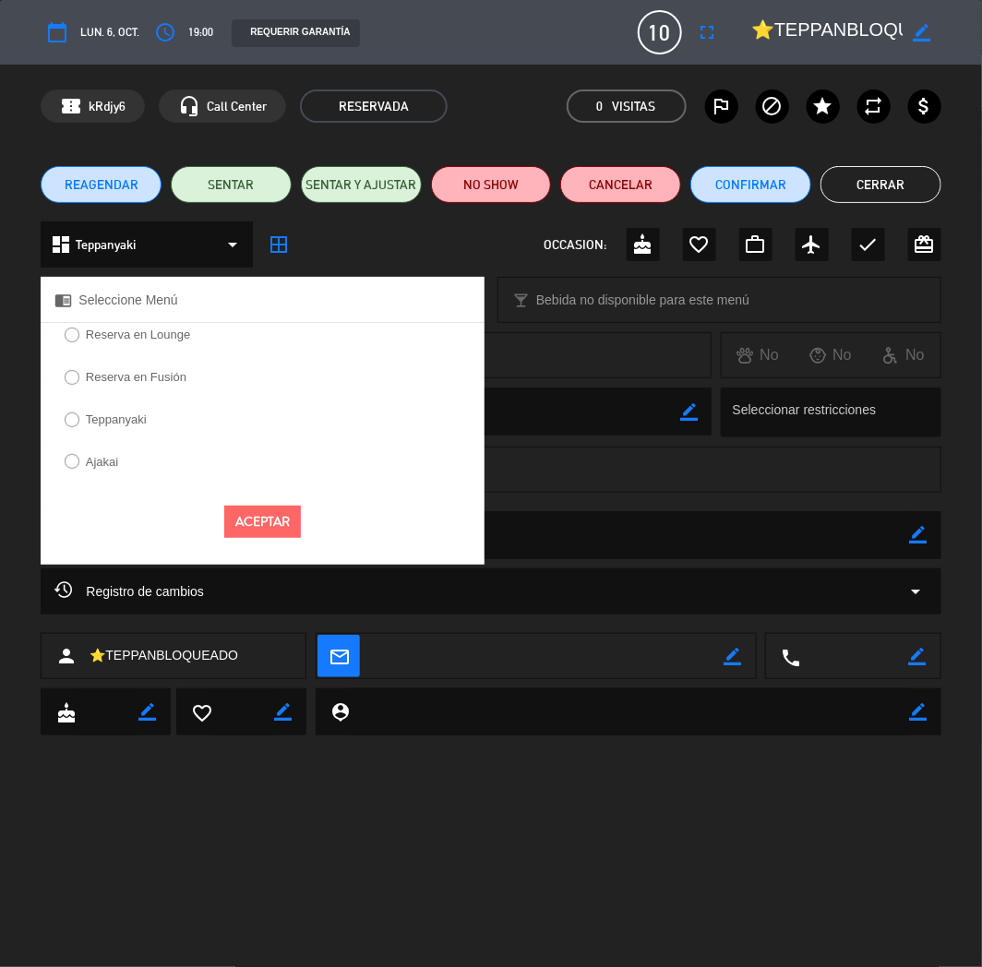
click at [141, 418] on label "Teppanyaki" at bounding box center [116, 419] width 61 height 12
select select
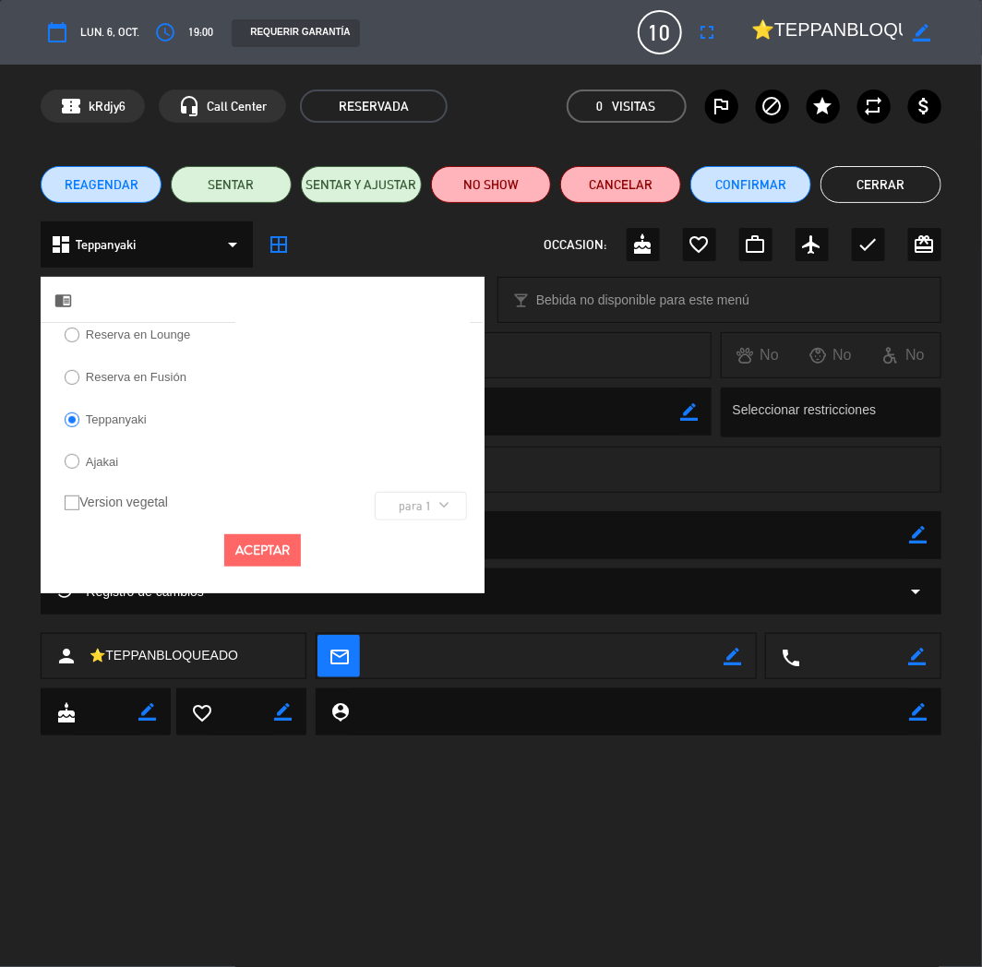
click at [247, 542] on button "Aceptar" at bounding box center [262, 550] width 77 height 32
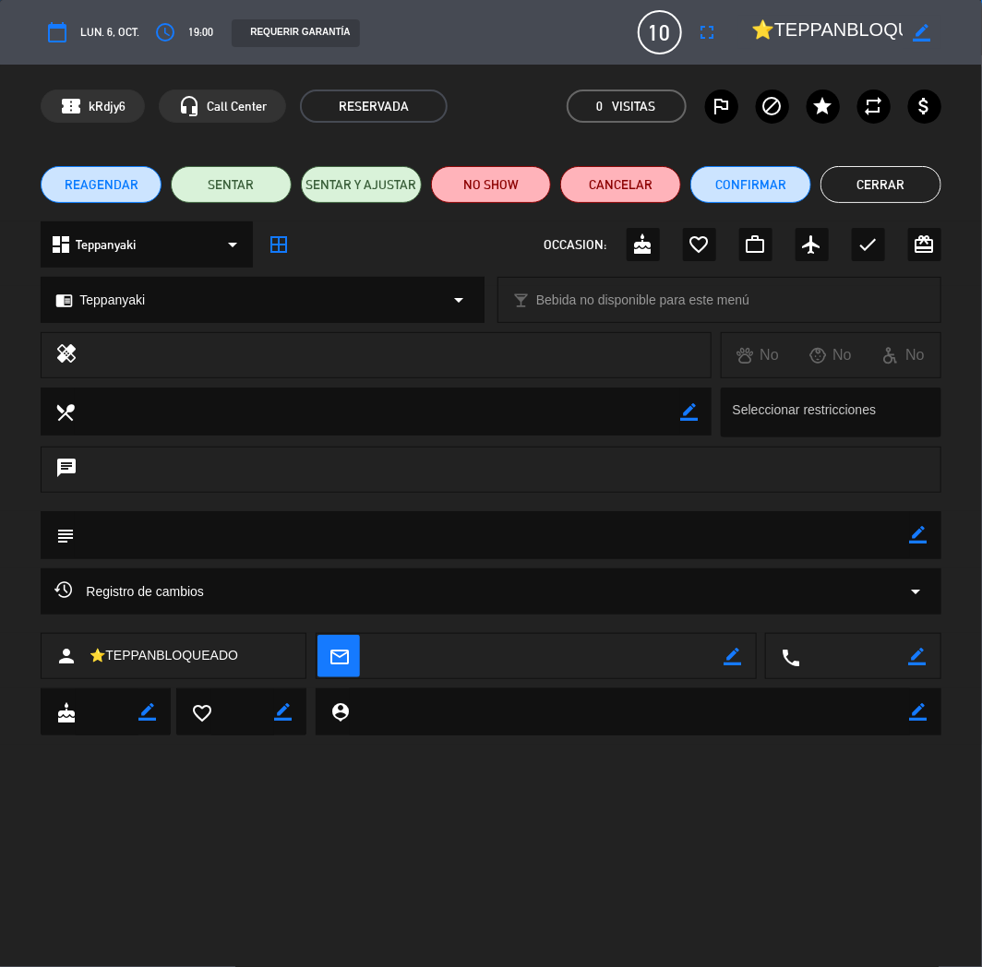
click at [863, 180] on button "Cerrar" at bounding box center [880, 184] width 121 height 37
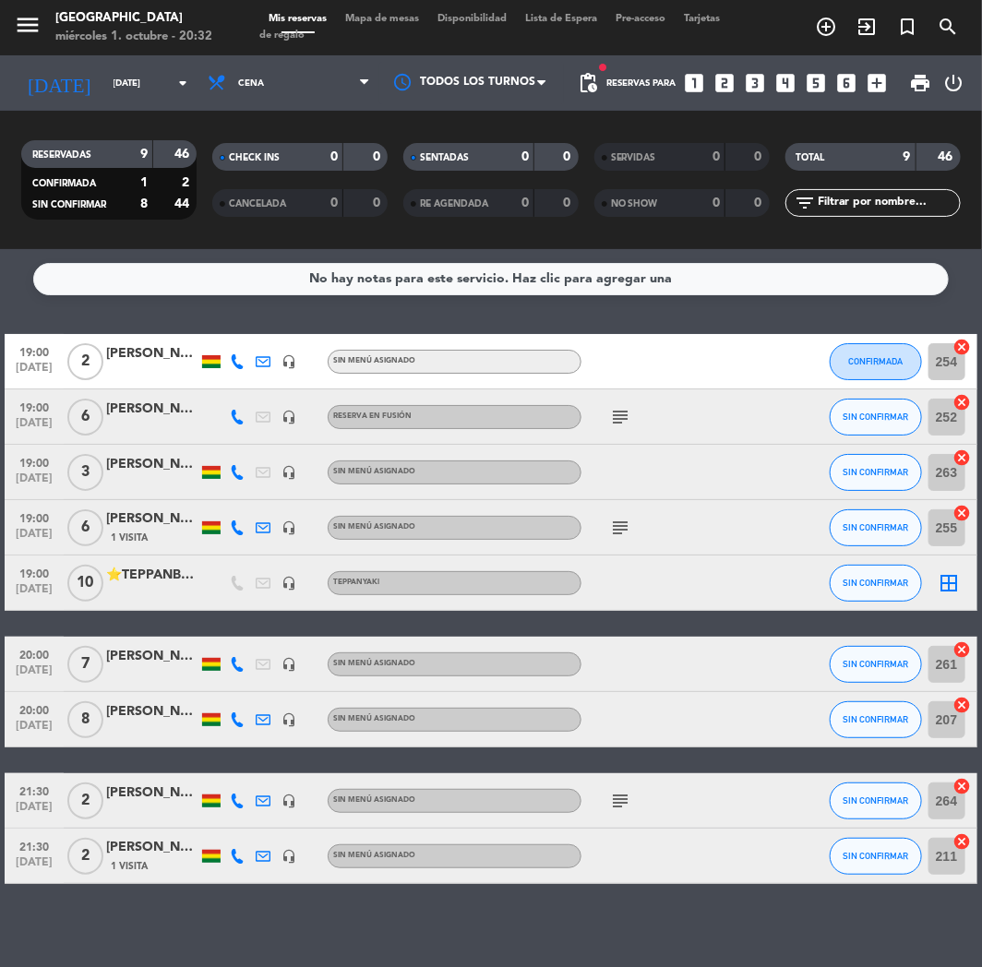
click at [776, 278] on div "No hay notas para este servicio. Haz clic para agregar una" at bounding box center [490, 279] width 915 height 32
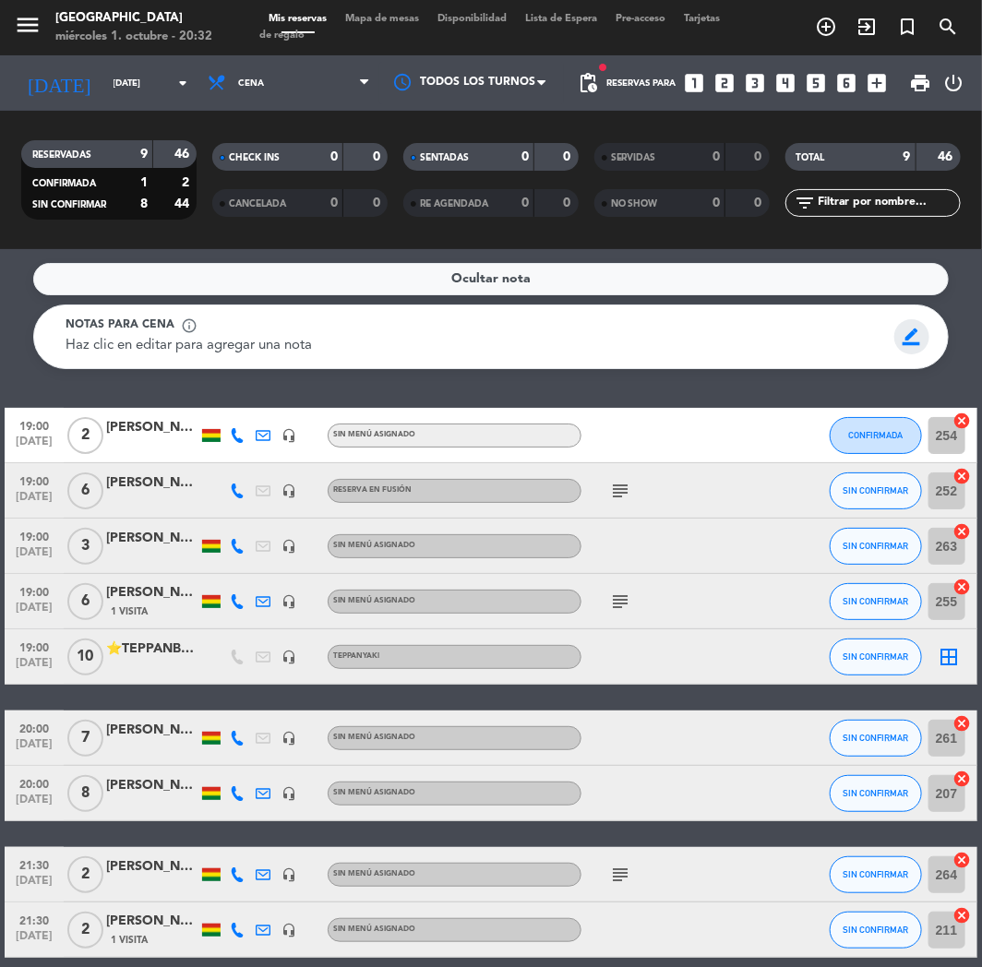
click at [914, 344] on span "border_color" at bounding box center [912, 336] width 36 height 35
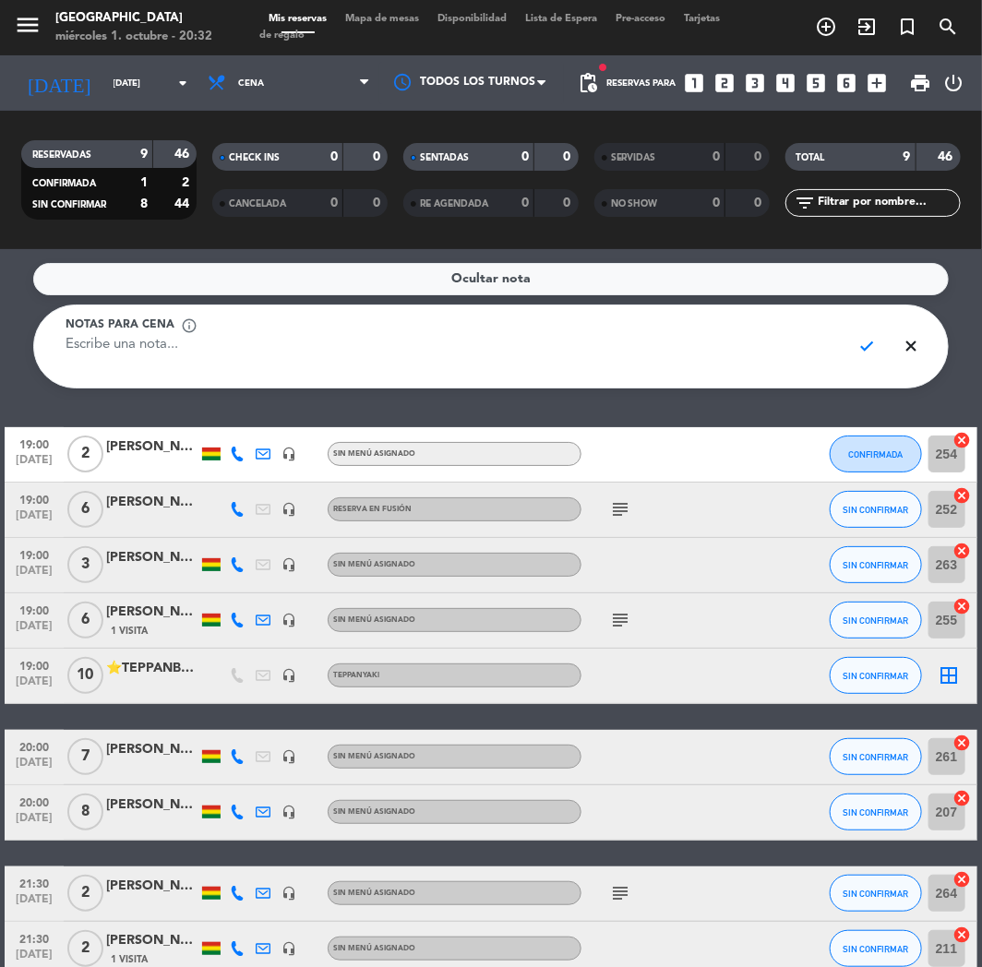
click at [850, 352] on span "check" at bounding box center [867, 345] width 36 height 35
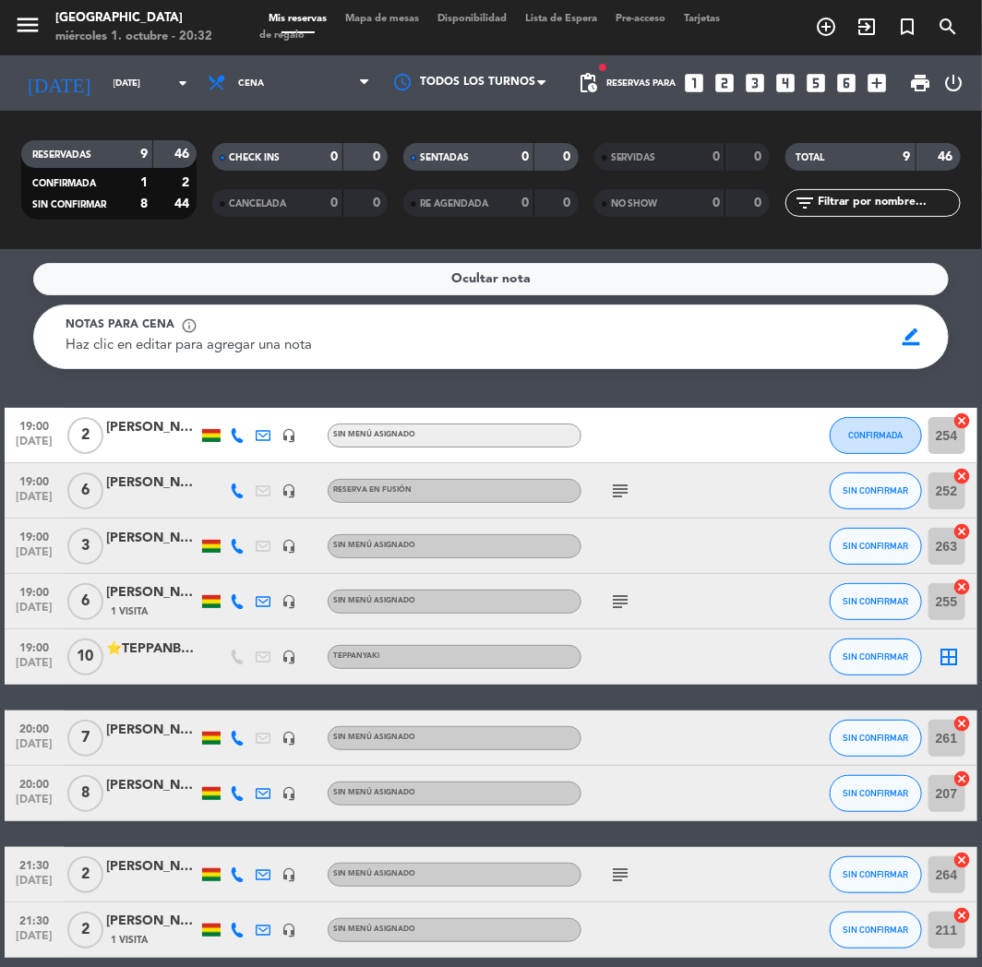
click at [887, 339] on div "Notas para cena info_outline Haz clic en editar para agregar una nota" at bounding box center [473, 336] width 841 height 41
click at [908, 337] on span "border_color" at bounding box center [912, 336] width 36 height 35
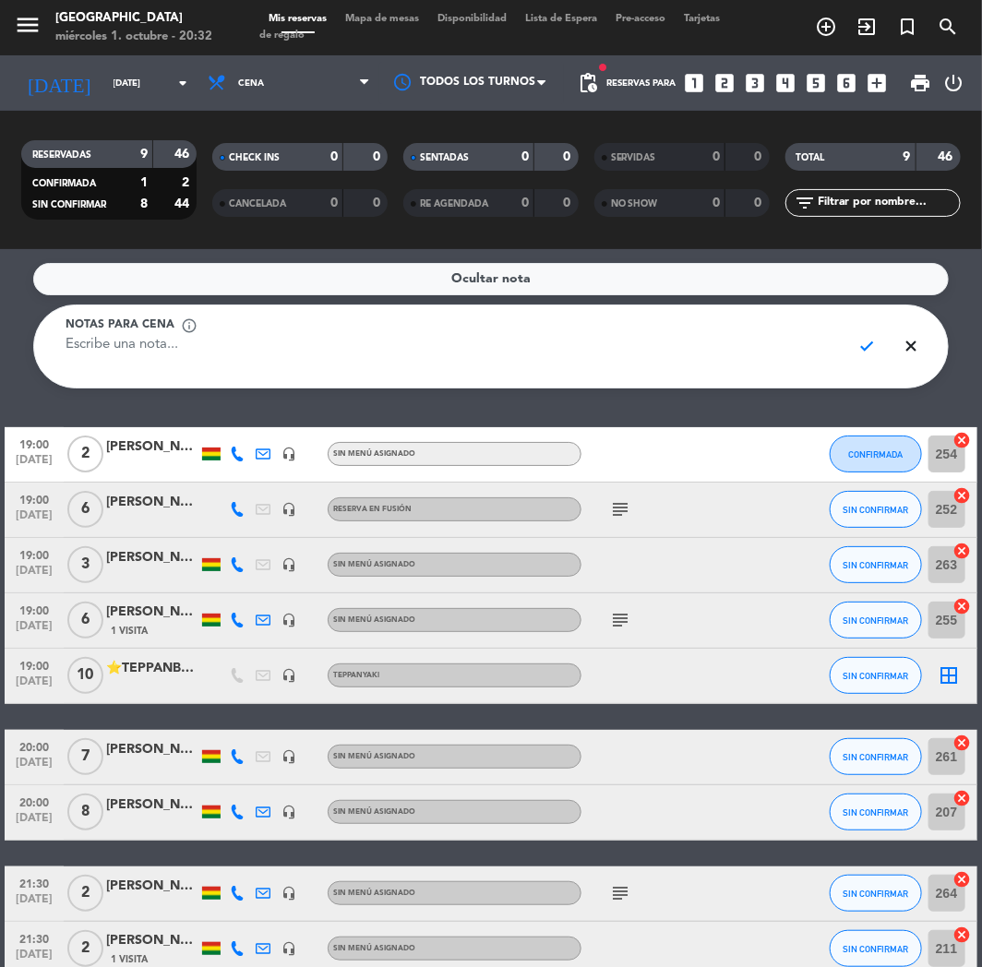
click at [874, 342] on span "check" at bounding box center [867, 345] width 36 height 35
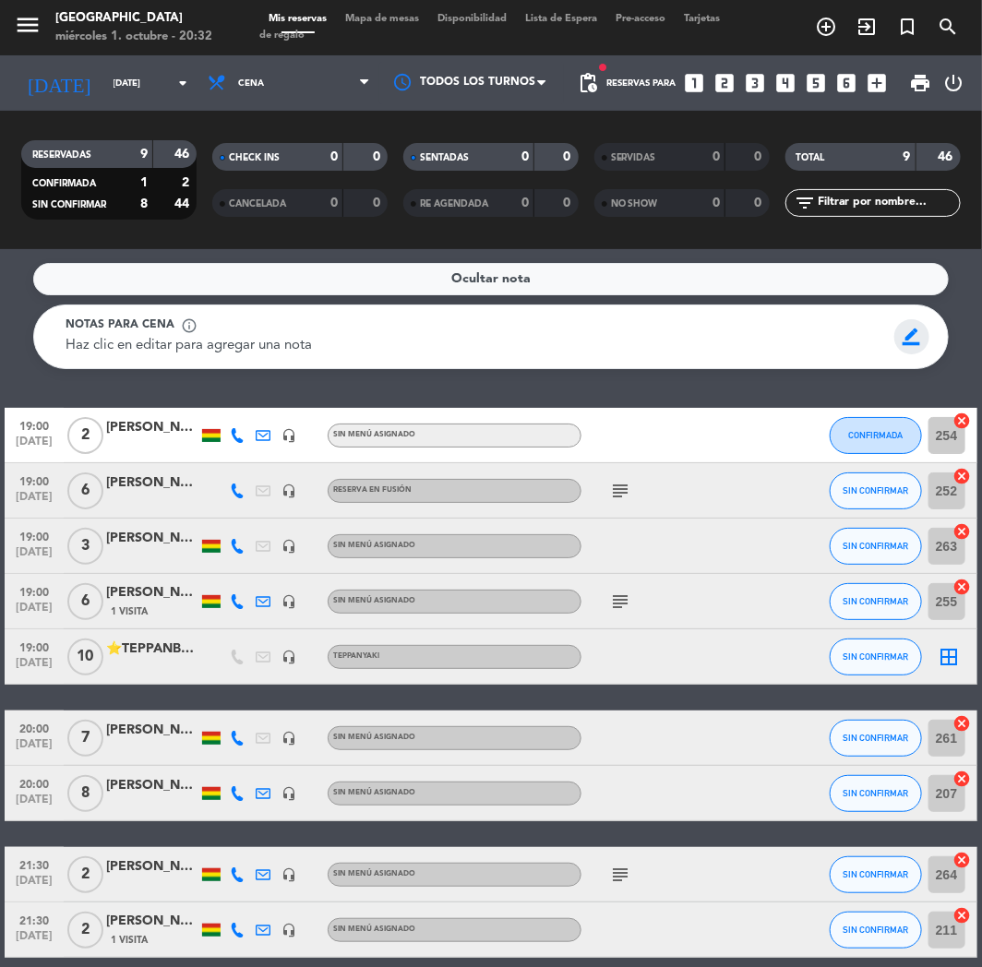
click at [909, 344] on span "border_color" at bounding box center [912, 336] width 36 height 35
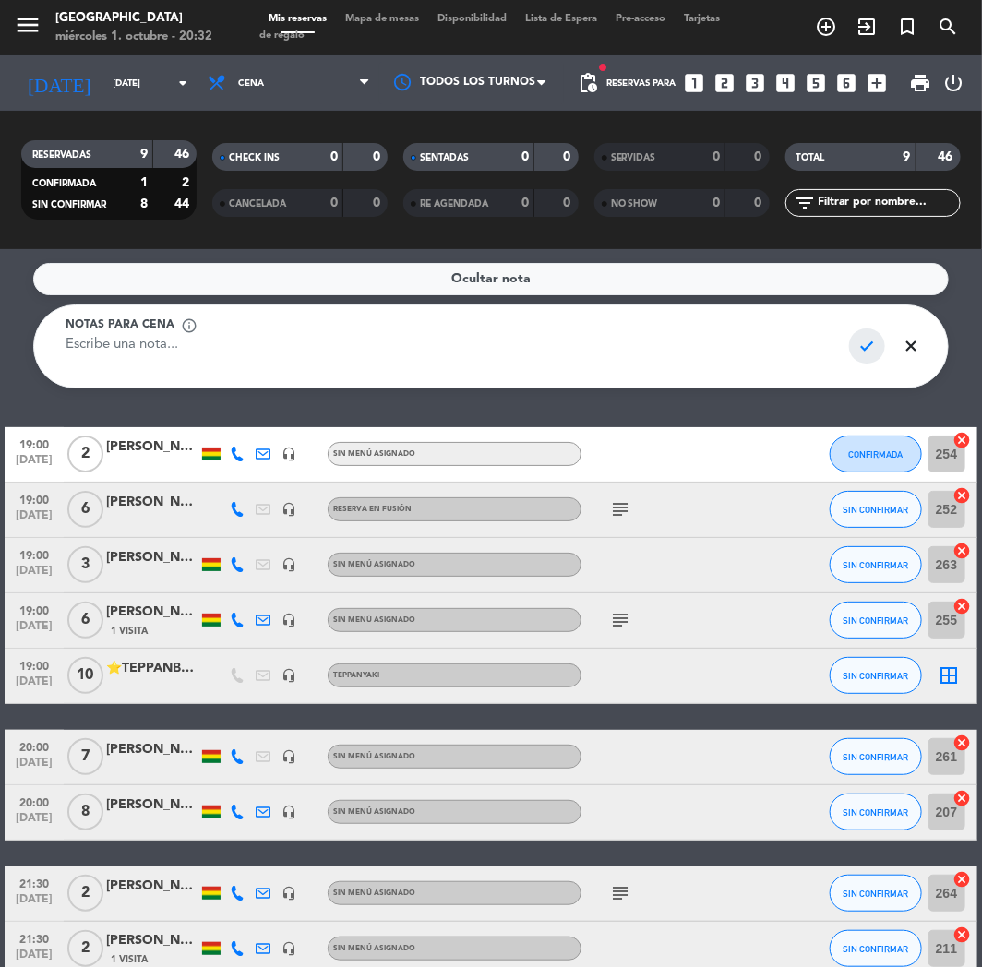
click at [852, 351] on span "check" at bounding box center [867, 345] width 36 height 35
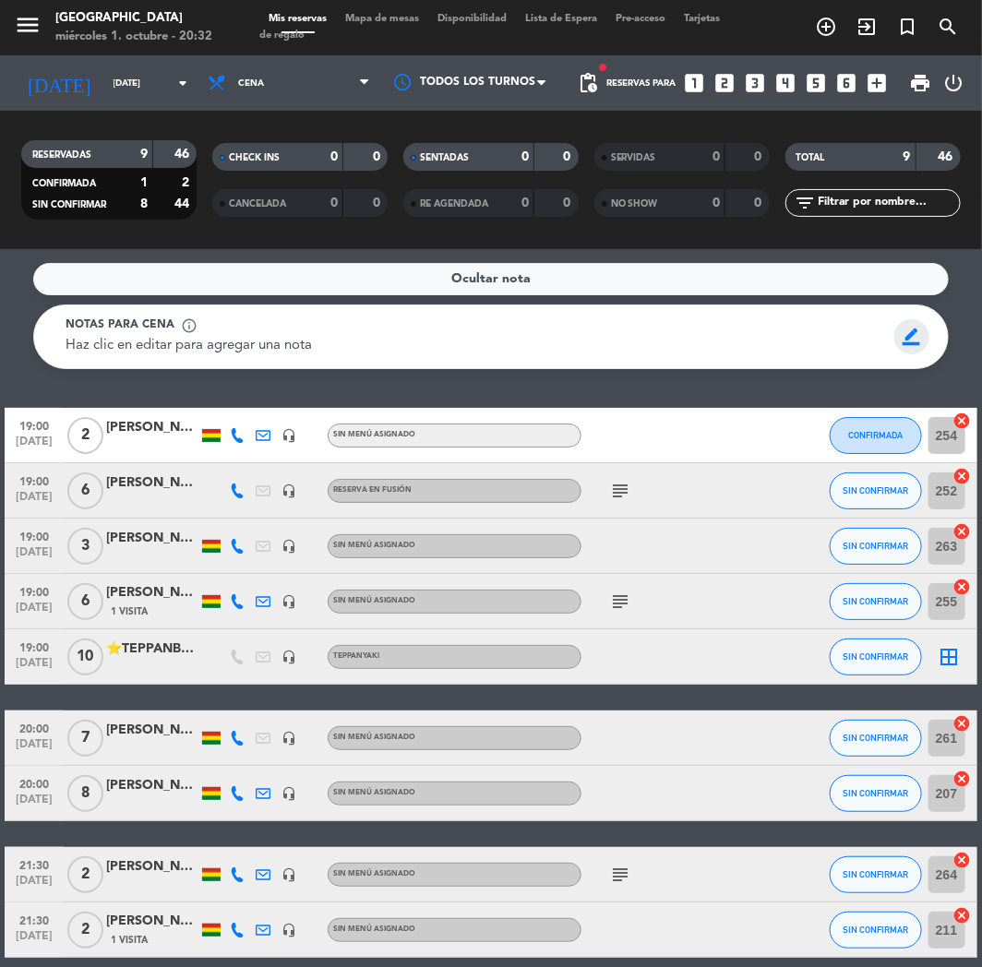
click at [916, 338] on span "border_color" at bounding box center [912, 336] width 36 height 35
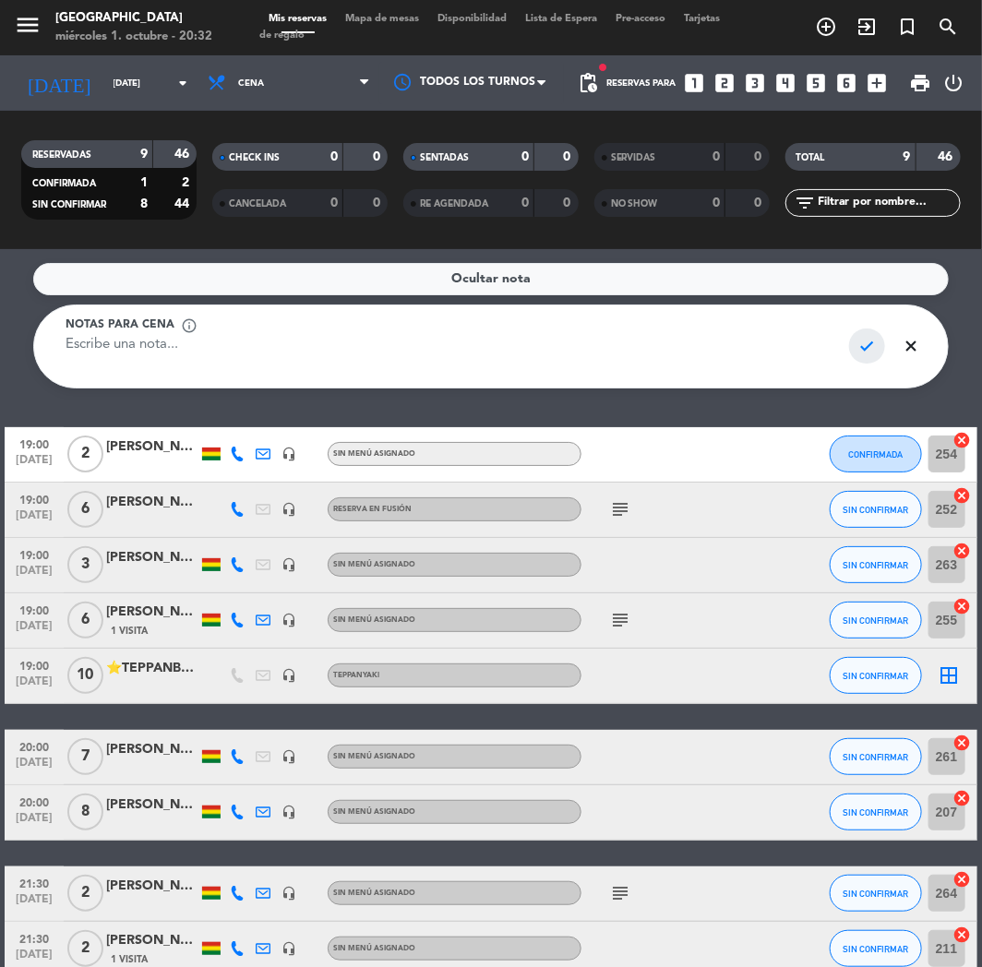
type textarea "s"
type textarea "SOLO 1 TEPPAN POR TURNO"
click at [867, 343] on span "check" at bounding box center [867, 345] width 36 height 35
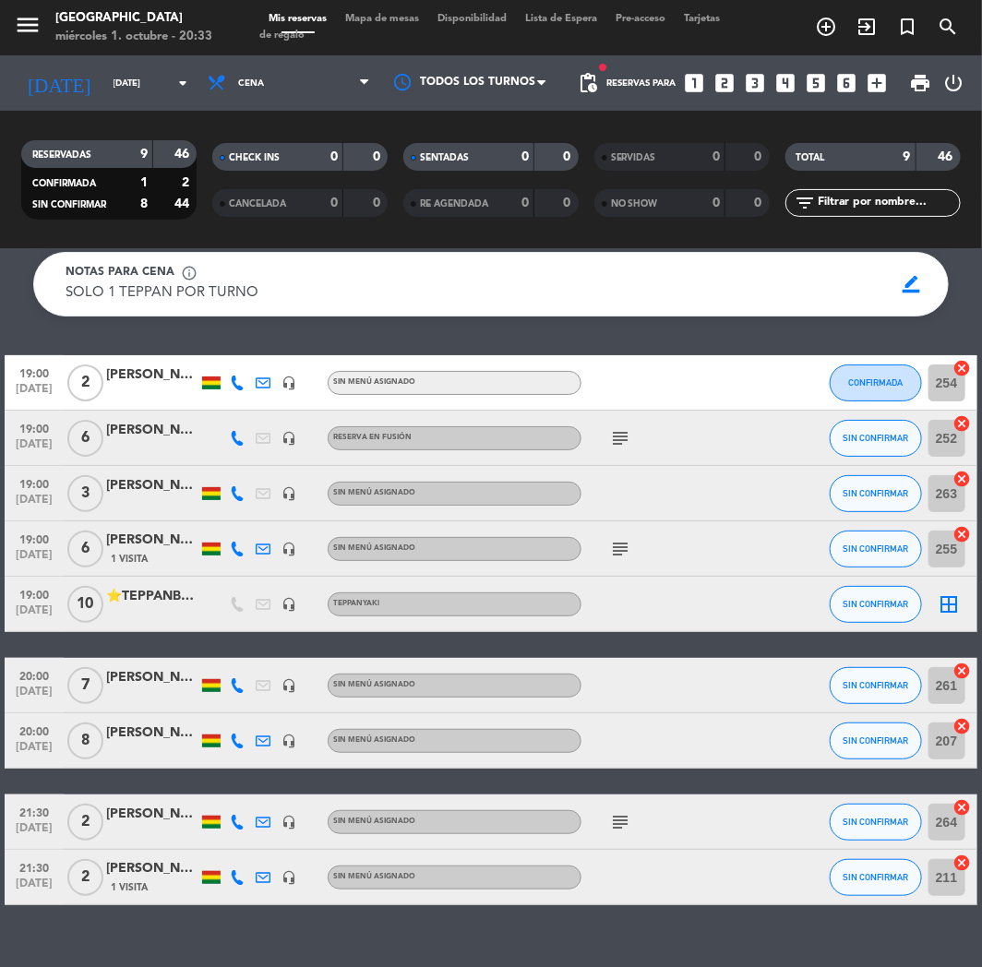
scroll to position [81, 0]
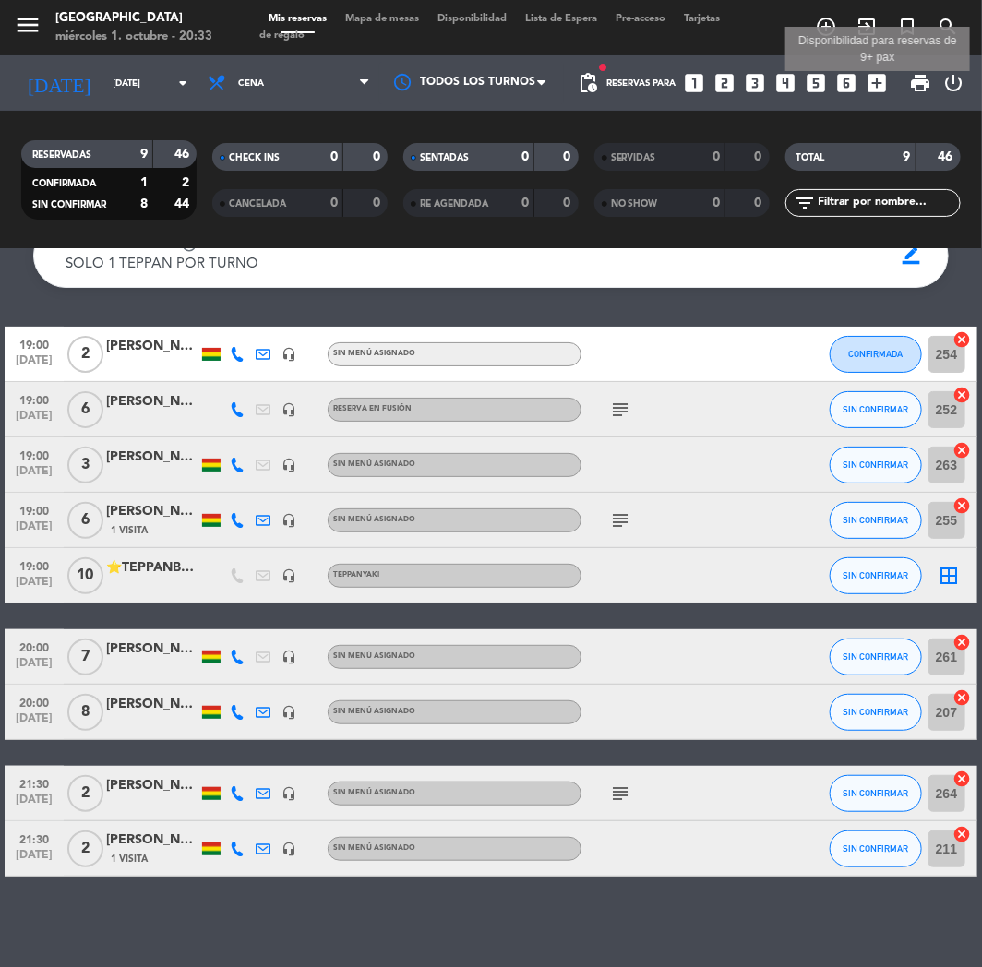
click at [874, 83] on icon "add_box" at bounding box center [877, 83] width 24 height 24
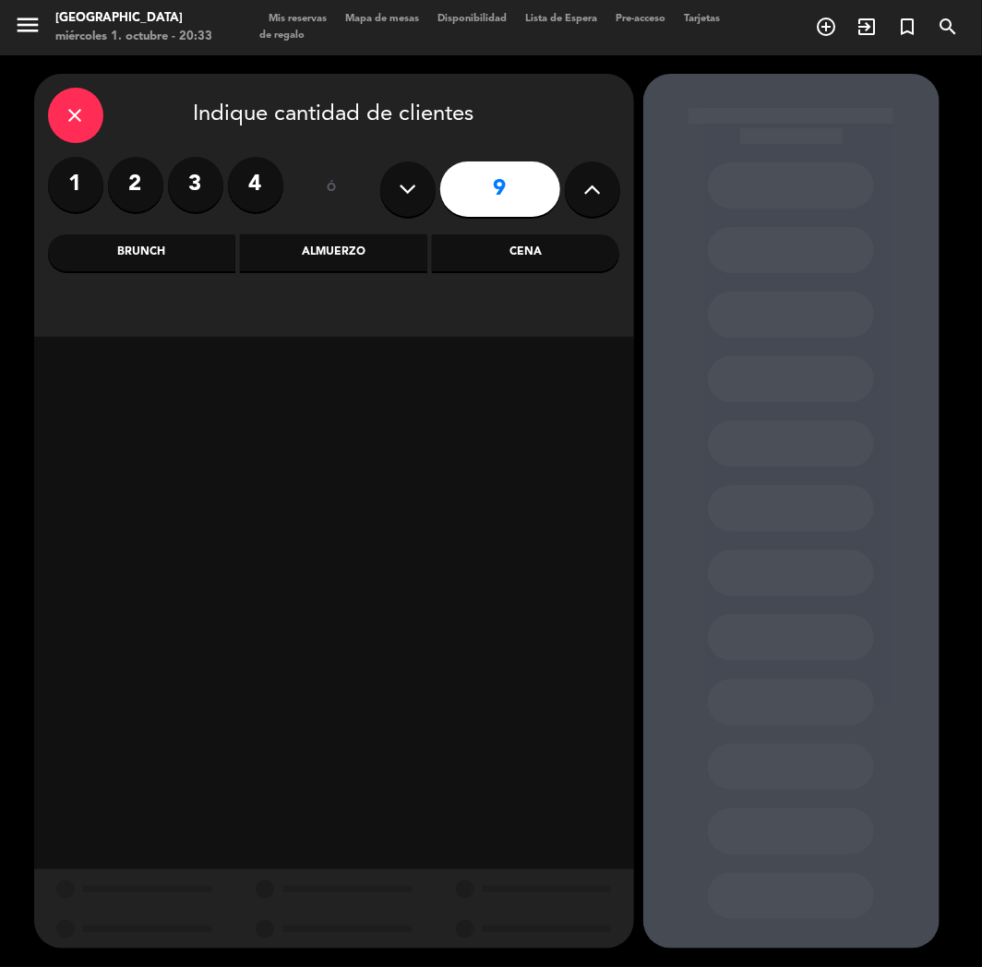
click at [511, 258] on div "Cena" at bounding box center [525, 252] width 187 height 37
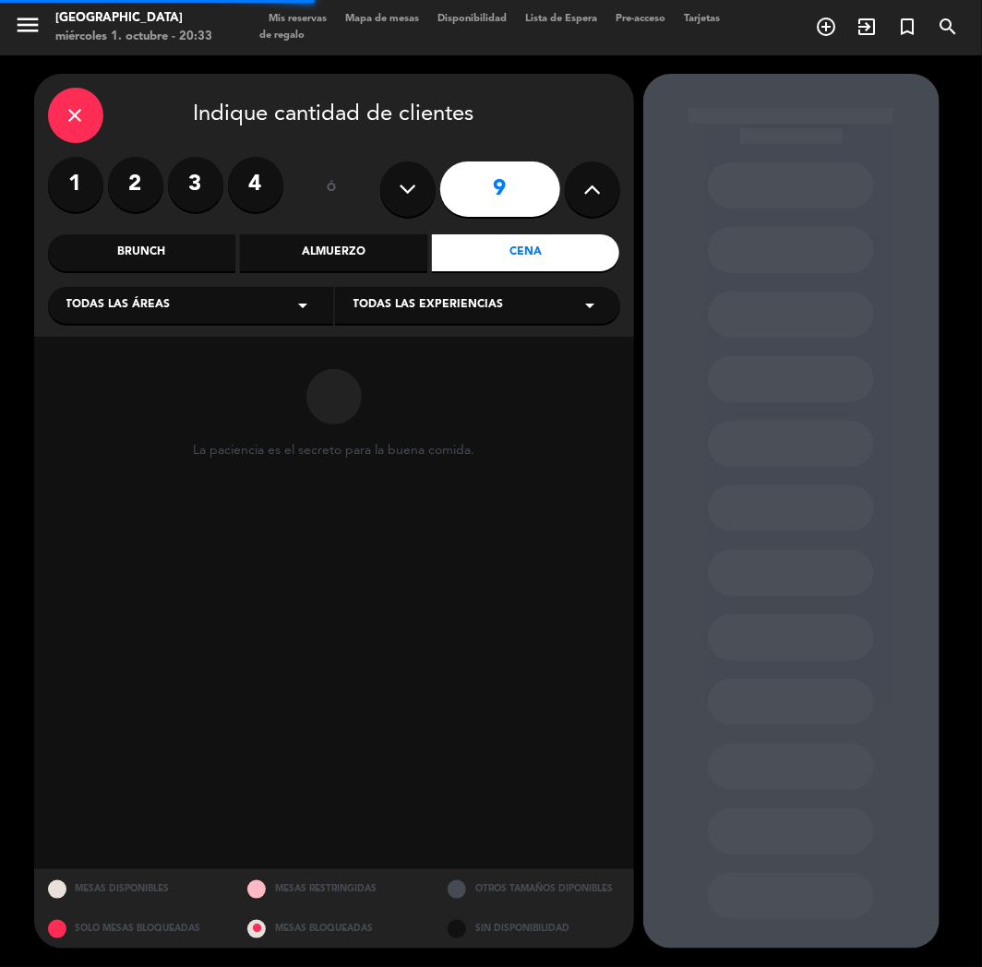
click at [570, 182] on button at bounding box center [592, 188] width 55 height 55
type input "10"
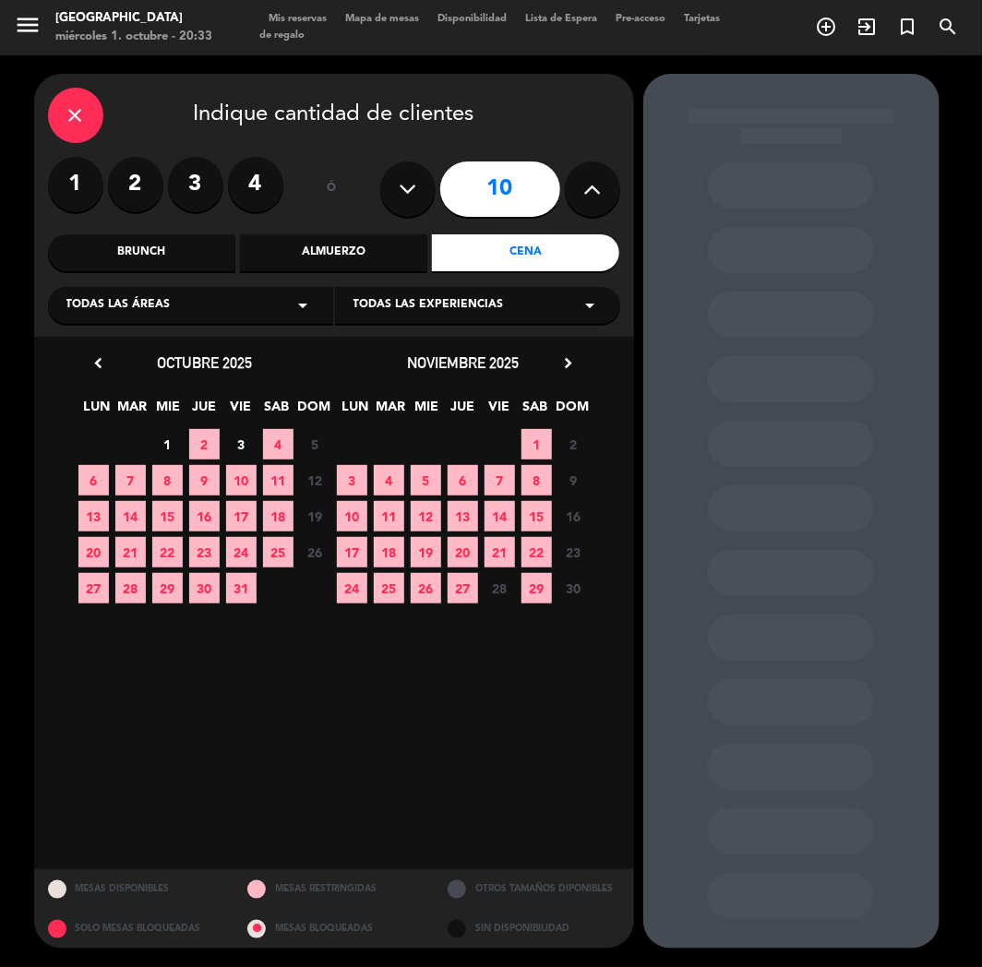
click at [100, 477] on span "6" at bounding box center [93, 480] width 30 height 30
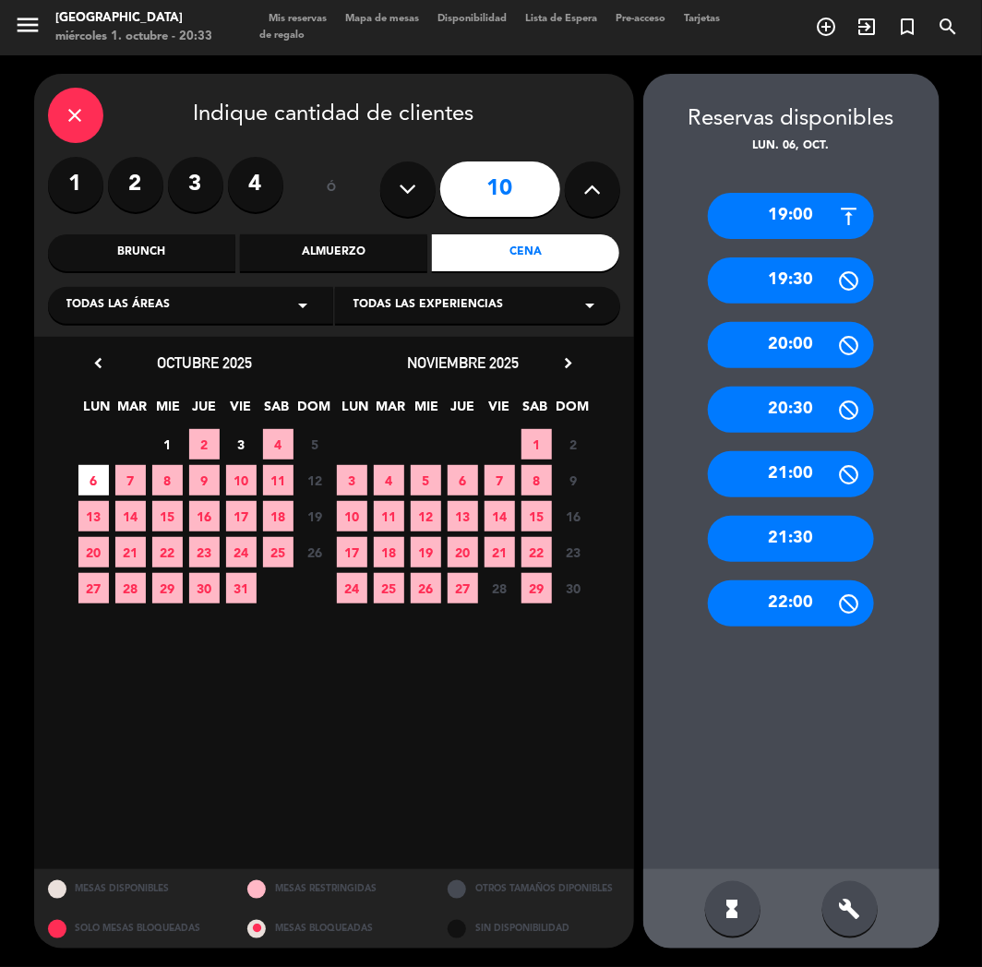
click at [799, 539] on div "21:30" at bounding box center [791, 539] width 166 height 46
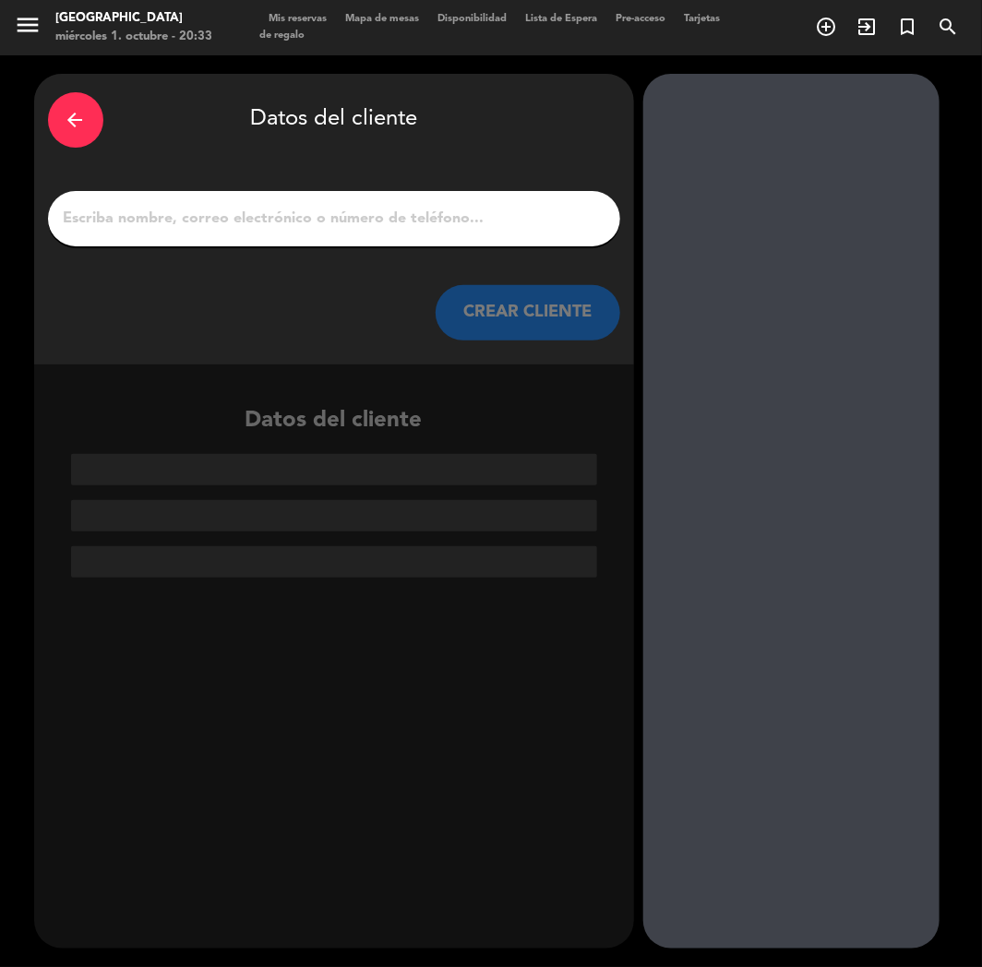
click at [300, 216] on input "1" at bounding box center [334, 219] width 544 height 26
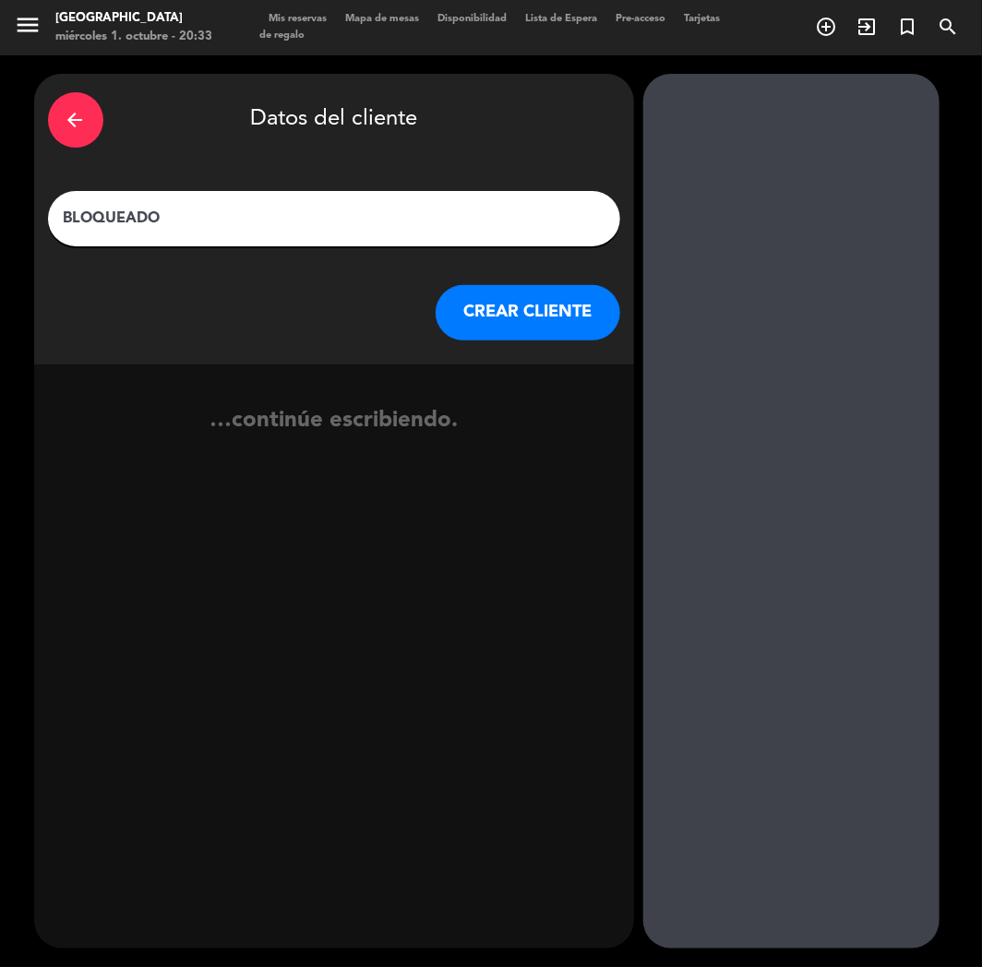
type input "BLOQUEADO"
click at [536, 321] on button "CREAR CLIENTE" at bounding box center [527, 312] width 185 height 55
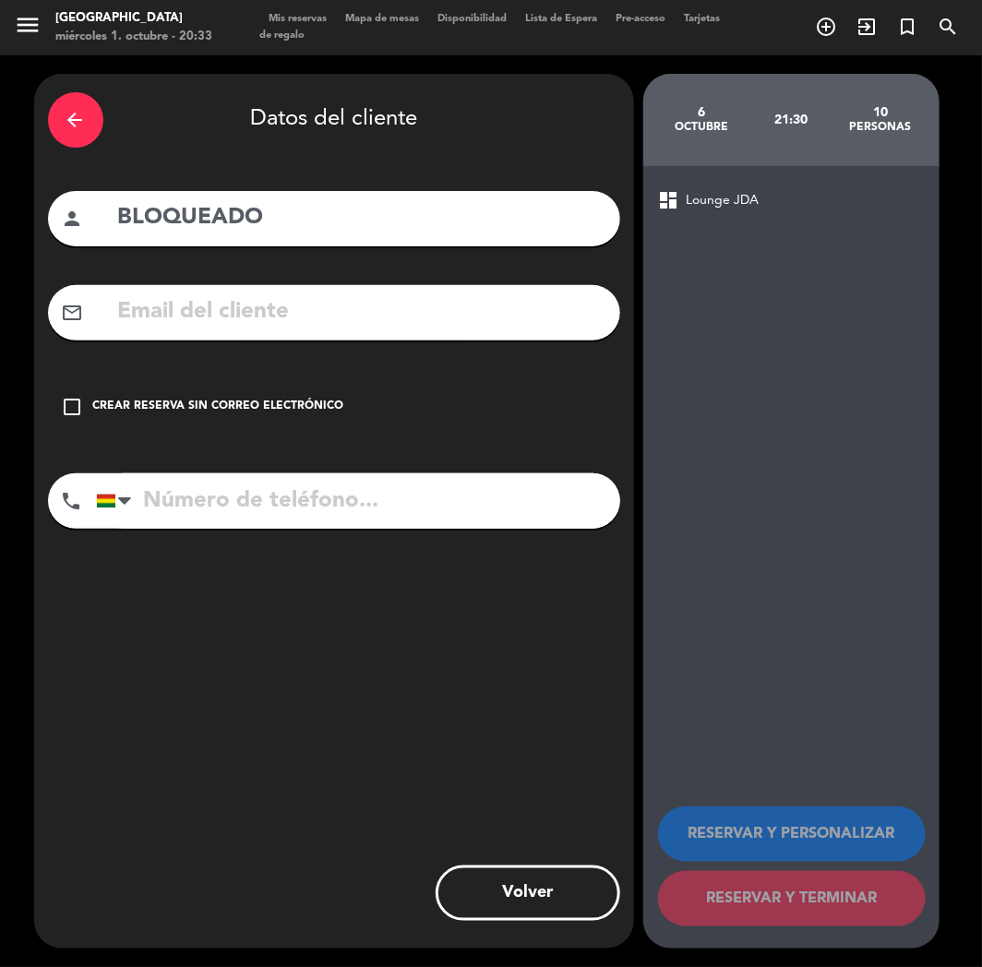
click at [122, 413] on div "Crear reserva sin correo electrónico" at bounding box center [218, 407] width 251 height 18
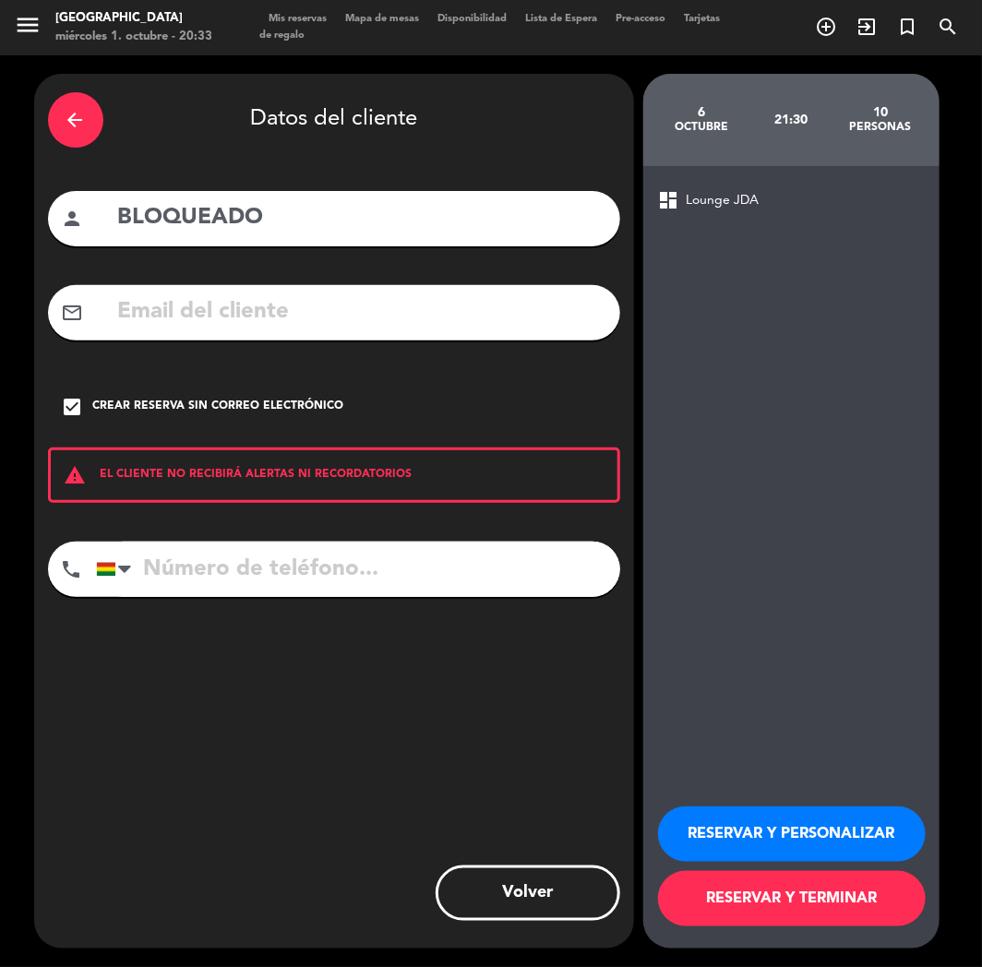
click at [695, 806] on div "RESERVAR Y PERSONALIZAR RESERVAR Y TERMINAR" at bounding box center [791, 858] width 267 height 181
drag, startPoint x: 715, startPoint y: 837, endPoint x: 151, endPoint y: 292, distance: 784.2
click at [151, 292] on div "arrow_back Datos del cliente person BLOQUEADO mail_outline check_box Crear rese…" at bounding box center [491, 510] width 982 height 911
click at [118, 218] on input "BLOQUEADO" at bounding box center [361, 218] width 490 height 38
click at [114, 218] on div "person BLOQUEADO" at bounding box center [334, 218] width 572 height 55
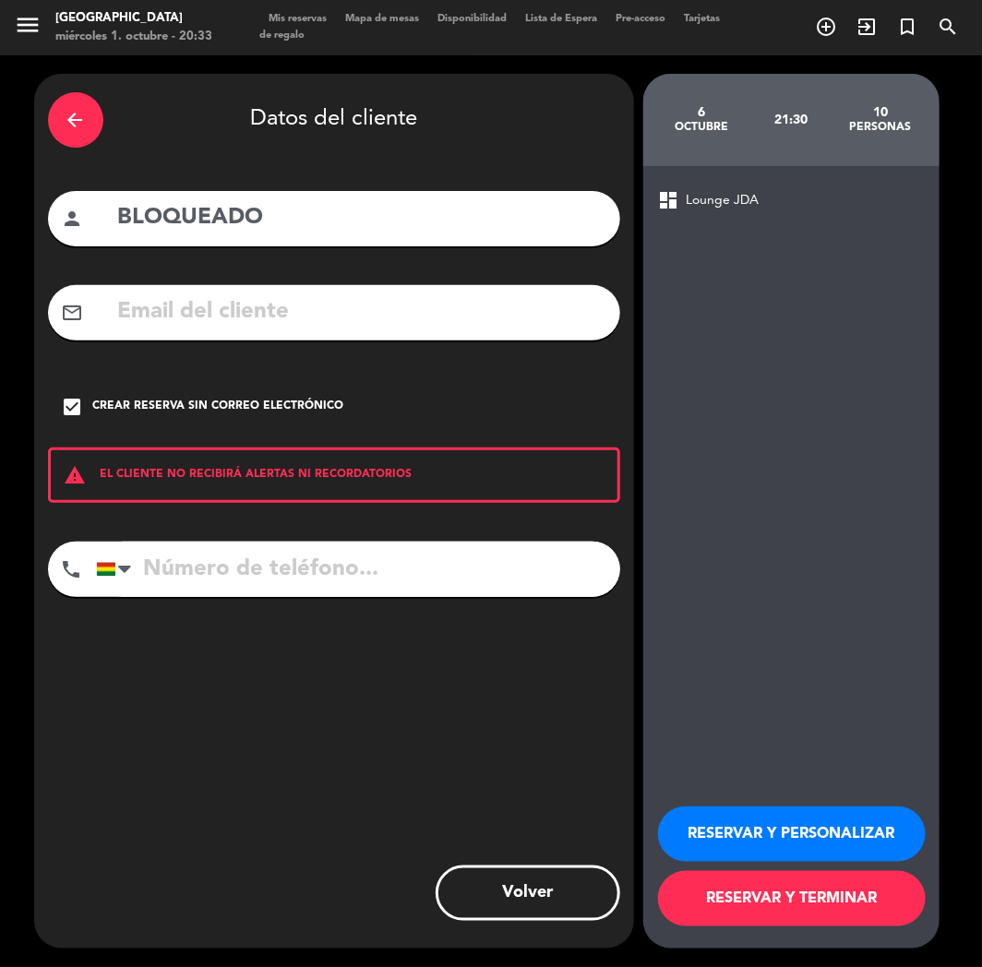
click at [117, 218] on input "BLOQUEADO" at bounding box center [361, 218] width 490 height 38
paste input "⭐"
type input "⭐BLOQUEADO"
click at [720, 832] on button "RESERVAR Y PERSONALIZAR" at bounding box center [792, 833] width 268 height 55
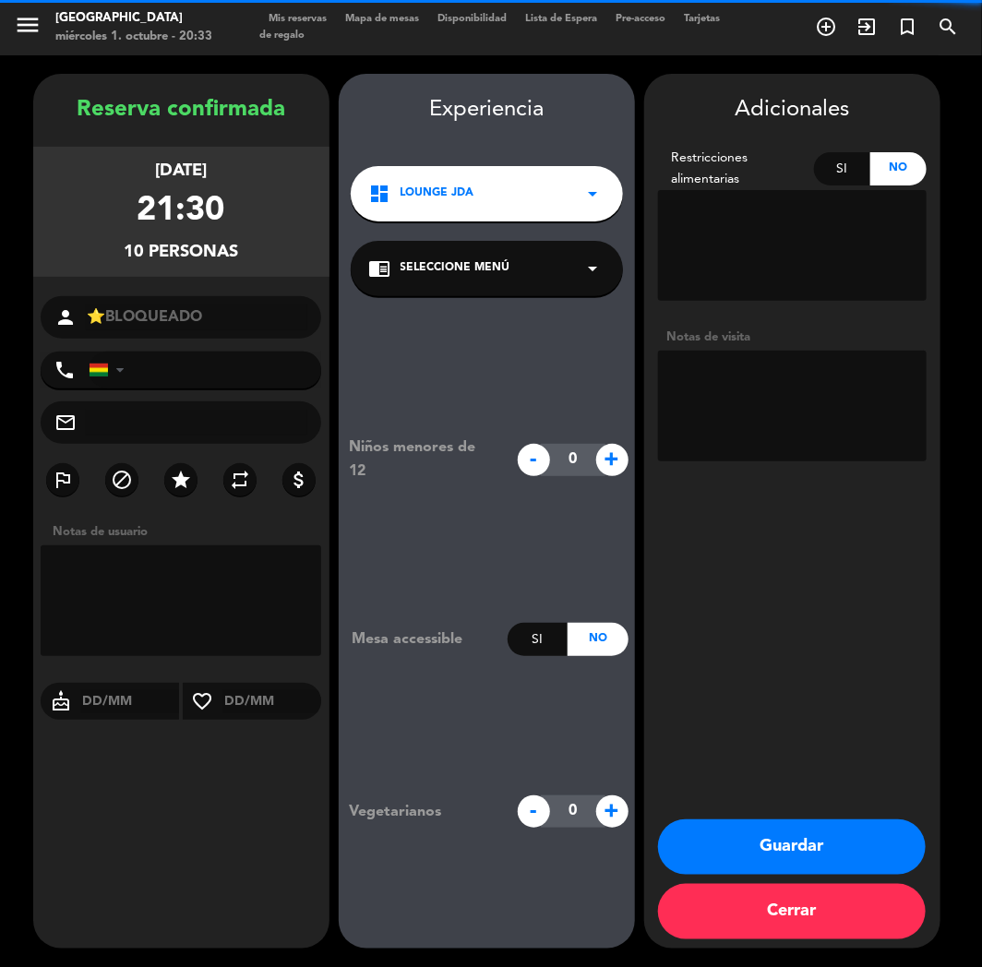
click at [482, 203] on div "dashboard Lounge JDA arrow_drop_down" at bounding box center [487, 193] width 272 height 55
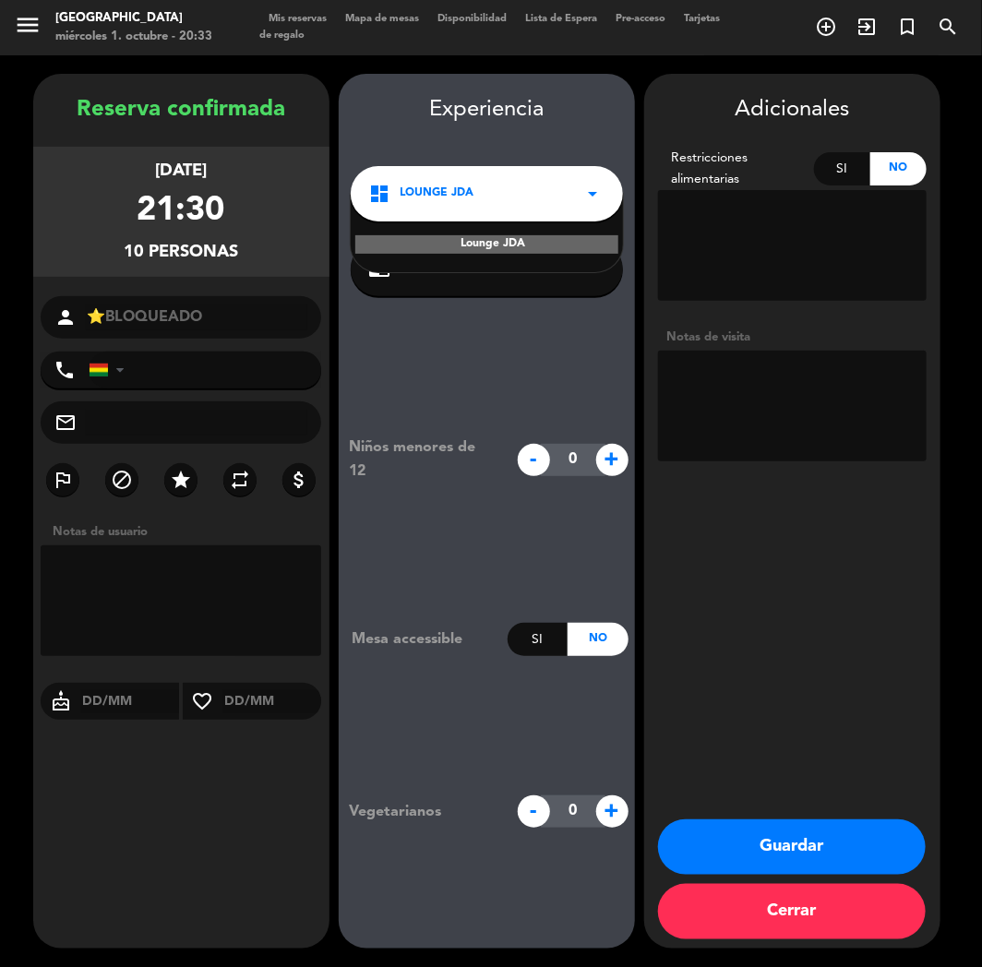
click at [837, 445] on textarea at bounding box center [792, 406] width 268 height 111
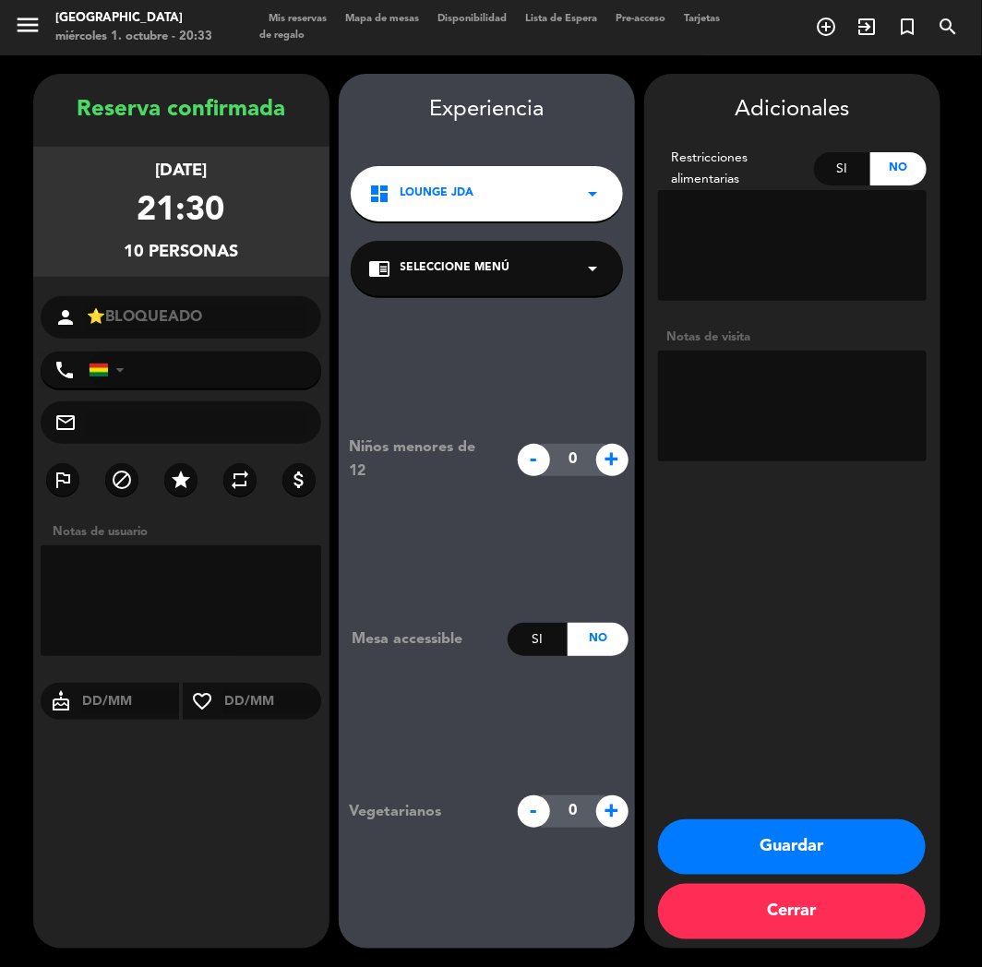
click at [760, 837] on button "Guardar" at bounding box center [792, 846] width 268 height 55
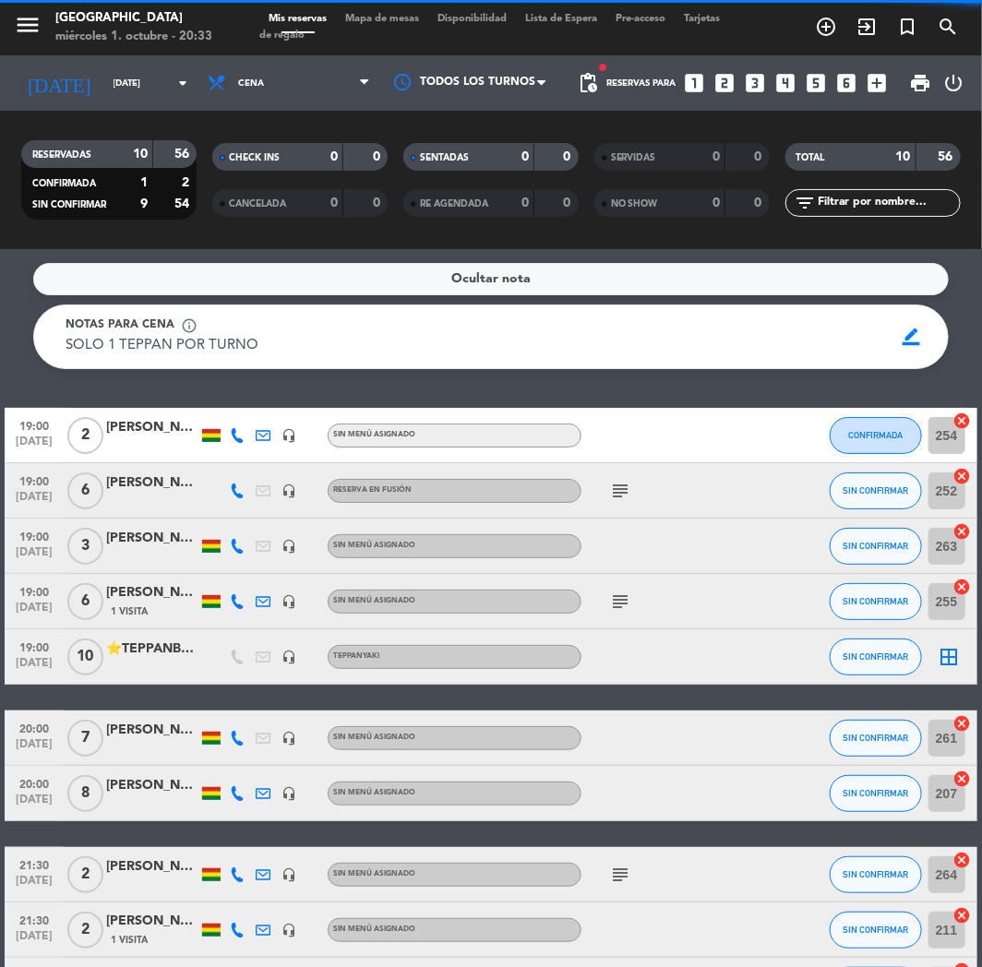
scroll to position [137, 0]
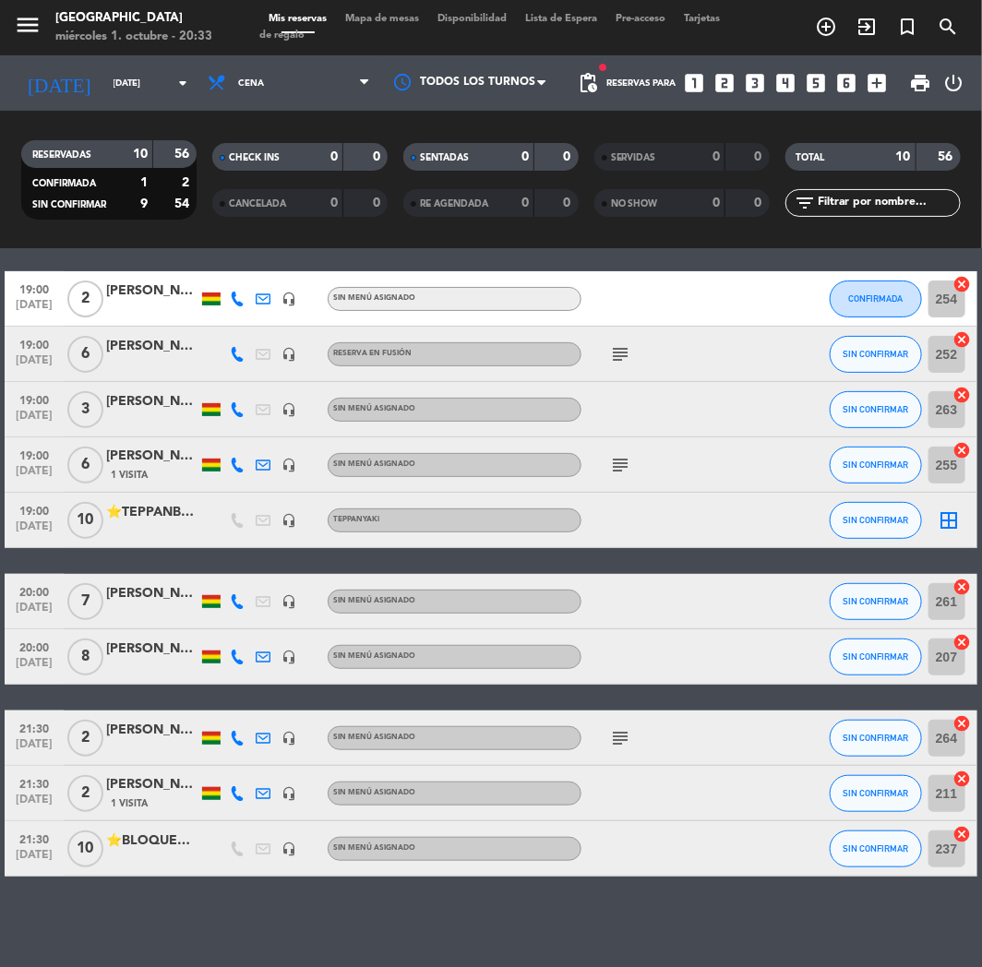
click at [149, 847] on div "⭐BLOQUEADO" at bounding box center [152, 840] width 92 height 21
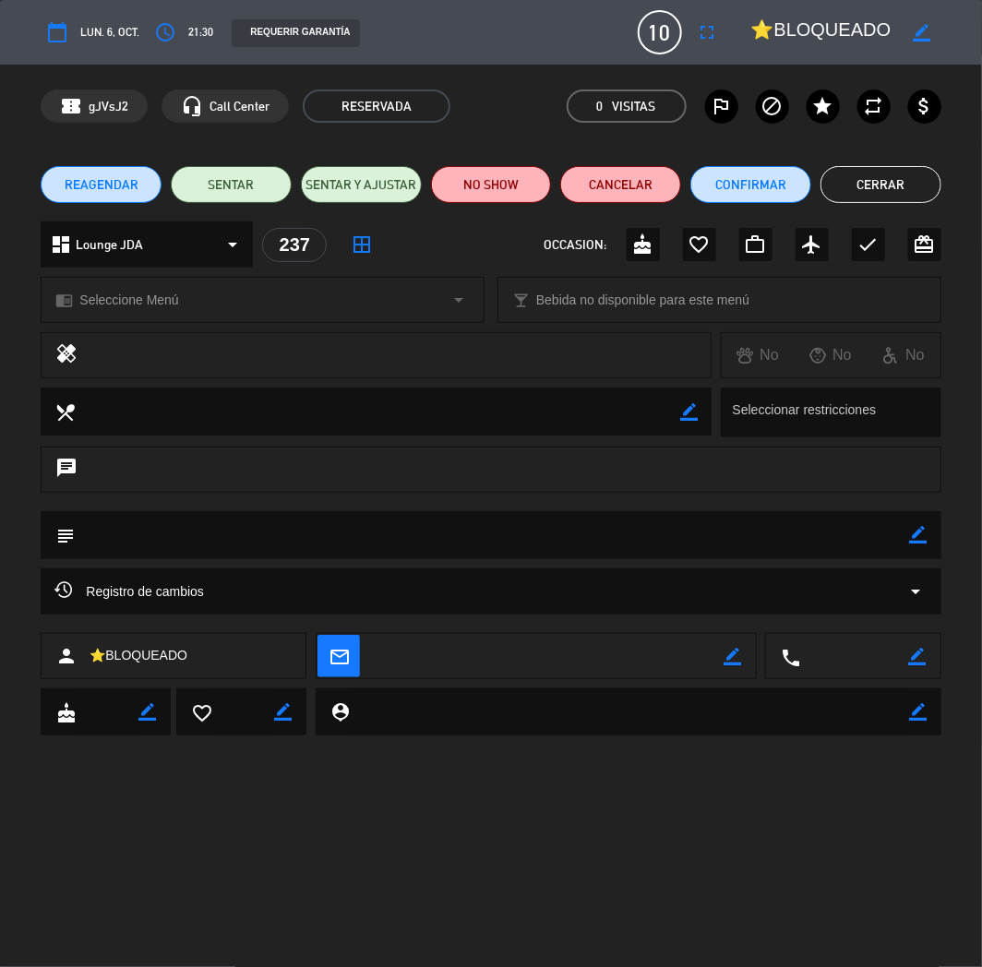
click at [159, 232] on div "dashboard Lounge JDA arrow_drop_down" at bounding box center [147, 244] width 212 height 46
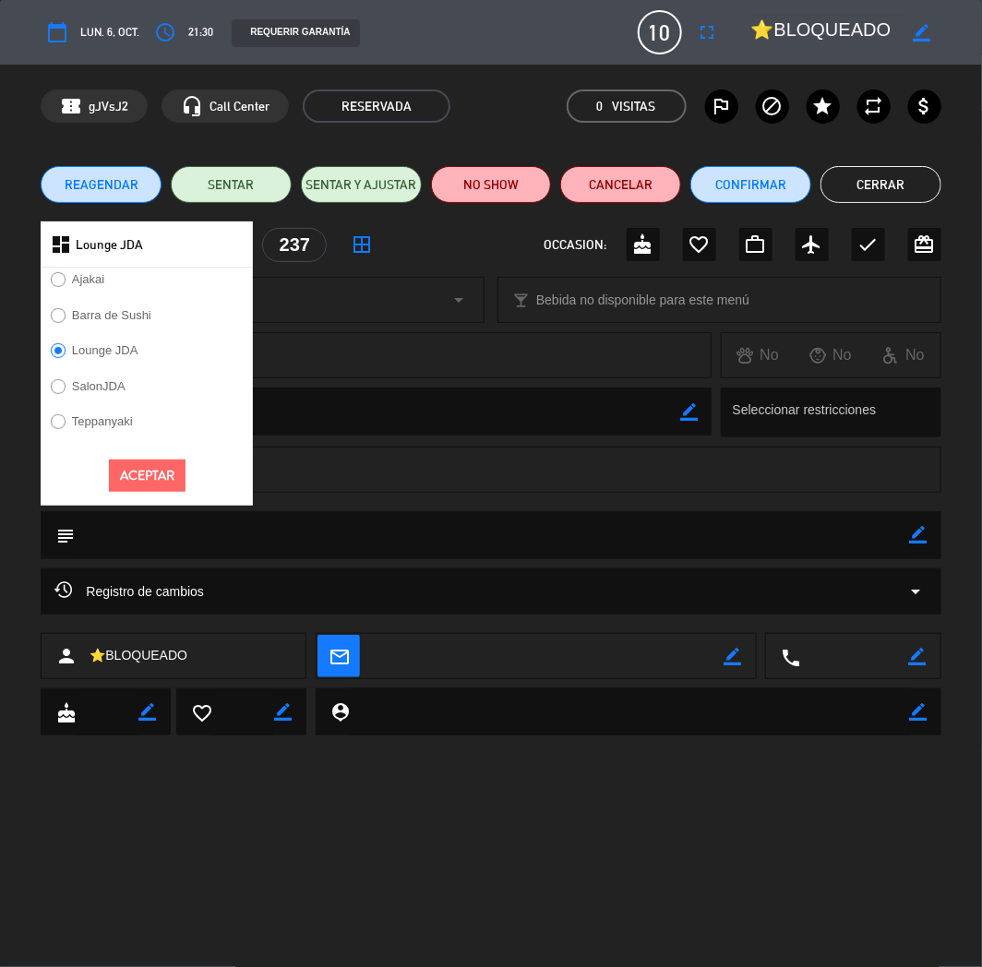
click at [102, 424] on label "Teppanyaki" at bounding box center [102, 421] width 61 height 12
click at [166, 476] on button "Aceptar" at bounding box center [147, 475] width 77 height 32
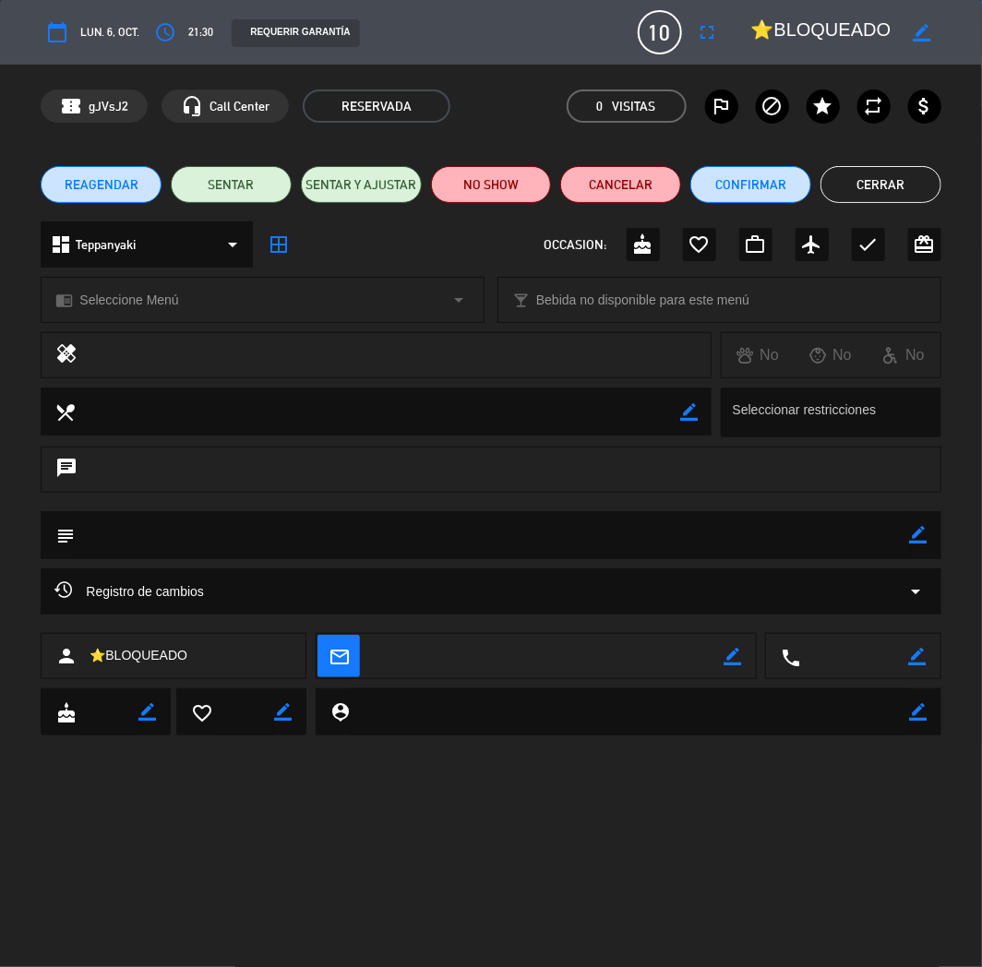
click at [196, 308] on div "chrome_reader_mode Seleccione Menú arrow_drop_down" at bounding box center [263, 300] width 442 height 44
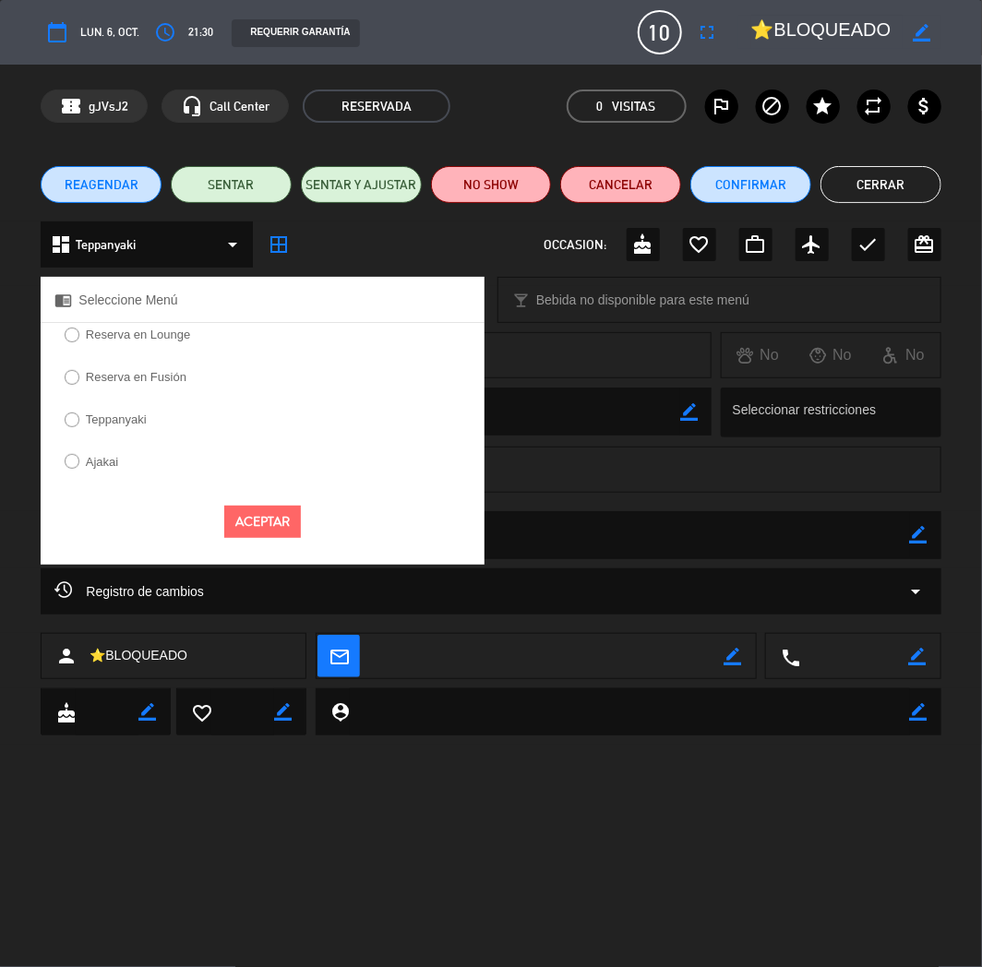
drag, startPoint x: 144, startPoint y: 418, endPoint x: 167, endPoint y: 438, distance: 30.7
click at [154, 428] on label "Teppanyaki" at bounding box center [104, 422] width 101 height 30
select select
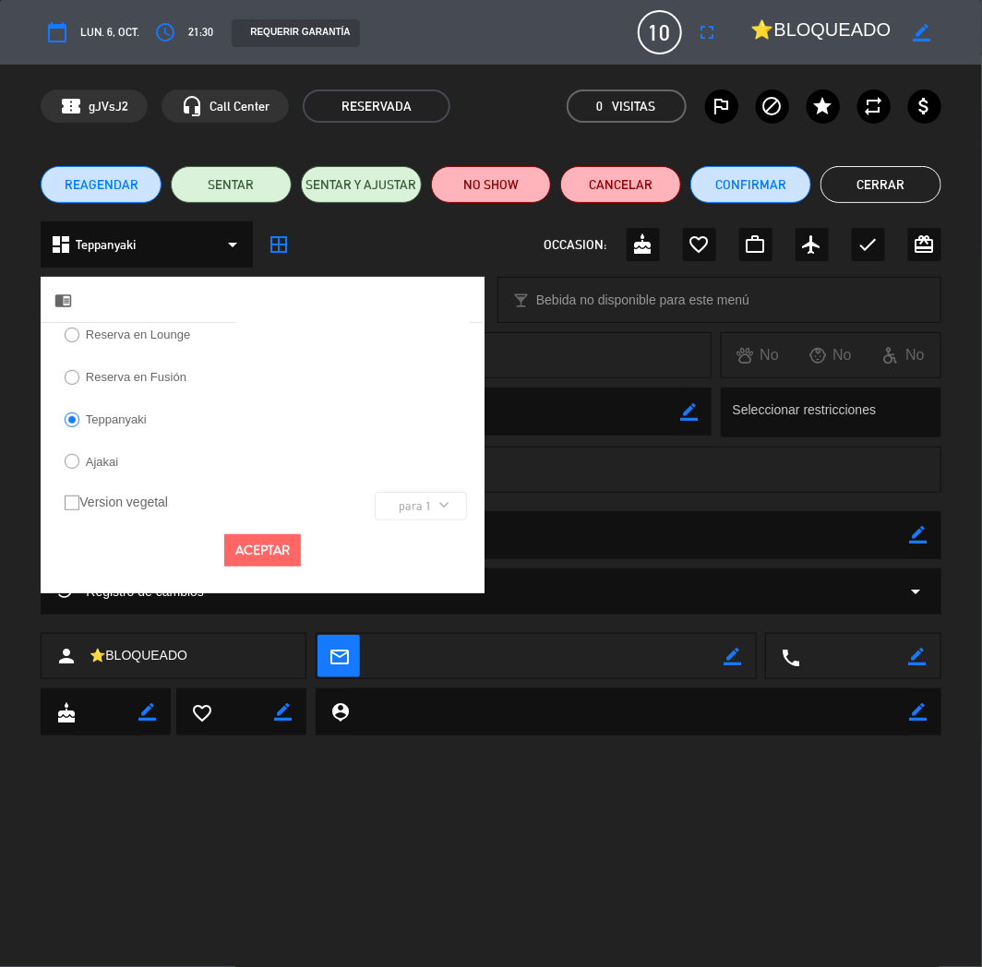
click at [262, 539] on button "Aceptar" at bounding box center [262, 550] width 77 height 32
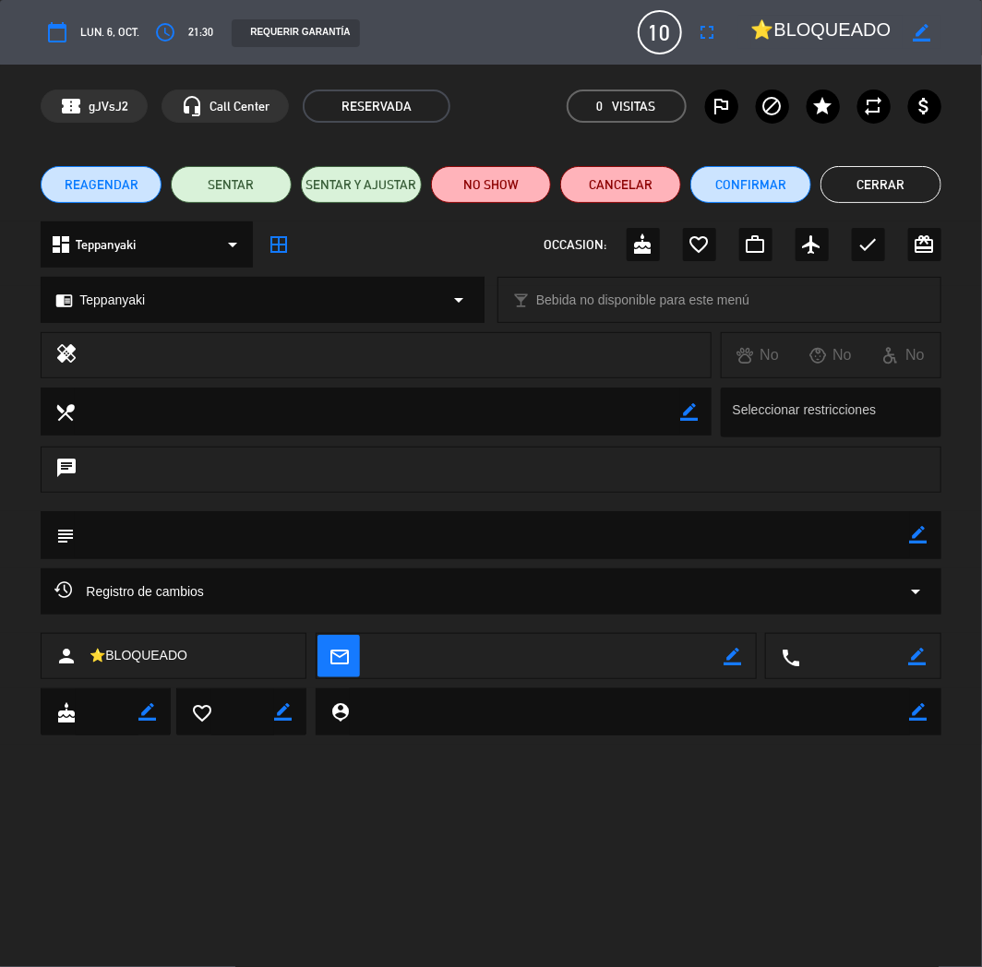
click at [883, 178] on button "Cerrar" at bounding box center [880, 184] width 121 height 37
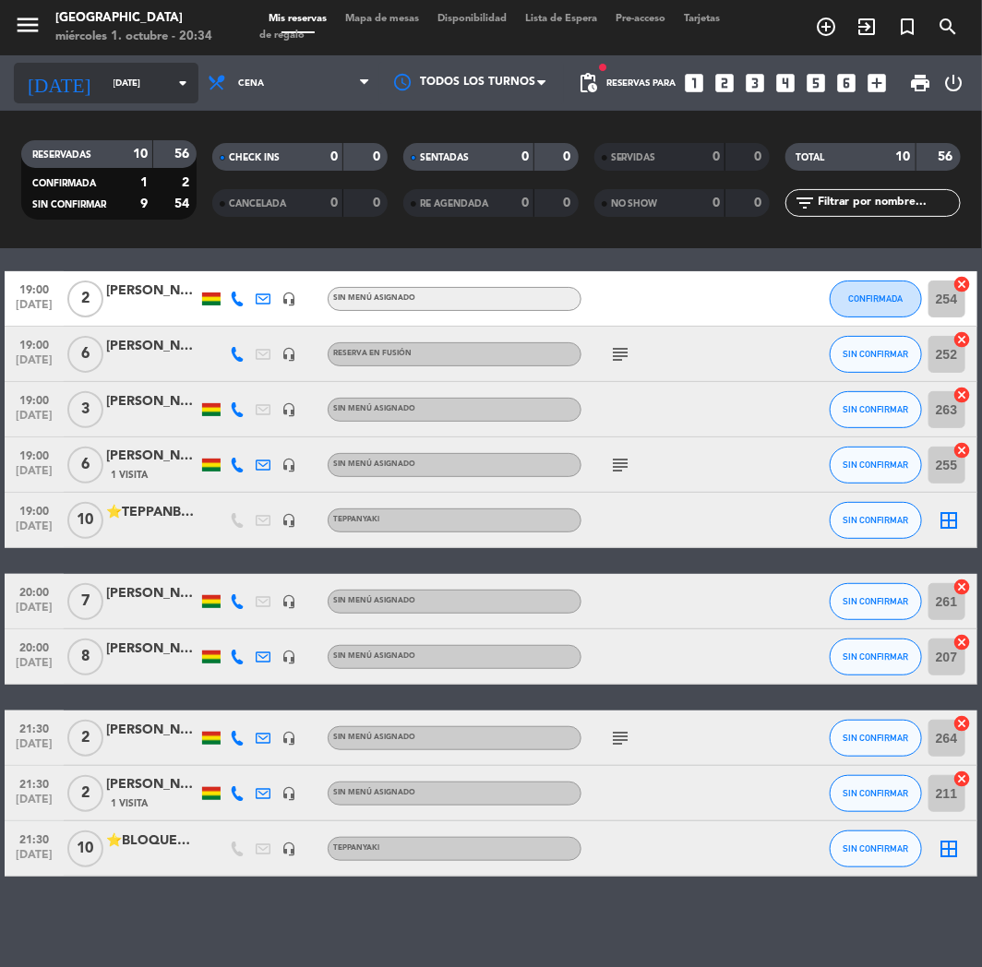
click at [164, 76] on input "[DATE]" at bounding box center [166, 83] width 125 height 29
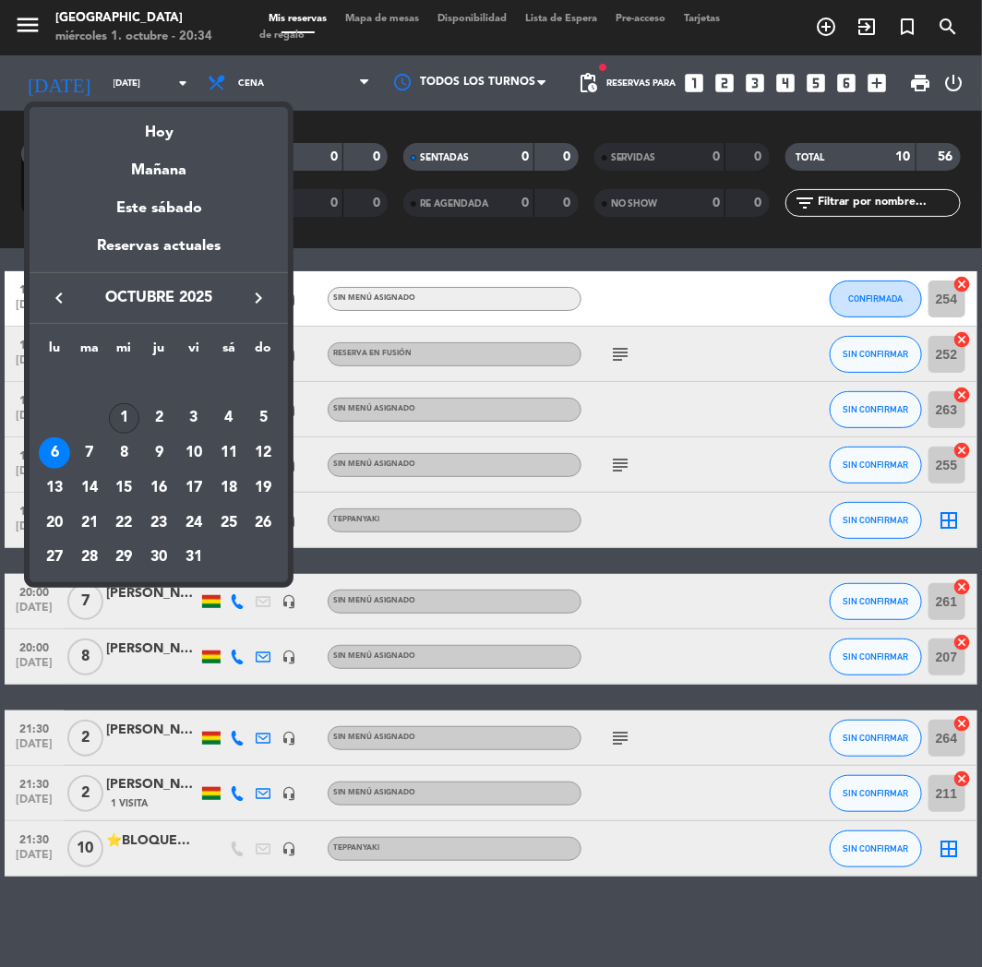
click at [118, 410] on div "1" at bounding box center [124, 418] width 31 height 31
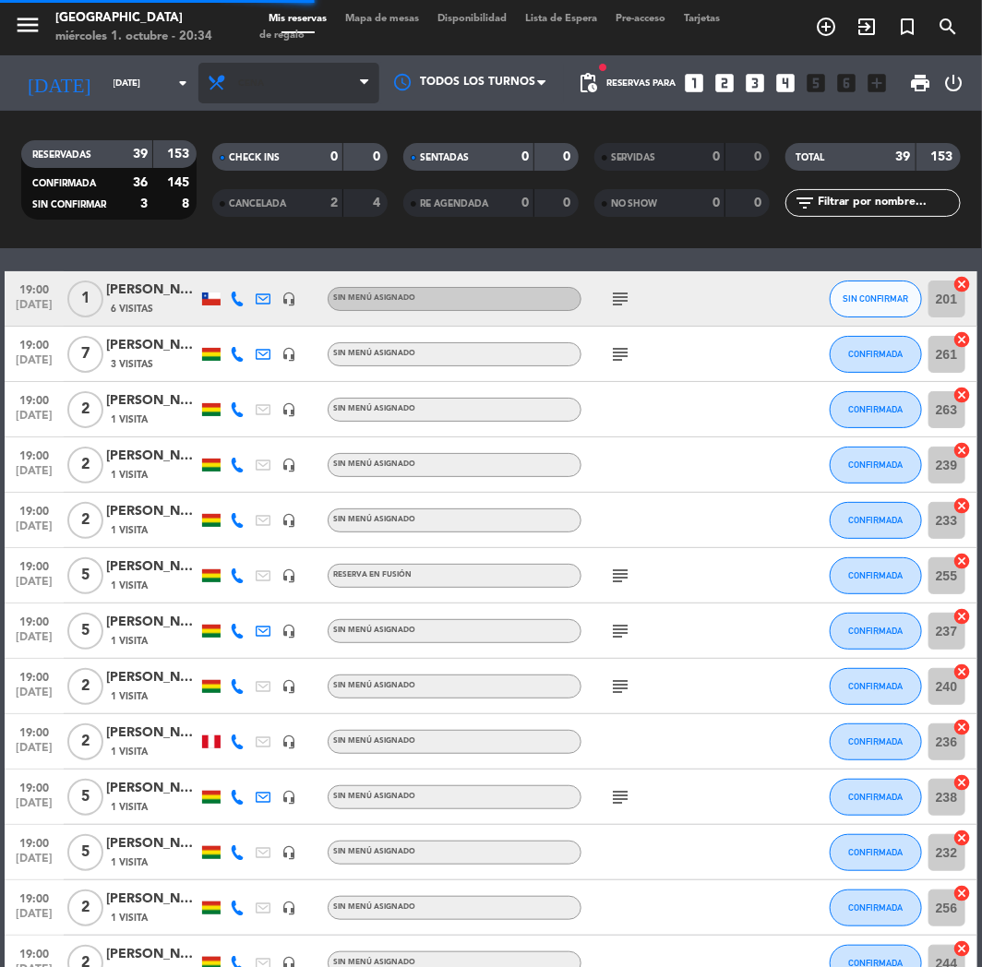
scroll to position [150, 0]
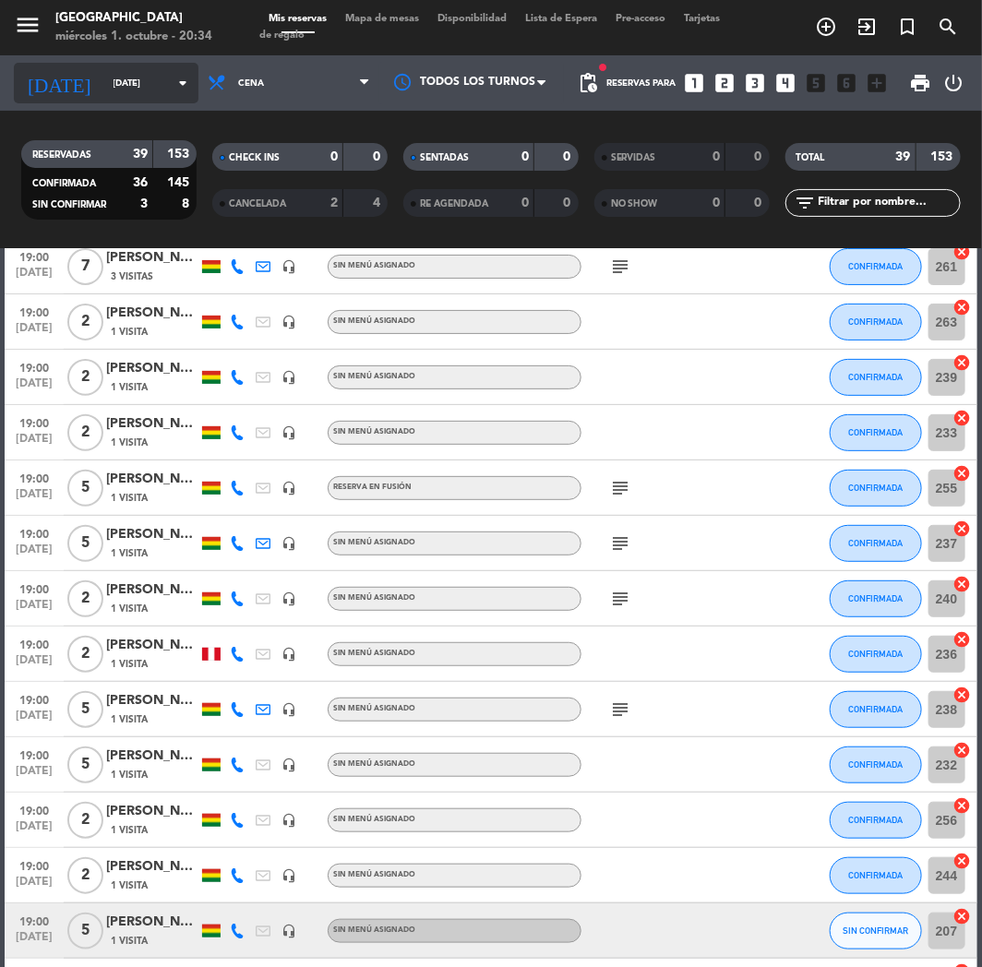
click at [134, 85] on input "[DATE]" at bounding box center [166, 83] width 125 height 29
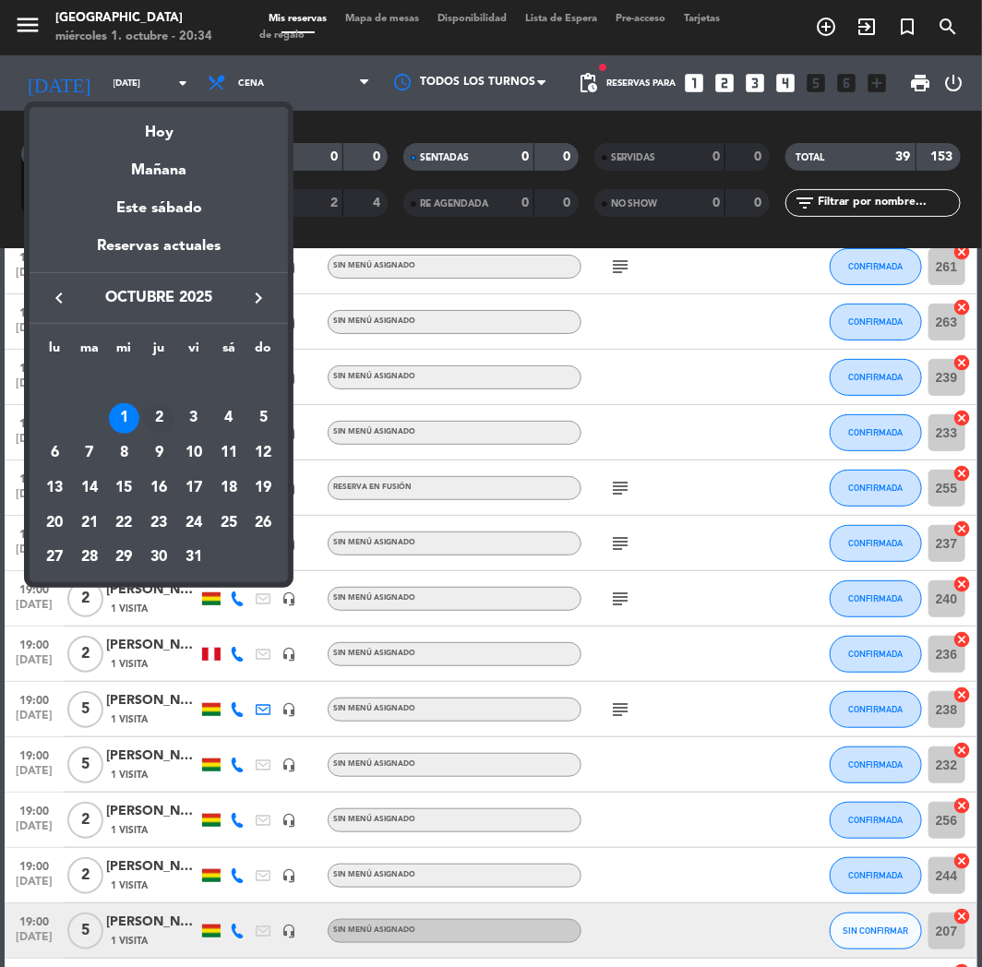
click at [166, 411] on div "2" at bounding box center [158, 418] width 31 height 31
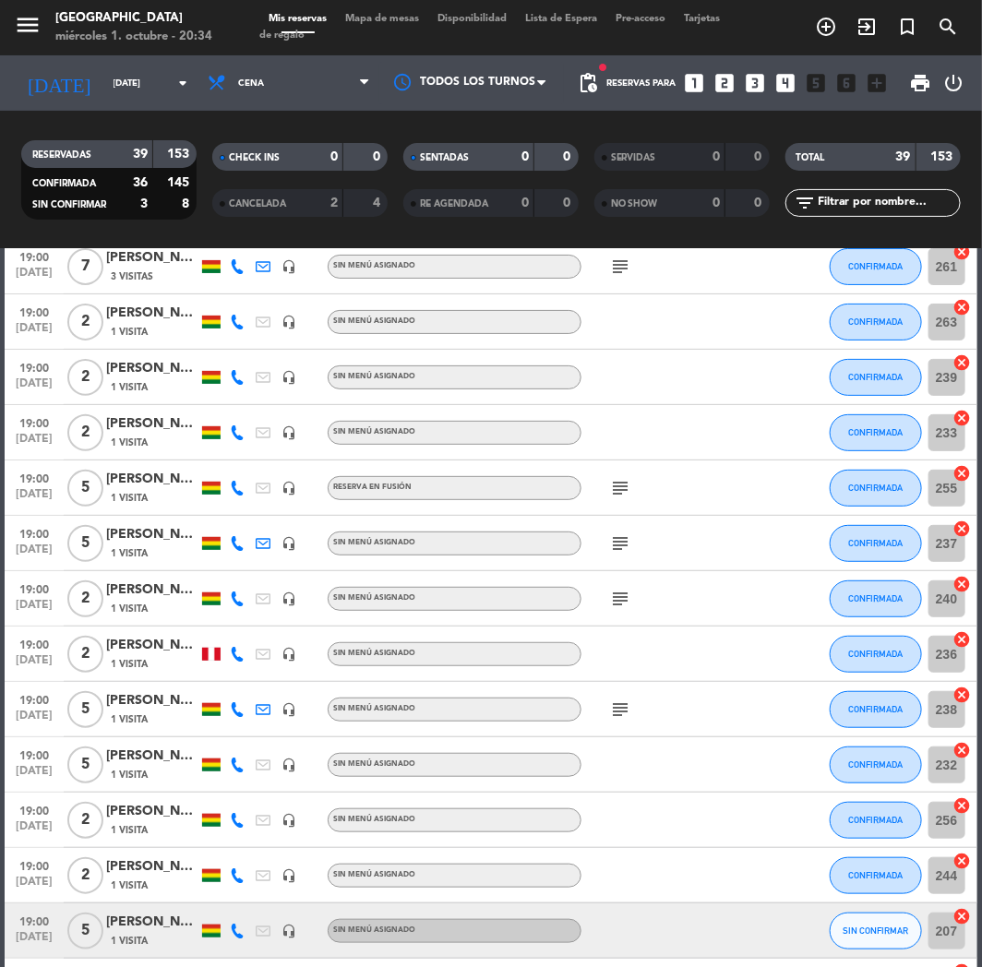
type input "[DEMOGRAPHIC_DATA][DATE]"
click at [316, 102] on div "menu [GEOGRAPHIC_DATA] [DATE] 1. octubre - 20:34 Mis reservas Mapa de mesas Dis…" at bounding box center [491, 124] width 982 height 249
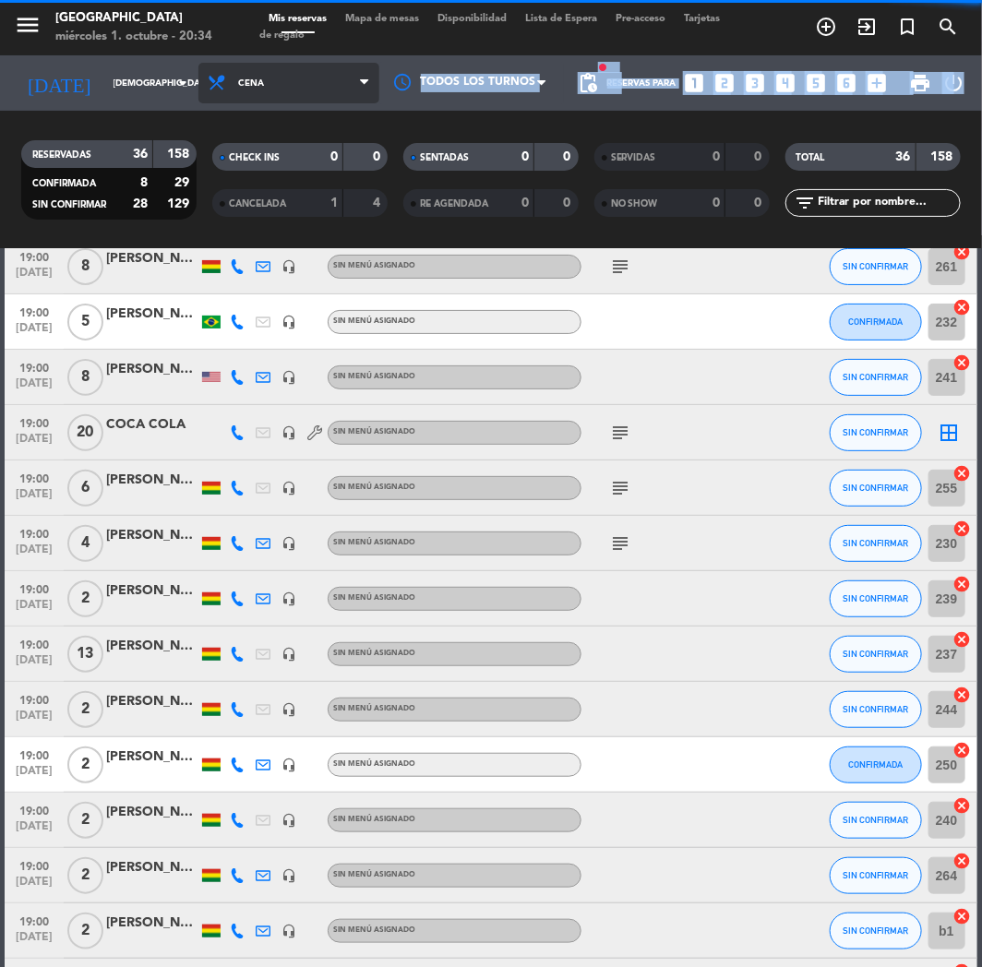
click at [332, 75] on span "Cena" at bounding box center [288, 83] width 181 height 41
click at [264, 203] on div "menu [GEOGRAPHIC_DATA] [DATE] 1. octubre - 20:34 Mis reservas Mapa de mesas Dis…" at bounding box center [491, 124] width 982 height 249
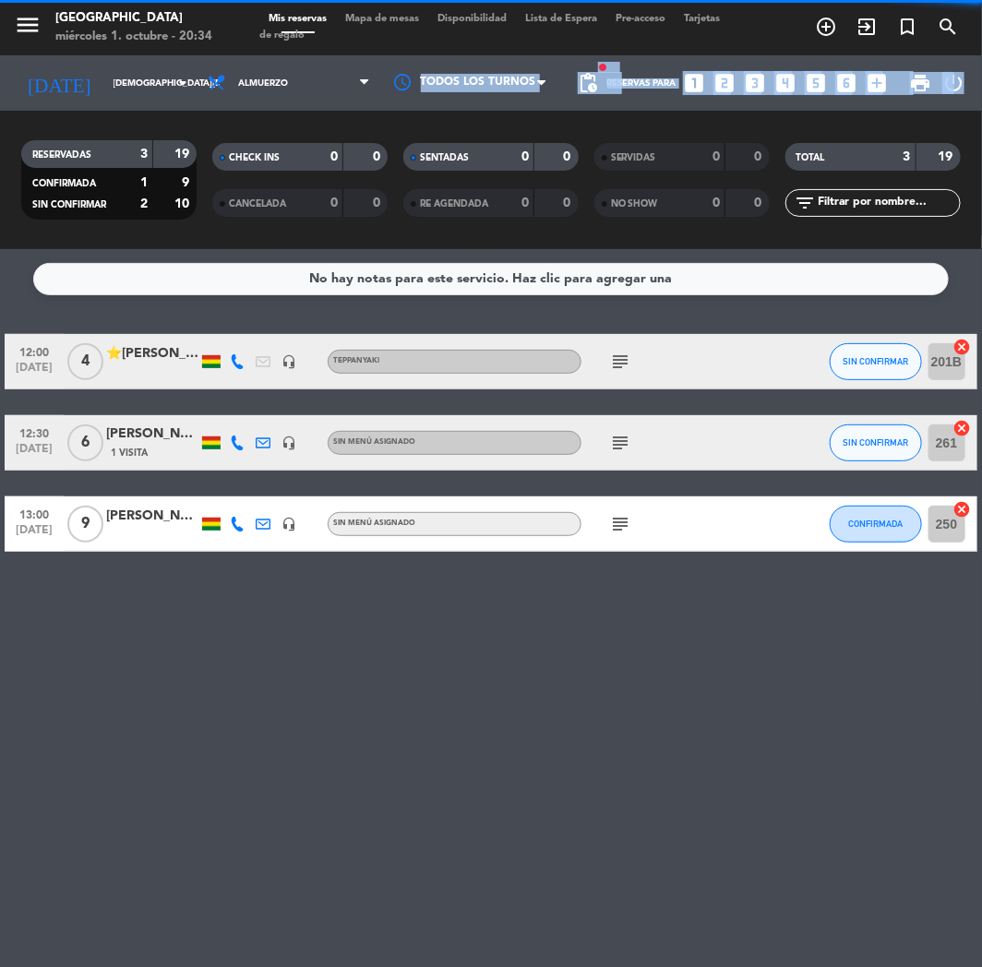
scroll to position [0, 0]
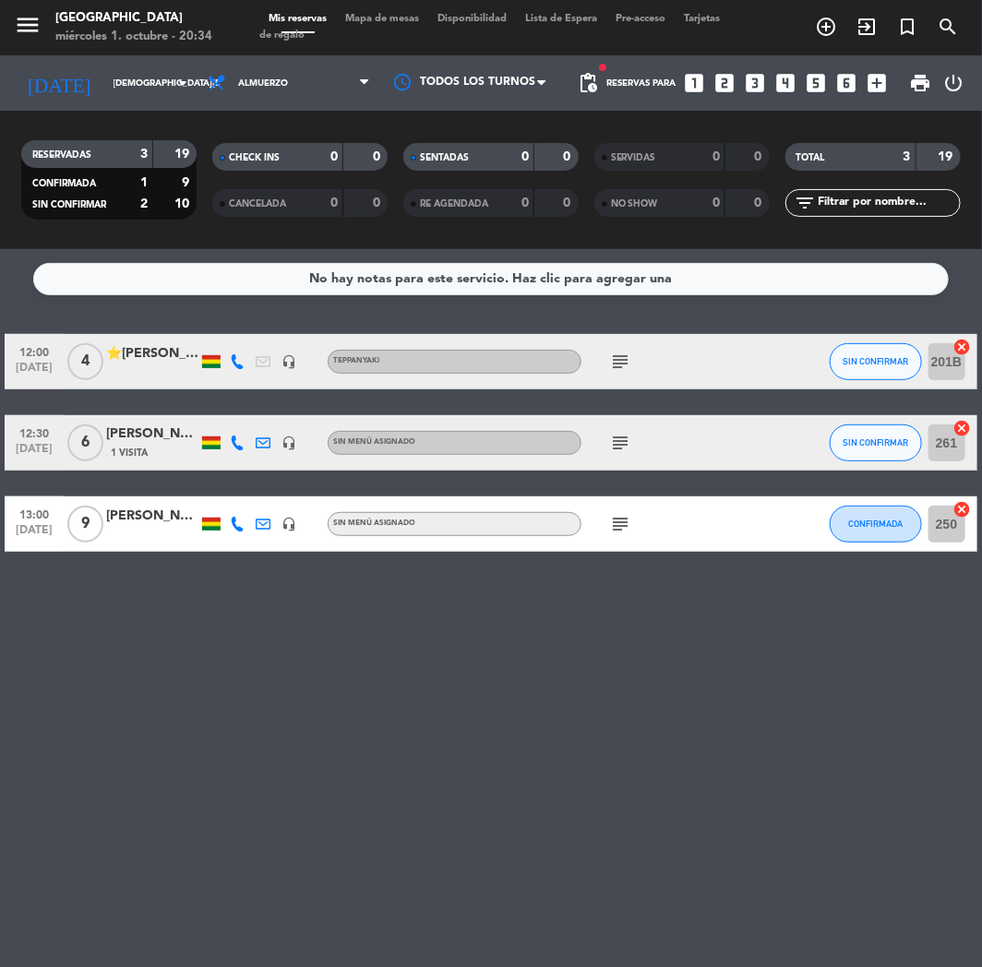
click at [121, 845] on div "No hay notas para este servicio. Haz clic para agregar una 12:00 [DATE] 4 ⭐[PER…" at bounding box center [491, 608] width 982 height 718
click at [839, 81] on icon "looks_6" at bounding box center [847, 83] width 24 height 24
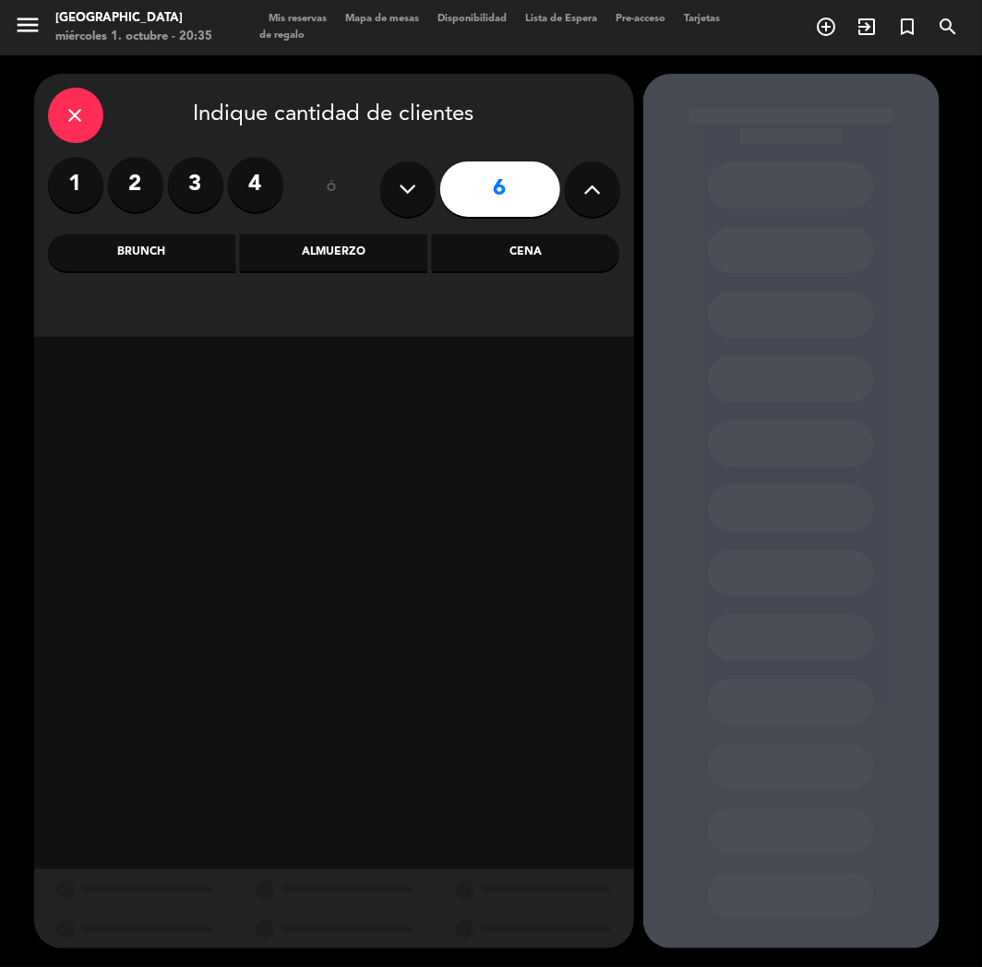
click at [265, 181] on label "4" at bounding box center [255, 184] width 55 height 55
click at [536, 253] on div "Cena" at bounding box center [525, 252] width 187 height 37
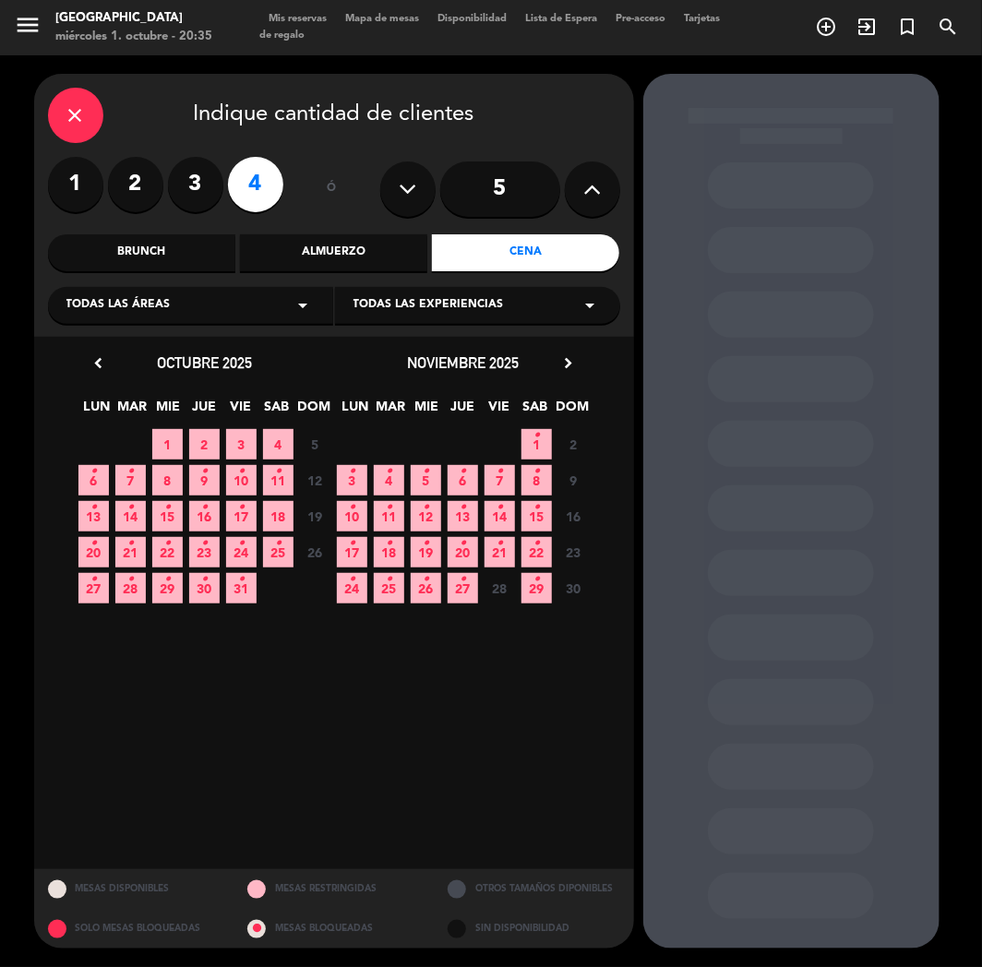
click at [252, 443] on span "3" at bounding box center [241, 444] width 30 height 30
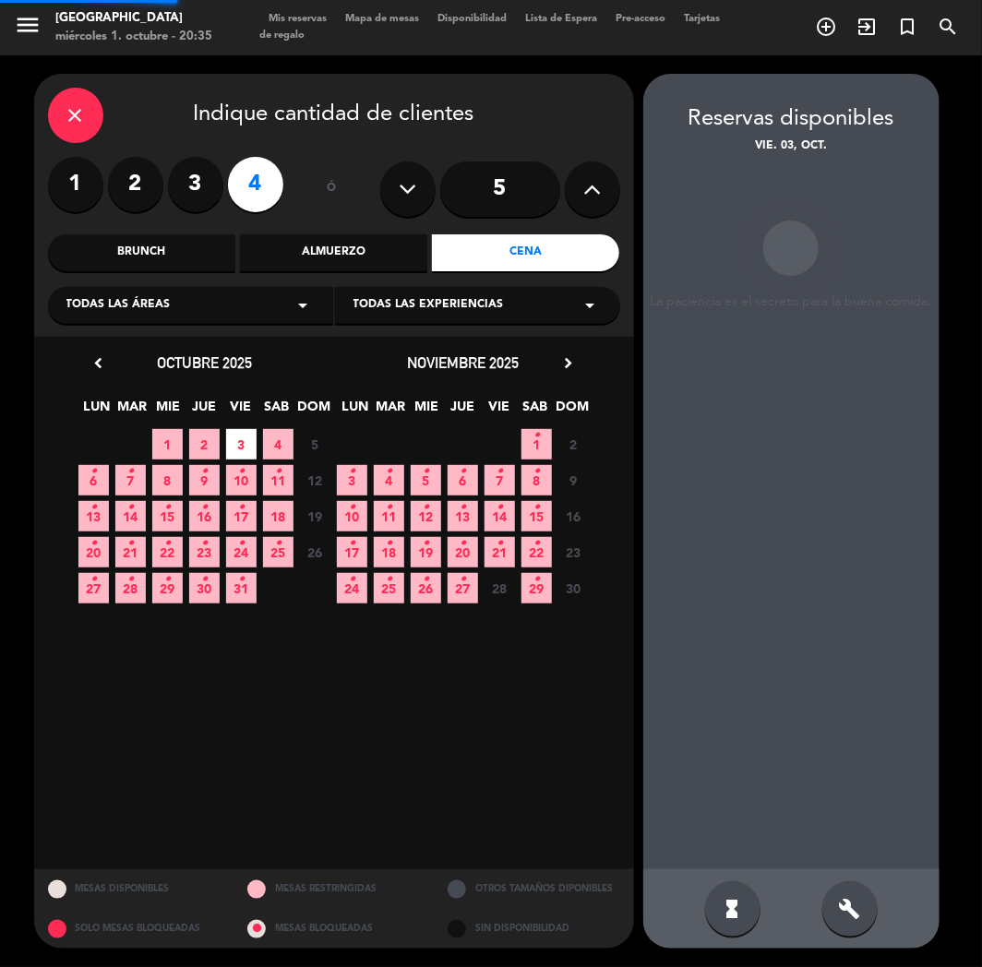
click at [263, 443] on span "4" at bounding box center [278, 444] width 30 height 30
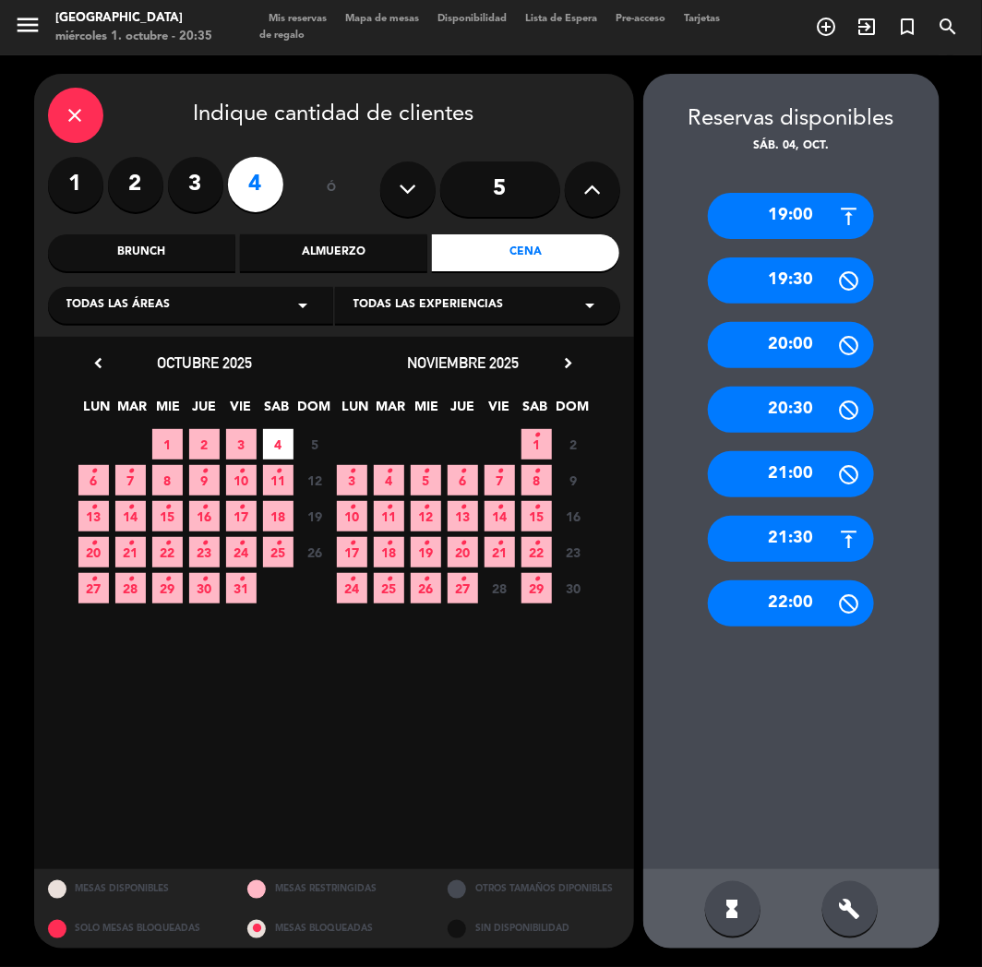
click at [786, 201] on div "19:00" at bounding box center [791, 216] width 166 height 46
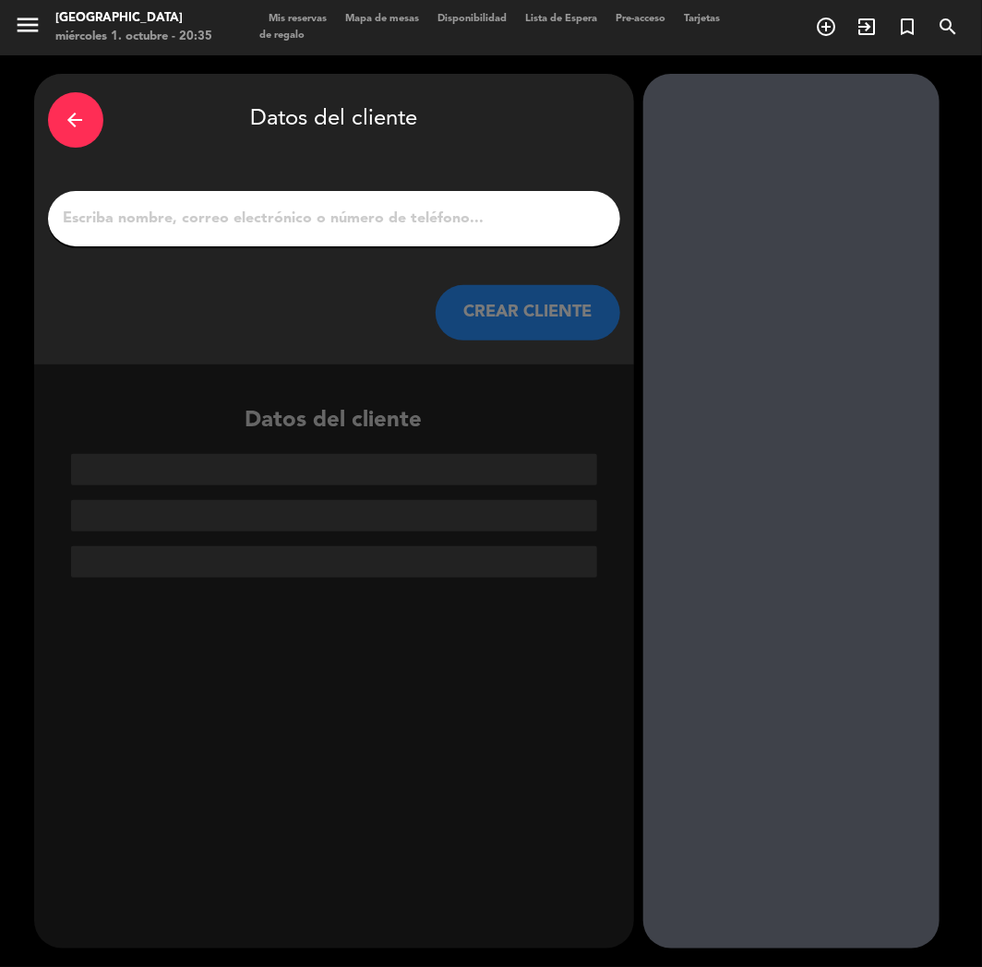
click at [403, 243] on div at bounding box center [334, 218] width 572 height 55
paste input "[PERSON_NAME]"
click at [398, 219] on input "[PERSON_NAME]" at bounding box center [334, 219] width 544 height 26
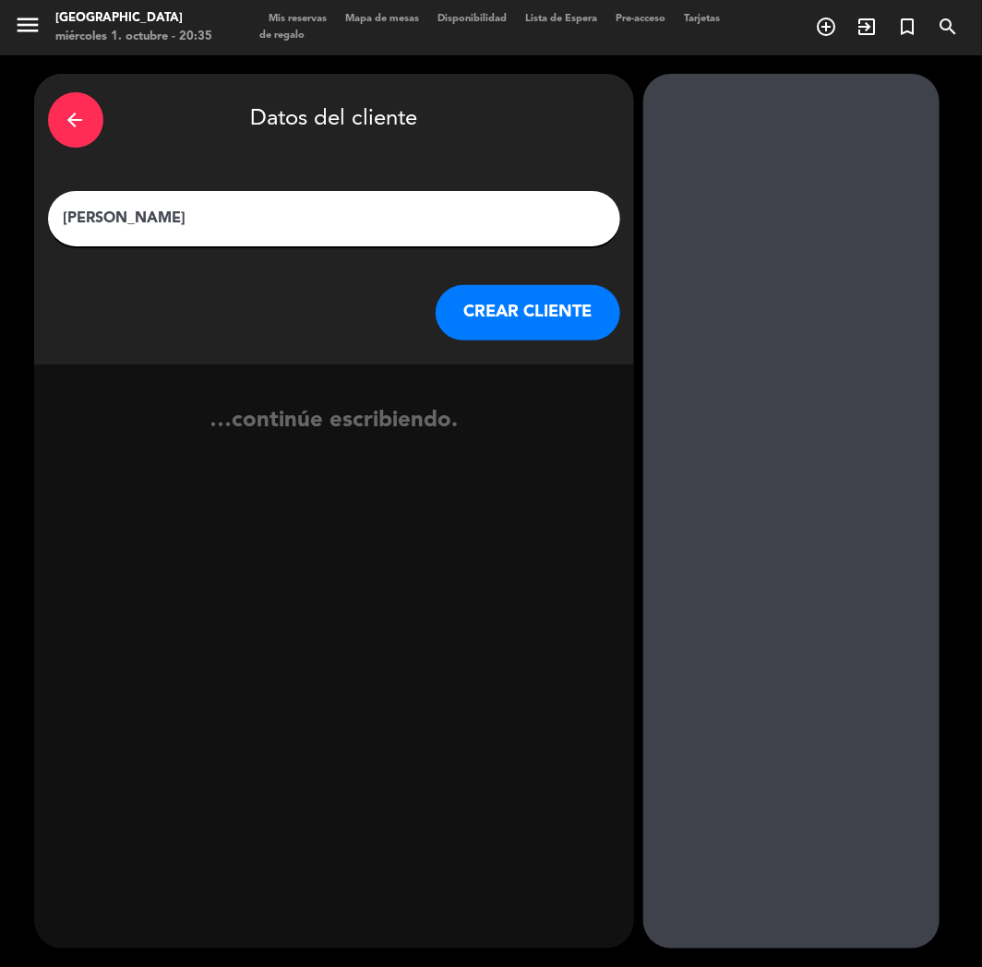
type input "[PERSON_NAME]"
click at [507, 301] on button "CREAR CLIENTE" at bounding box center [527, 312] width 185 height 55
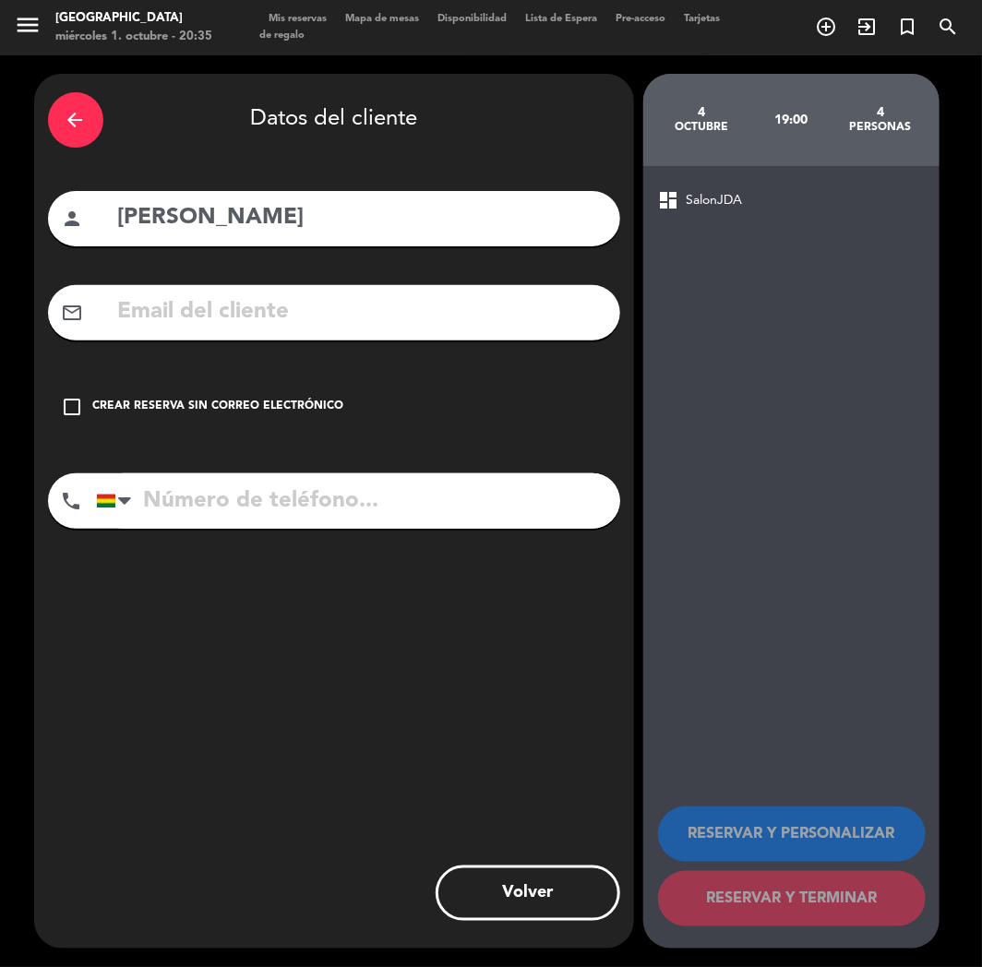
click at [343, 493] on input "tel" at bounding box center [358, 500] width 524 height 55
paste input "[PHONE_NUMBER]"
type input "[PHONE_NUMBER]"
click at [312, 410] on div "Crear reserva sin correo electrónico" at bounding box center [218, 407] width 251 height 18
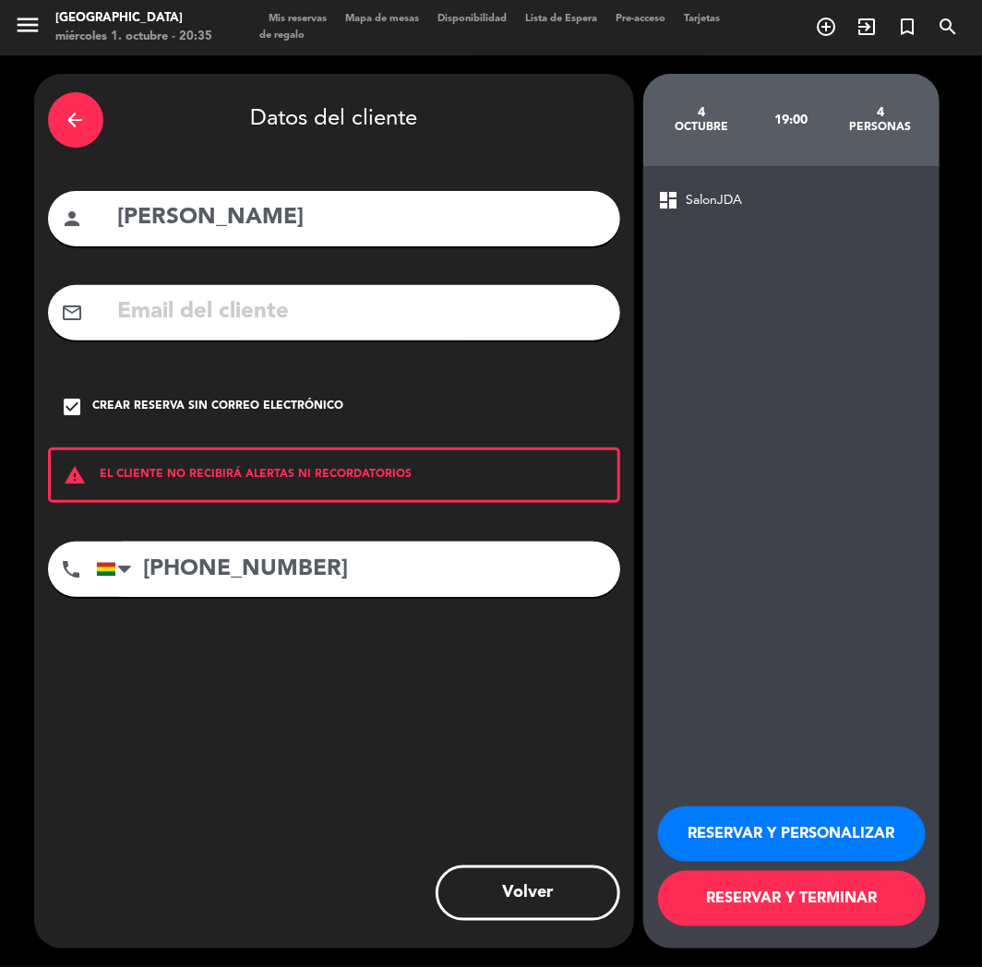
click at [751, 827] on button "RESERVAR Y PERSONALIZAR" at bounding box center [792, 833] width 268 height 55
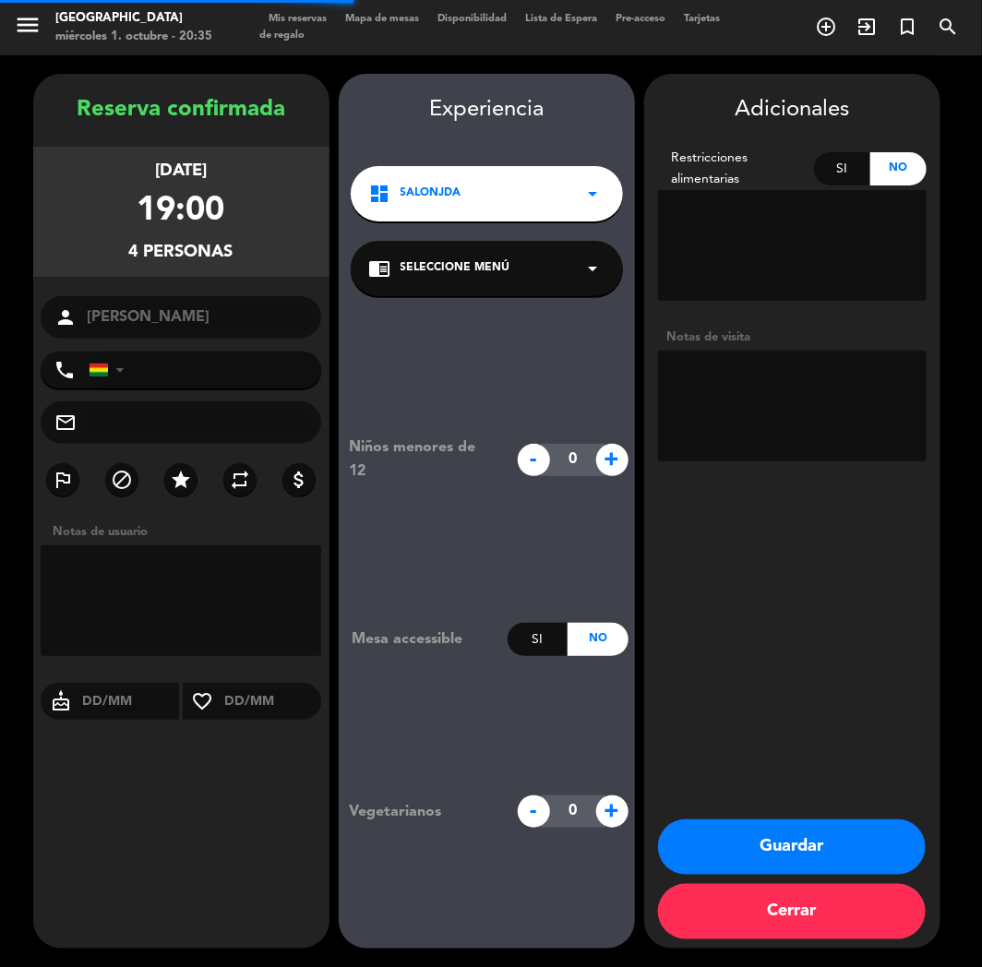
type input "[PHONE_NUMBER]"
click at [763, 715] on div "Adicionales Restricciones alimentarias Si No Notas de visita Guardar Cerrar" at bounding box center [792, 511] width 296 height 875
click at [780, 838] on button "Guardar" at bounding box center [792, 846] width 268 height 55
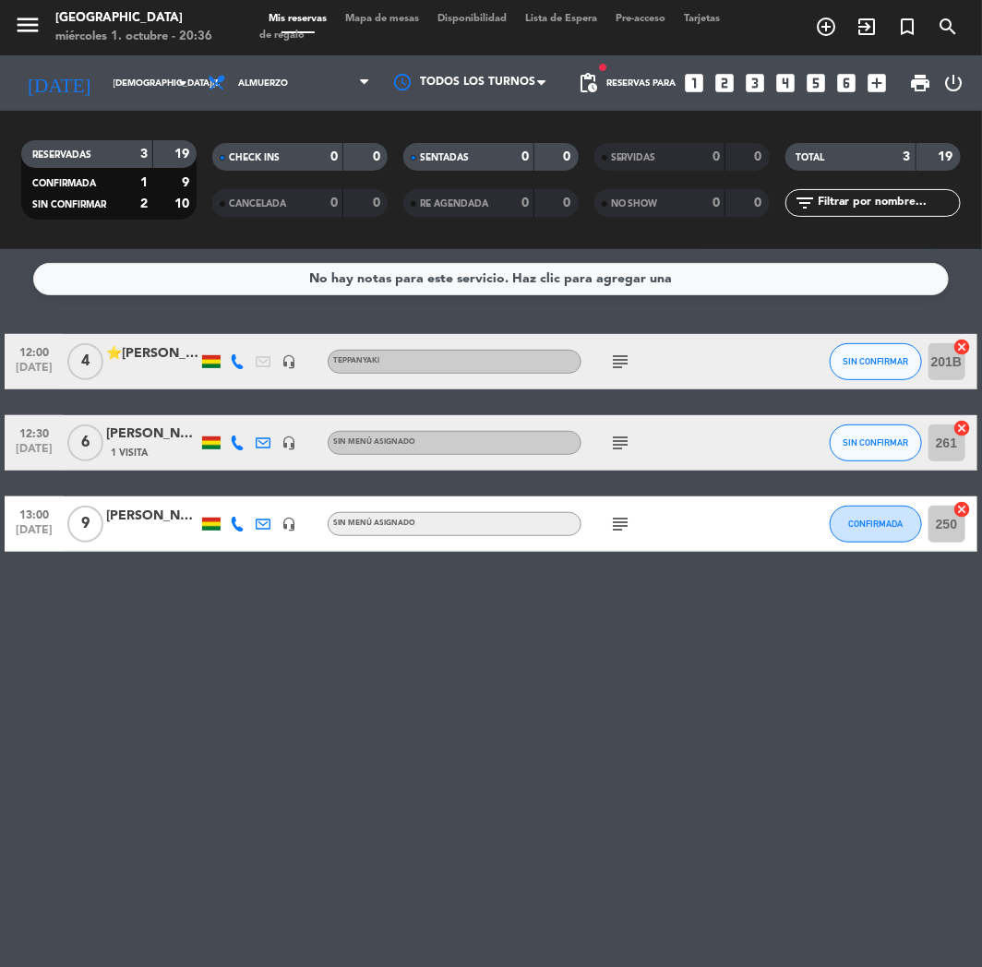
click at [172, 357] on div "⭐[PERSON_NAME]" at bounding box center [152, 353] width 92 height 21
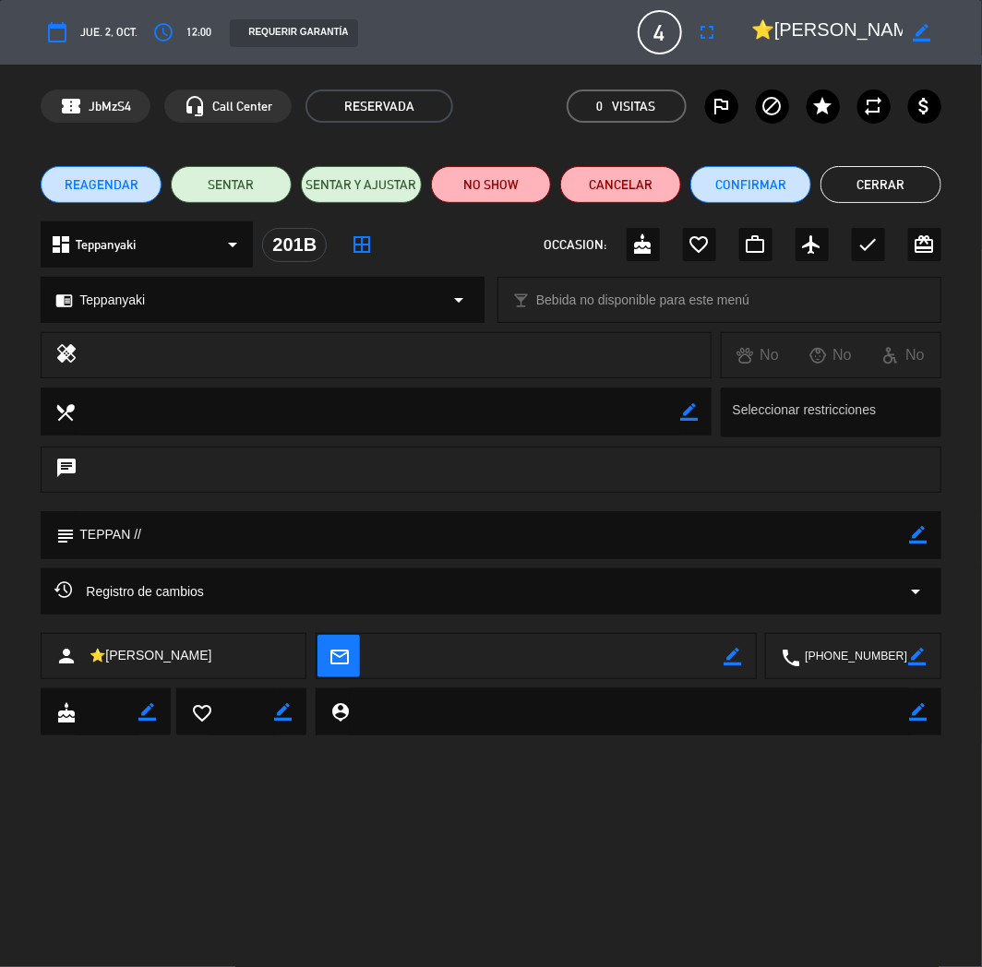
click at [851, 661] on textarea at bounding box center [854, 657] width 108 height 46
click at [884, 185] on button "Cerrar" at bounding box center [880, 184] width 121 height 37
